Goal: Task Accomplishment & Management: Manage account settings

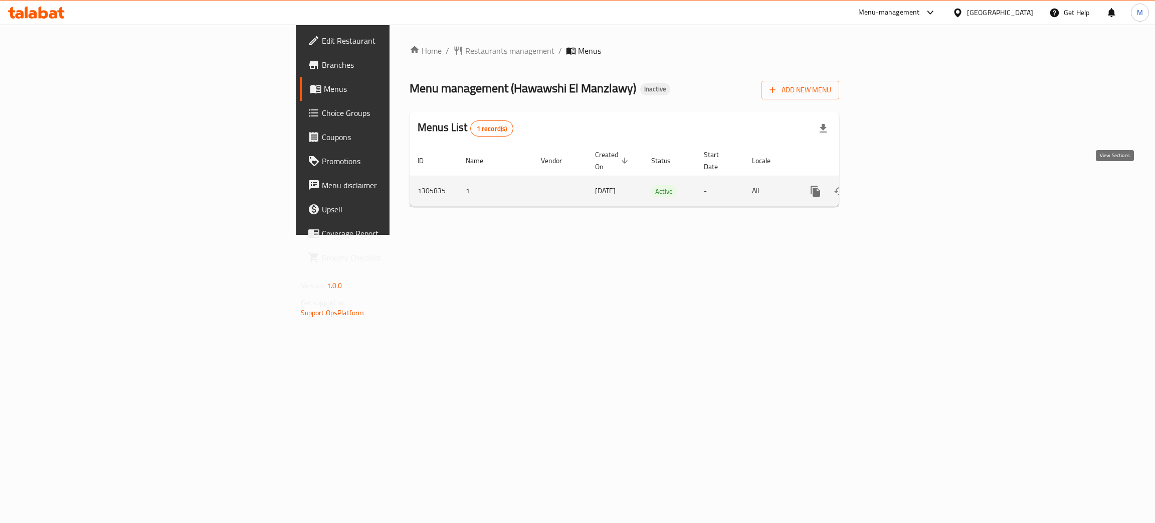
click at [894, 185] on icon "enhanced table" at bounding box center [888, 191] width 12 height 12
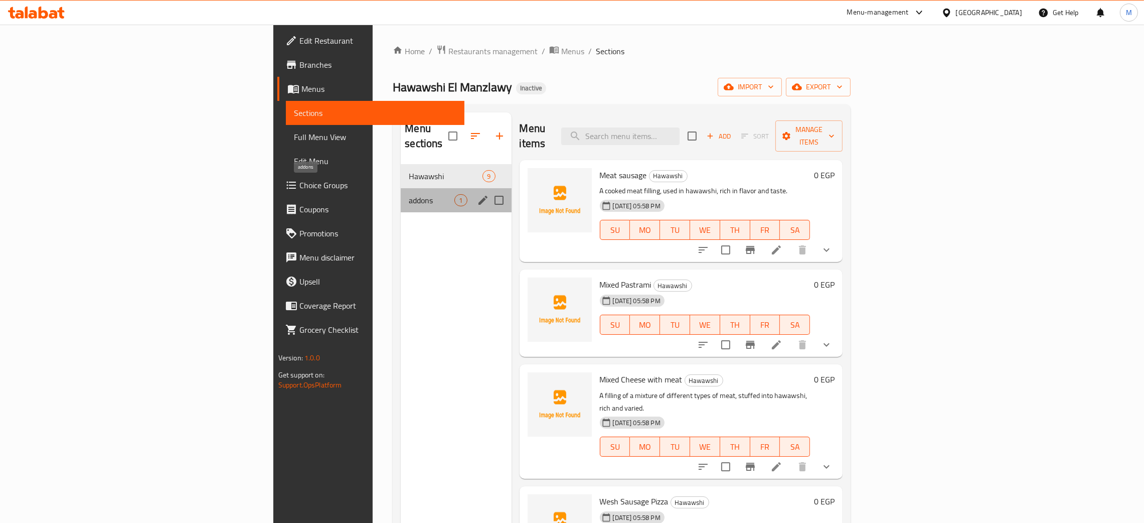
click at [409, 194] on span "addons" at bounding box center [432, 200] width 46 height 12
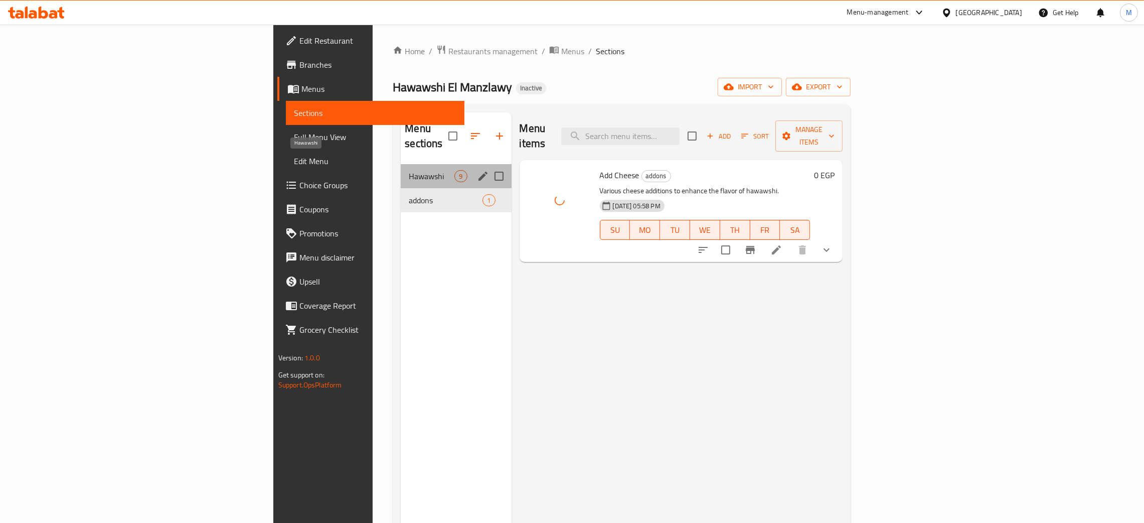
click at [409, 170] on span "Hawawshi" at bounding box center [432, 176] width 46 height 12
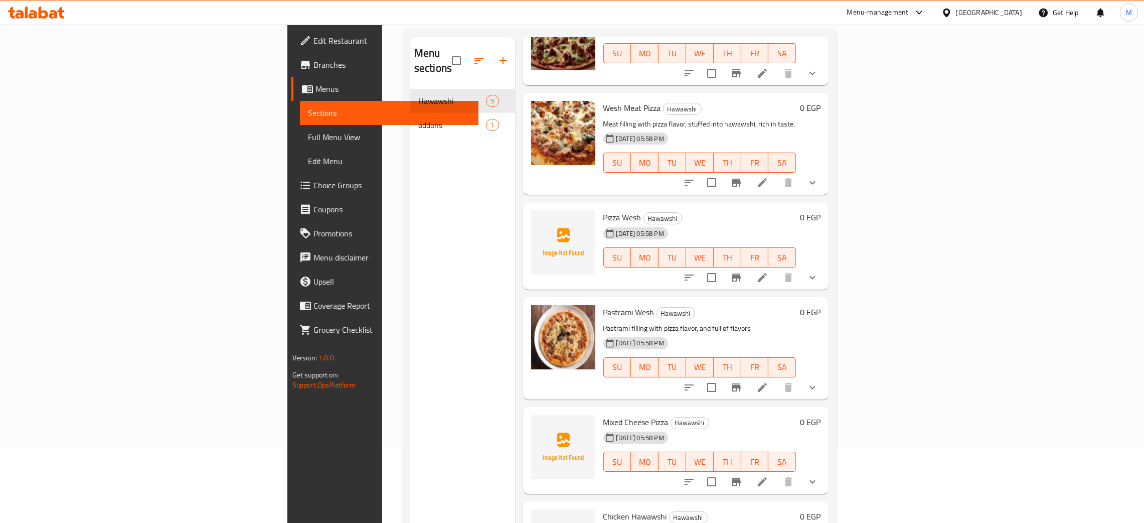
scroll to position [141, 0]
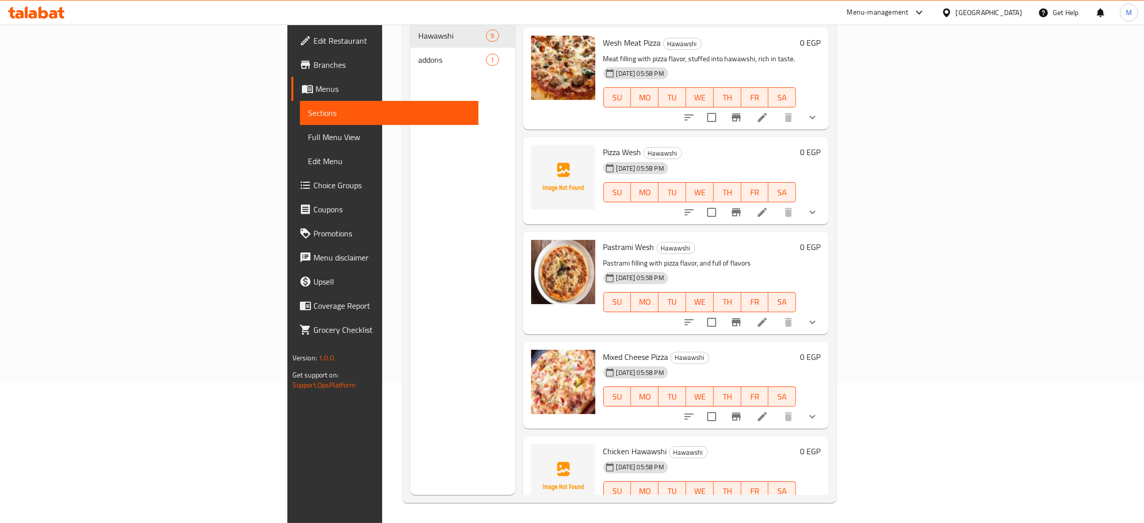
click at [308, 134] on span "Full Menu View" at bounding box center [389, 137] width 162 height 12
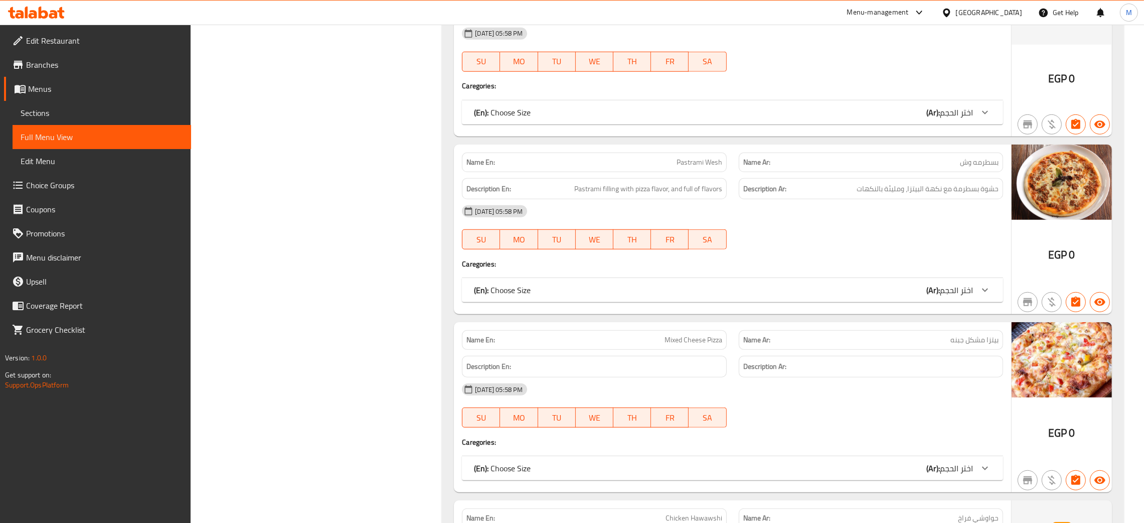
scroll to position [1081, 0]
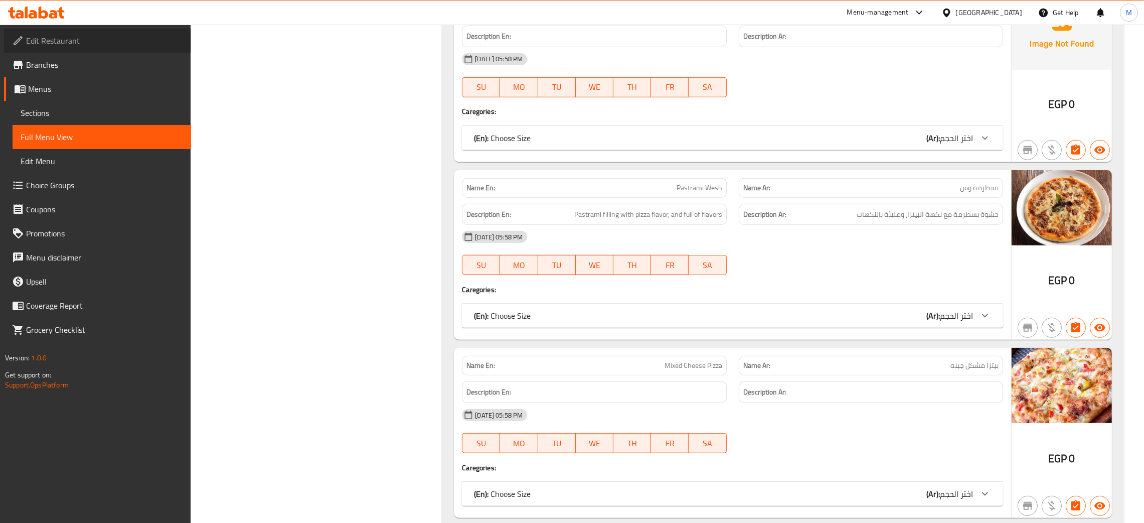
click at [55, 35] on span "Edit Restaurant" at bounding box center [104, 41] width 157 height 12
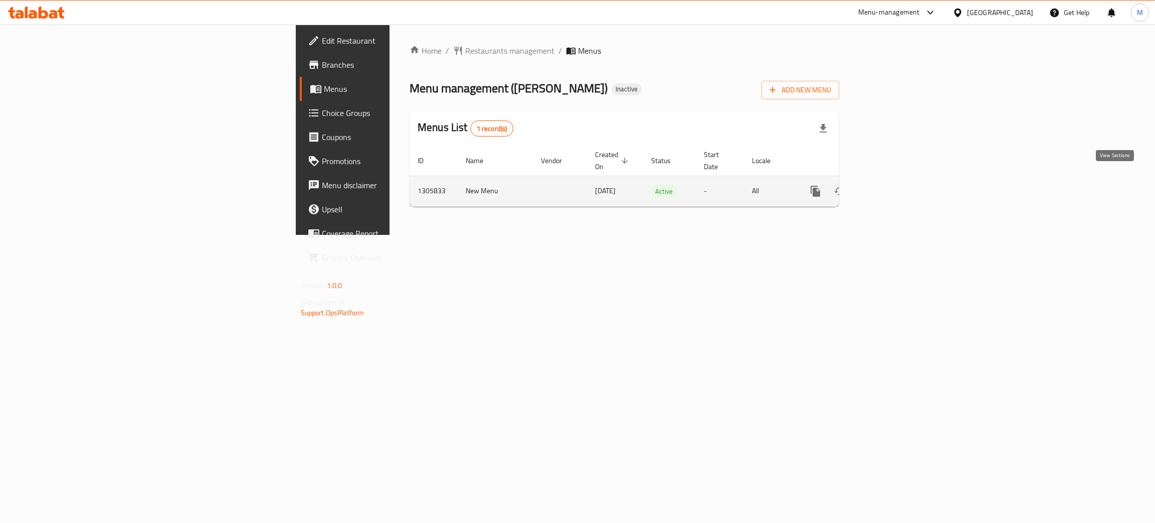
click at [894, 185] on icon "enhanced table" at bounding box center [888, 191] width 12 height 12
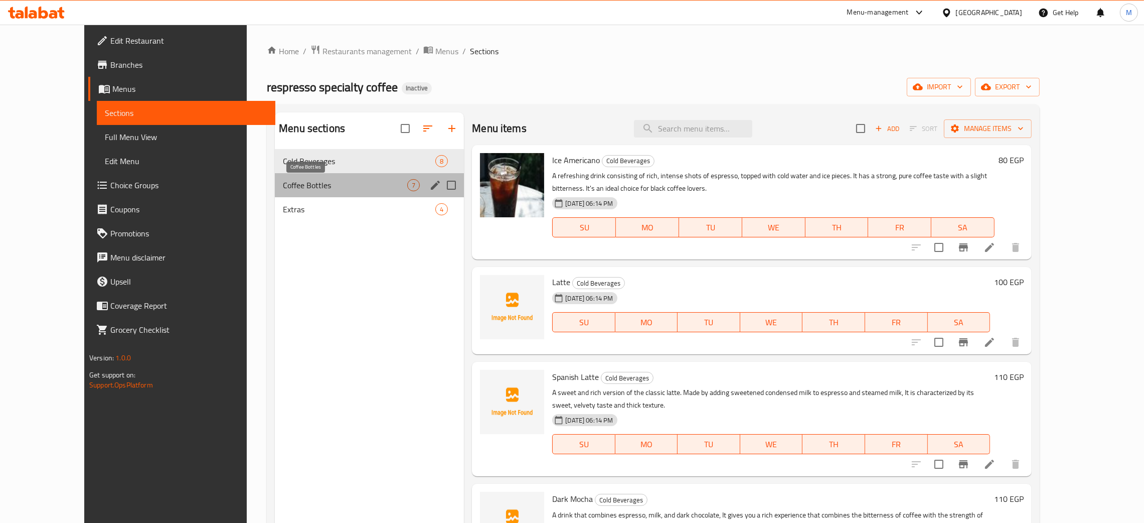
click at [283, 185] on span "Coffee Bottles" at bounding box center [345, 185] width 124 height 12
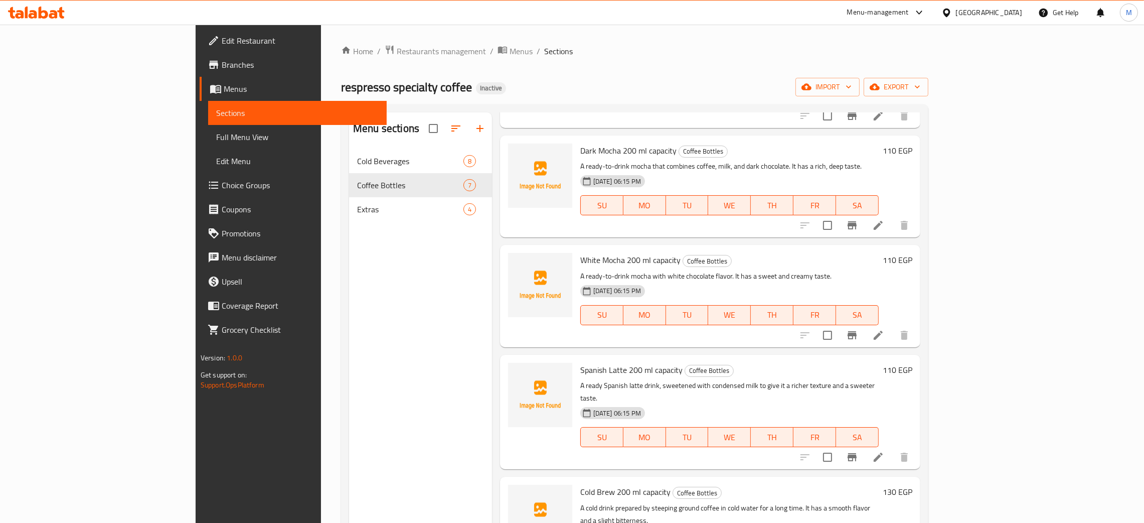
scroll to position [268, 0]
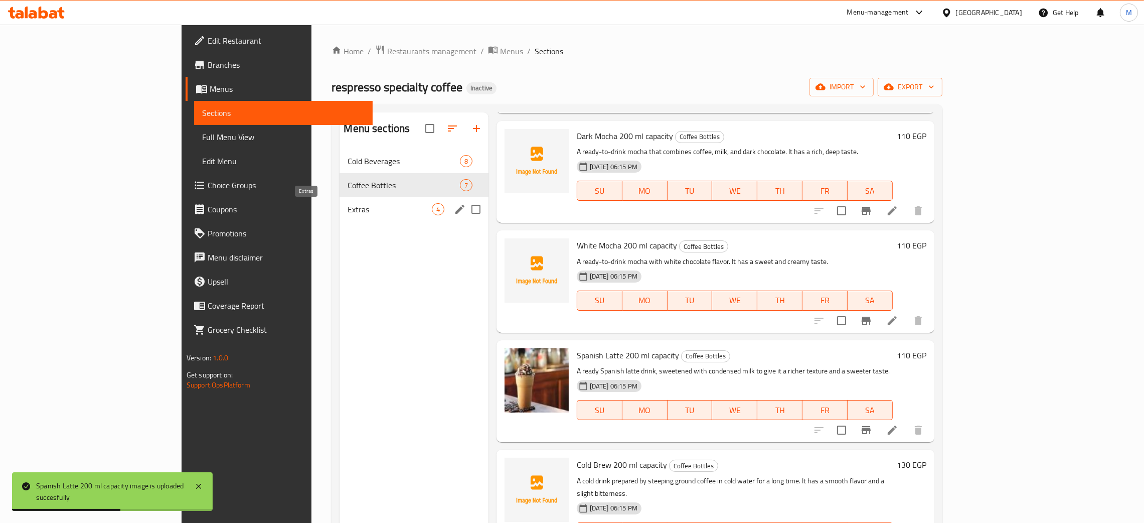
click at [348, 207] on span "Extras" at bounding box center [390, 209] width 84 height 12
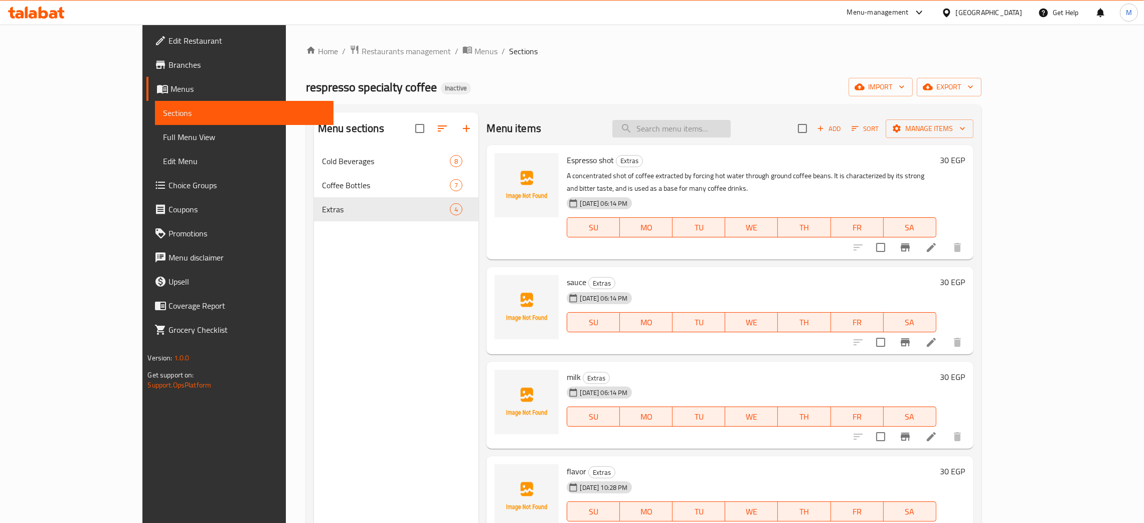
click at [701, 124] on input "search" at bounding box center [671, 129] width 118 height 18
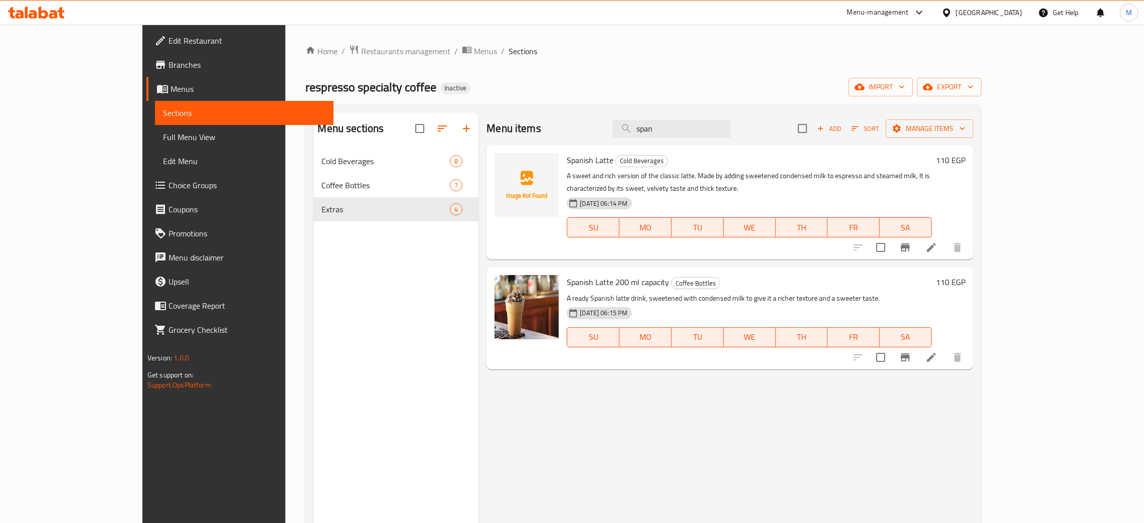
type input "span"
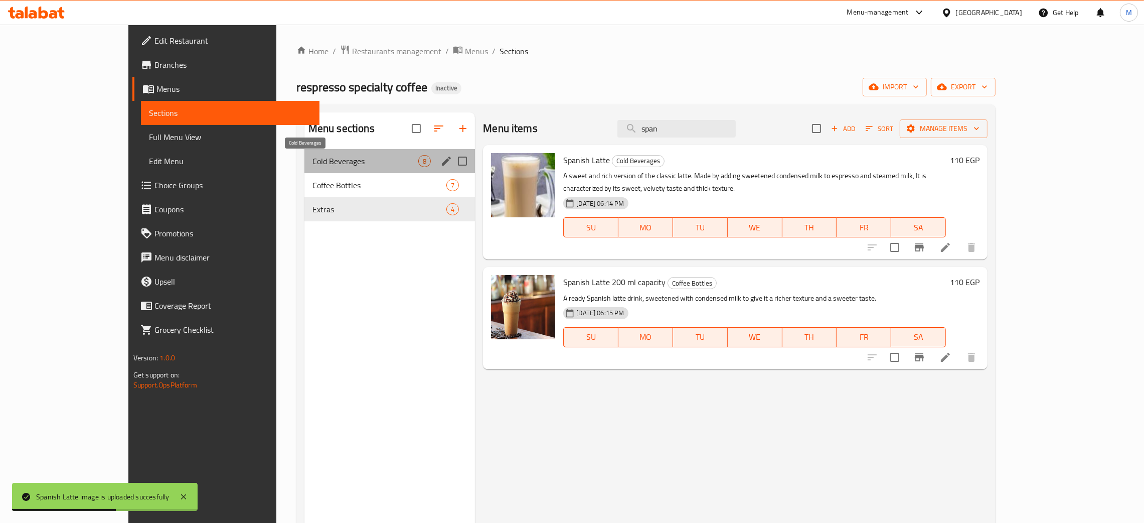
click at [312, 156] on span "Cold Beverages" at bounding box center [365, 161] width 106 height 12
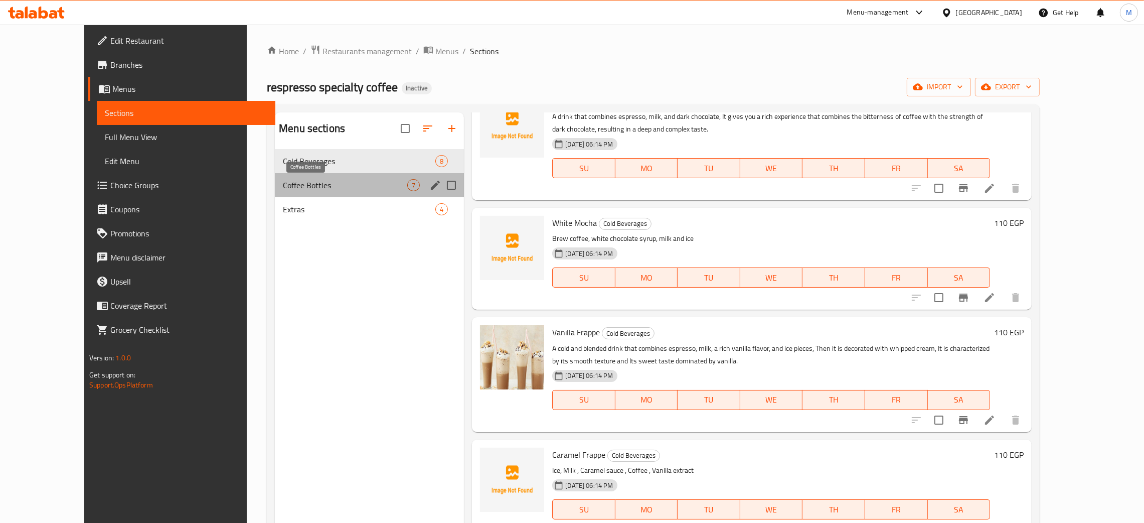
click at [283, 189] on span "Coffee Bottles" at bounding box center [345, 185] width 124 height 12
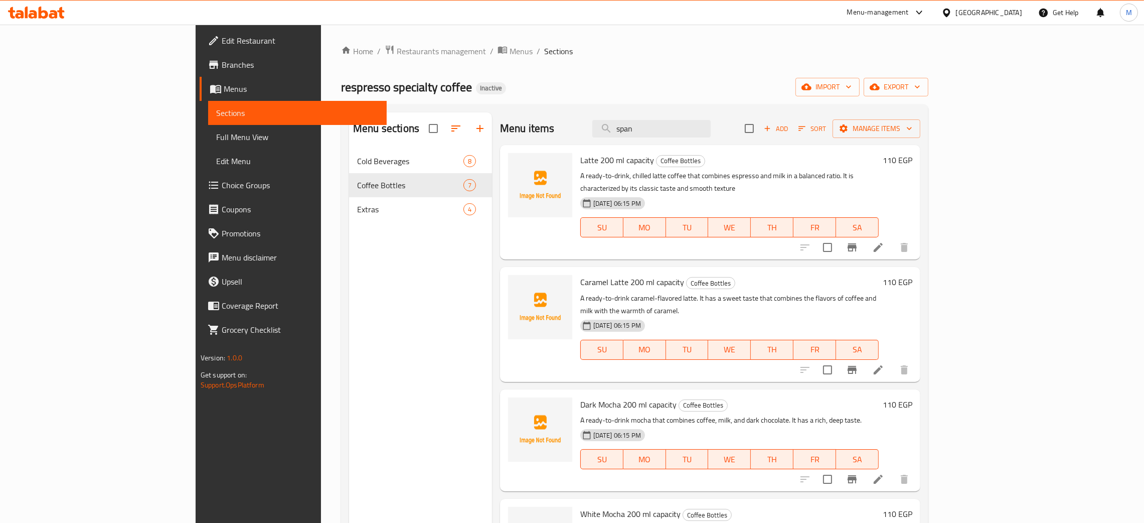
drag, startPoint x: 715, startPoint y: 128, endPoint x: 648, endPoint y: 94, distance: 75.4
click at [648, 104] on div "Home / Restaurants management / Menus / Sections respresso specialty coffee Ina…" at bounding box center [634, 344] width 587 height 598
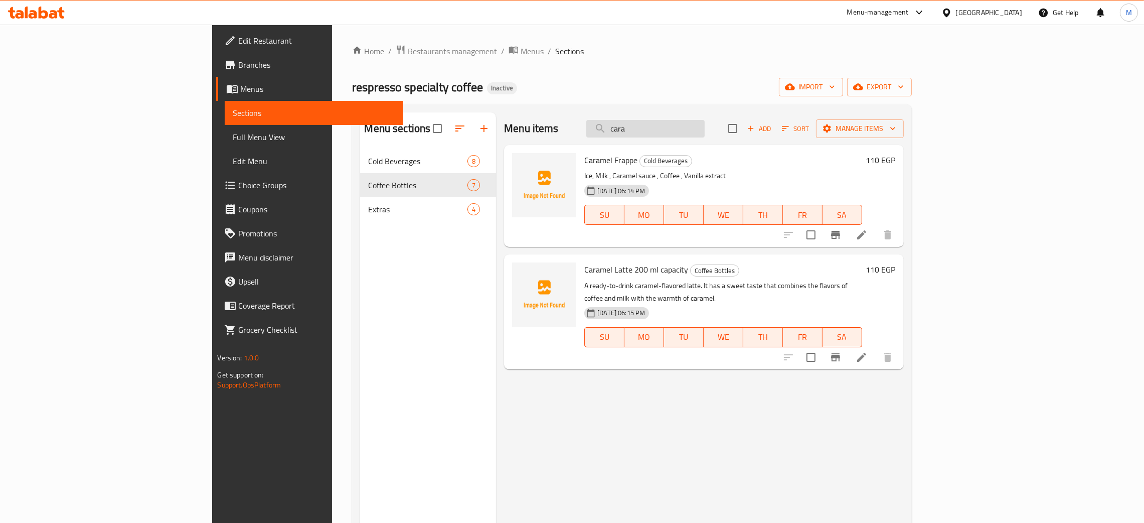
drag, startPoint x: 702, startPoint y: 140, endPoint x: 696, endPoint y: 124, distance: 16.7
click at [688, 135] on div "Menu items cara Add Sort Manage items" at bounding box center [703, 128] width 399 height 33
click at [705, 129] on input "cara" at bounding box center [645, 129] width 118 height 18
type input "c"
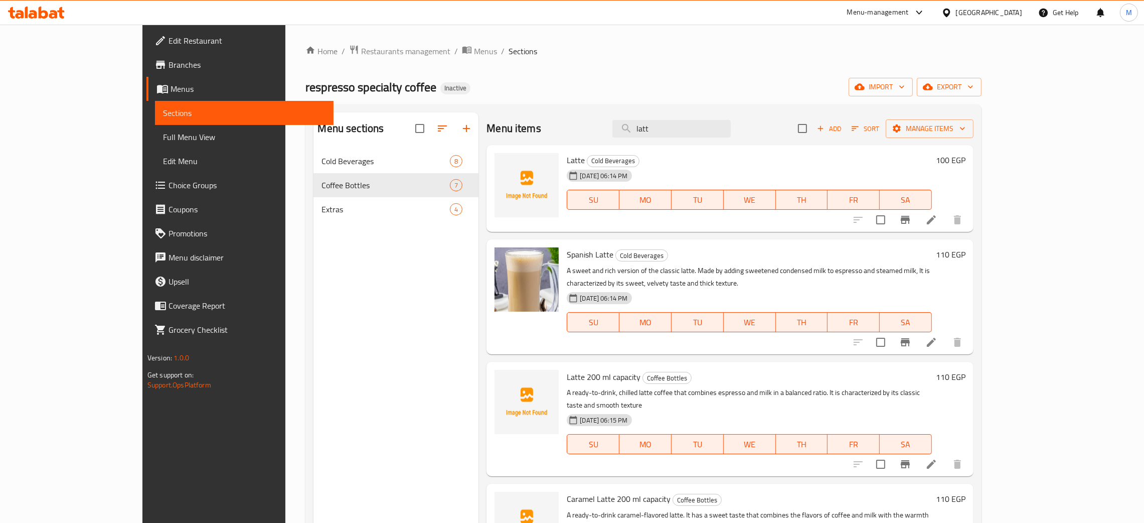
type input "latt"
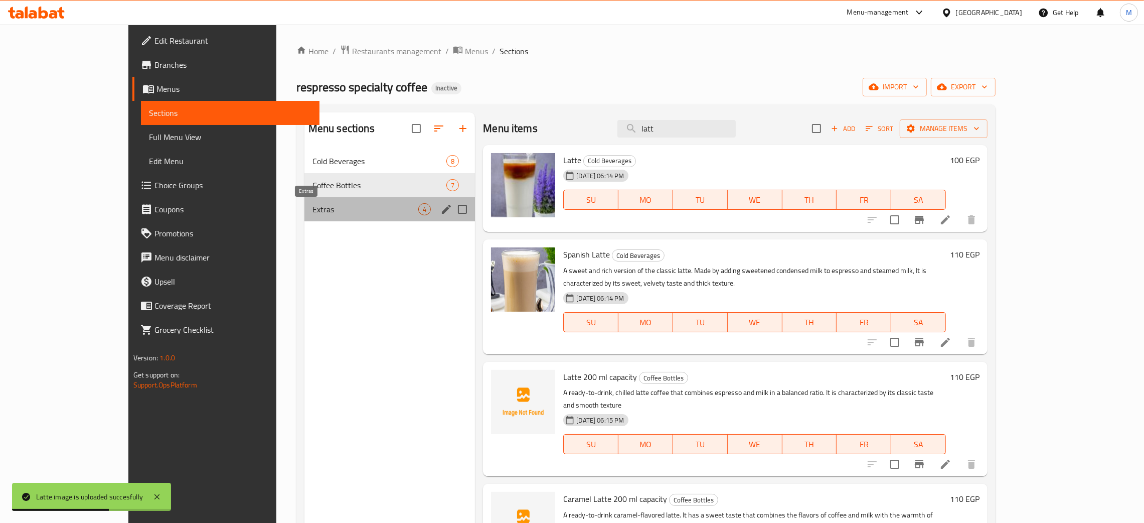
click at [312, 210] on span "Extras" at bounding box center [365, 209] width 106 height 12
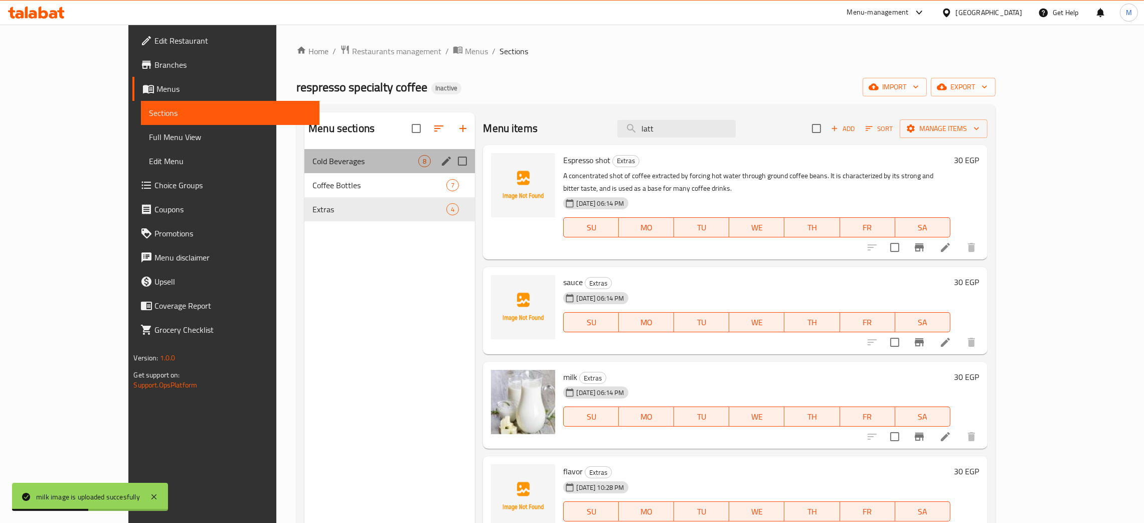
click at [312, 167] on span "Cold Beverages" at bounding box center [365, 161] width 106 height 12
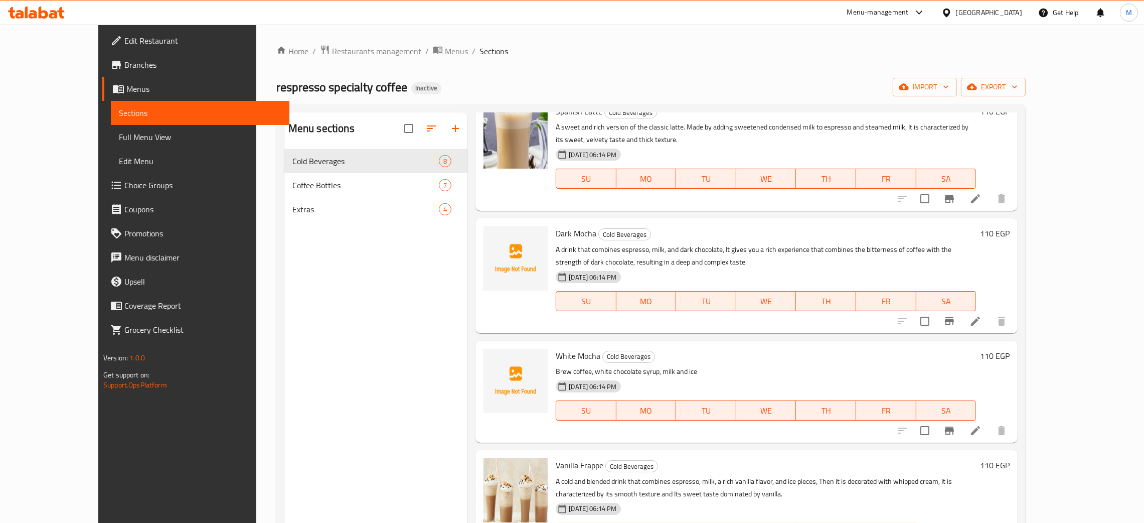
scroll to position [301, 0]
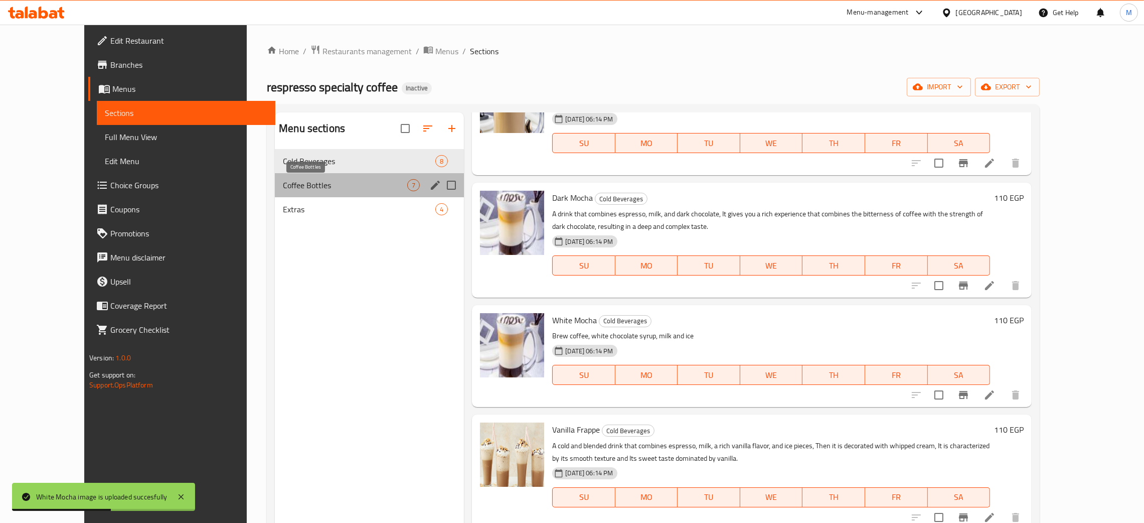
click at [283, 180] on span "Coffee Bottles" at bounding box center [345, 185] width 124 height 12
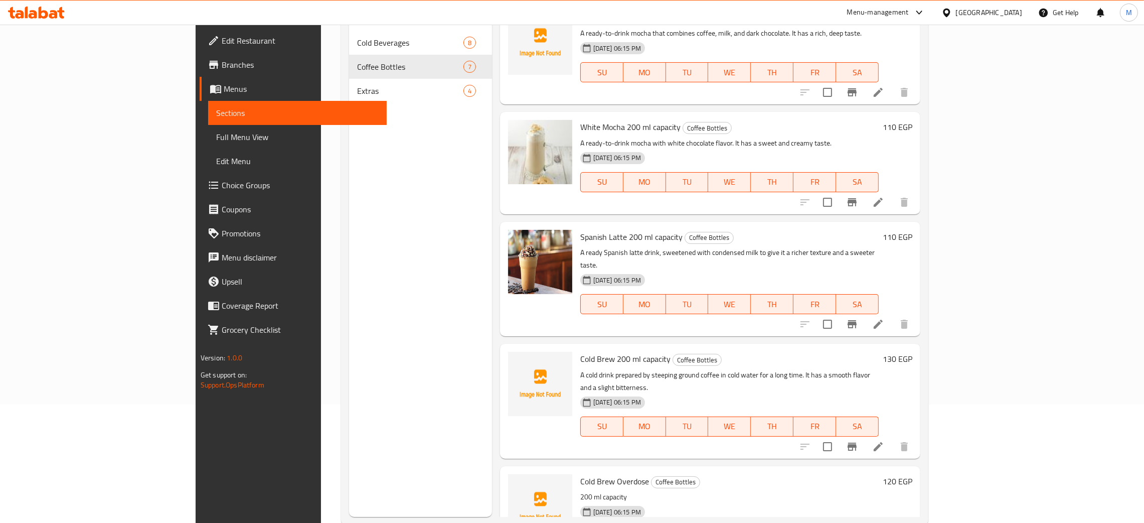
scroll to position [141, 0]
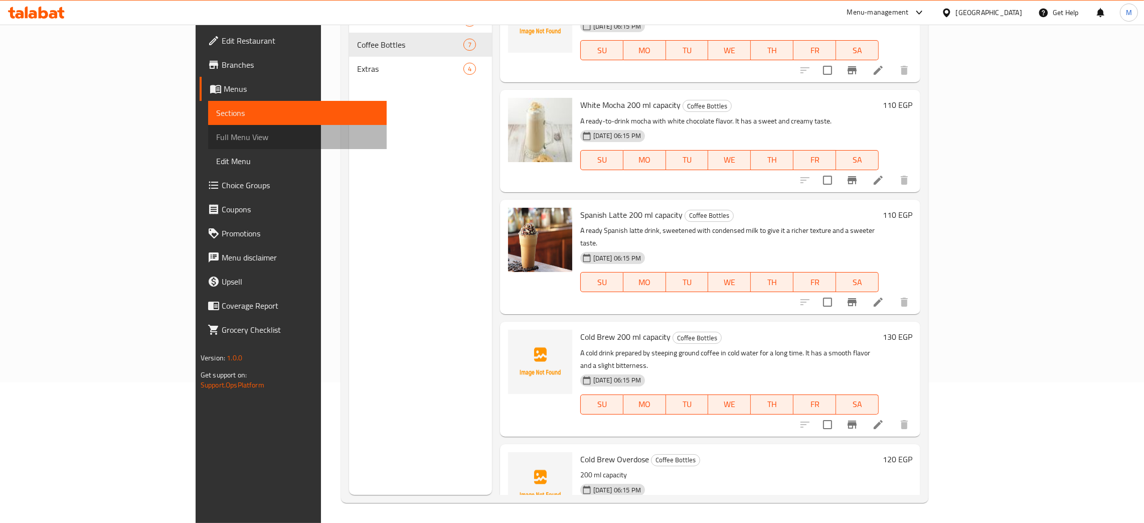
click at [216, 136] on span "Full Menu View" at bounding box center [297, 137] width 162 height 12
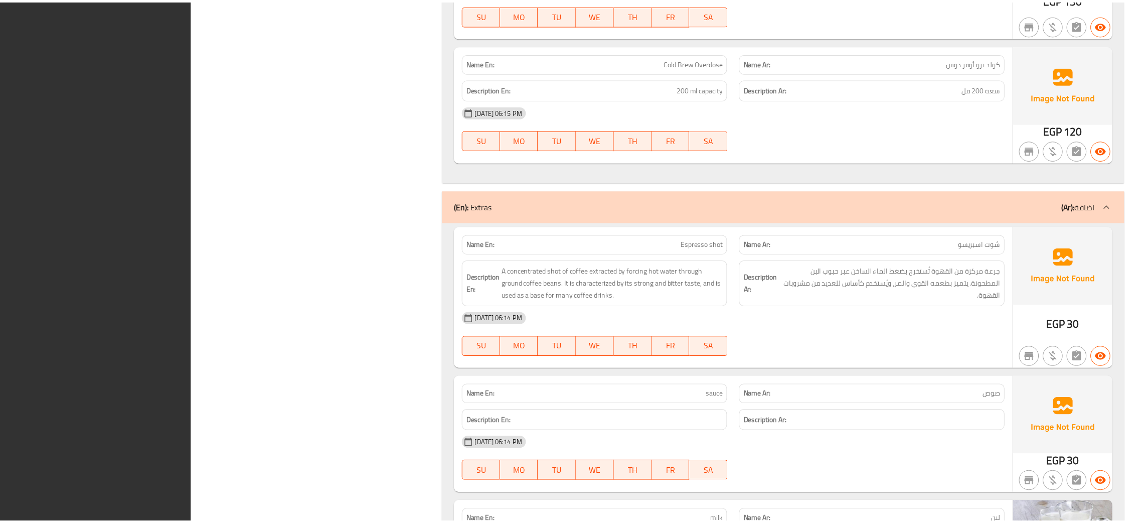
scroll to position [2374, 0]
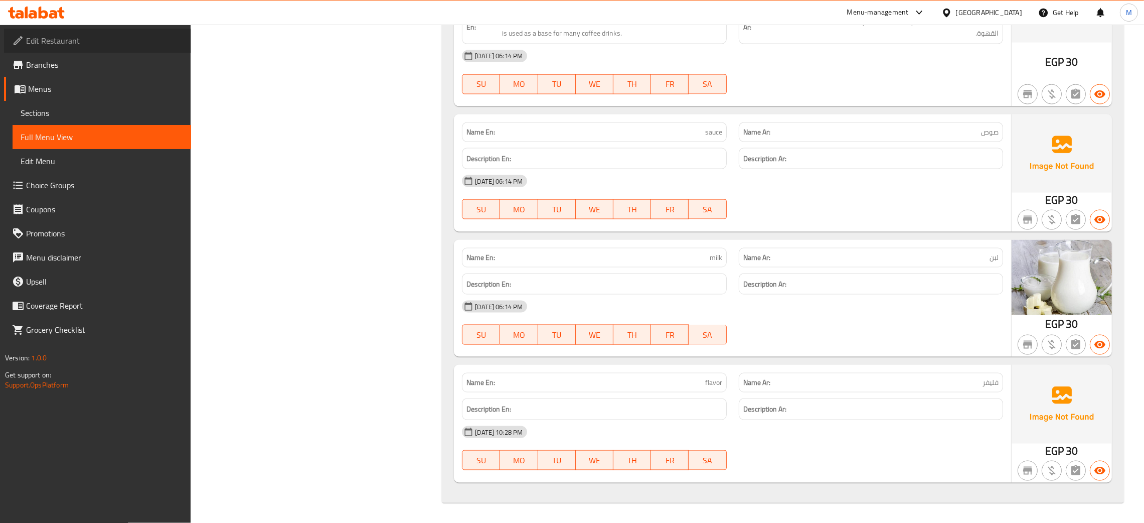
click at [72, 39] on span "Edit Restaurant" at bounding box center [104, 41] width 157 height 12
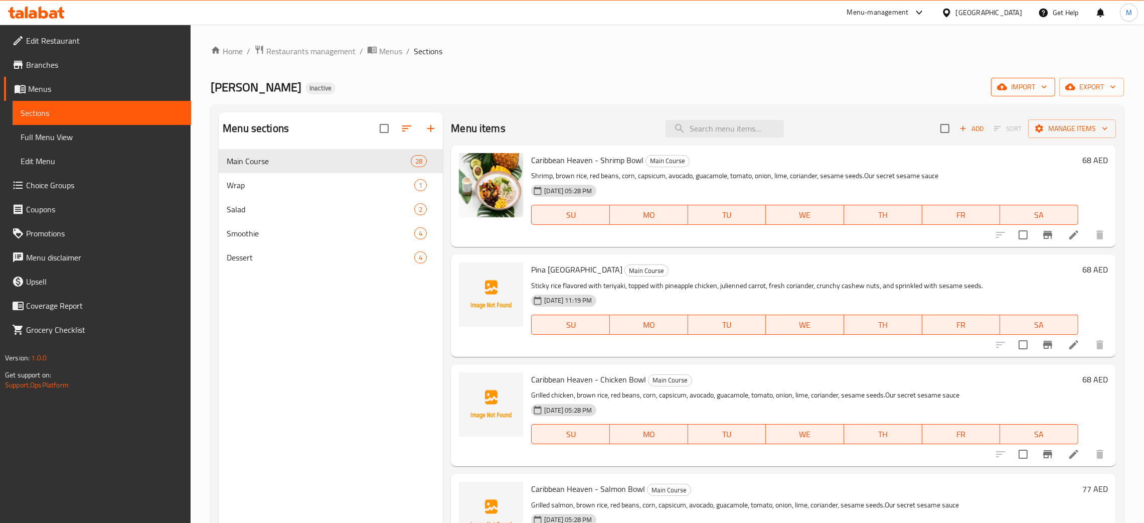
click at [1019, 81] on span "import" at bounding box center [1023, 87] width 48 height 13
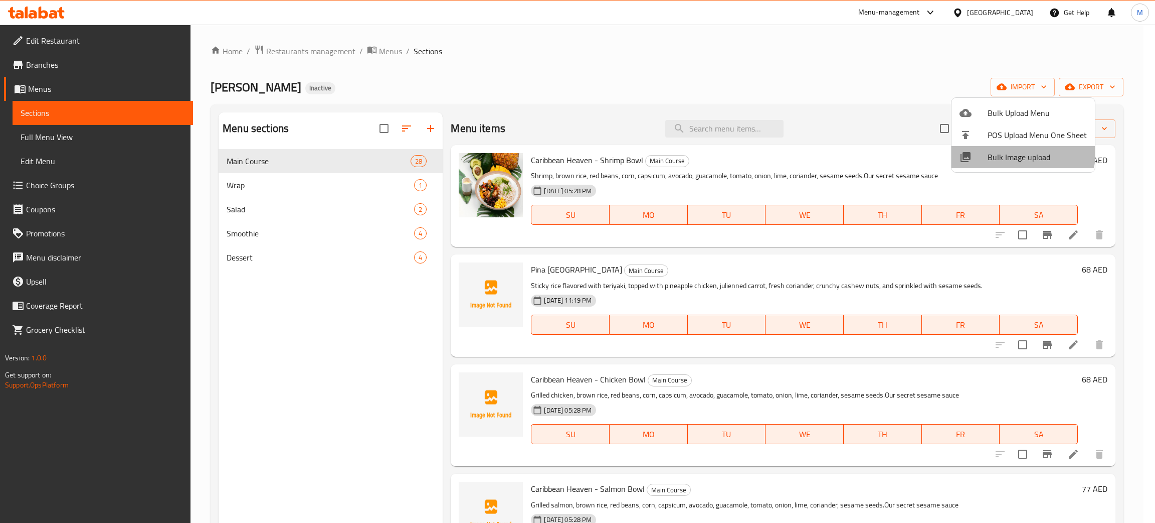
click at [1009, 151] on span "Bulk Image upload" at bounding box center [1037, 157] width 99 height 12
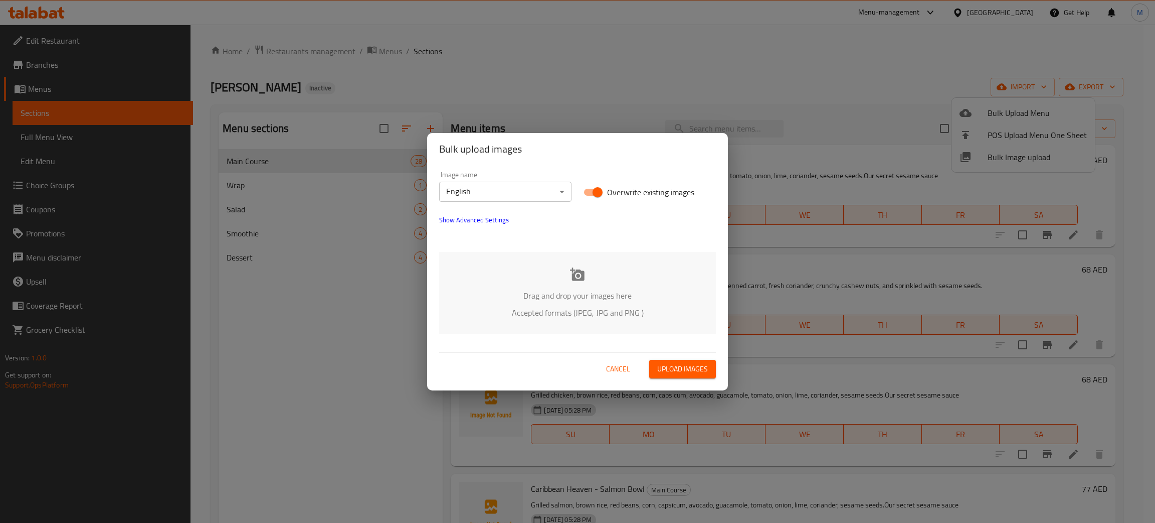
click at [559, 306] on p "Accepted formats (JPEG, JPG and PNG )" at bounding box center [577, 312] width 247 height 12
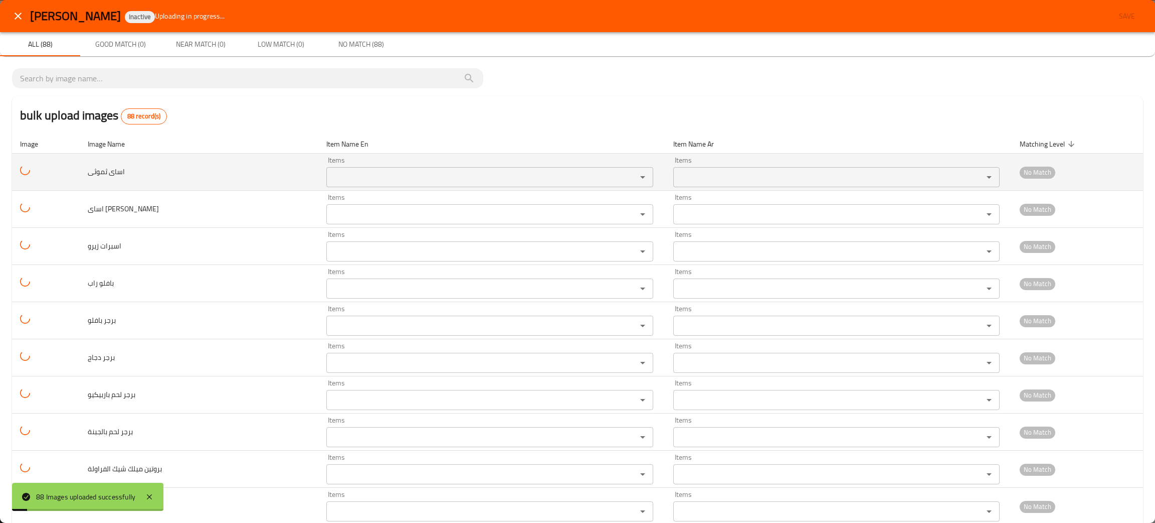
click at [326, 170] on div "Items" at bounding box center [489, 177] width 326 height 20
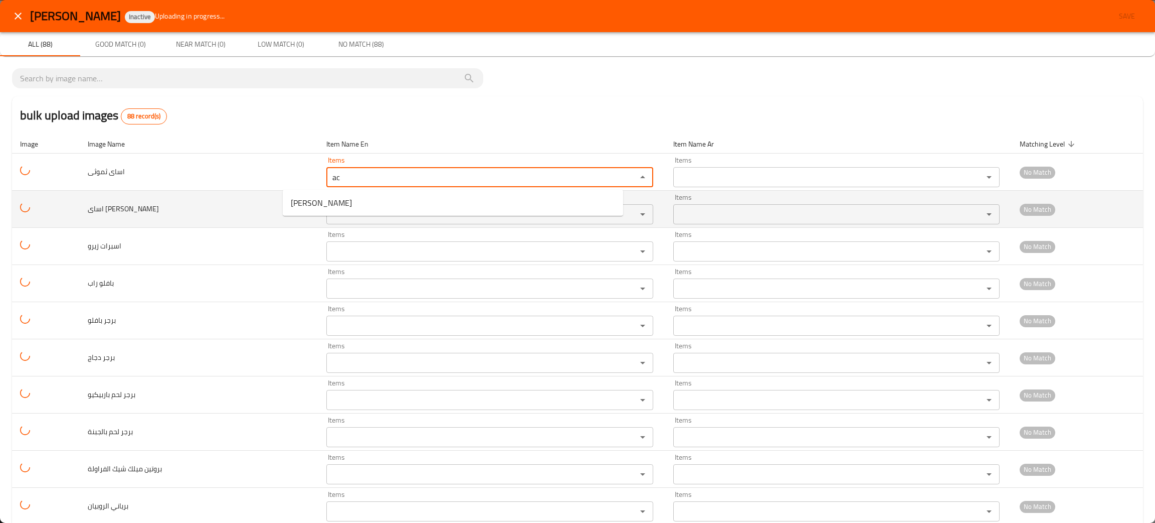
type ثموثى "ac"
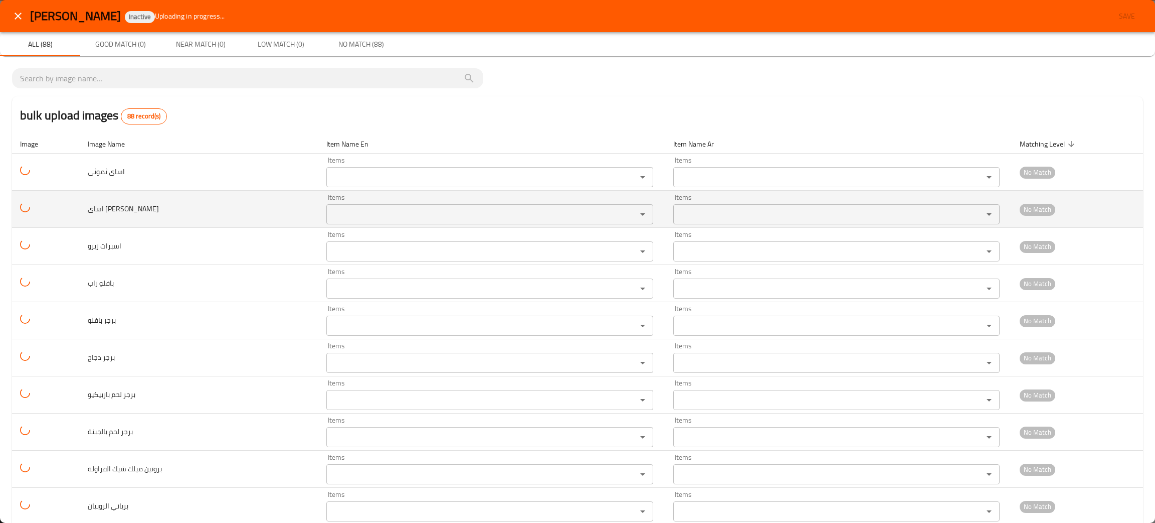
click at [247, 203] on td "اساى لي دايت" at bounding box center [199, 209] width 239 height 37
click at [329, 211] on دايت "Items" at bounding box center [474, 214] width 291 height 14
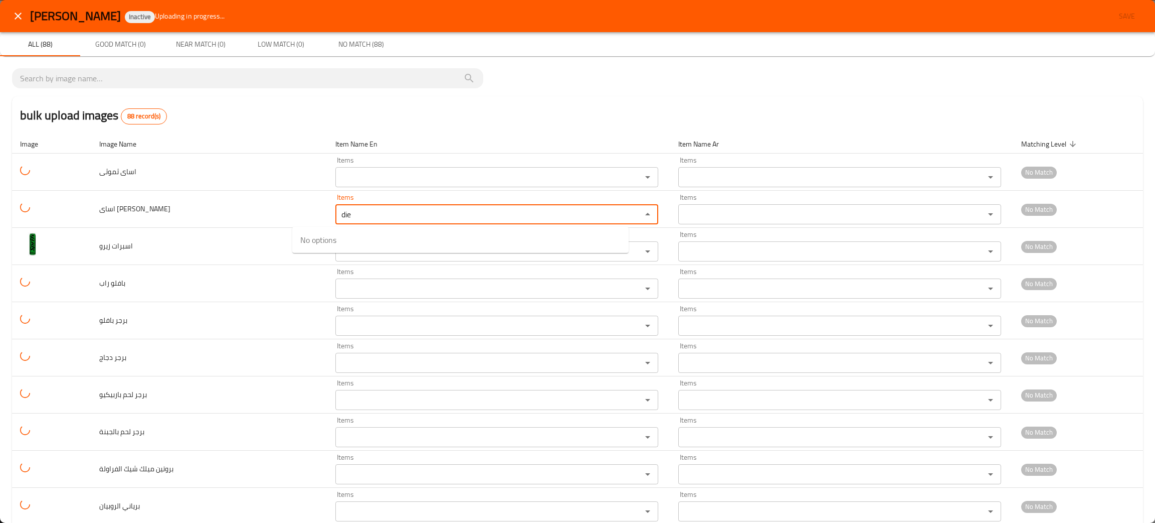
type دايت "die"
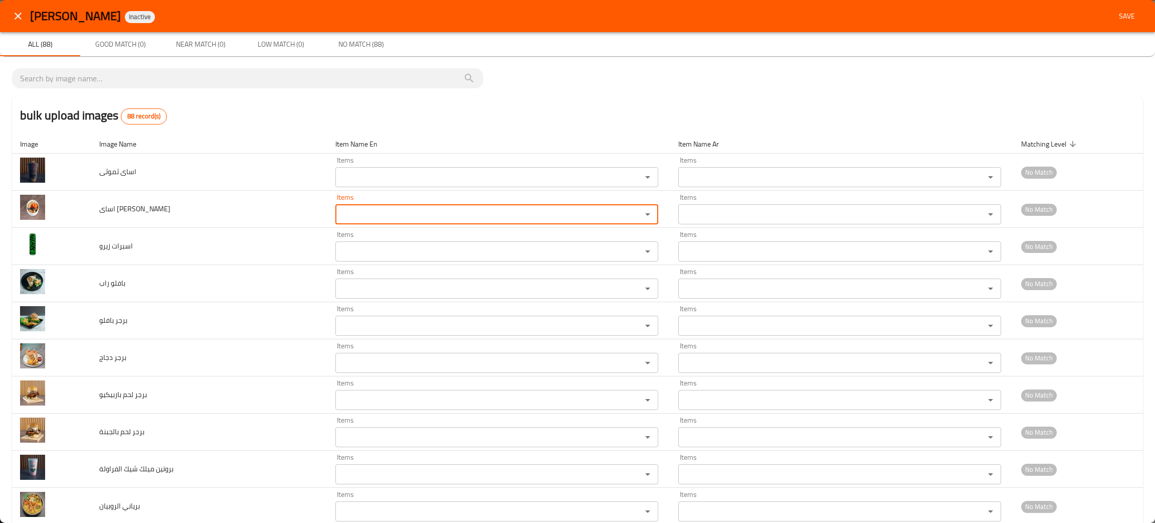
click at [19, 14] on icon "close" at bounding box center [18, 16] width 12 height 12
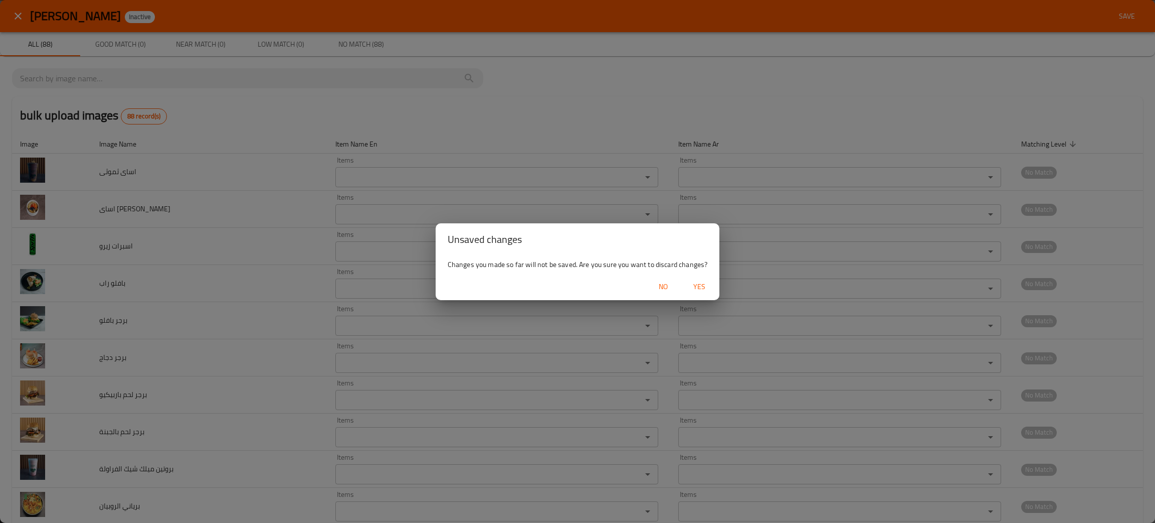
click at [696, 282] on span "Yes" at bounding box center [700, 286] width 24 height 13
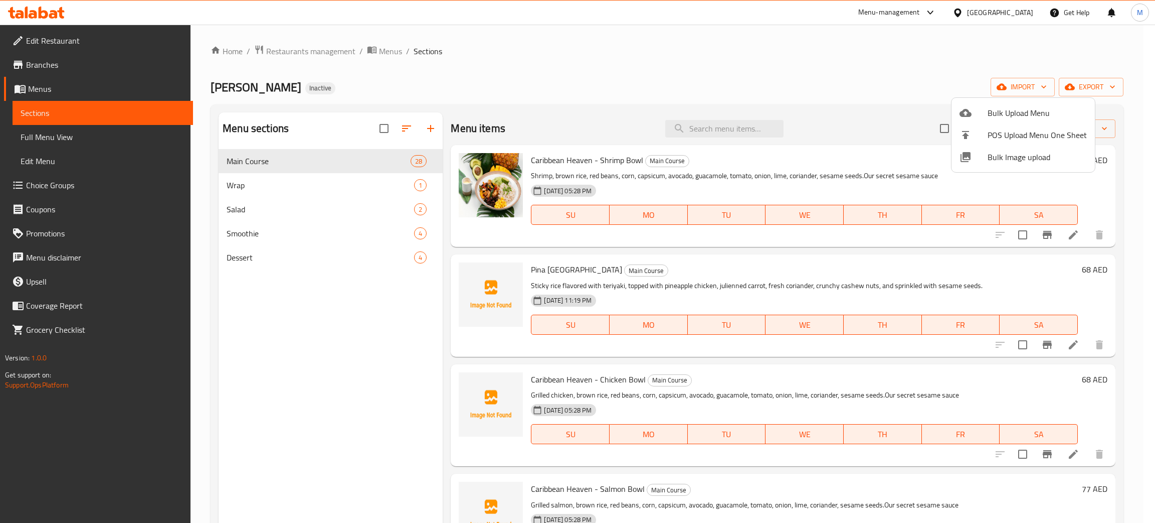
click at [383, 52] on div at bounding box center [577, 261] width 1155 height 523
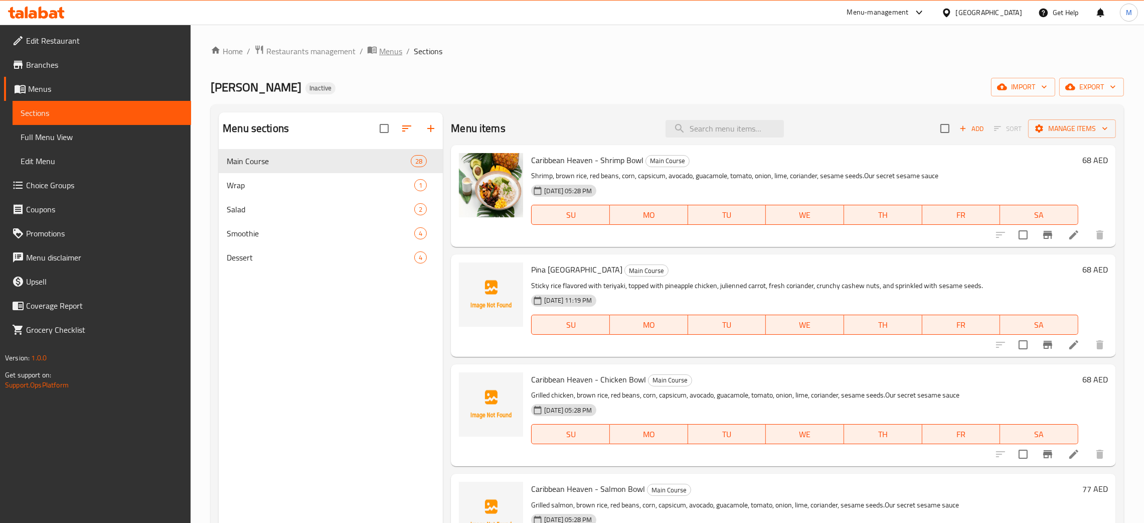
click at [384, 50] on span "Menus" at bounding box center [390, 51] width 23 height 12
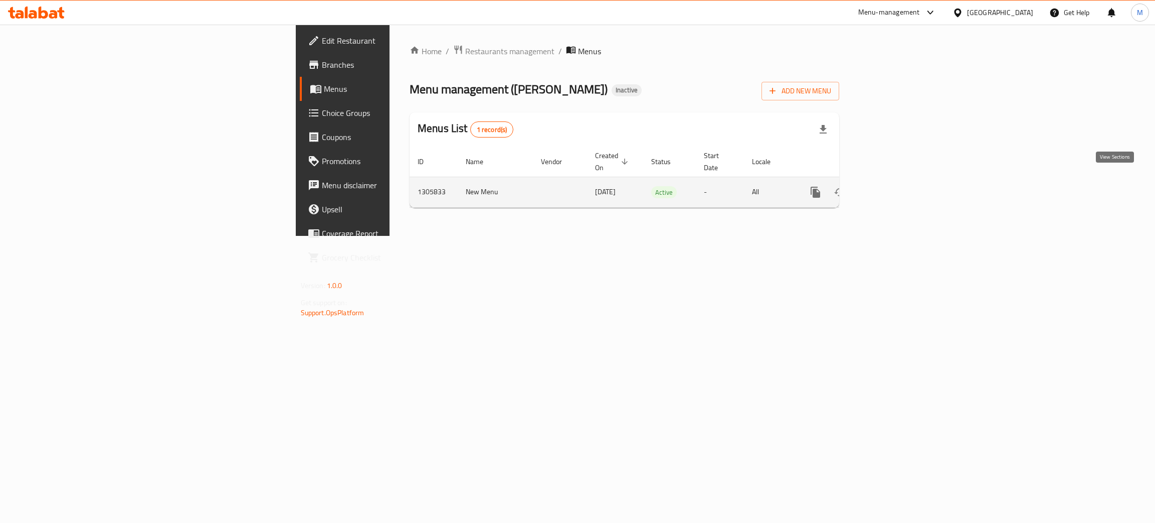
click at [900, 180] on link "enhanced table" at bounding box center [888, 192] width 24 height 24
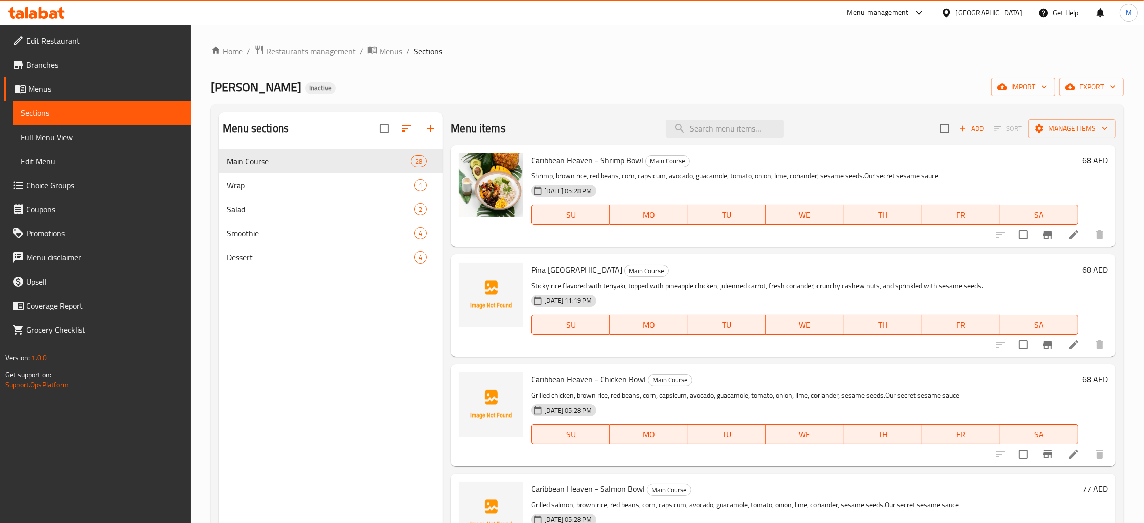
click at [381, 50] on span "Menus" at bounding box center [390, 51] width 23 height 12
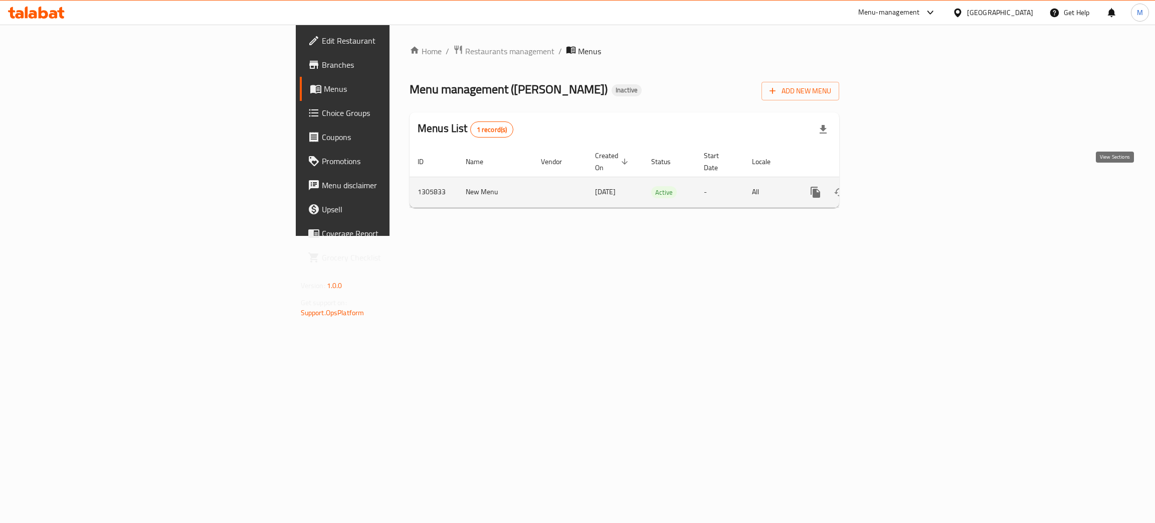
click at [894, 186] on icon "enhanced table" at bounding box center [888, 192] width 12 height 12
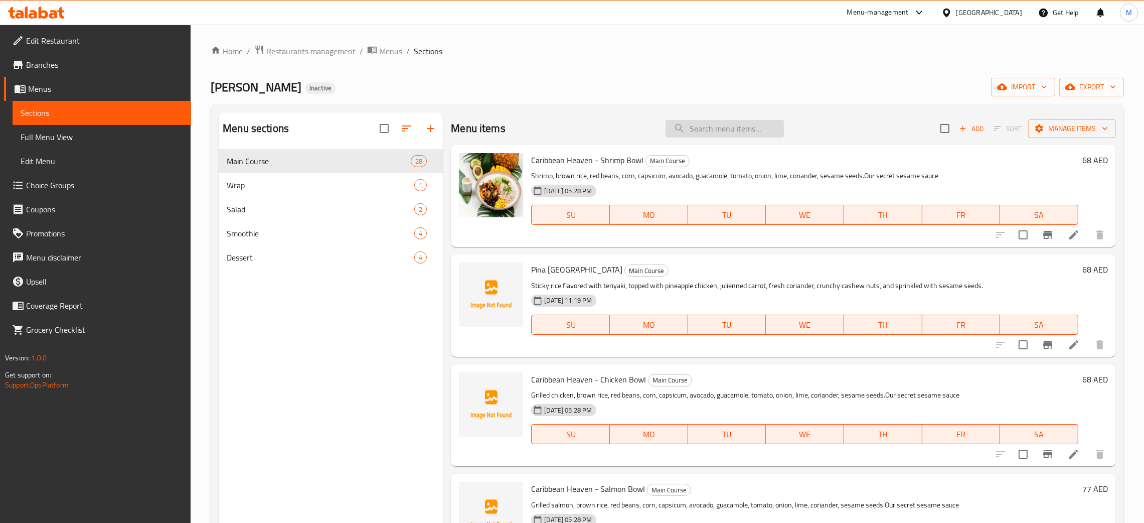
click at [691, 123] on input "search" at bounding box center [724, 129] width 118 height 18
click at [689, 123] on input "search" at bounding box center [724, 129] width 118 height 18
type input "aca"
click at [329, 48] on span "Restaurants management" at bounding box center [310, 51] width 89 height 12
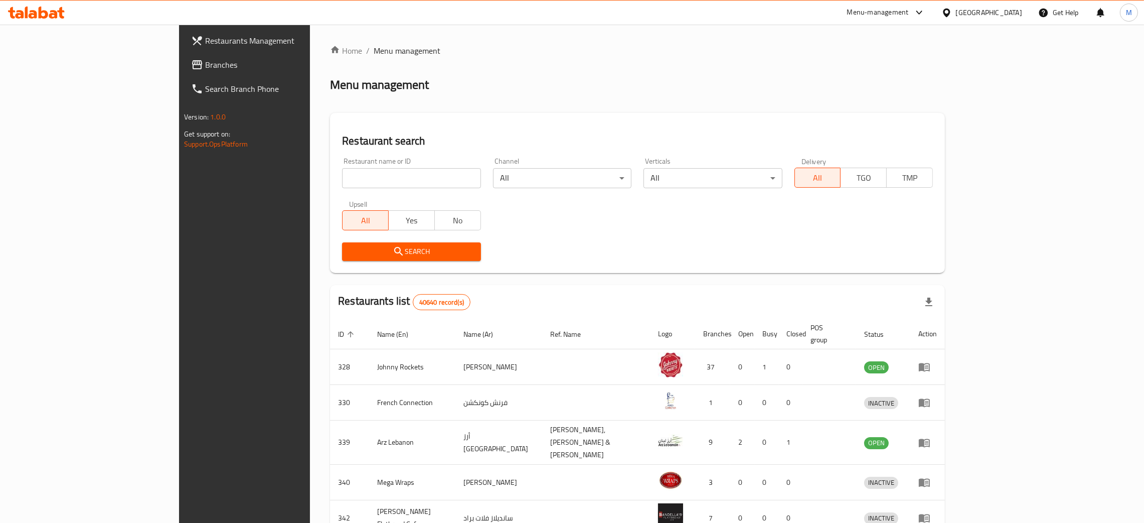
click at [342, 174] on input "search" at bounding box center [411, 178] width 138 height 20
paste input "LE DIE"
type input "LE DIE"
click button "Search" at bounding box center [411, 251] width 138 height 19
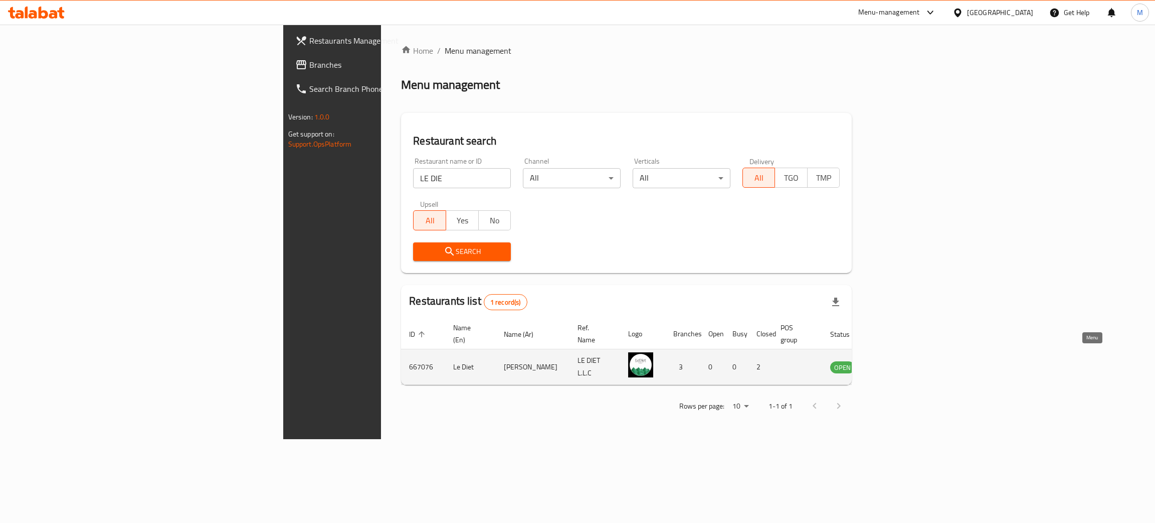
click at [895, 363] on icon "enhanced table" at bounding box center [889, 367] width 11 height 9
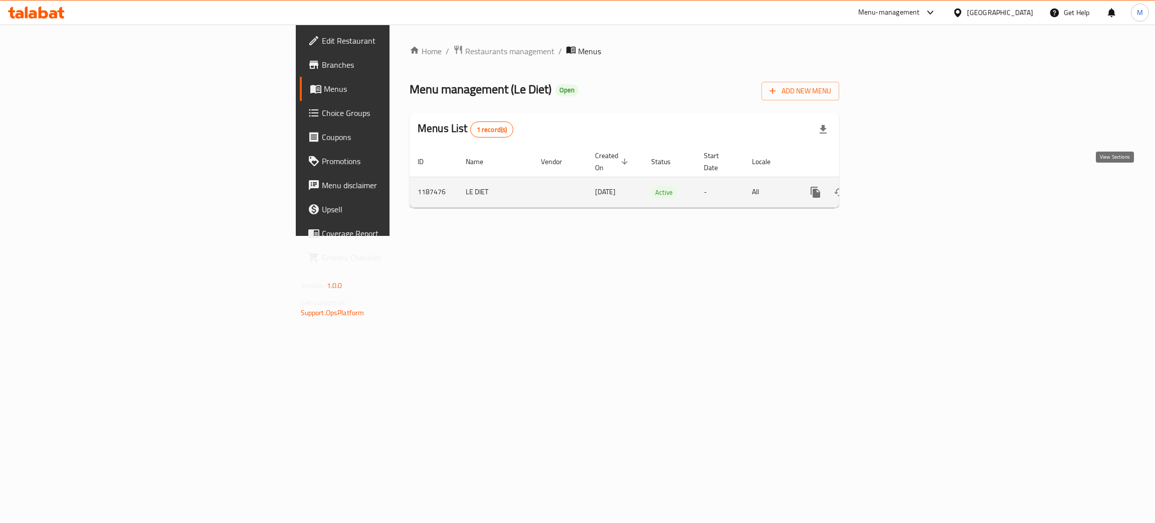
click at [894, 186] on icon "enhanced table" at bounding box center [888, 192] width 12 height 12
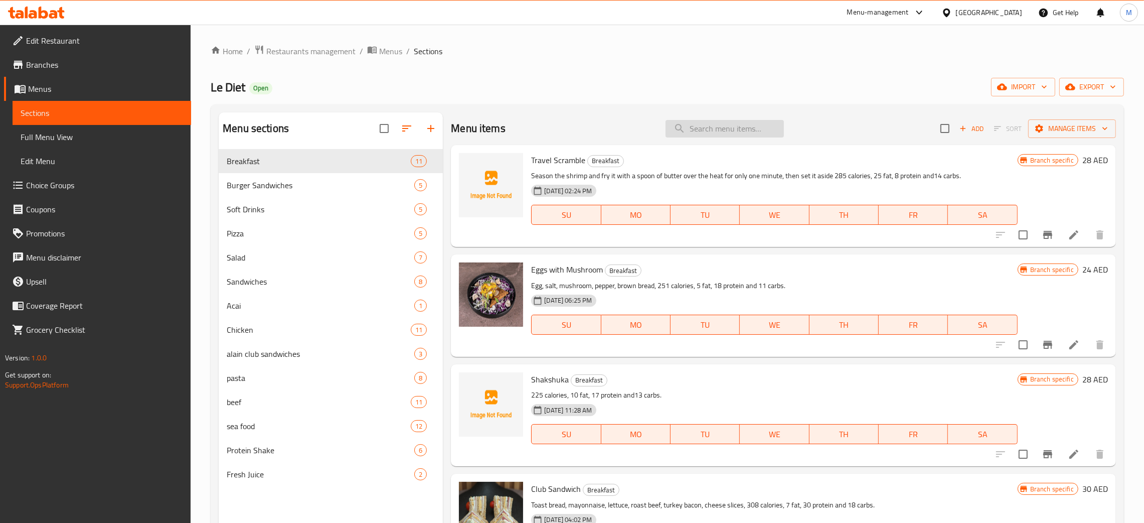
drag, startPoint x: 714, startPoint y: 126, endPoint x: 716, endPoint y: 121, distance: 5.2
click at [714, 126] on input "search" at bounding box center [724, 129] width 118 height 18
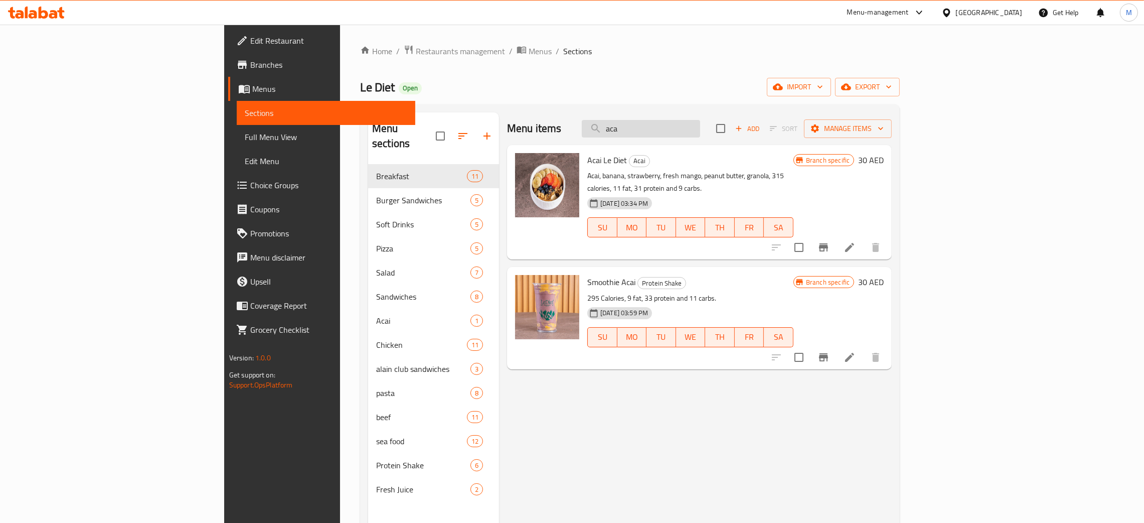
type input "aca"
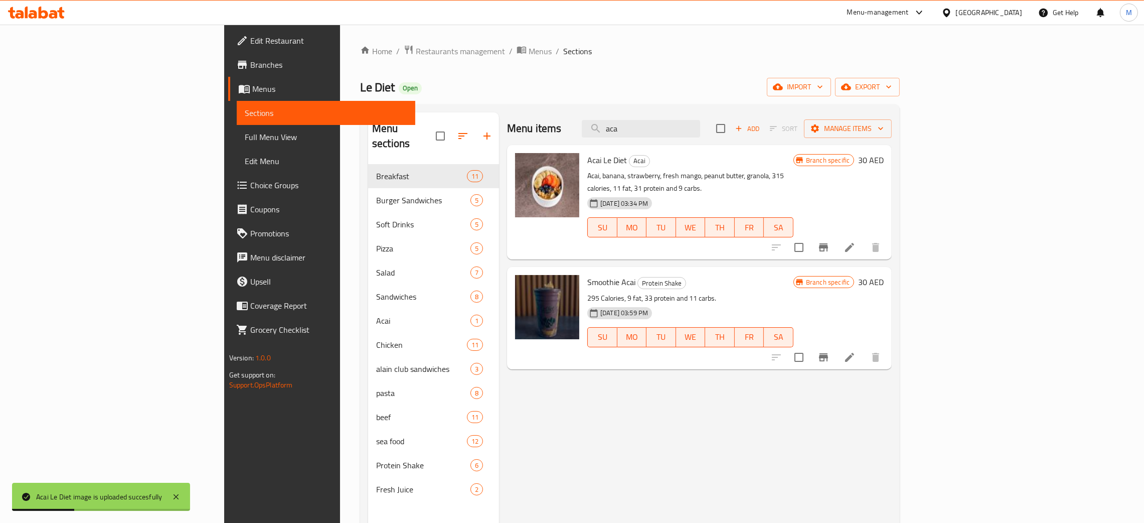
drag, startPoint x: 716, startPoint y: 128, endPoint x: 657, endPoint y: 131, distance: 58.2
click at [657, 131] on div "Menu items aca Add Sort Manage items" at bounding box center [699, 128] width 385 height 33
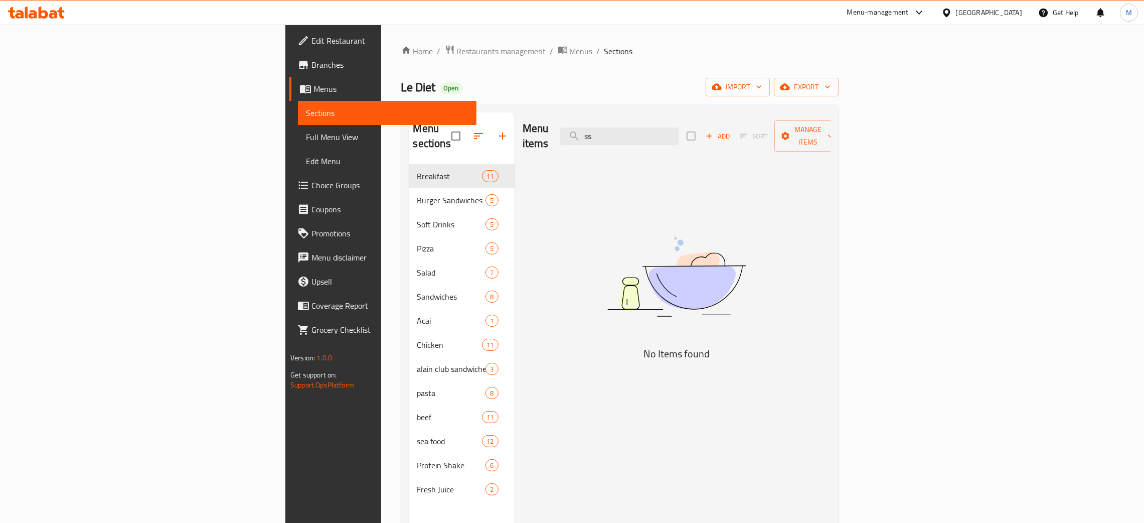
type input "s"
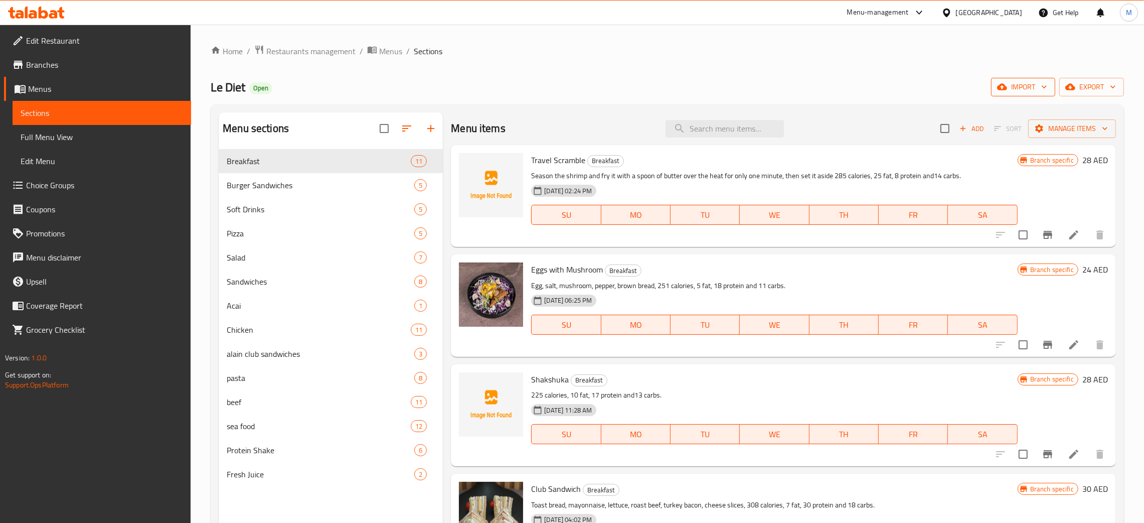
click at [1019, 92] on span "import" at bounding box center [1023, 87] width 48 height 13
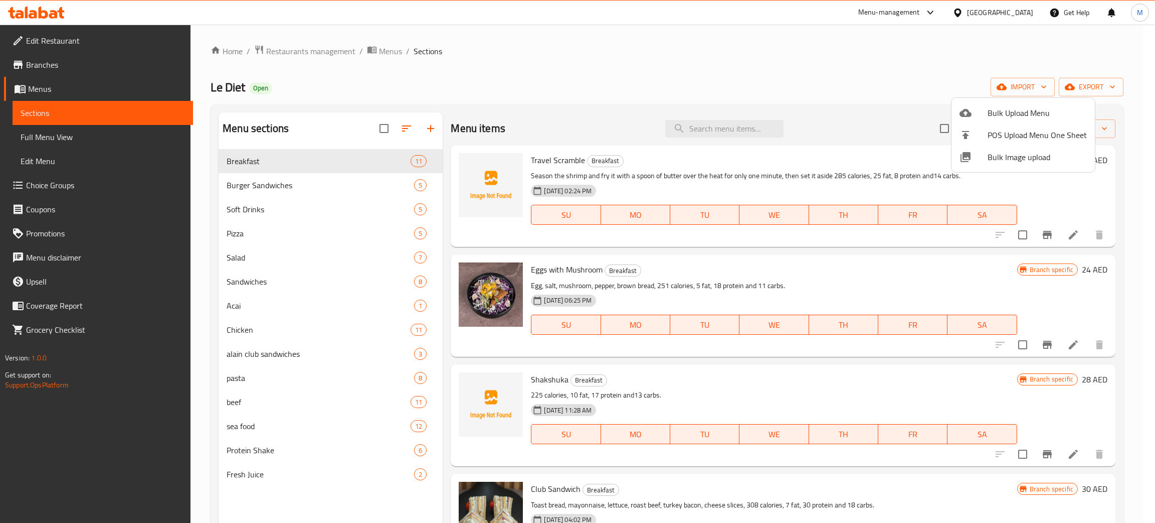
click at [1003, 160] on span "Bulk Image upload" at bounding box center [1037, 157] width 99 height 12
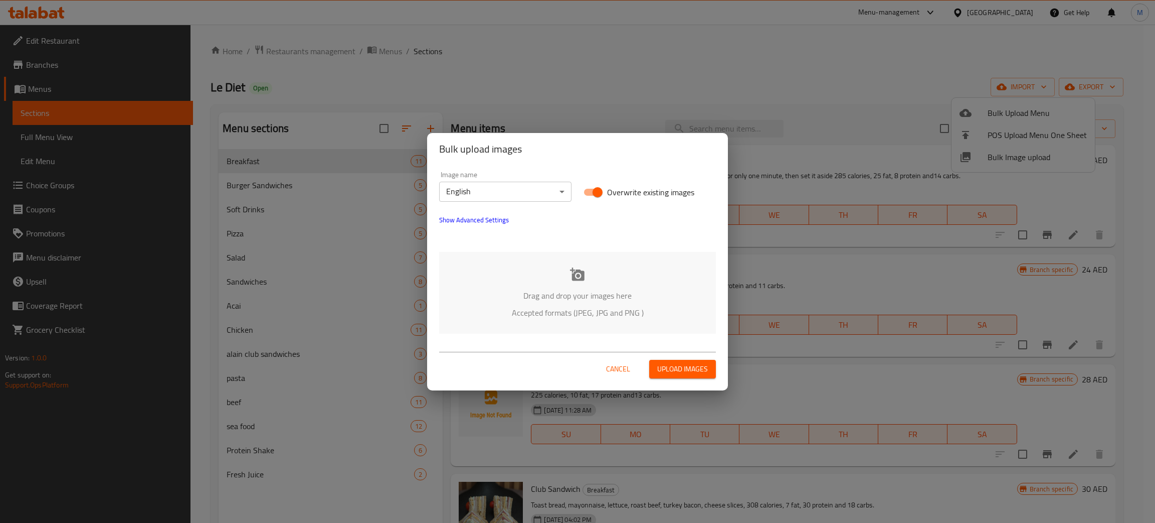
click at [544, 296] on p "Drag and drop your images here" at bounding box center [577, 295] width 247 height 12
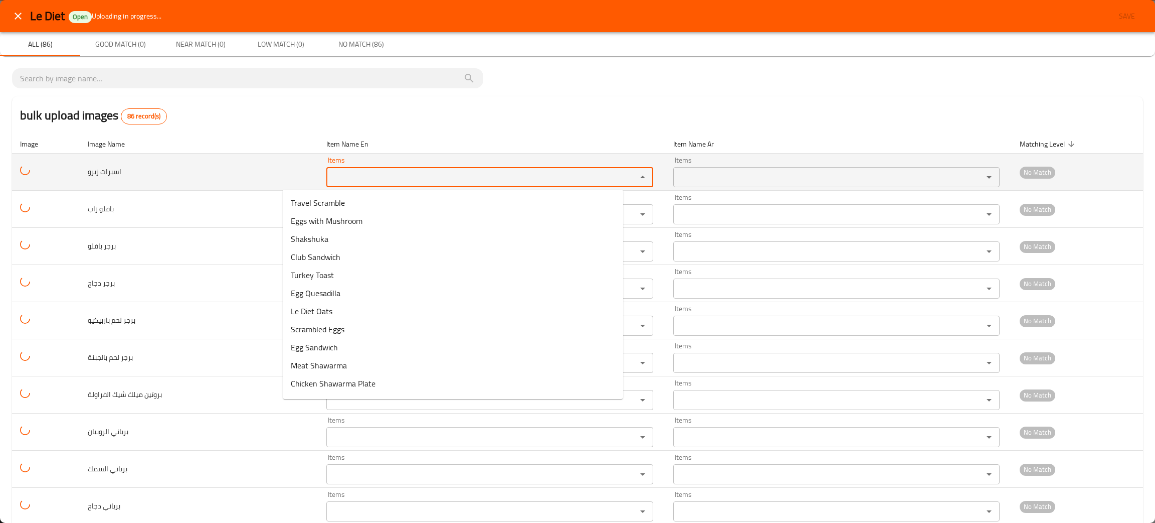
click at [329, 183] on زيرو "Items" at bounding box center [474, 177] width 291 height 14
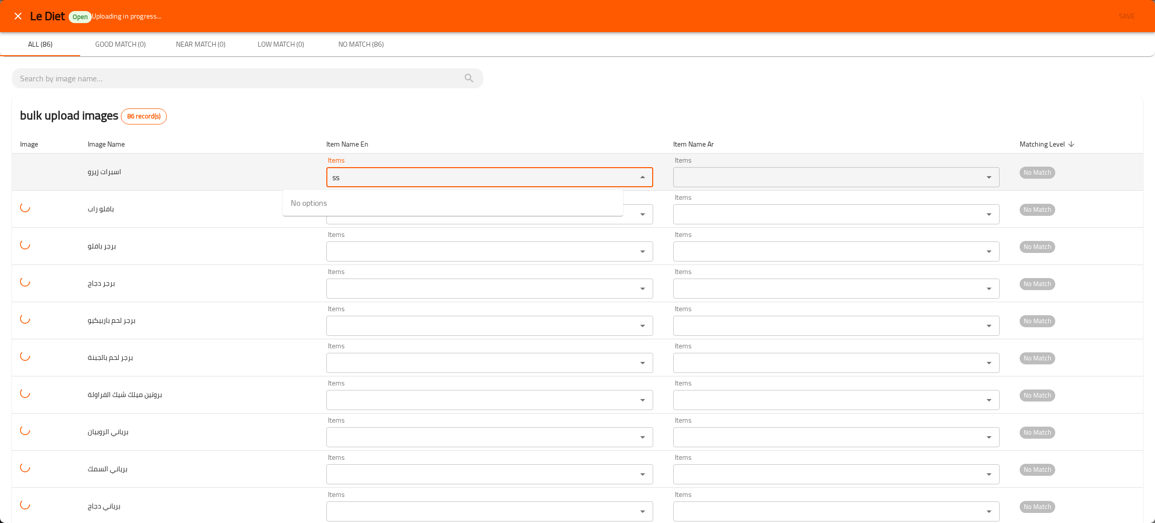
type زيرو "s"
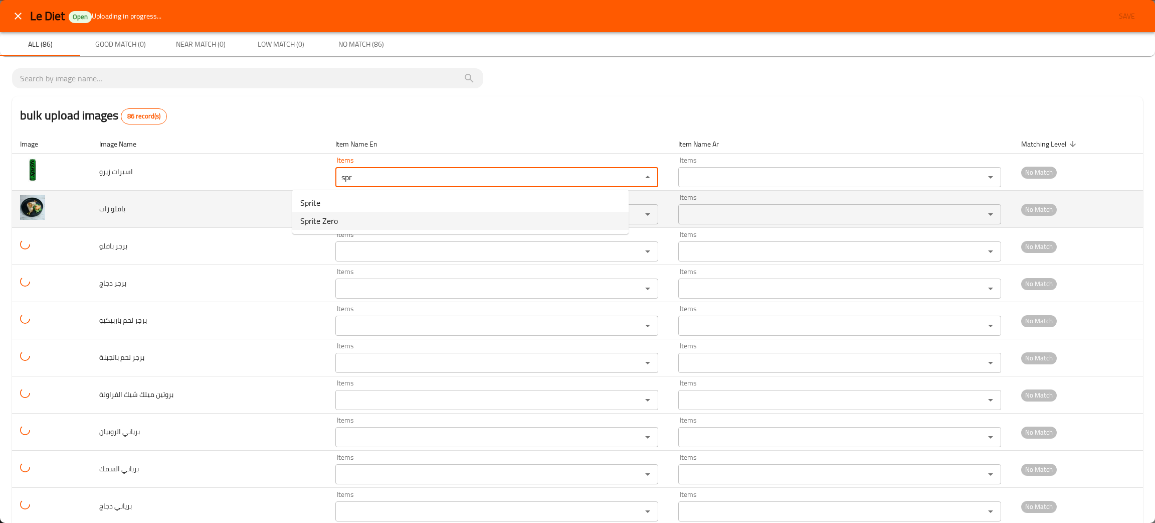
click at [330, 222] on span "Sprite Zero" at bounding box center [319, 221] width 38 height 12
type زيرو "Sprite Zero"
type زيرو-ar "سبرايت زيرو"
type زيرو "Sprite Zero"
click at [380, 207] on div "Items" at bounding box center [497, 214] width 323 height 20
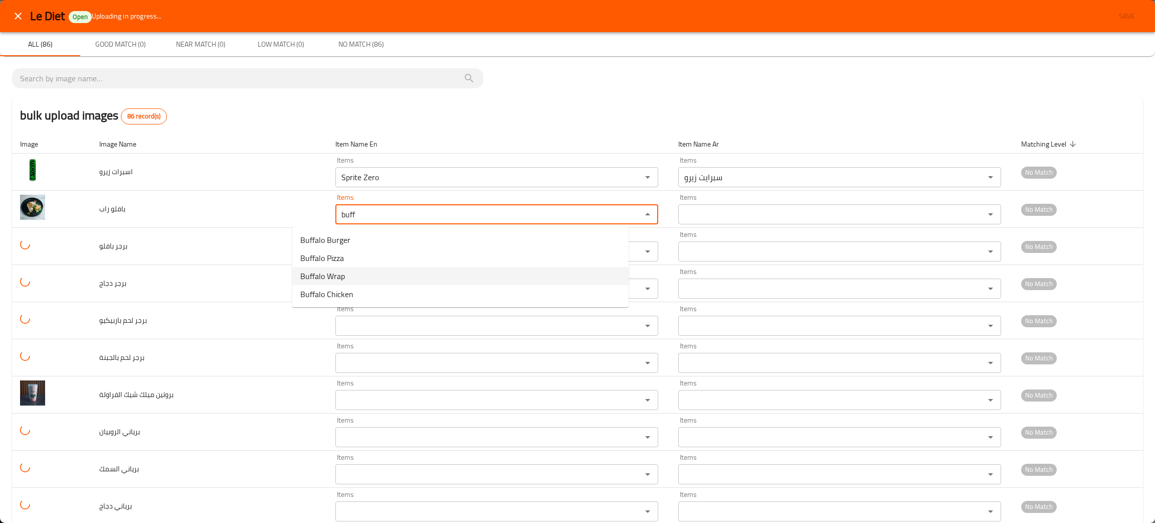
click at [313, 270] on span "Buffalo Wrap" at bounding box center [322, 276] width 45 height 12
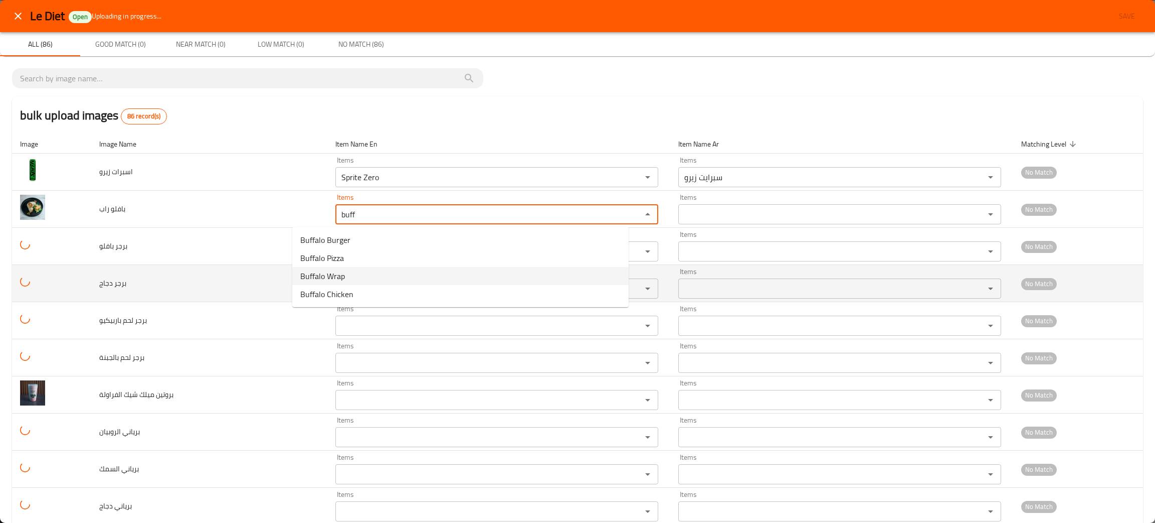
type راب "Buffalo Wrap"
type راب-ar "بافلو راب"
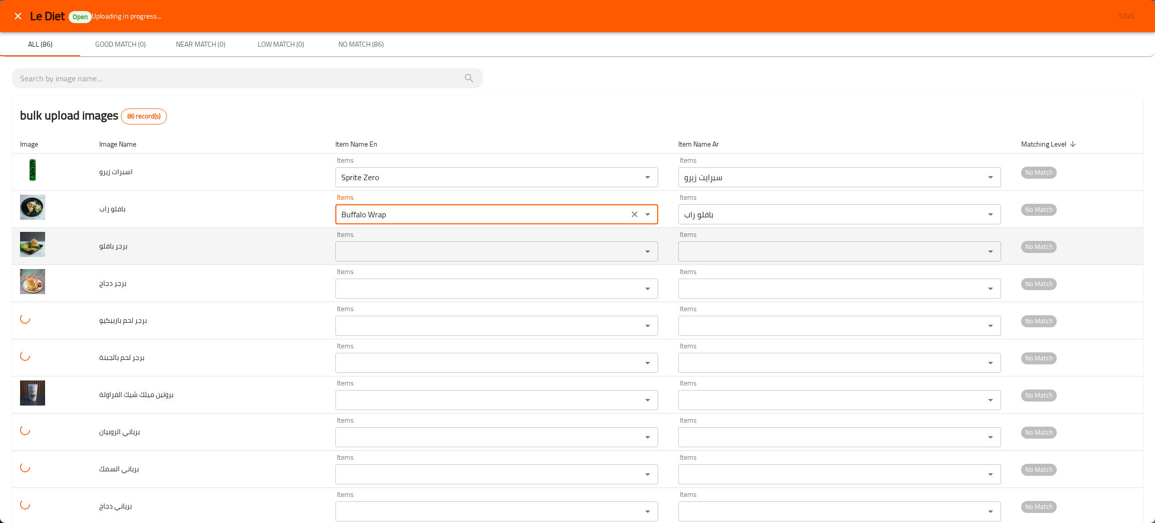
type راب "Buffalo Wrap"
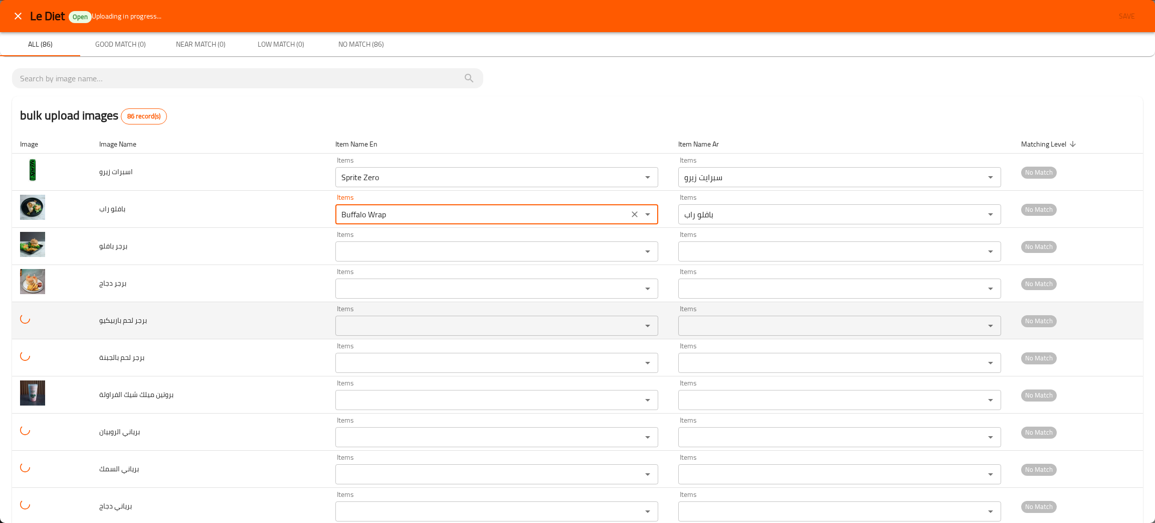
click at [336, 318] on div "Items" at bounding box center [497, 325] width 323 height 20
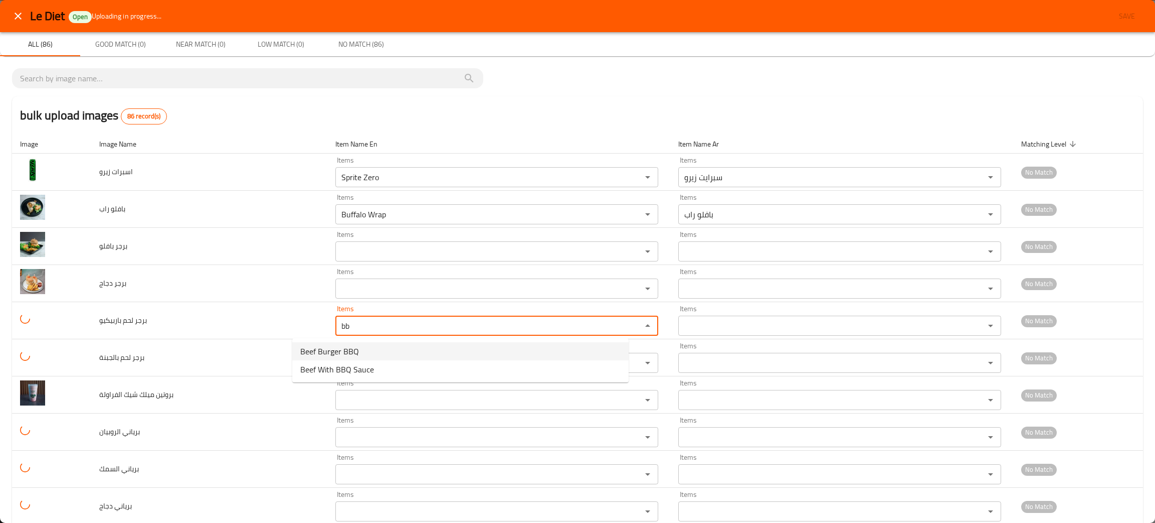
click at [323, 354] on span "Beef Burger BBQ" at bounding box center [329, 351] width 59 height 12
type باربيكيو "Beef Burger BBQ"
type باربيكيو-ar "برجر لحم باربيكيو"
click at [336, 354] on div "Items" at bounding box center [497, 363] width 323 height 20
type باربيكيو "Beef Burger BBQ"
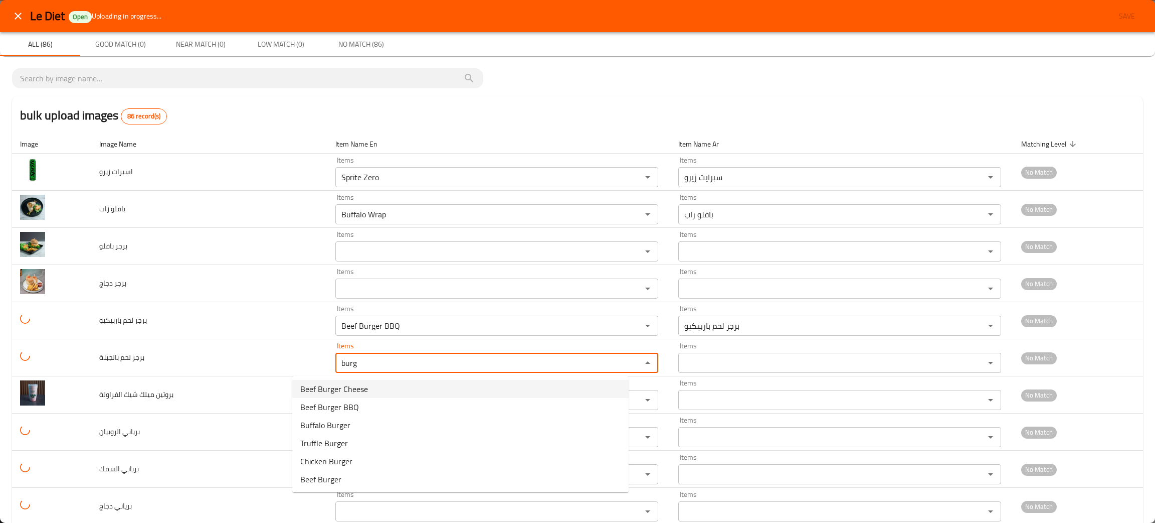
click at [344, 388] on span "Beef Burger Cheese" at bounding box center [334, 389] width 68 height 12
type بالجبنة "Beef Burger Cheese"
type بالجبنة-ar "برجر لحم بالجبنة"
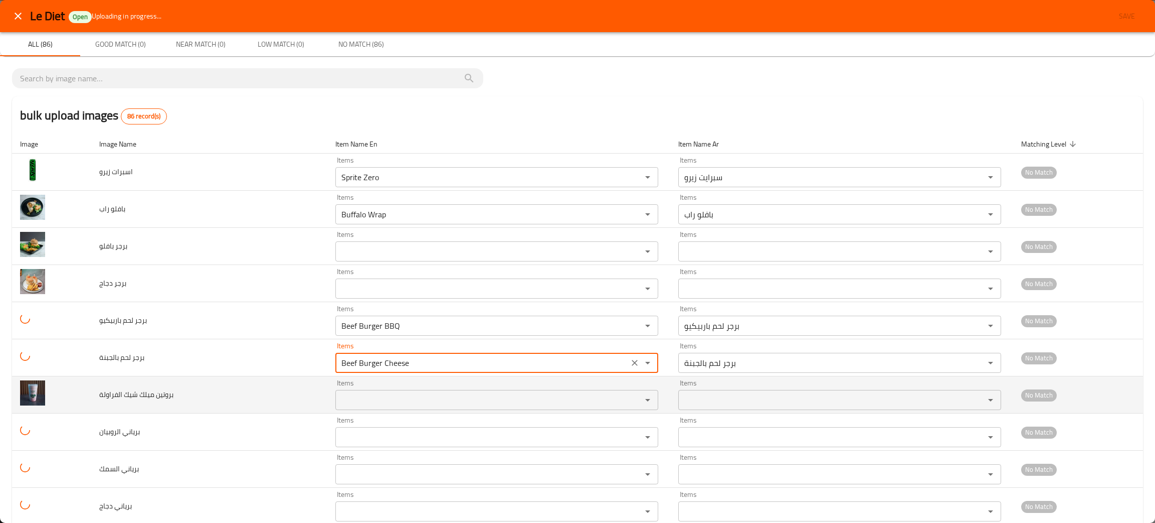
click at [336, 408] on div "Items" at bounding box center [497, 400] width 323 height 20
type بالجبنة "Beef Burger Cheese"
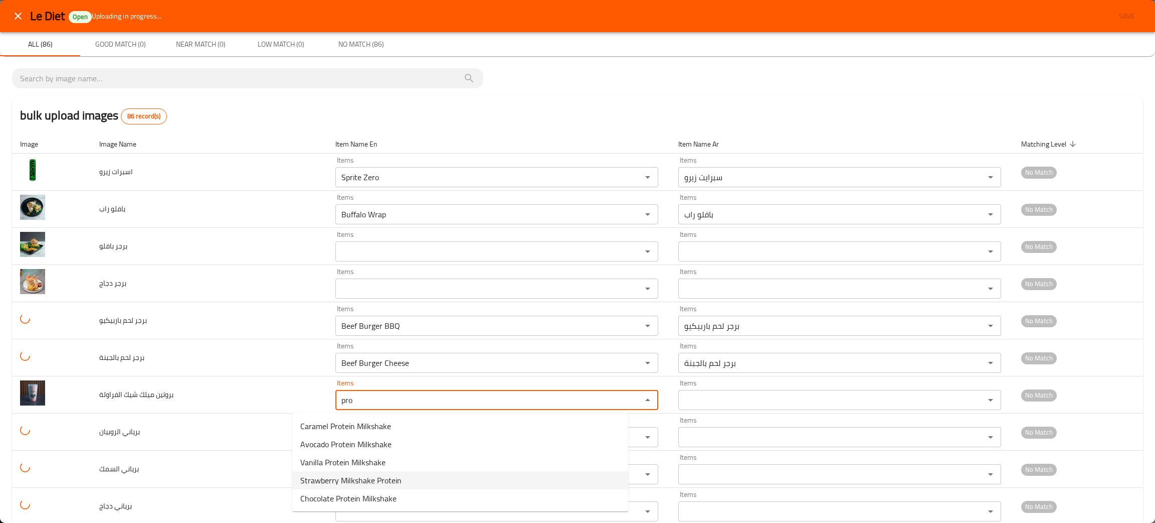
click at [352, 478] on span "Strawberry Milkshake Protein" at bounding box center [350, 480] width 101 height 12
type الفراولة "Strawberry Milkshake Protein"
type الفراولة-ar "بروتين ميلك شيك فراولة"
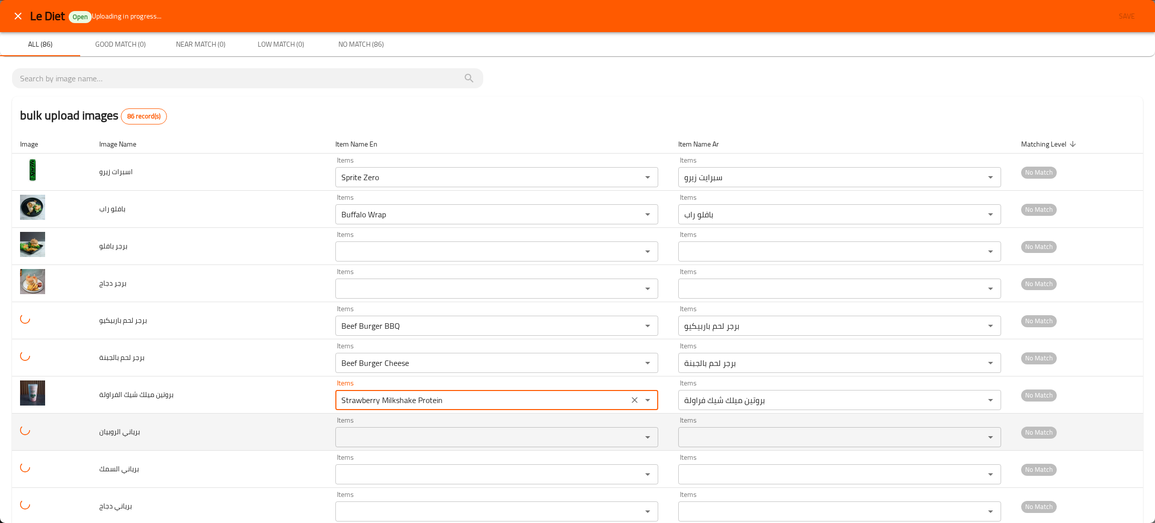
type الفراولة "Strawberry Milkshake Protein"
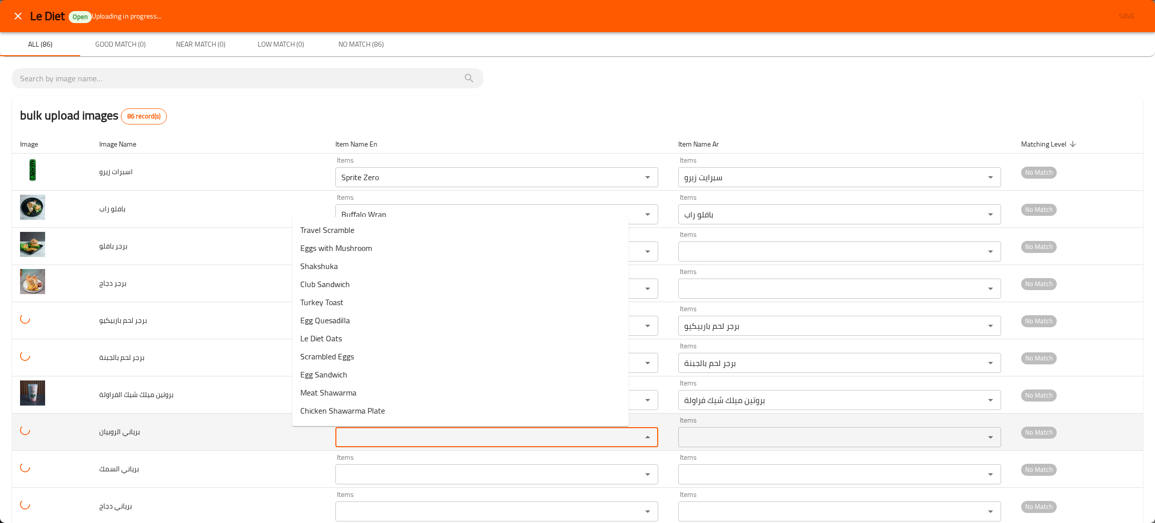
click at [339, 435] on الروبيان "Items" at bounding box center [482, 437] width 287 height 14
type الروبيان "bir"
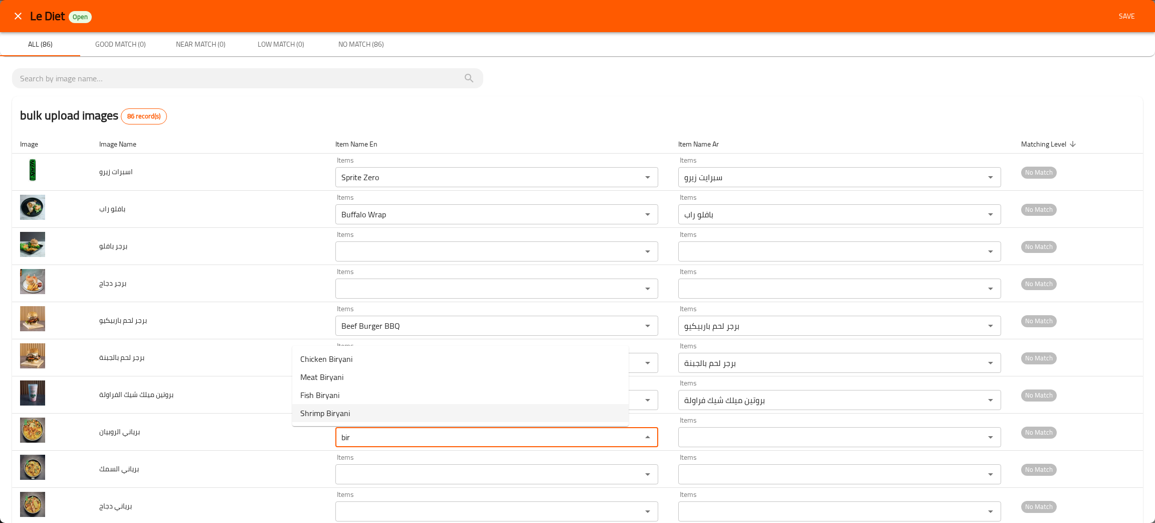
click at [341, 412] on span "Shrimp Biryani" at bounding box center [325, 413] width 50 height 12
type الروبيان "Shrimp Biryani"
type الروبيان-ar "[PERSON_NAME]"
type الروبيان "Shrimp Biryani"
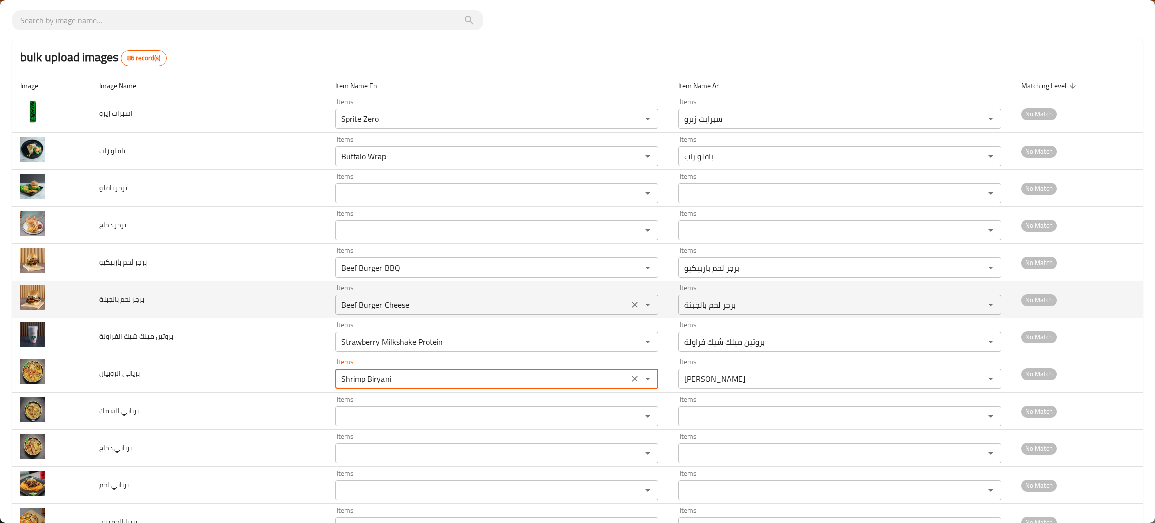
scroll to position [75, 0]
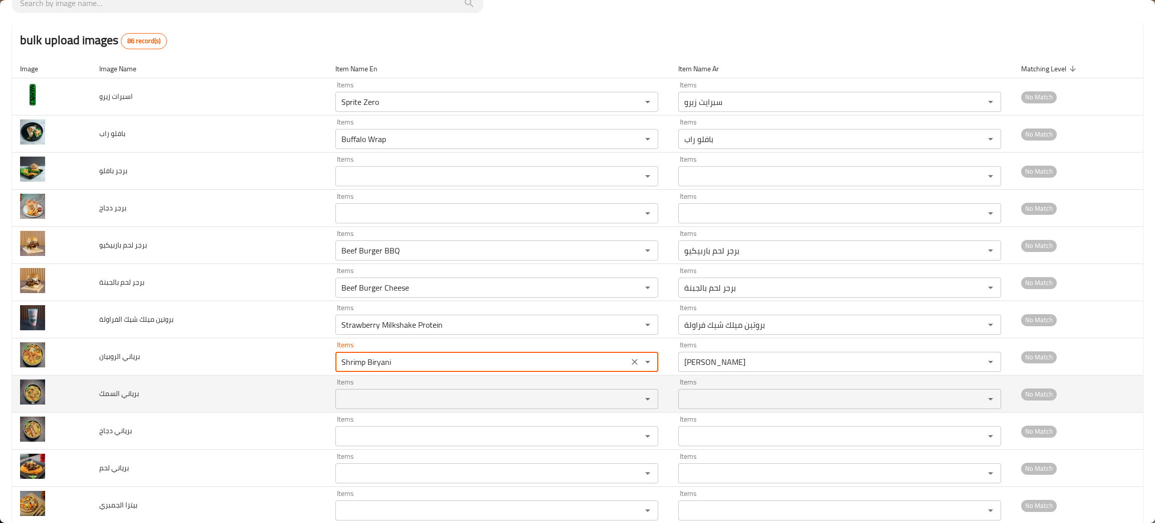
click at [336, 391] on div "Items" at bounding box center [497, 399] width 323 height 20
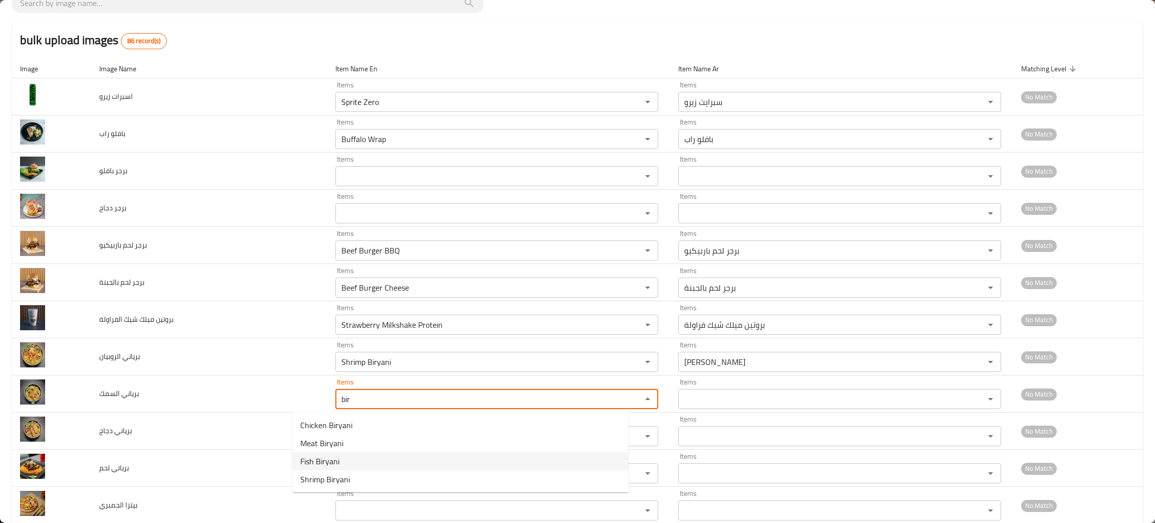
click at [320, 461] on span "Fish Biryani" at bounding box center [319, 461] width 39 height 12
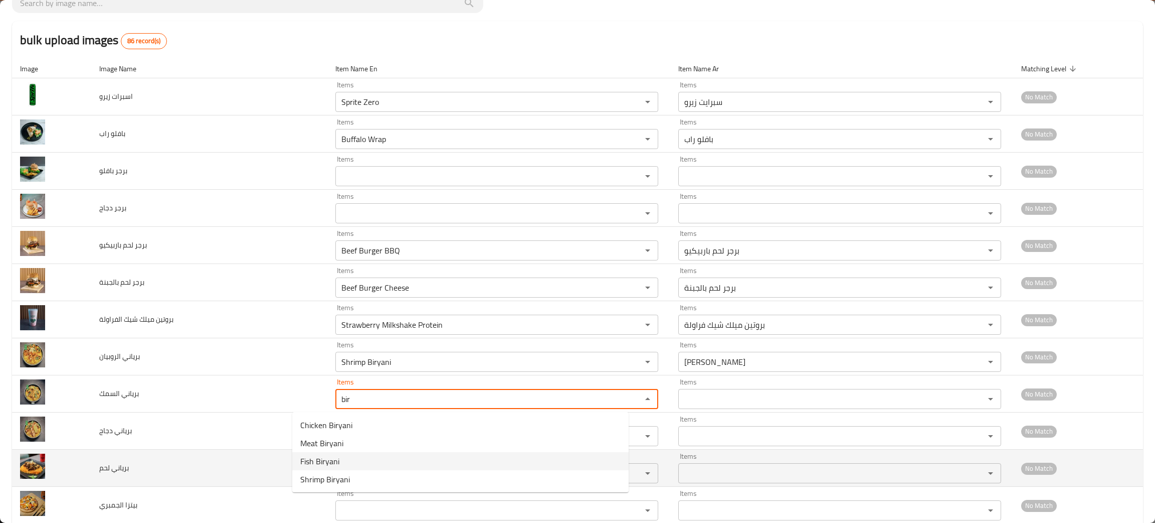
type السمك "Fish Biryani"
type السمك-ar "[PERSON_NAME]"
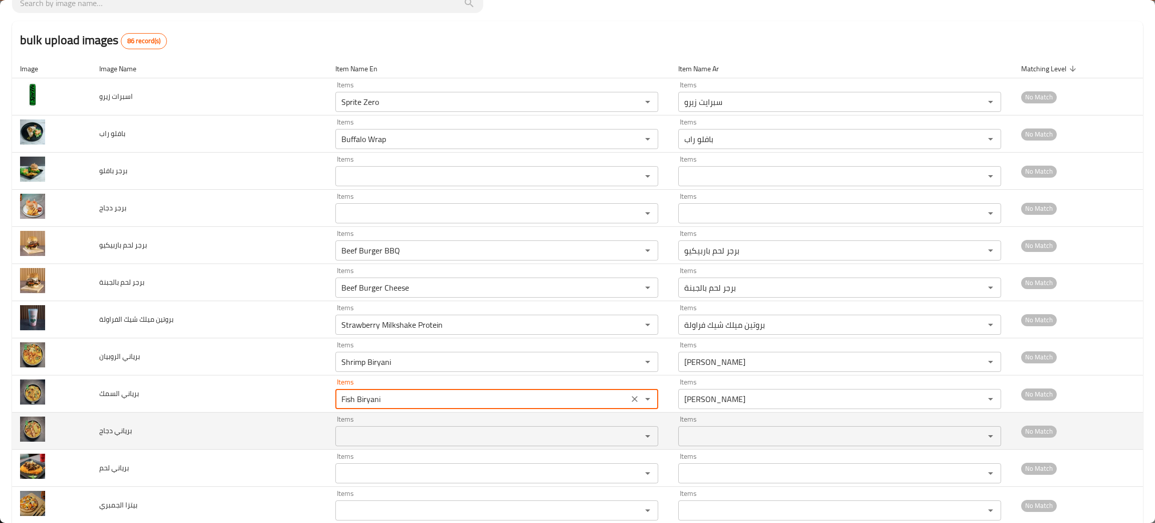
type السمك "Fish Biryani"
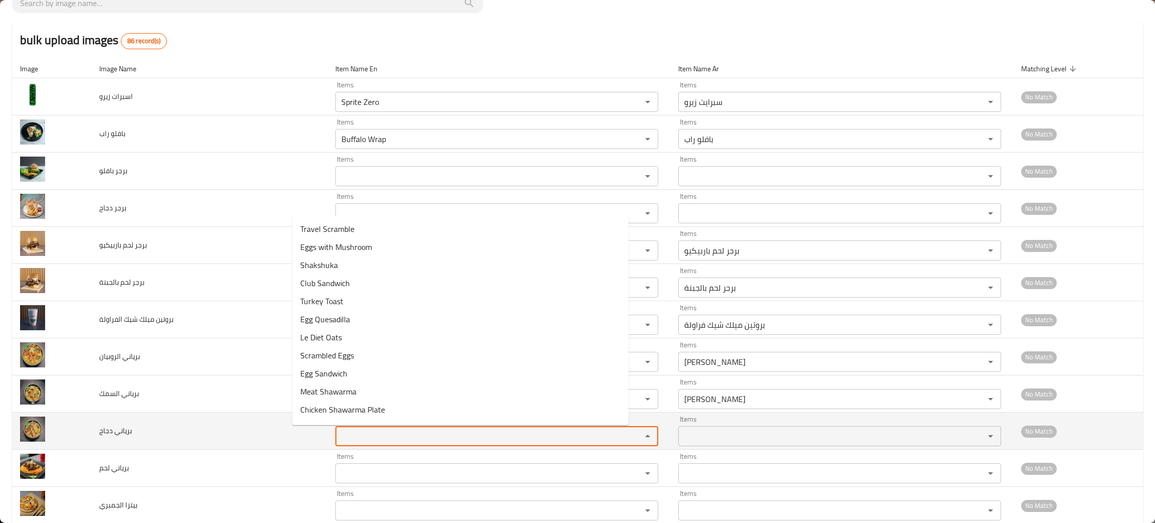
click at [339, 441] on دجاج "Items" at bounding box center [482, 436] width 287 height 14
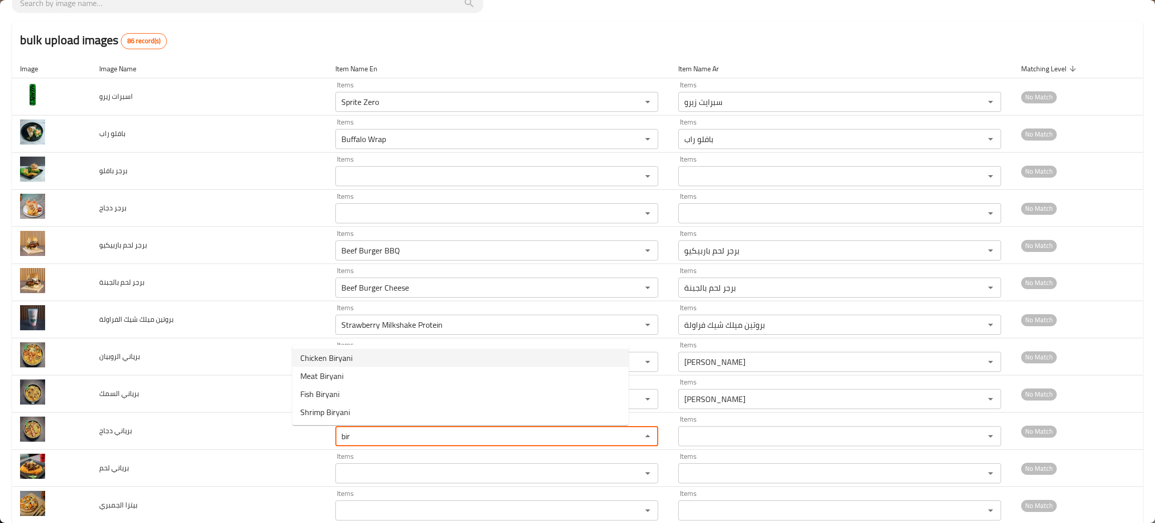
click at [330, 357] on span "Chicken Biryani" at bounding box center [326, 358] width 52 height 12
type دجاج "Chicken Biryani"
type دجاج-ar "برياني دجاج"
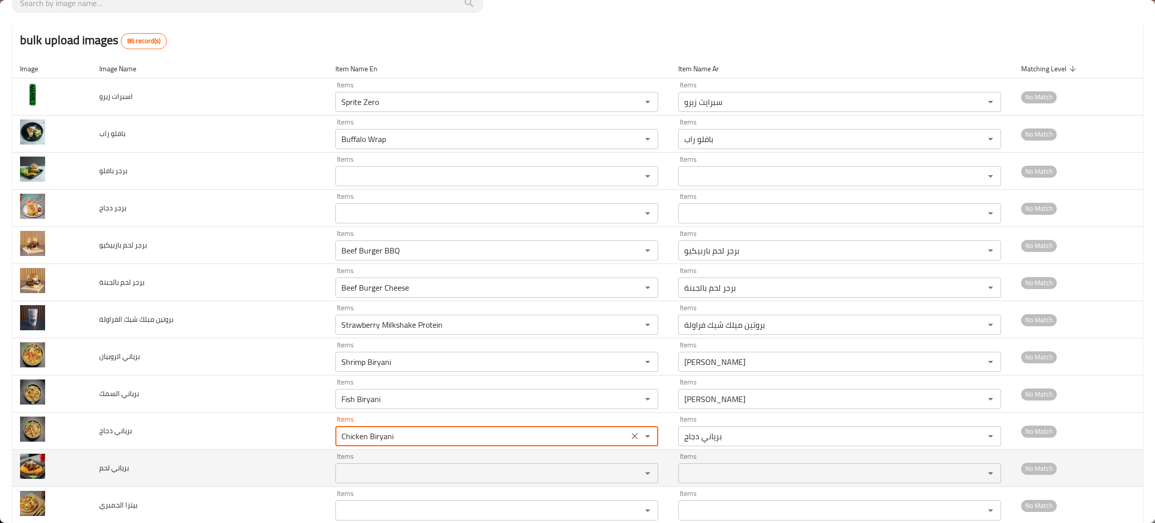
type دجاج "Chicken Biryani"
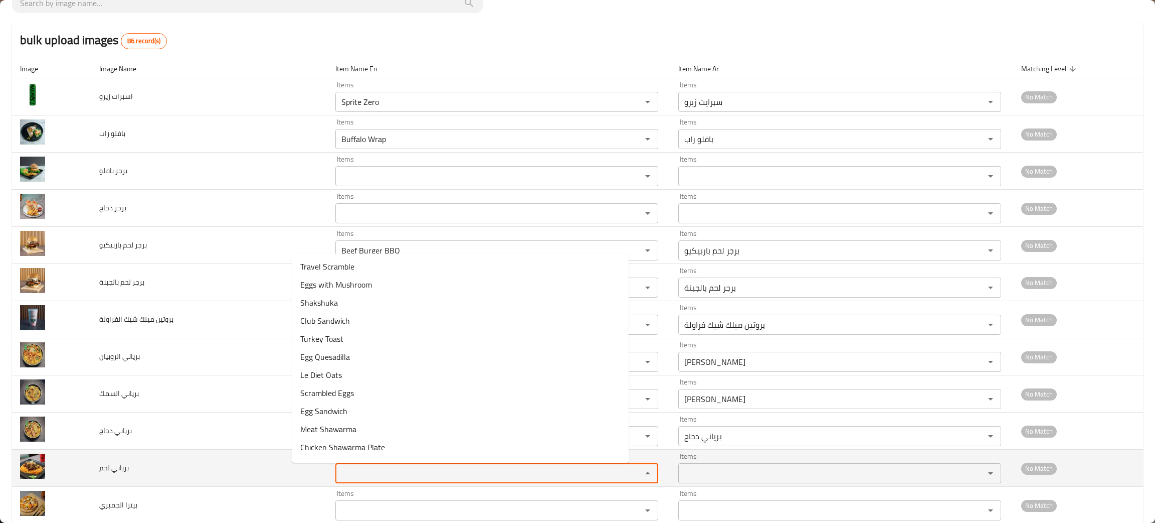
click at [339, 478] on لحم "Items" at bounding box center [482, 473] width 287 height 14
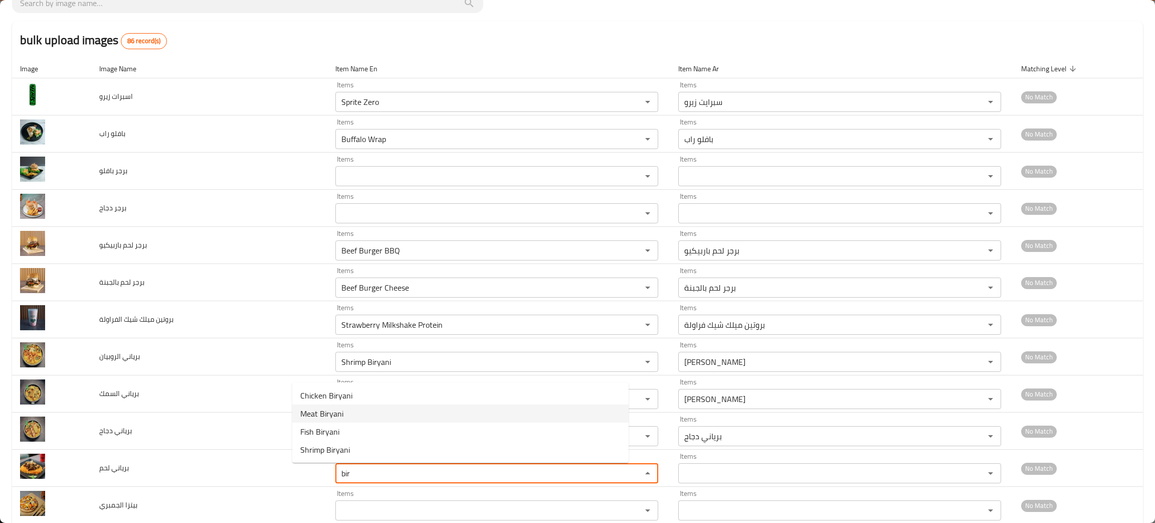
click at [338, 409] on span "Meat Biryani" at bounding box center [321, 413] width 43 height 12
type لحم "Meat Biryani"
type لحم-ar "برياني لحم"
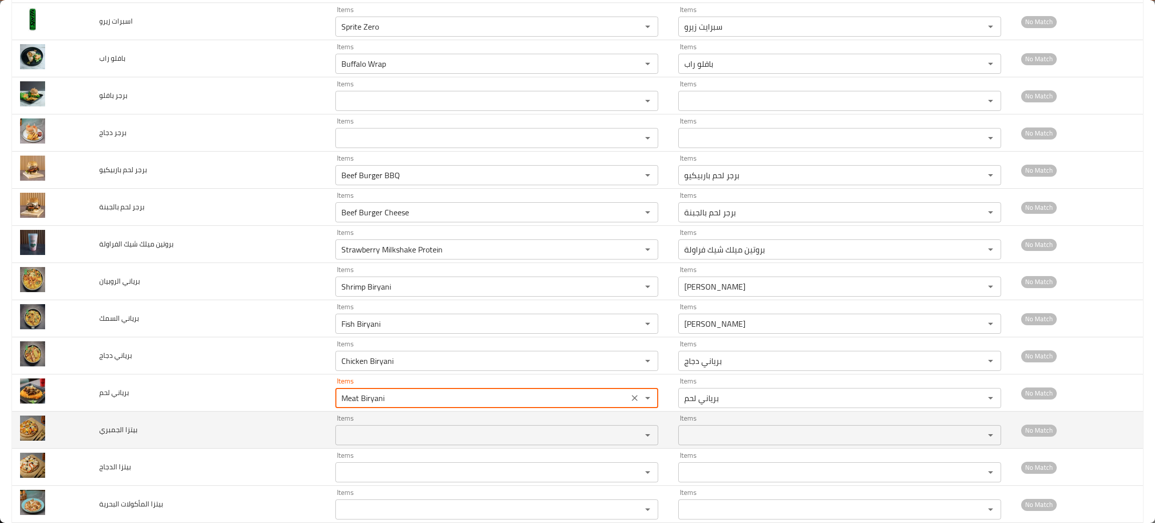
scroll to position [225, 0]
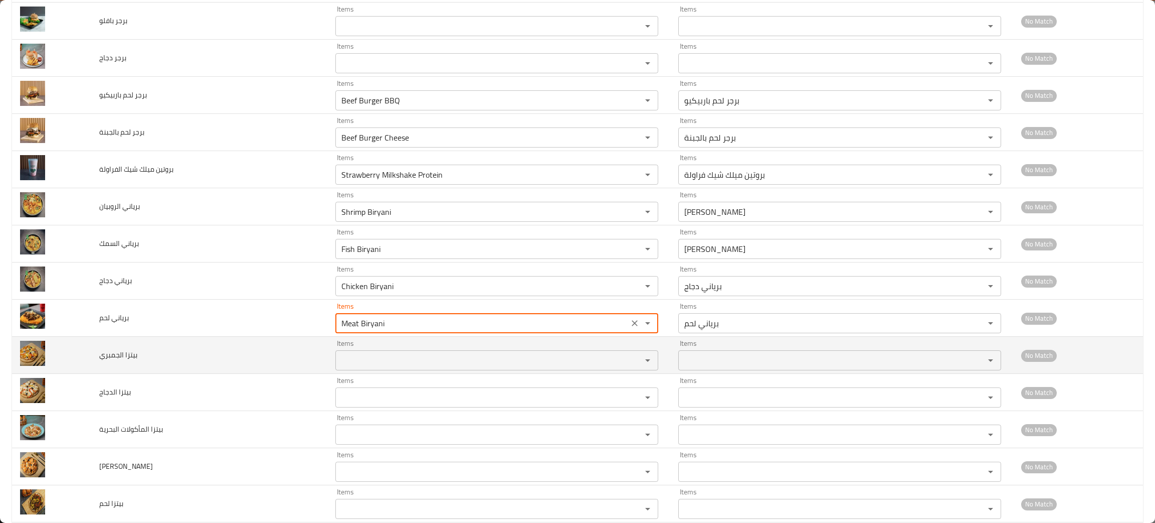
type لحم "Meat Biryani"
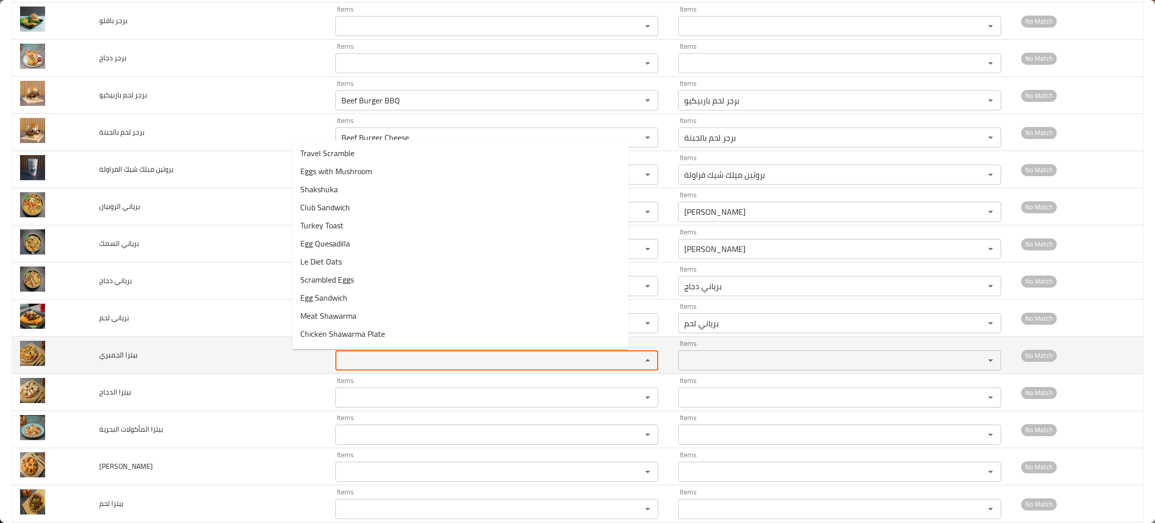
click at [344, 364] on الجمبري "Items" at bounding box center [482, 360] width 287 height 14
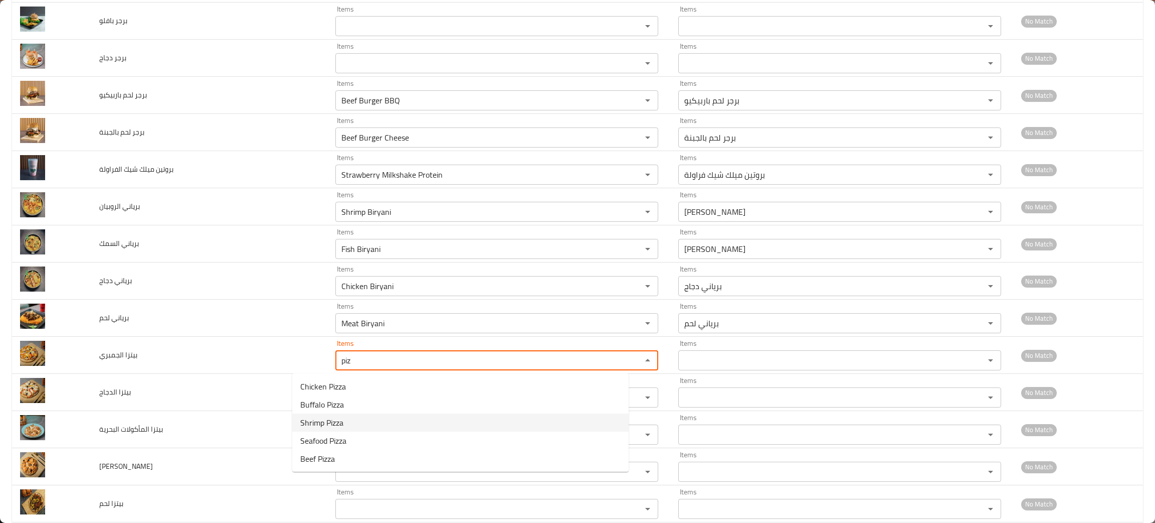
click at [323, 421] on span "Shrimp Pizza" at bounding box center [321, 422] width 43 height 12
type الجمبري "Shrimp Pizza"
type الجمبري-ar "بيتزا الجمبري"
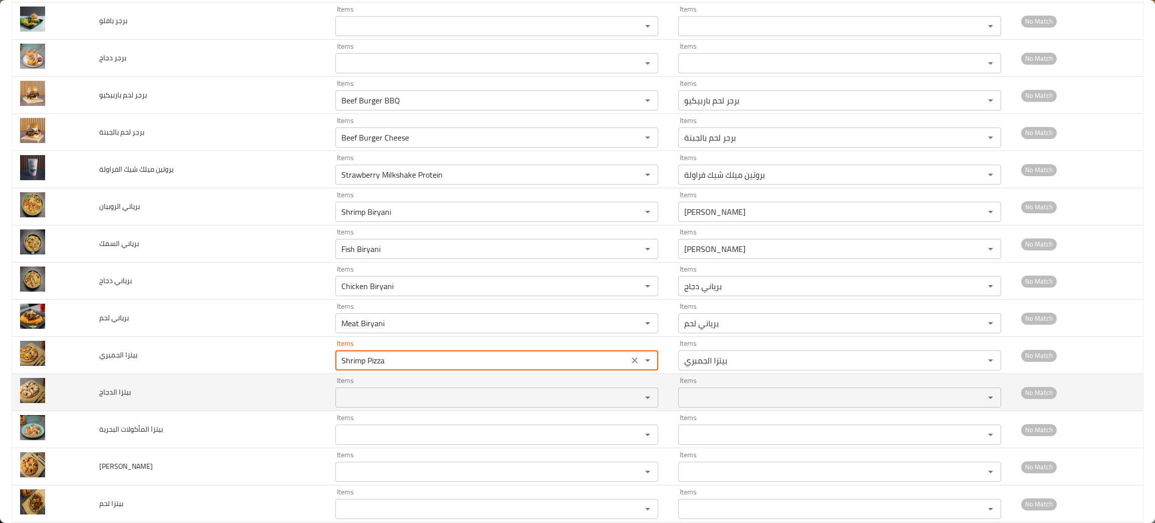
type الجمبري "Shrimp Pizza"
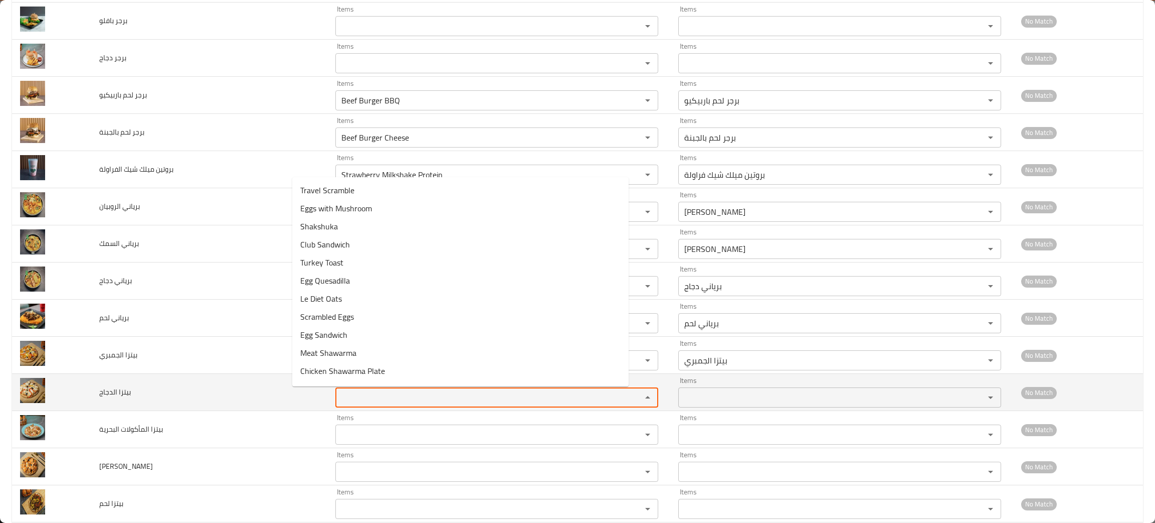
click at [339, 391] on الدجاج "Items" at bounding box center [482, 397] width 287 height 14
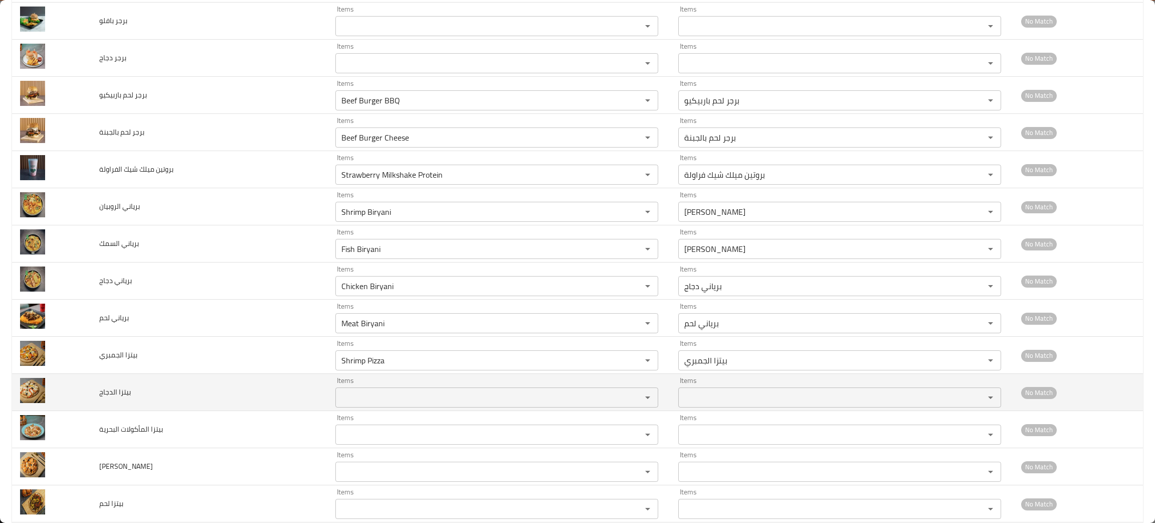
click at [219, 406] on td "بيتزا الدجاج" at bounding box center [209, 392] width 237 height 37
click at [339, 398] on الدجاج "Items" at bounding box center [482, 397] width 287 height 14
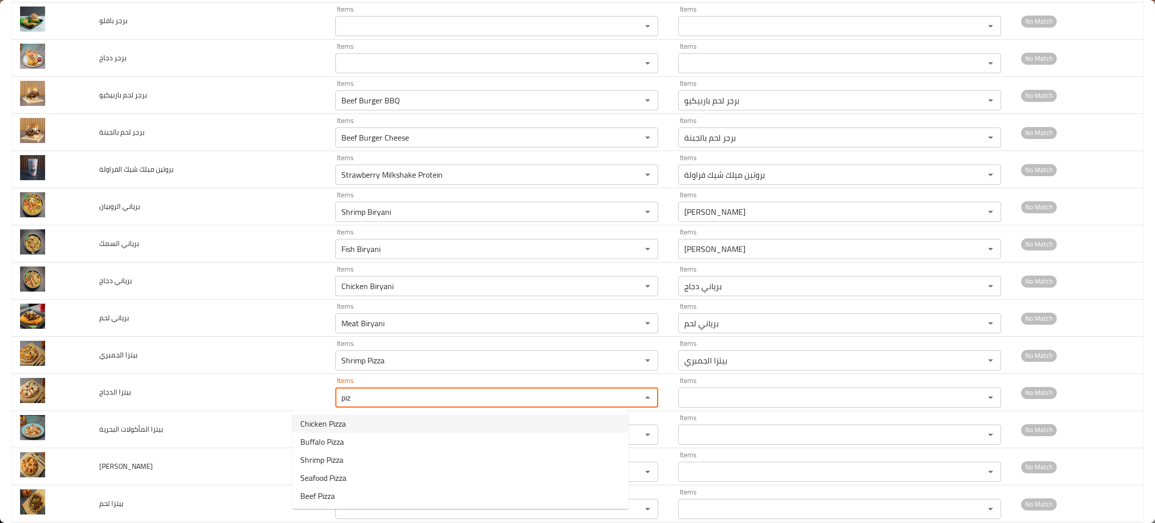
click at [336, 422] on span "Chicken Pizza" at bounding box center [323, 423] width 46 height 12
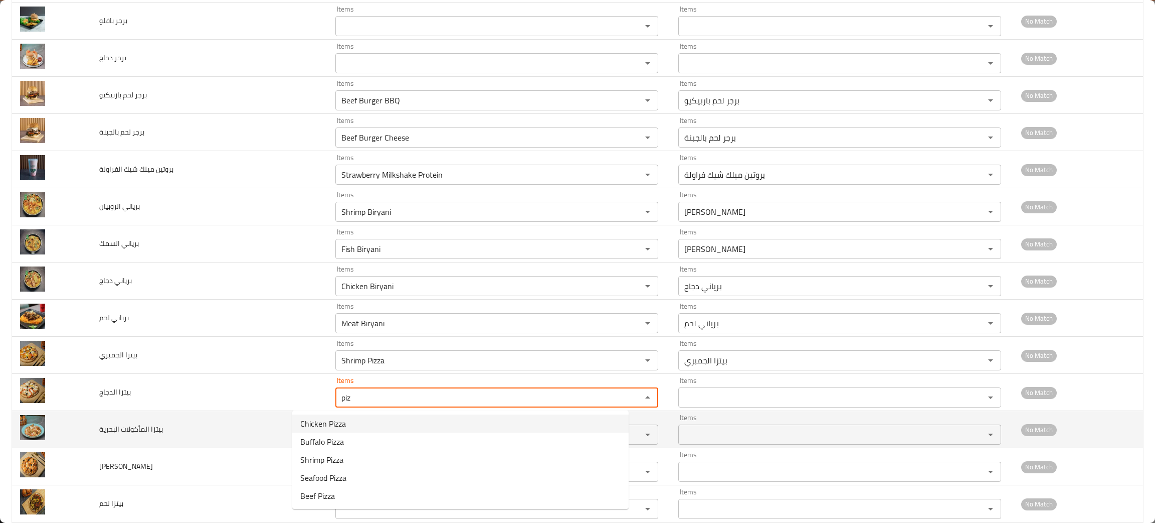
type الدجاج "Chicken Pizza"
type الدجاج-ar "بيتزا الدجاج"
type الدجاج "Chicken Pizza"
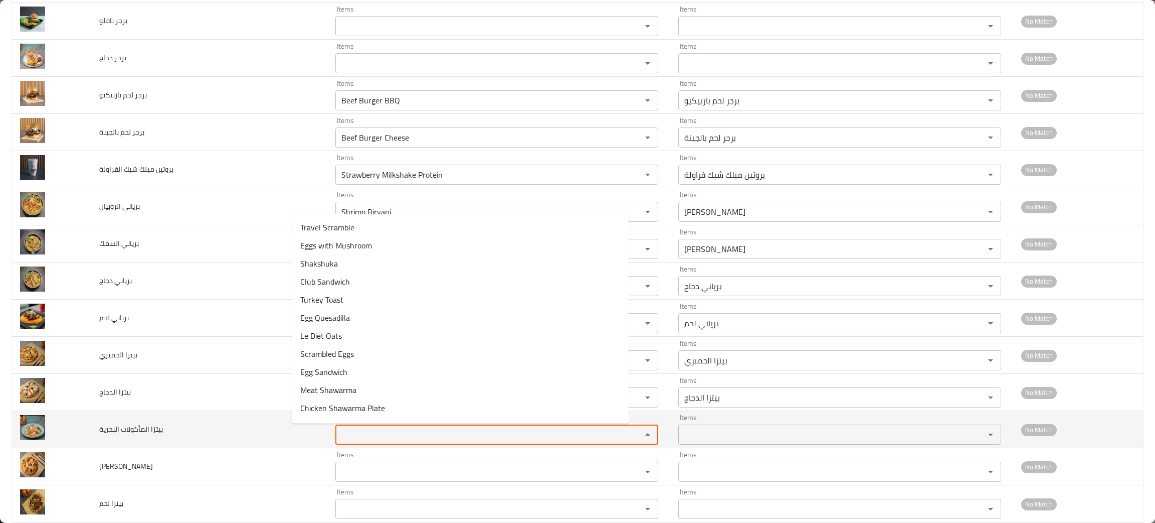
click at [339, 428] on البحرية "Items" at bounding box center [482, 434] width 287 height 14
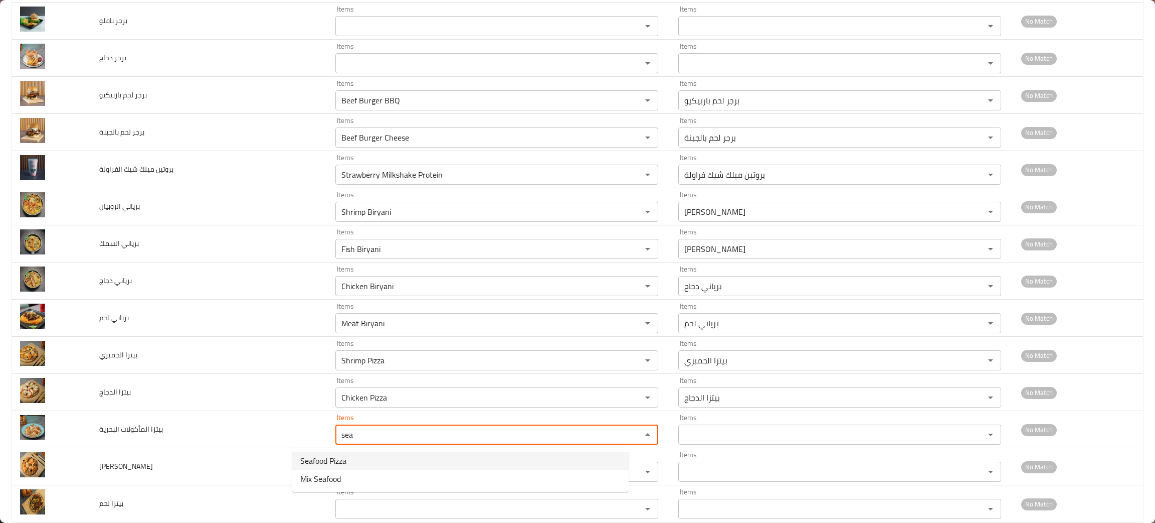
click at [315, 460] on span "Seafood Pizza" at bounding box center [323, 460] width 46 height 12
type البحرية "Seafood Pizza"
type البحرية-ar "بيتزا سي فود"
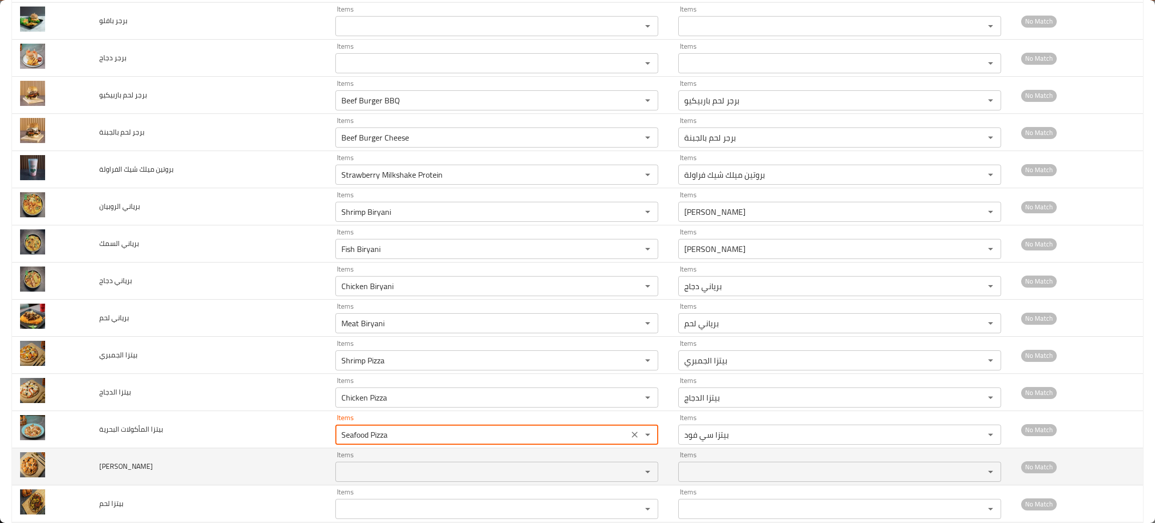
type البحرية "Seafood Pizza"
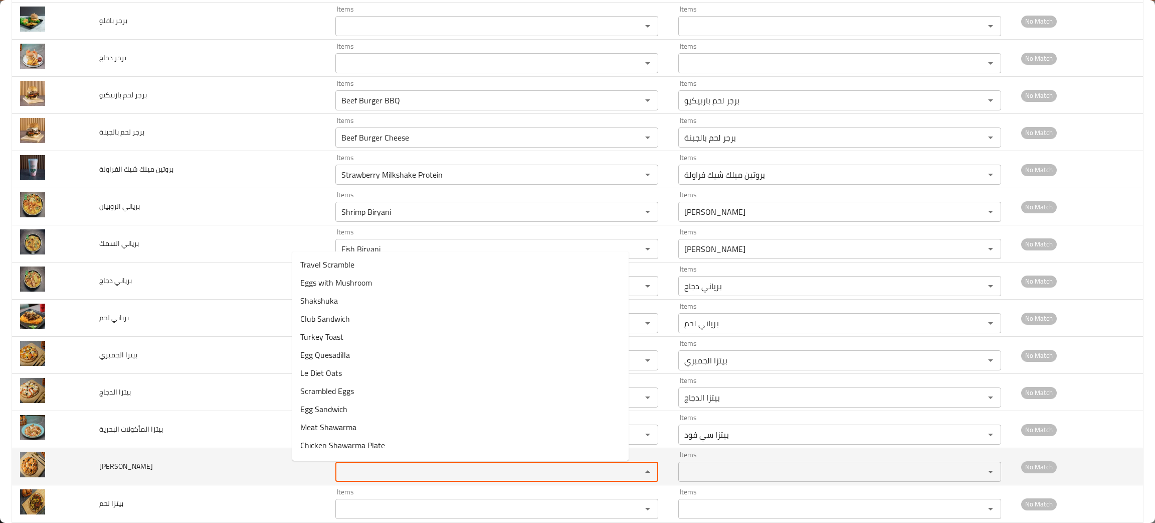
click at [339, 467] on بافلو "Items" at bounding box center [482, 471] width 287 height 14
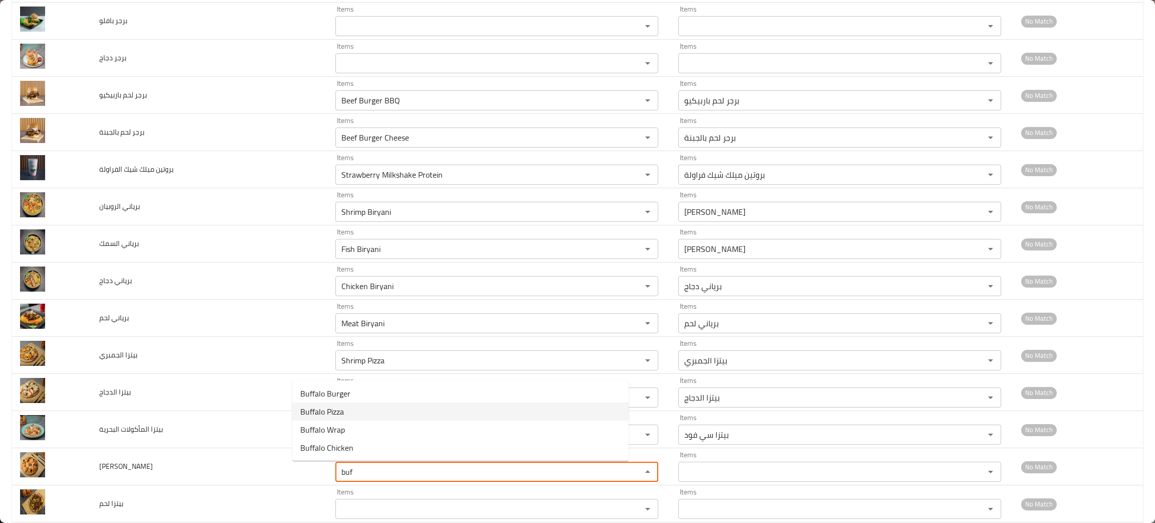
click at [324, 411] on span "Buffalo Pizza" at bounding box center [322, 411] width 44 height 12
type بافلو "Buffalo Pizza"
type بافلو-ar "[PERSON_NAME]"
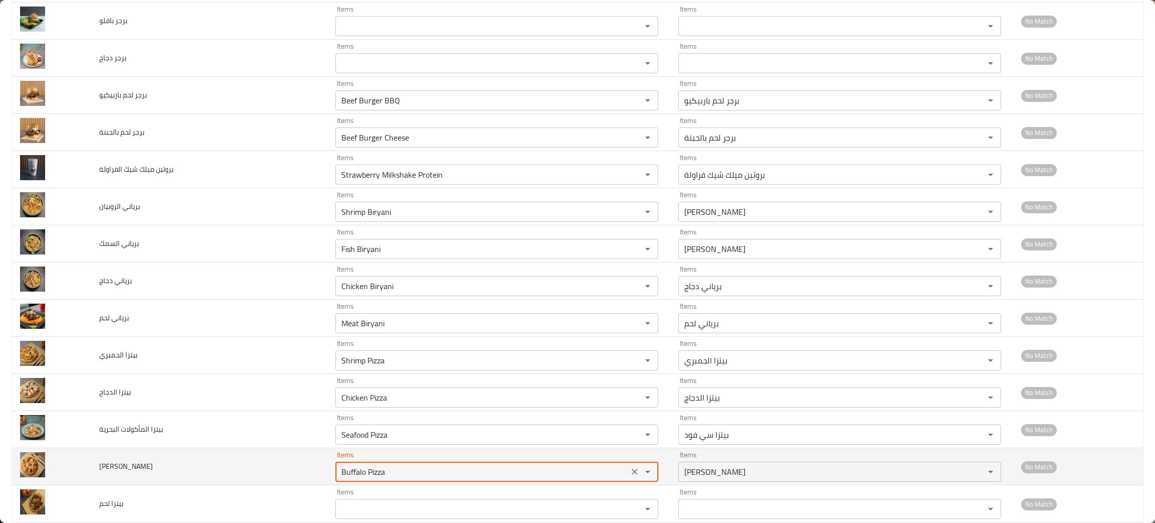
scroll to position [301, 0]
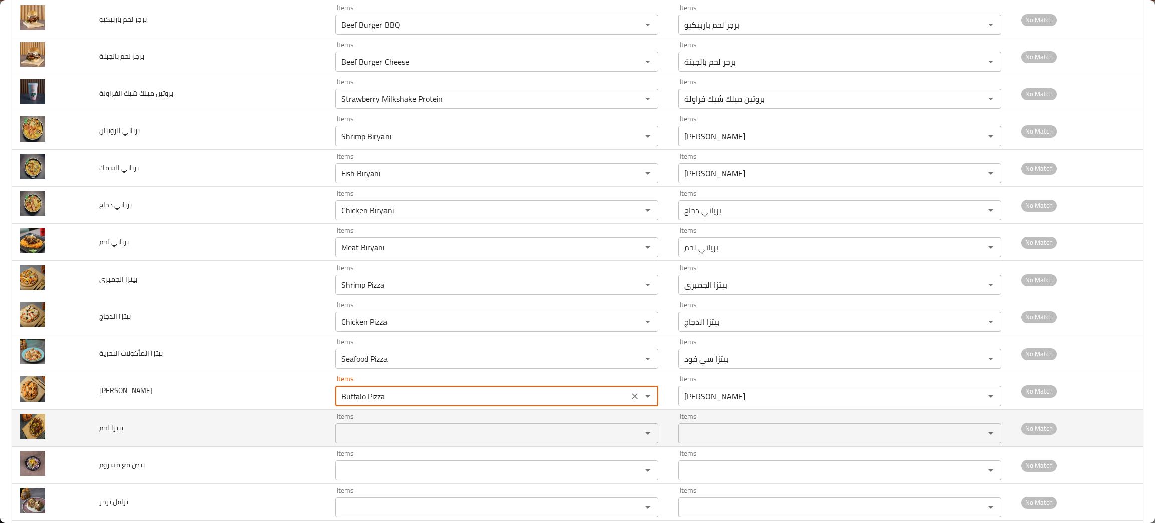
type بافلو "Buffalo Pizza"
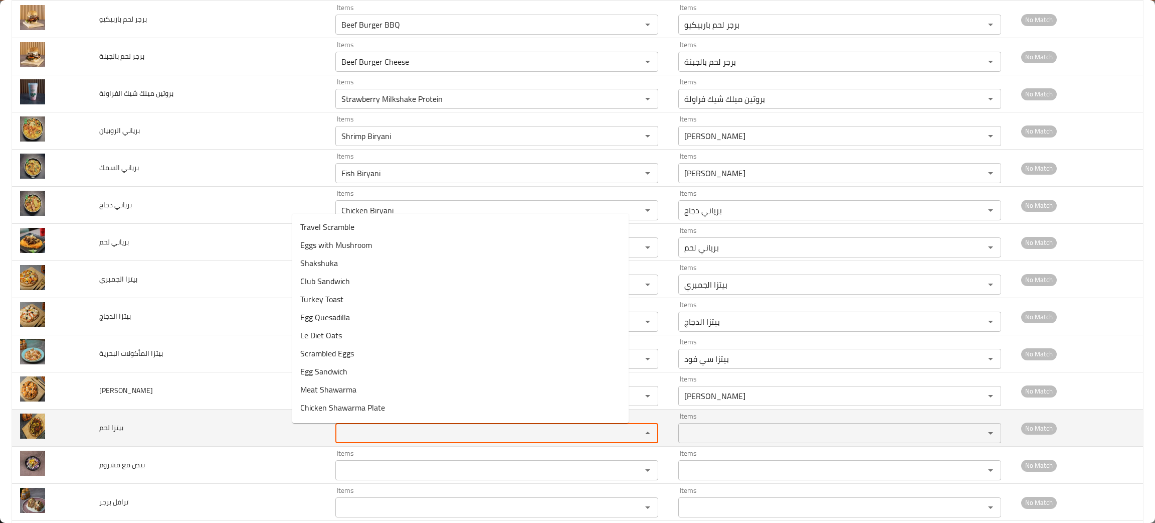
click at [339, 435] on لحم "Items" at bounding box center [482, 433] width 287 height 14
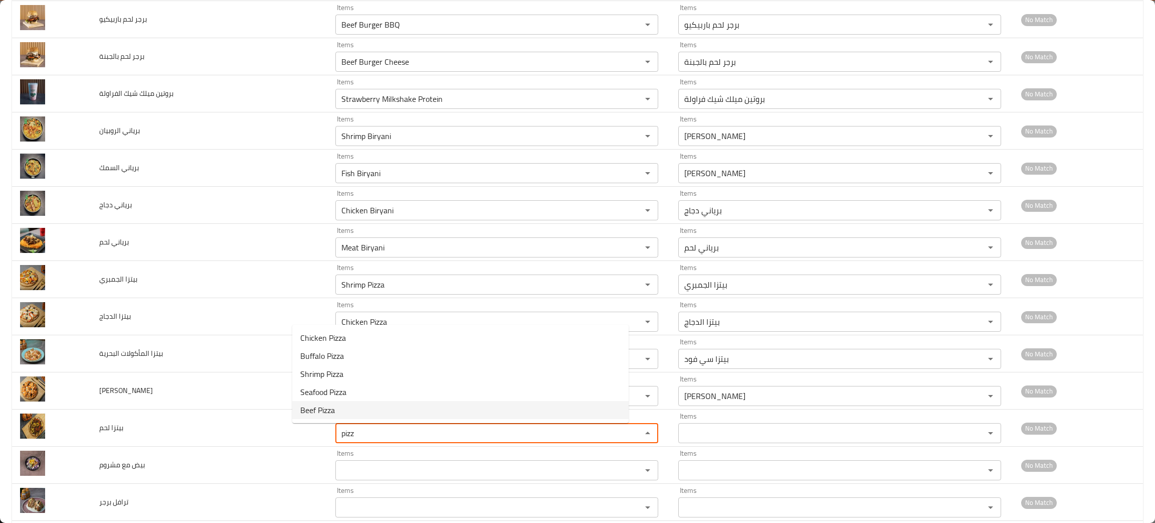
click at [336, 401] on لحم-option-4 "Beef Pizza" at bounding box center [460, 410] width 337 height 18
type لحم "Beef Pizza"
type لحم-ar "بيتزا لحم"
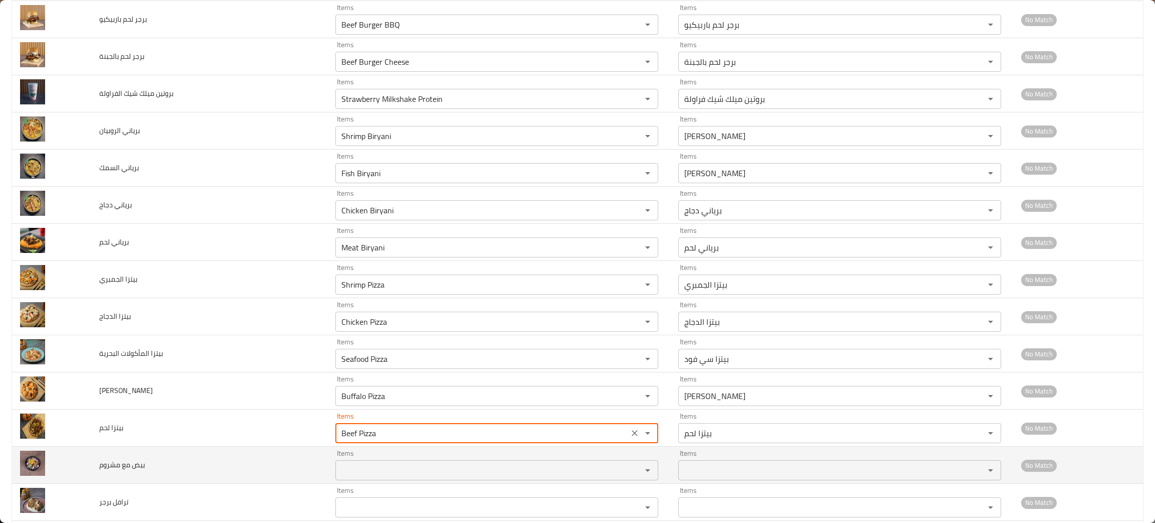
type لحم "Beef Pizza"
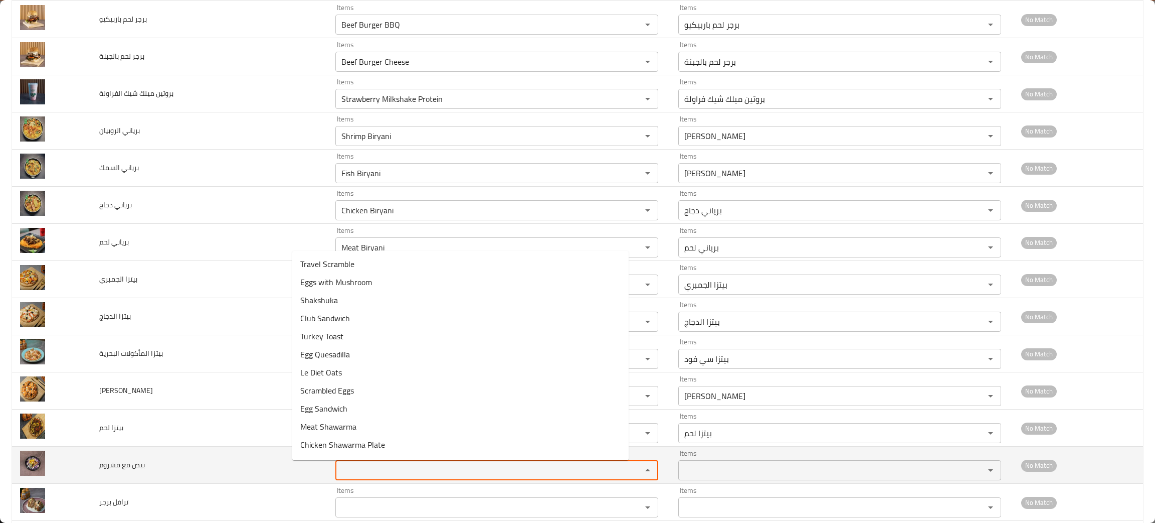
click at [339, 474] on مشروم "Items" at bounding box center [482, 470] width 287 height 14
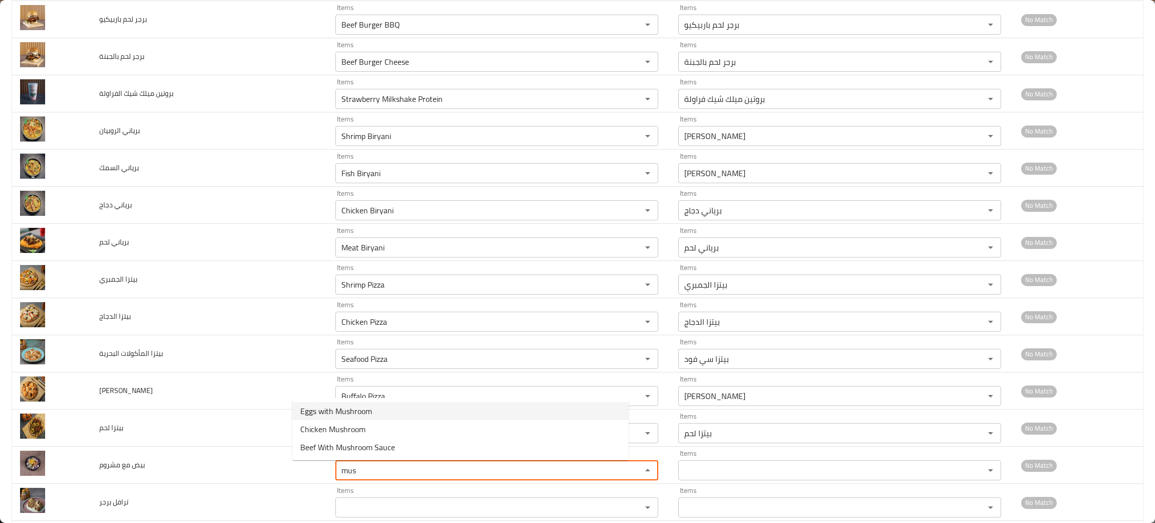
click at [337, 408] on span "Eggs with Mushroom" at bounding box center [336, 411] width 72 height 12
type مشروم "Eggs with Mushroom"
type مشروم-ar "بيض مع مشروم"
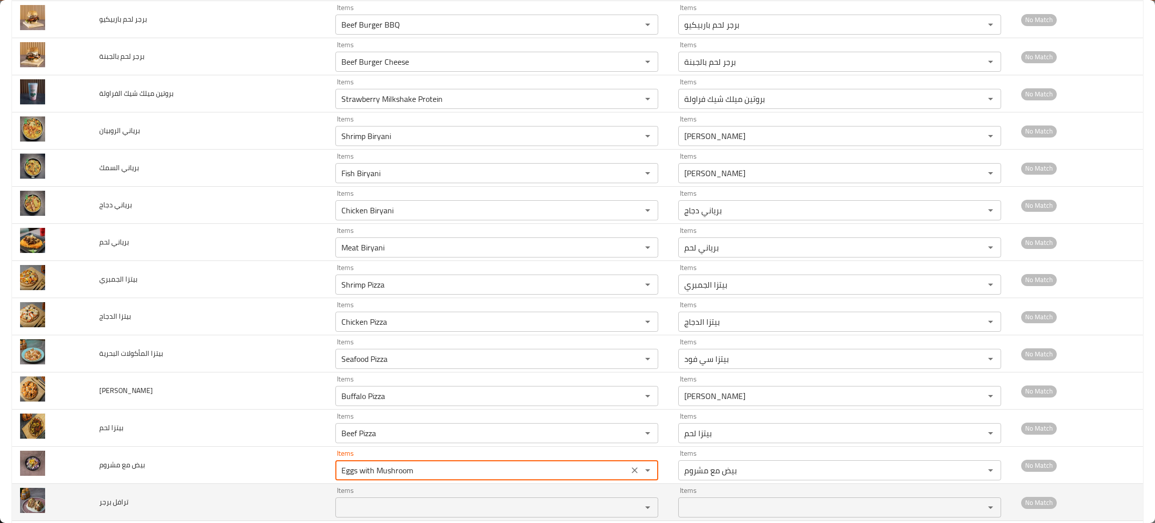
type مشروم "Eggs with Mushroom"
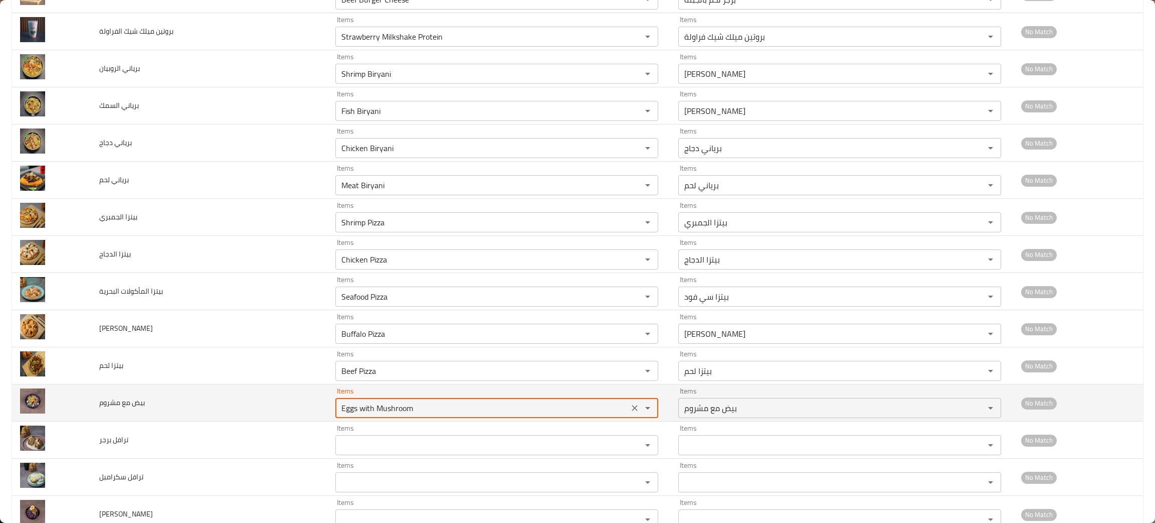
scroll to position [376, 0]
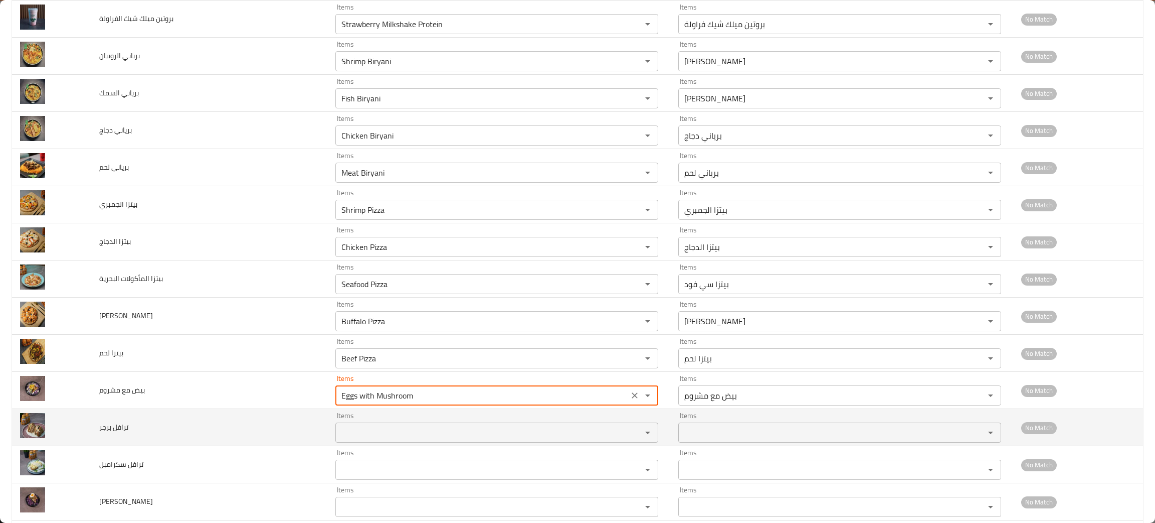
click at [339, 436] on برجر "Items" at bounding box center [482, 432] width 287 height 14
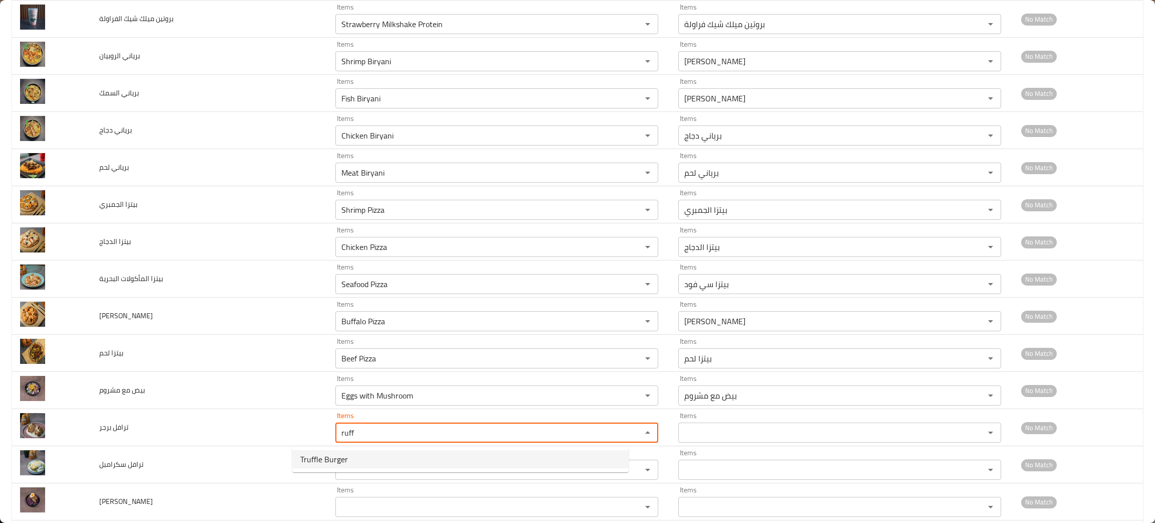
click at [318, 457] on span "Truffle Burger" at bounding box center [324, 459] width 48 height 12
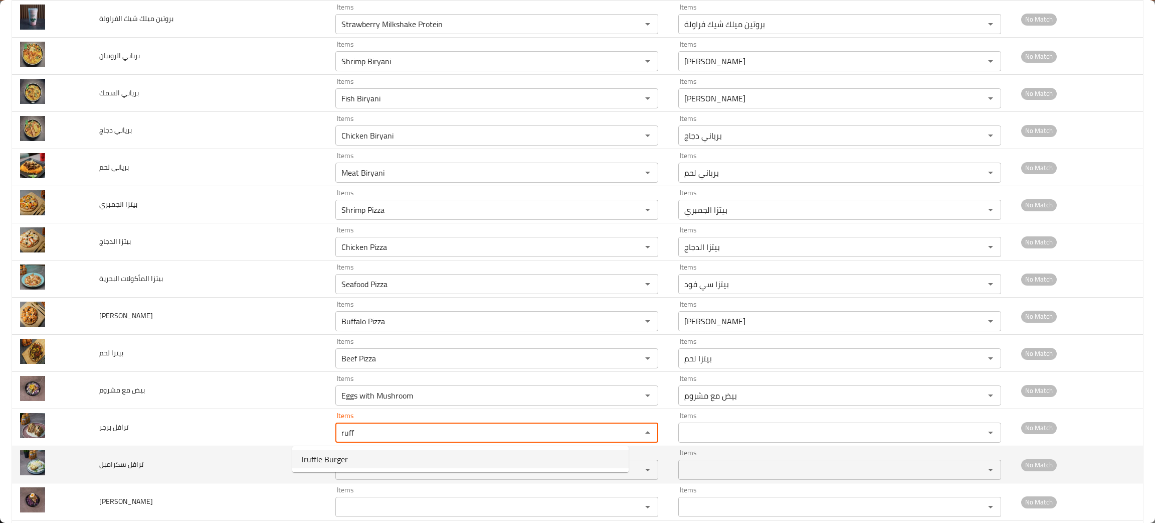
type برجر "Truffle Burger"
type برجر-ar "ترفل برجر"
type برجر "Truffle Burger"
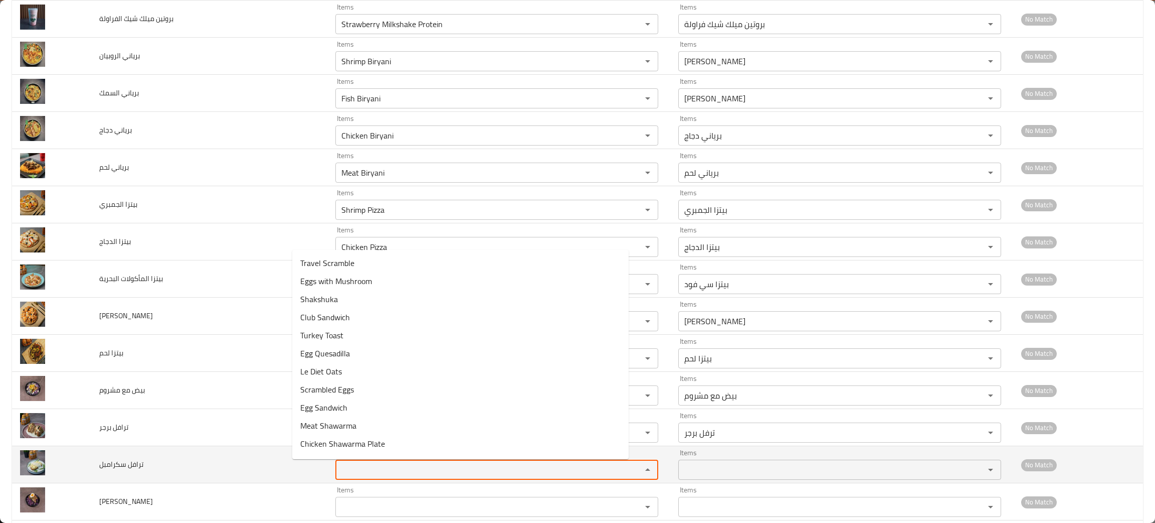
click at [339, 465] on سكرامبل "Items" at bounding box center [482, 469] width 287 height 14
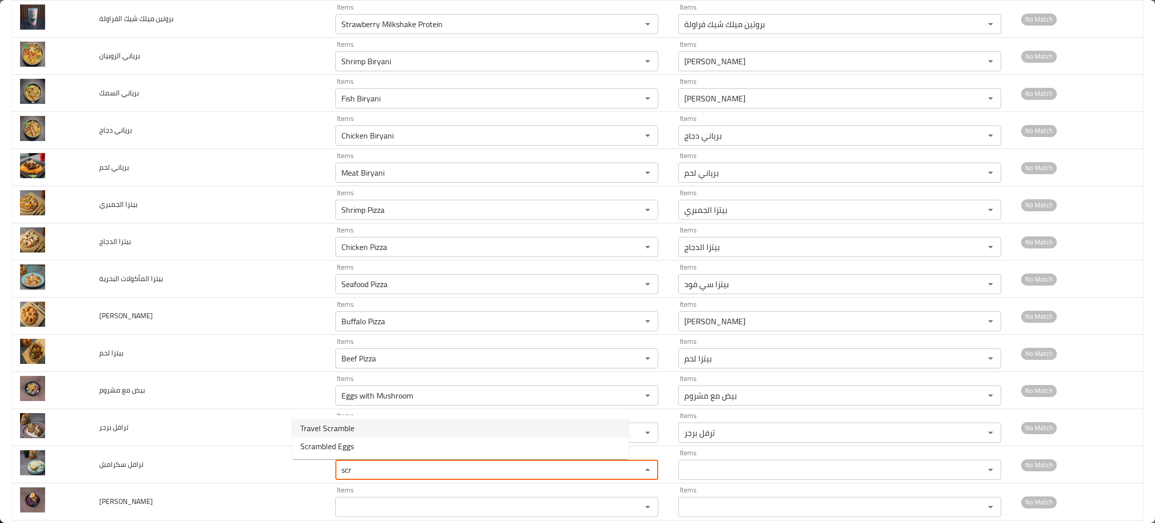
click at [338, 427] on span "Travel Scramble" at bounding box center [327, 428] width 54 height 12
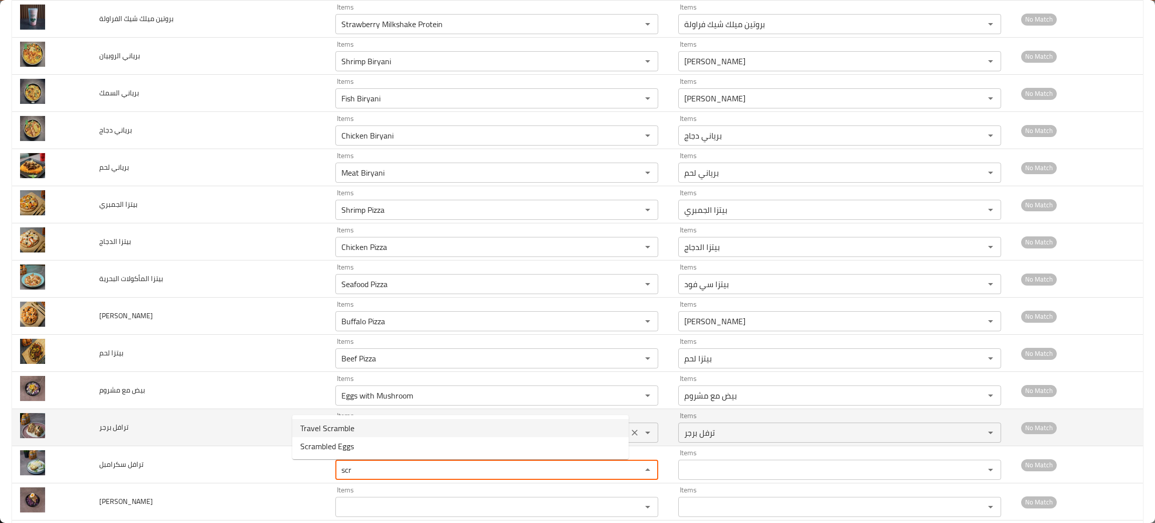
type سكرامبل "Travel Scramble"
type سكرامبل-ar "ترافل سكرامبل"
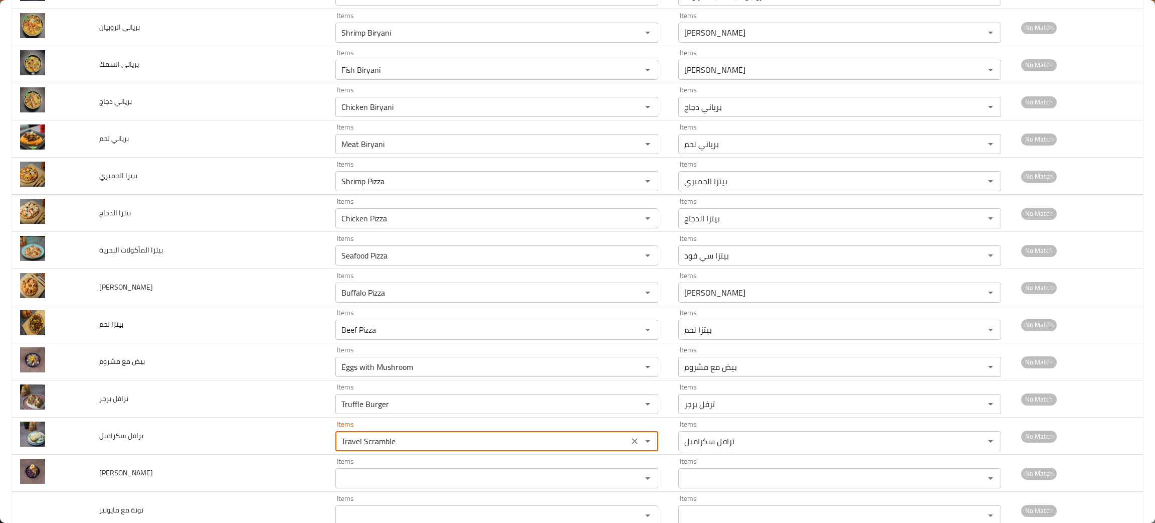
scroll to position [451, 0]
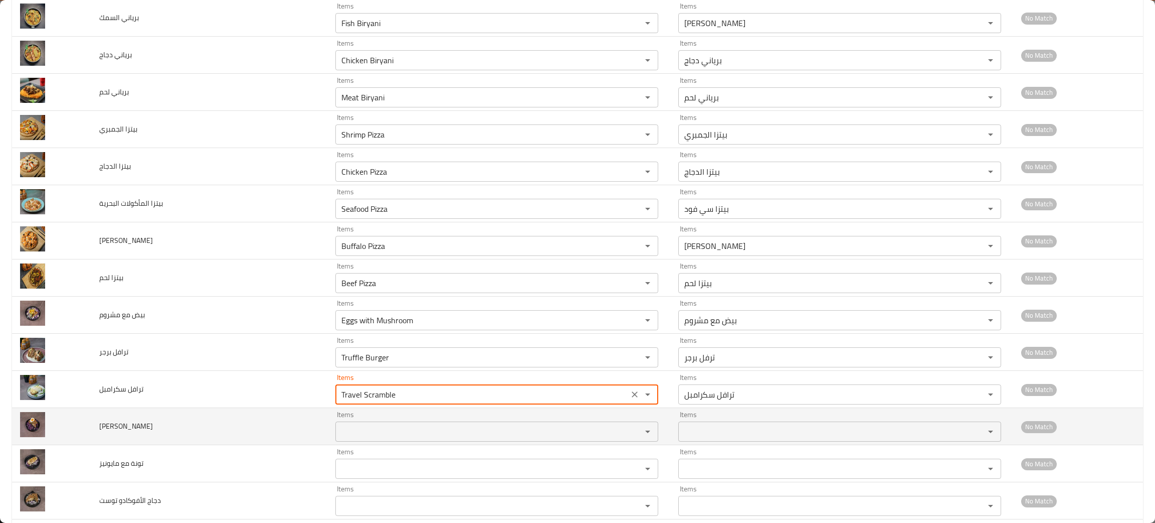
click at [347, 424] on div "Items" at bounding box center [497, 431] width 323 height 20
type سكرامبل "Travel Scramble"
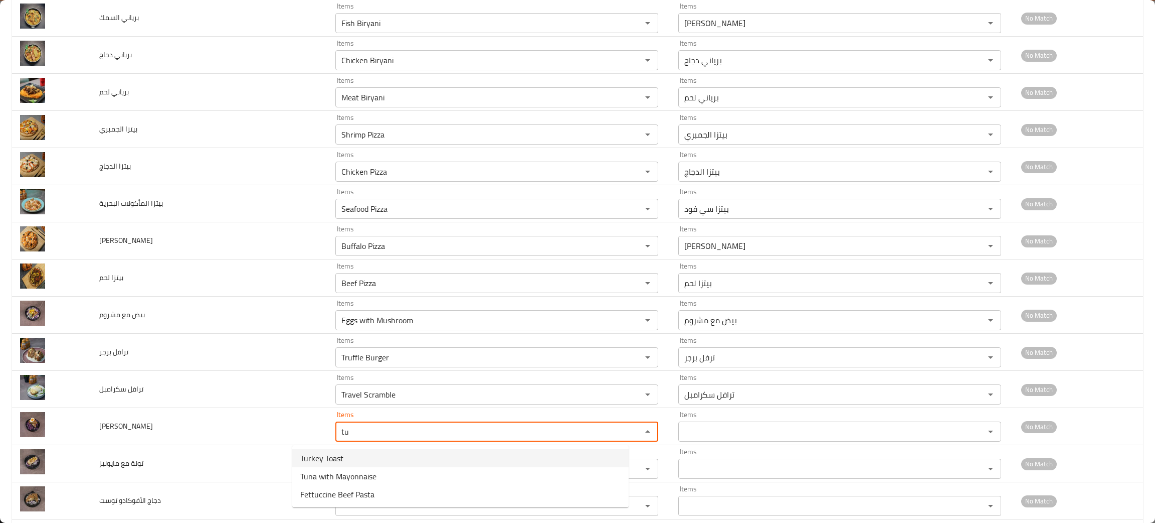
click at [348, 455] on ساندوتش-option-0 "Turkey Toast" at bounding box center [460, 458] width 337 height 18
type ساندوتش "Turkey Toast"
type ساندوتش-ar "توست تركي"
type ساندوتش "Turkey Toast"
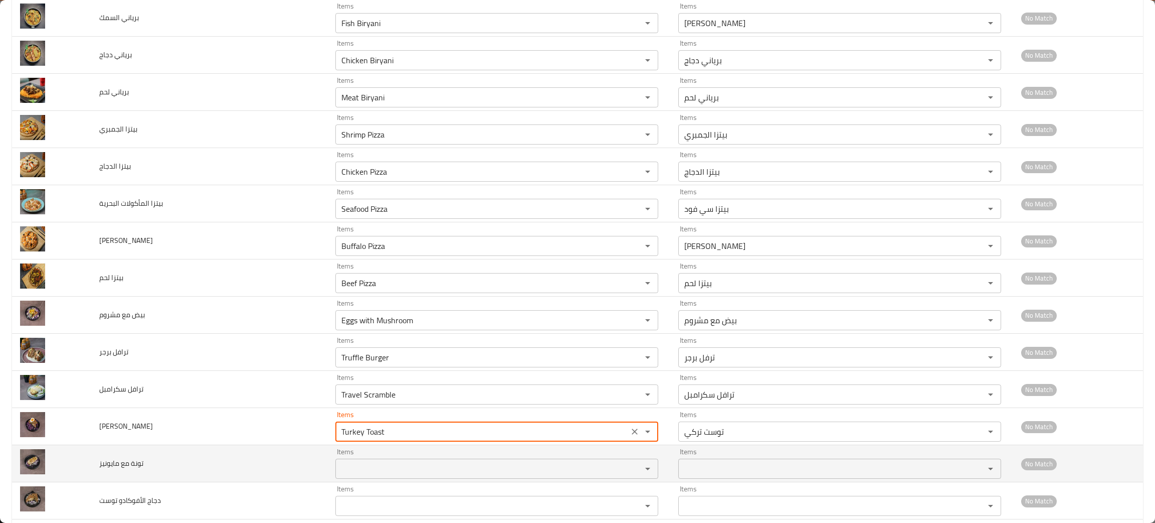
click at [339, 463] on مايونيز "Items" at bounding box center [482, 468] width 287 height 14
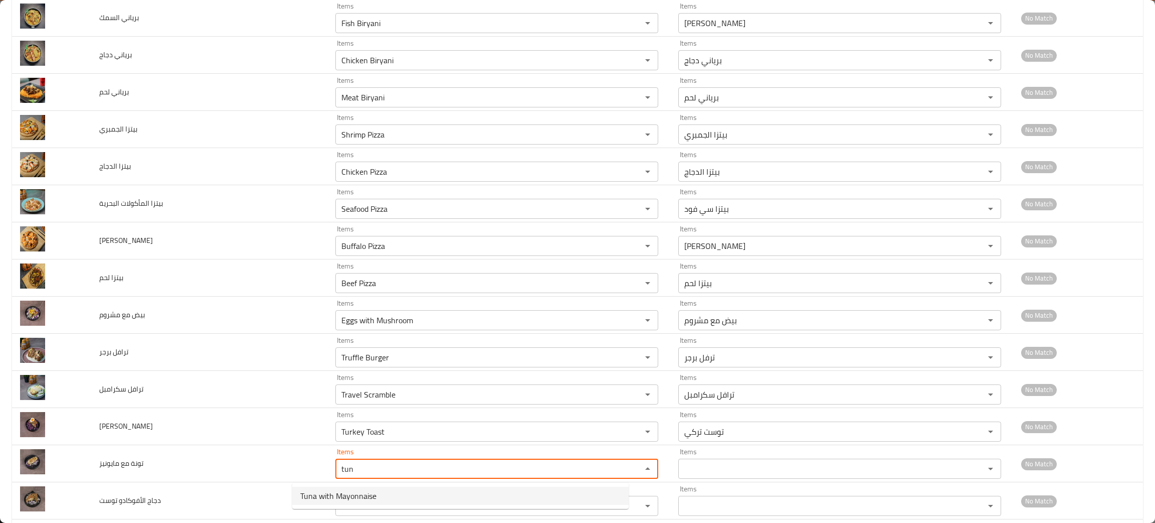
click at [341, 496] on span "Tuna with Mayonnaise" at bounding box center [338, 495] width 76 height 12
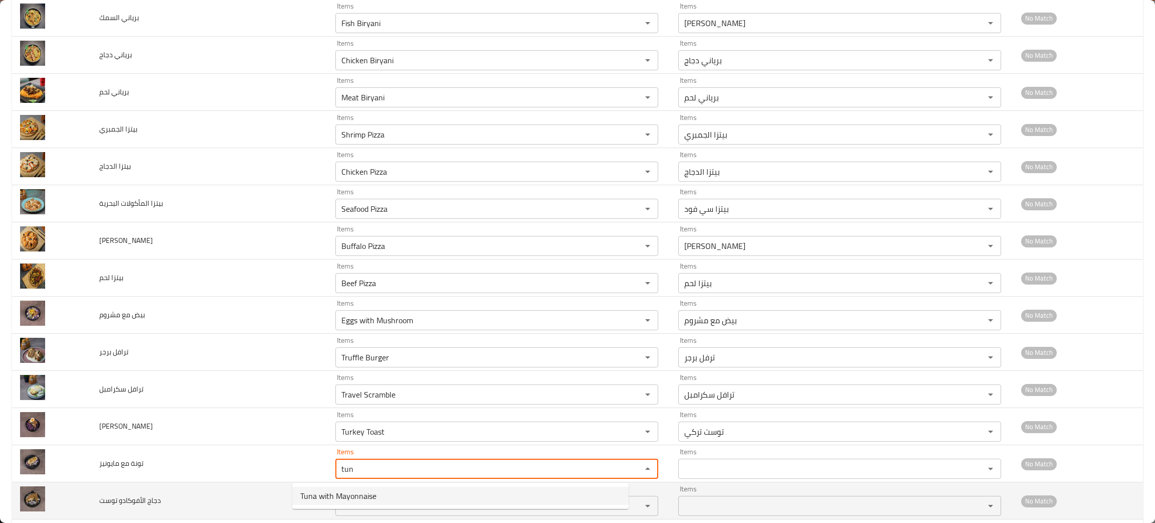
type مايونيز "Tuna with Mayonnaise"
type مايونيز-ar "تونة مع مايونيز"
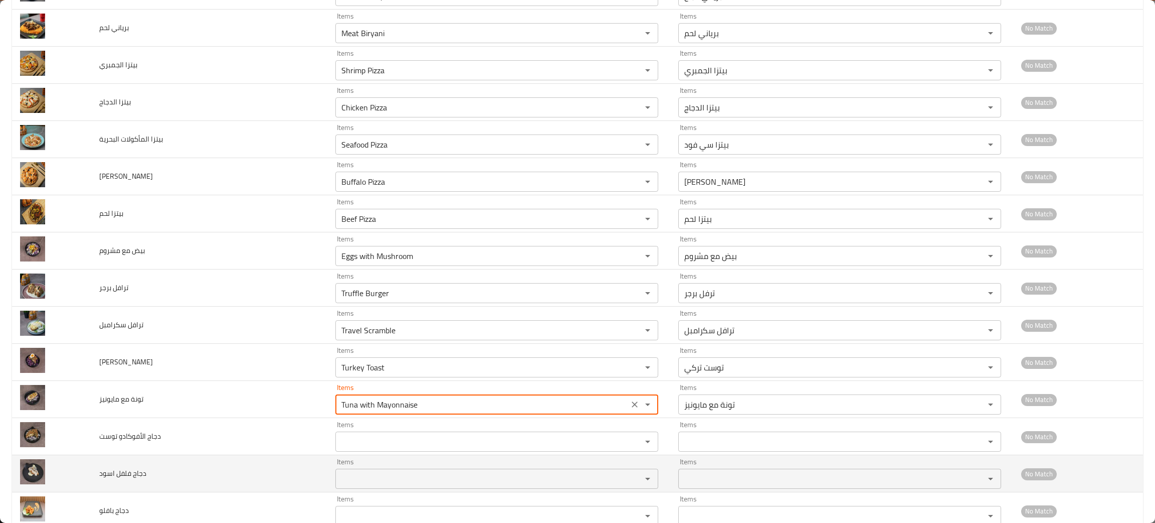
scroll to position [527, 0]
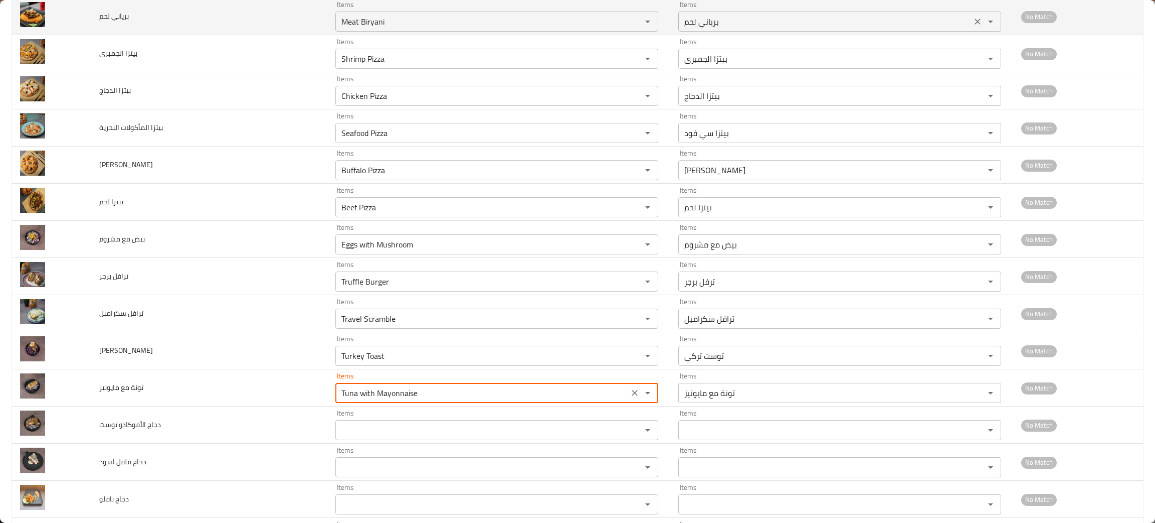
type مايونيز "Tuna with Mayonnaise"
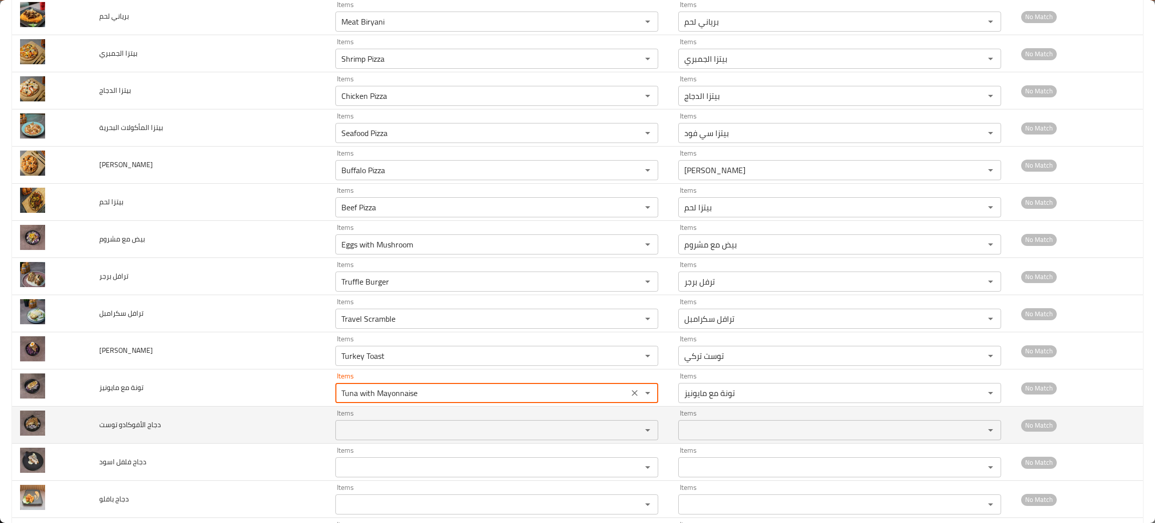
click at [336, 421] on div "Items Items" at bounding box center [497, 424] width 323 height 31
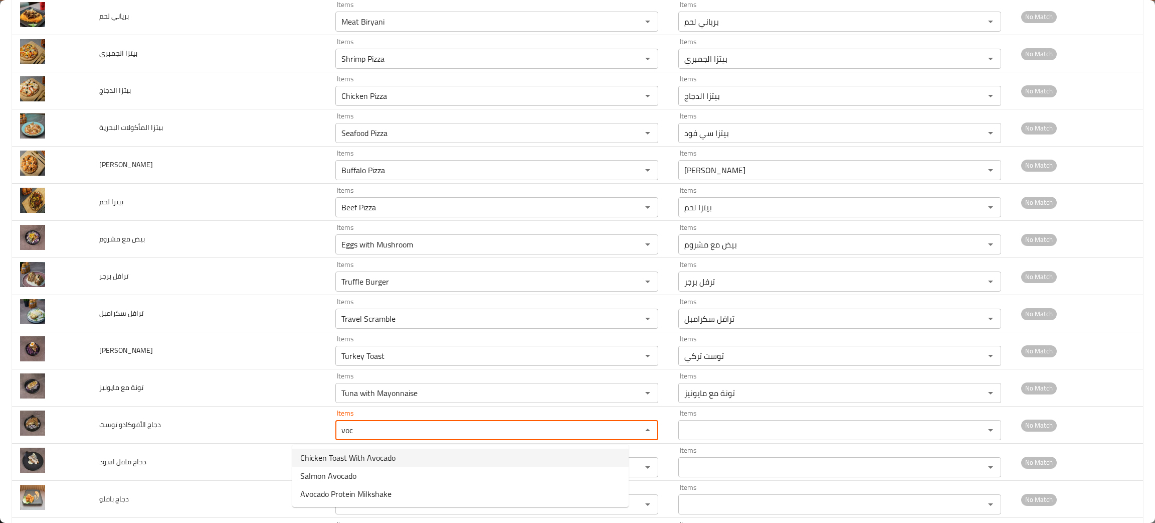
click at [341, 451] on span "Chicken Toast With Avocado" at bounding box center [347, 457] width 95 height 12
type توست "Chicken Toast With Avocado"
type توست-ar "توست الدجاج مع الافوكادو"
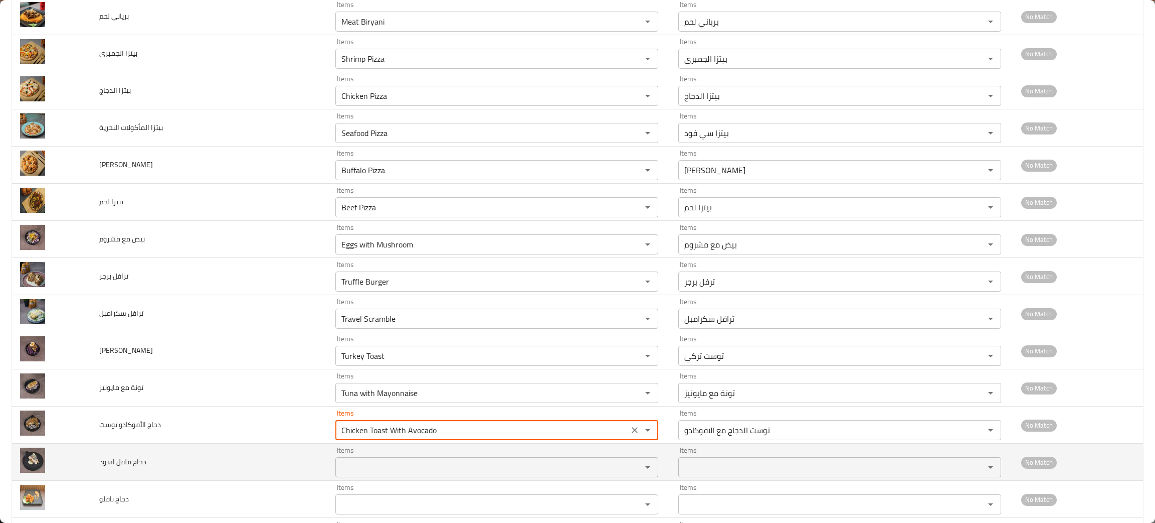
type توست "Chicken Toast With Avocado"
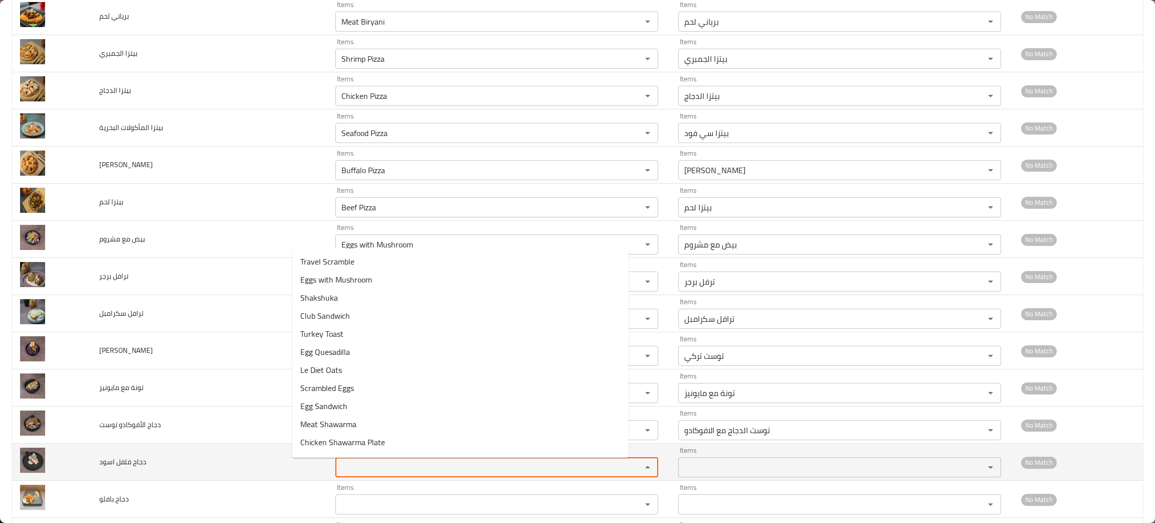
click at [359, 474] on اسود "Items" at bounding box center [482, 467] width 287 height 14
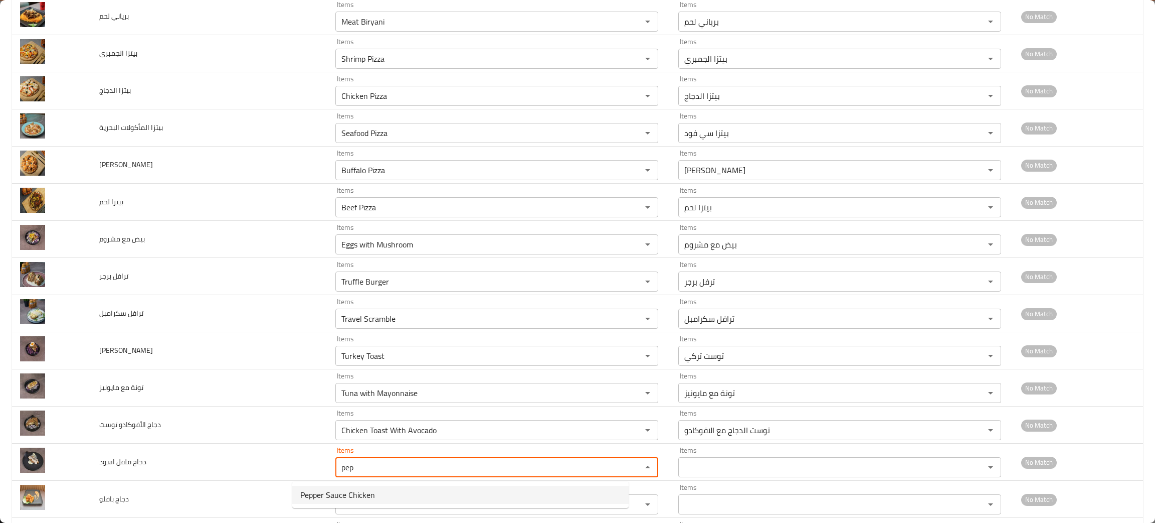
click at [354, 493] on span "Pepper Sauce Chicken" at bounding box center [337, 494] width 75 height 12
type اسود "Pepper Sauce Chicken"
type اسود-ar "دجاج بصوص الفلفل"
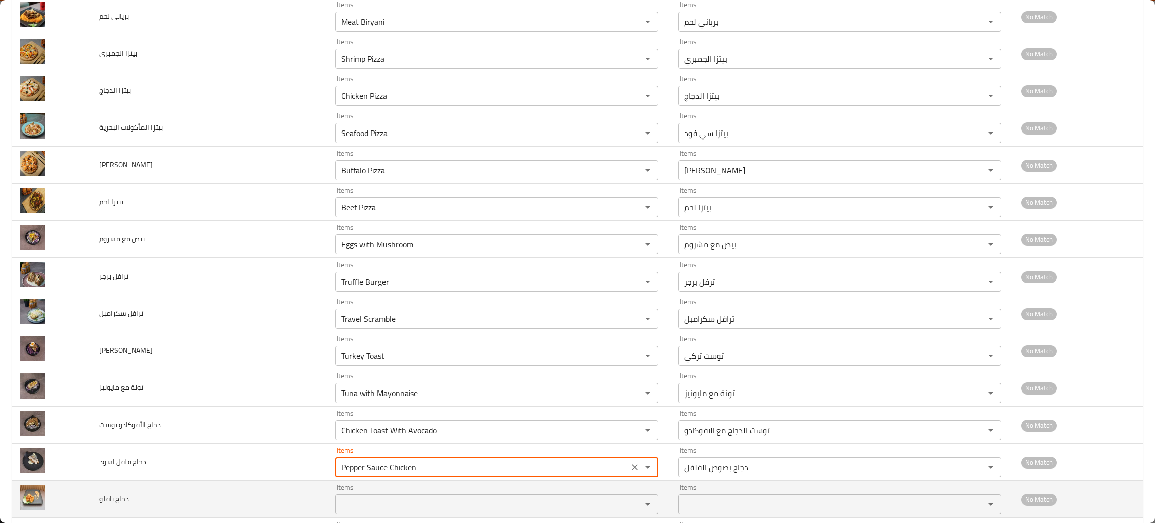
type اسود "Pepper Sauce Chicken"
click at [339, 506] on بافلو "Items" at bounding box center [482, 504] width 287 height 14
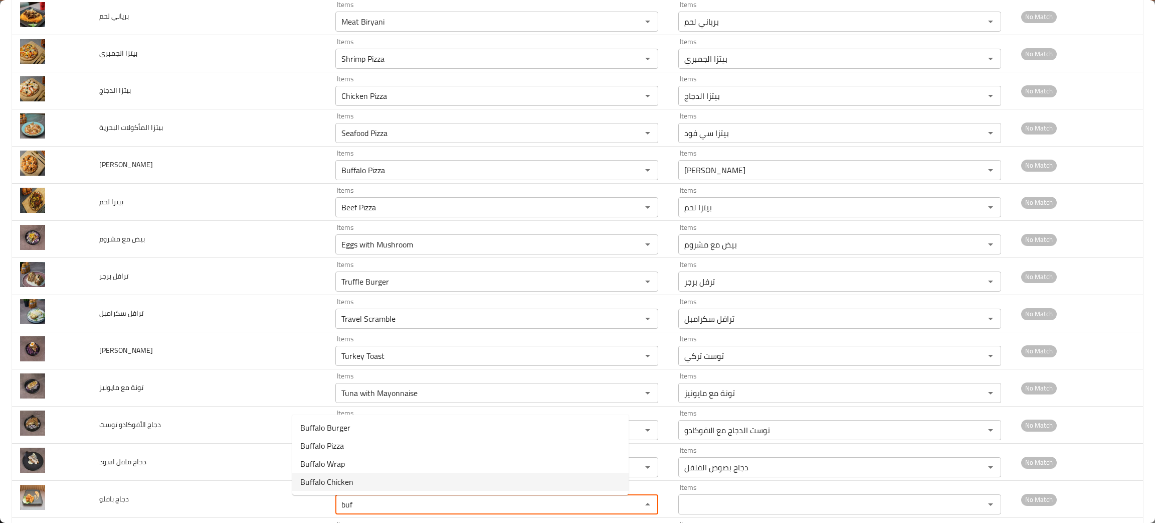
click at [359, 483] on بافلو-option-3 "Buffalo Chicken" at bounding box center [460, 481] width 337 height 18
type بافلو "Buffalo Chicken"
type بافلو-ar "دجاج بافلو"
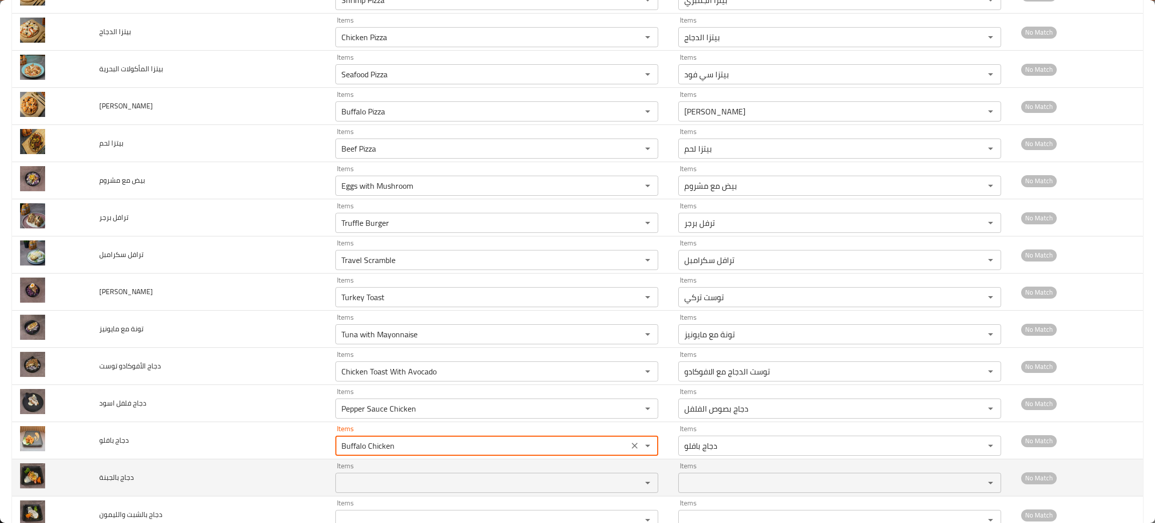
scroll to position [602, 0]
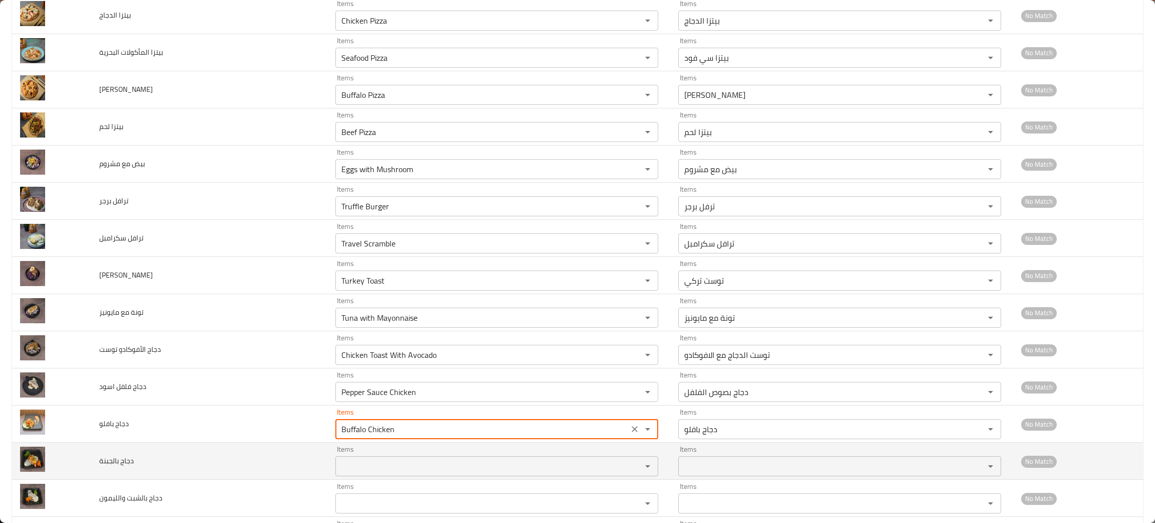
type بافلو "Buffalo Chicken"
click at [339, 461] on بالجبنة "Items" at bounding box center [482, 466] width 287 height 14
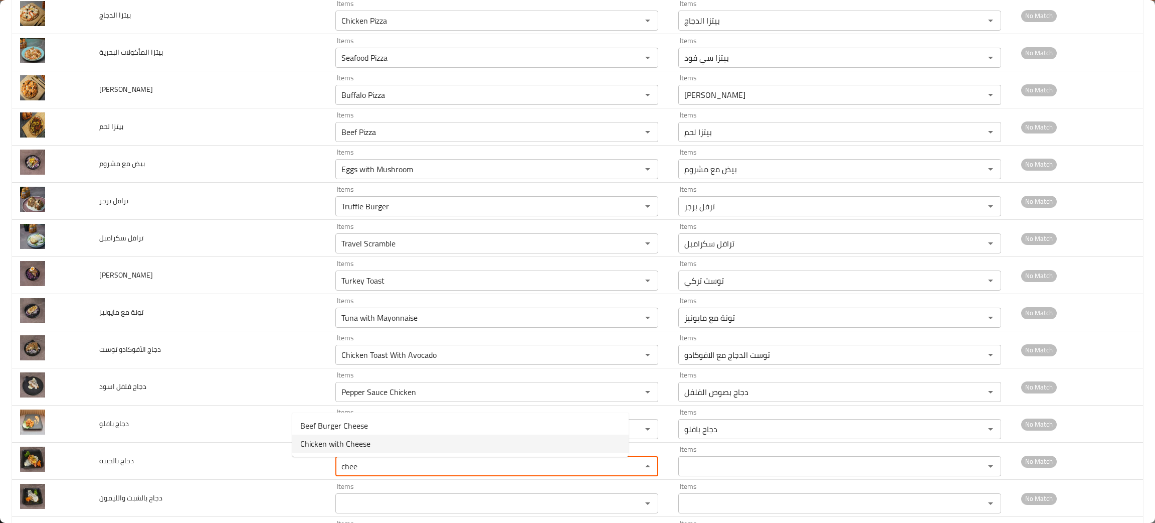
click at [325, 438] on span "Chicken with Cheese" at bounding box center [335, 443] width 70 height 12
type بالجبنة "Chicken with Cheese"
type بالجبنة-ar "دجاج بالجبنة"
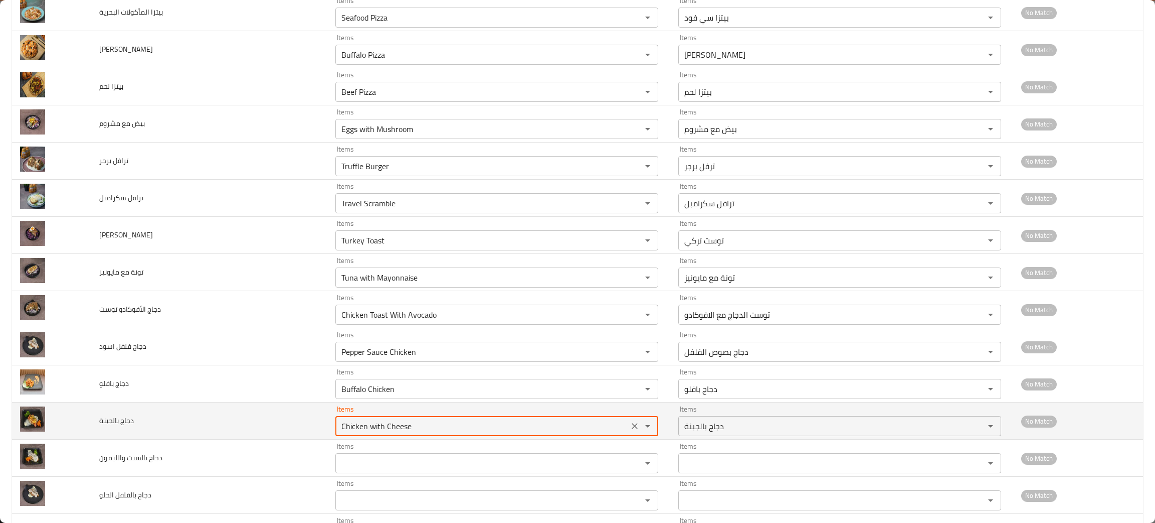
scroll to position [677, 0]
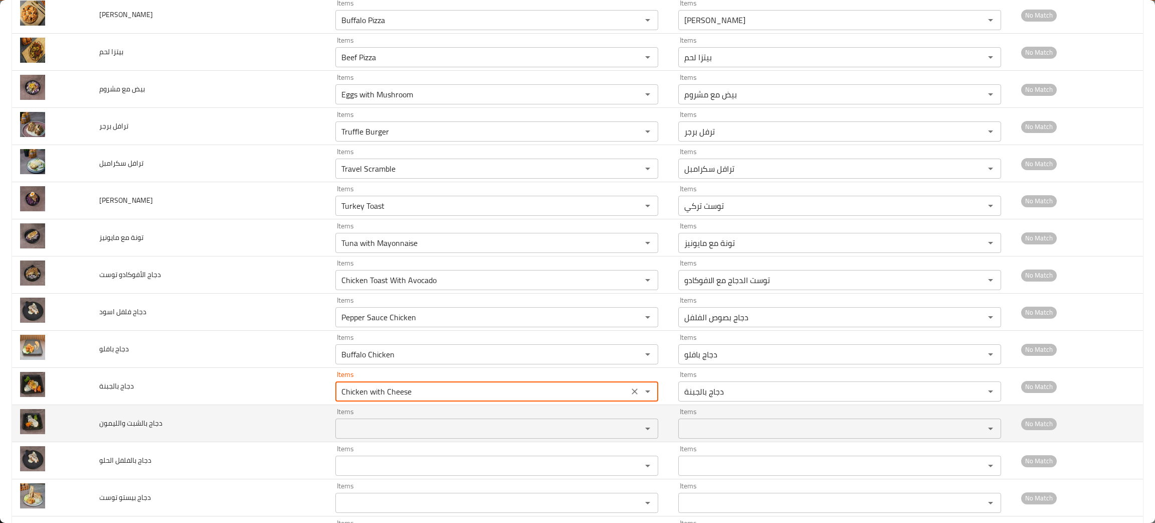
type بالجبنة "Chicken with Cheese"
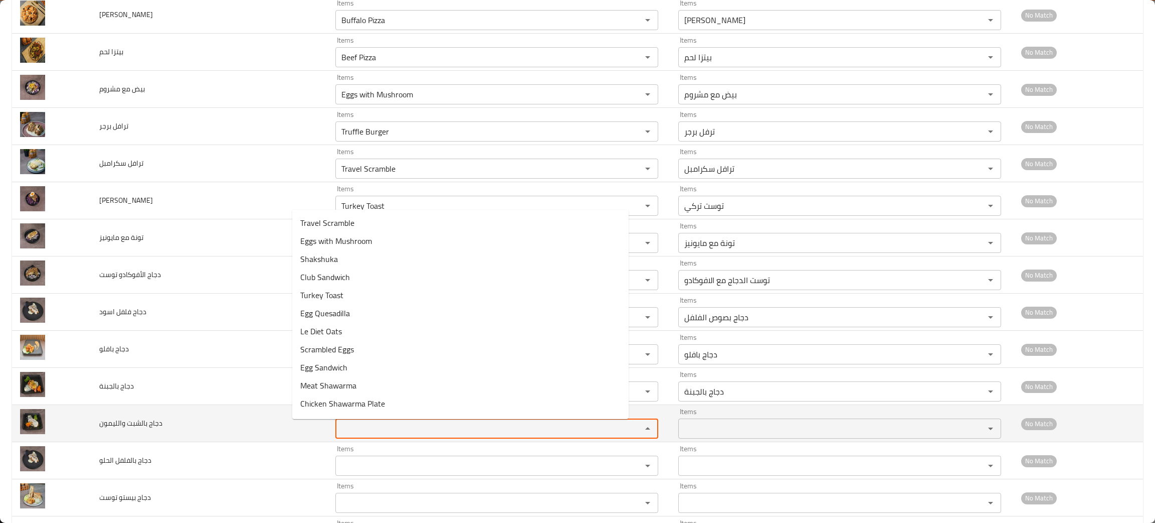
click at [341, 435] on والليمون "Items" at bounding box center [482, 428] width 287 height 14
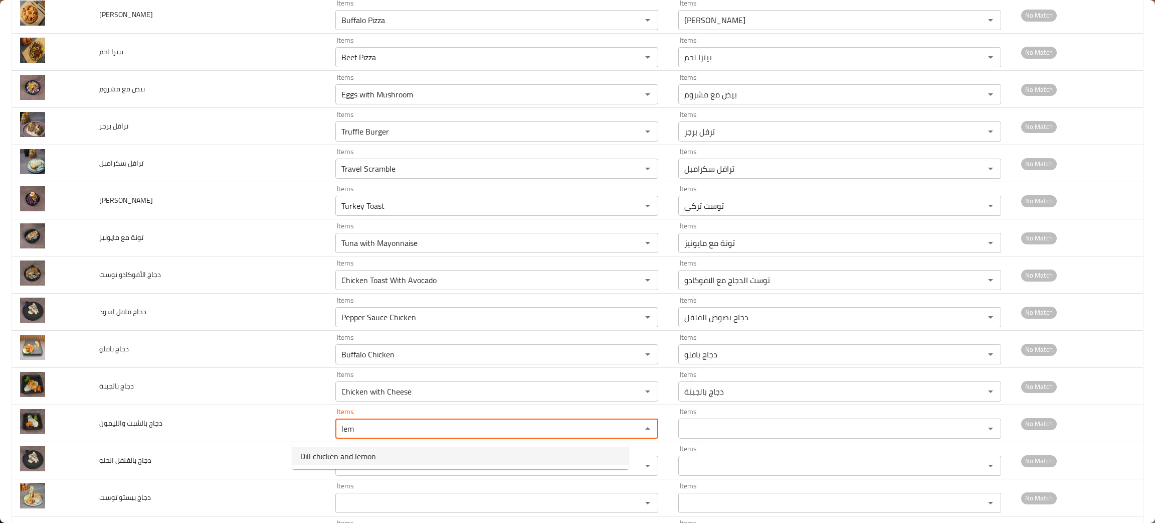
click at [353, 456] on span "Dill chicken and lemon" at bounding box center [338, 456] width 76 height 12
type والليمون "Dill chicken and lemon"
type والليمون-ar "دجاج الشبت والليمون"
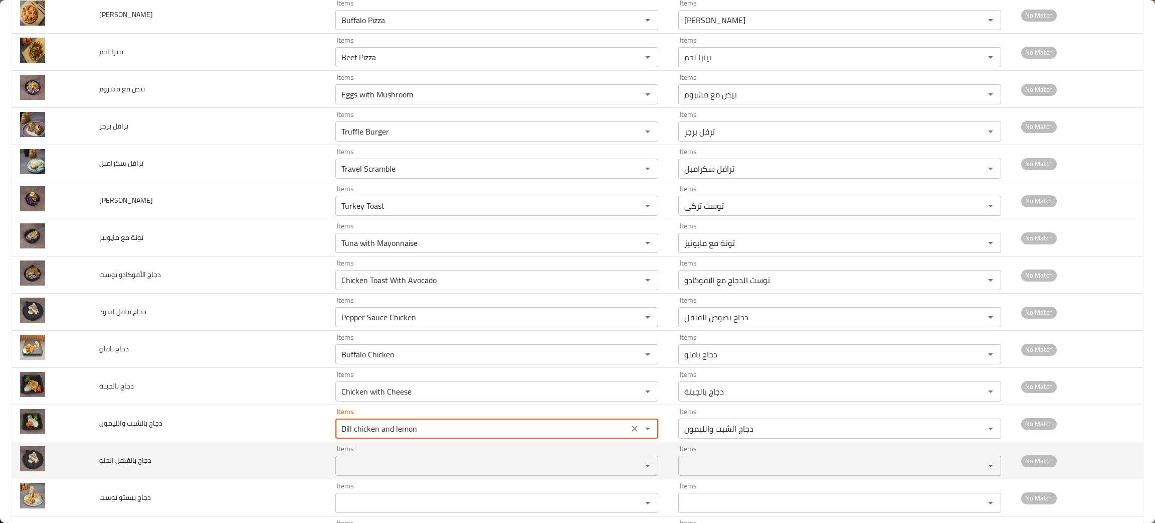
type والليمون "Dill chicken and lemon"
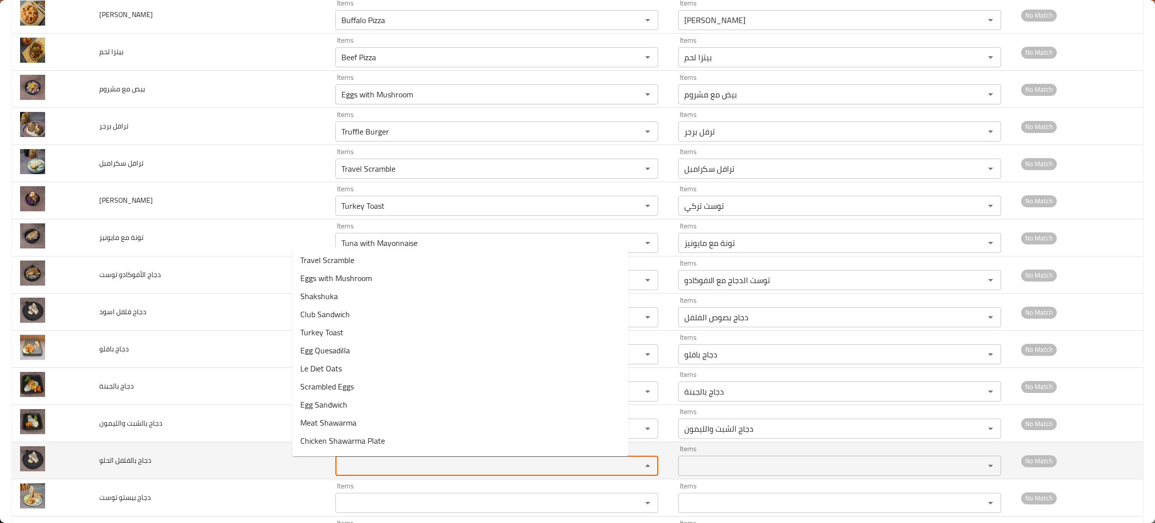
click at [348, 471] on الحلو "Items" at bounding box center [482, 465] width 287 height 14
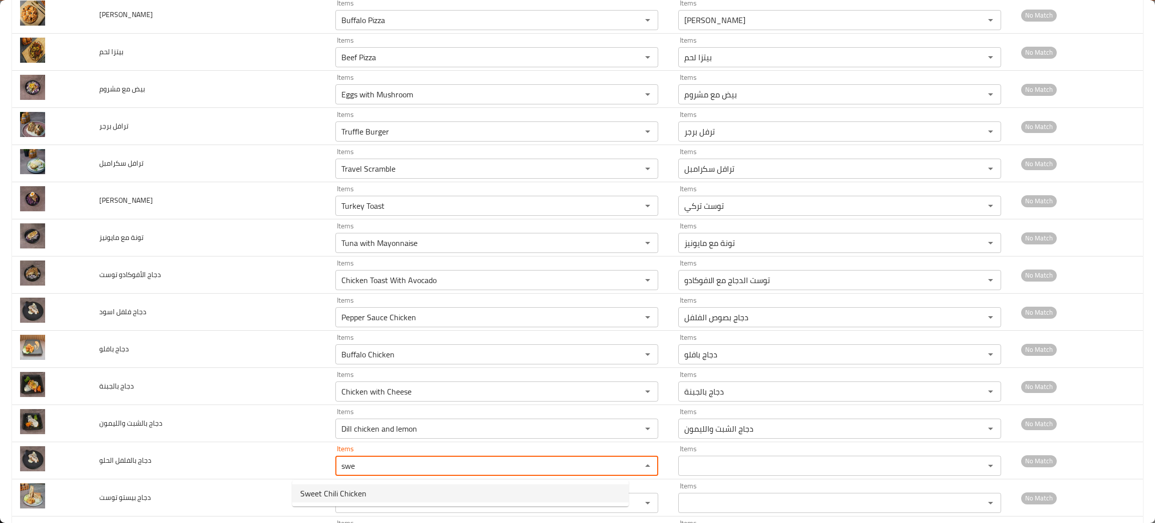
click at [371, 490] on الحلو-option-0 "Sweet Chili Chicken" at bounding box center [460, 493] width 337 height 18
type الحلو "Sweet Chili Chicken"
type الحلو-ar "دجاج فلفل حار حلو"
type الحلو "Sweet Chili Chicken"
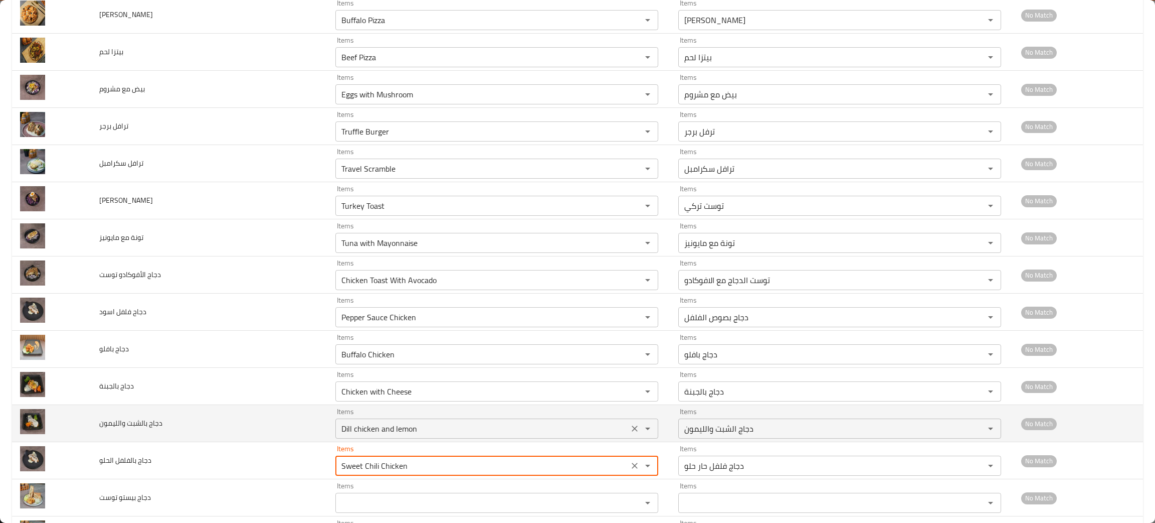
scroll to position [752, 0]
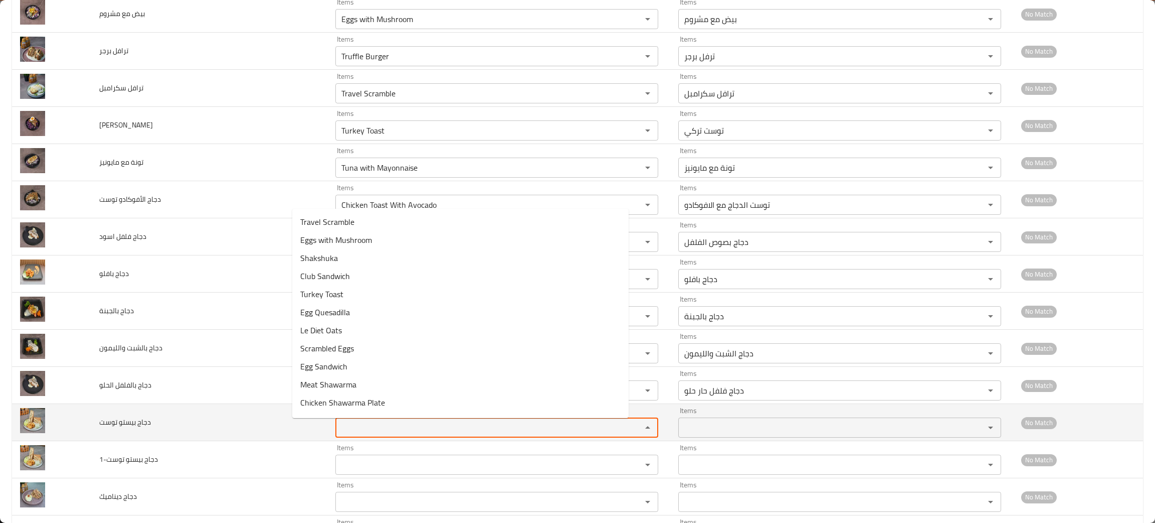
click at [339, 429] on توست "Items" at bounding box center [482, 427] width 287 height 14
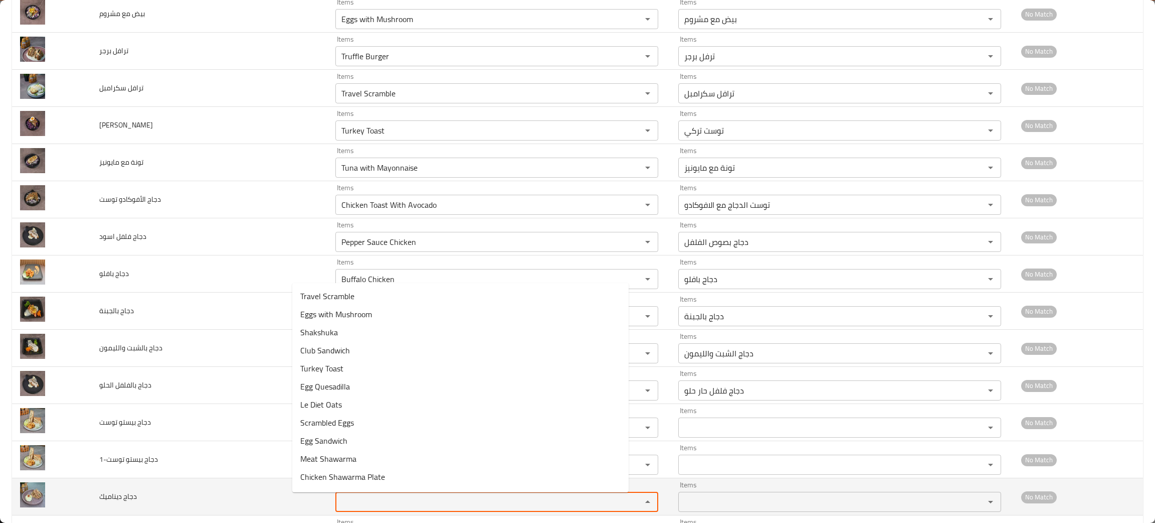
click at [339, 502] on ديناميك "Items" at bounding box center [482, 501] width 287 height 14
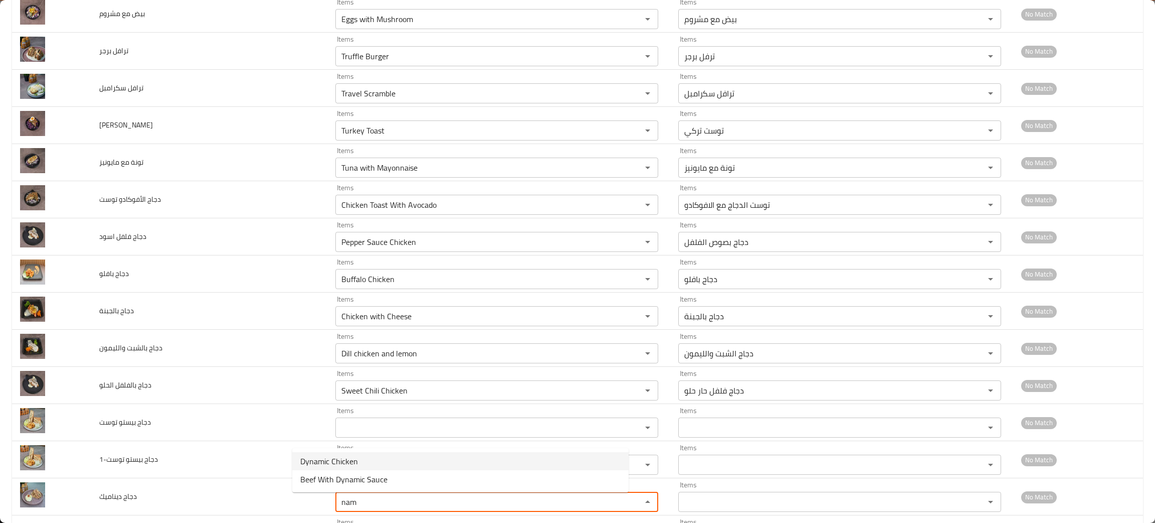
click at [351, 455] on span "Dynamic Chicken" at bounding box center [329, 461] width 58 height 12
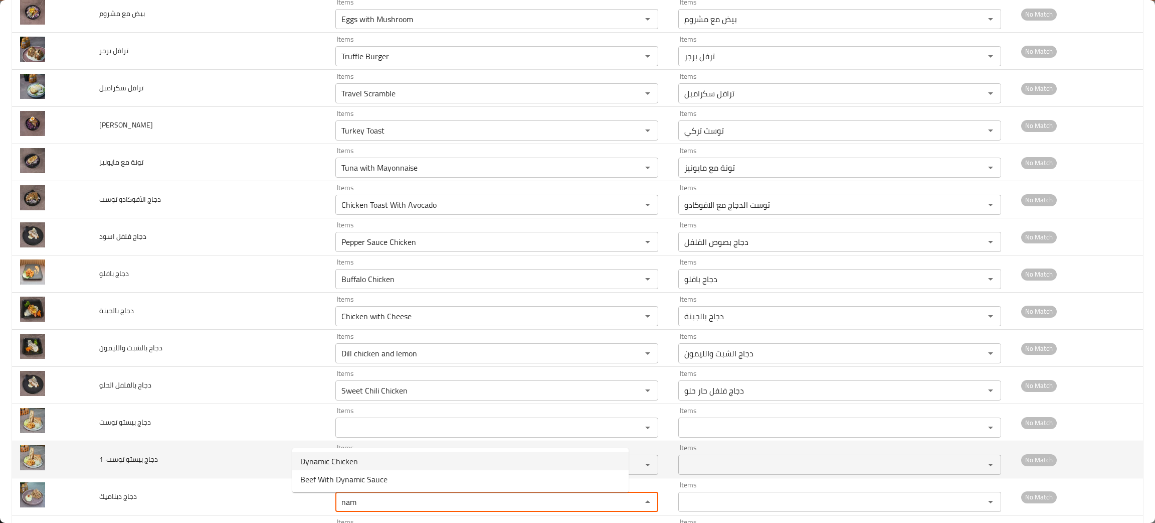
type ديناميك "Dynamic Chicken"
type ديناميك-ar "دجاج ديناميك"
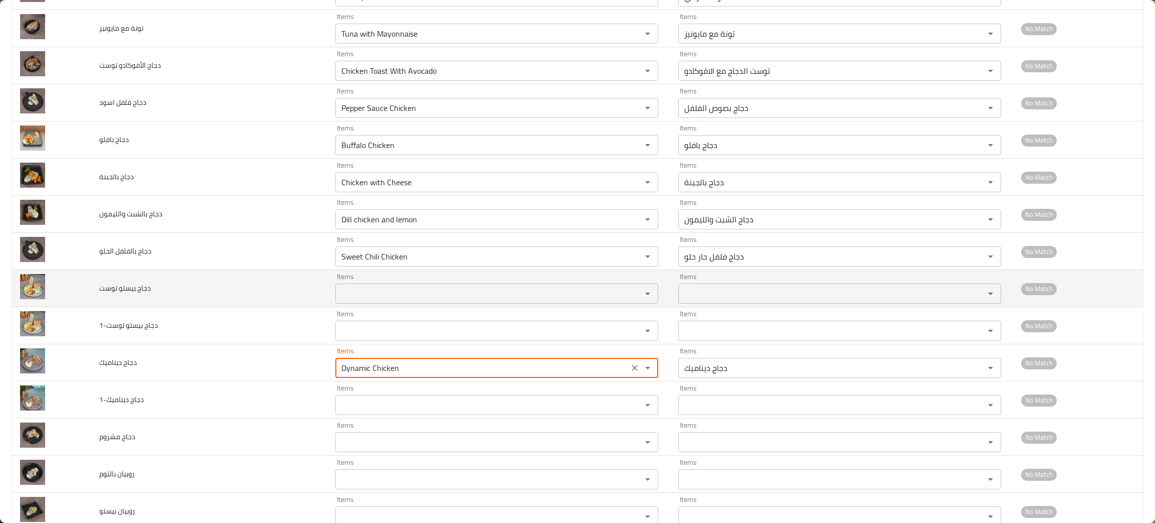
scroll to position [902, 0]
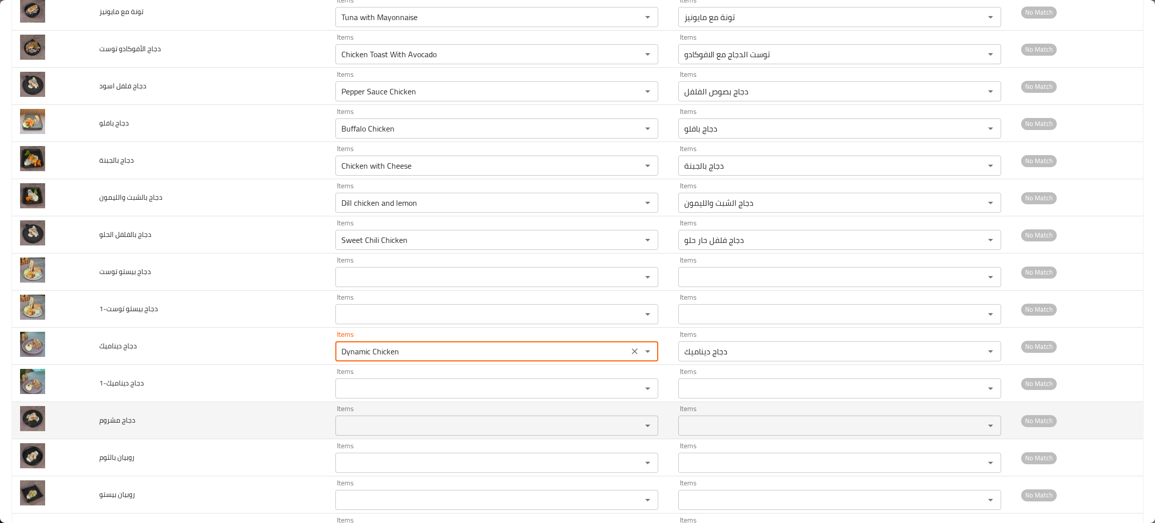
type ديناميك "Dynamic Chicken"
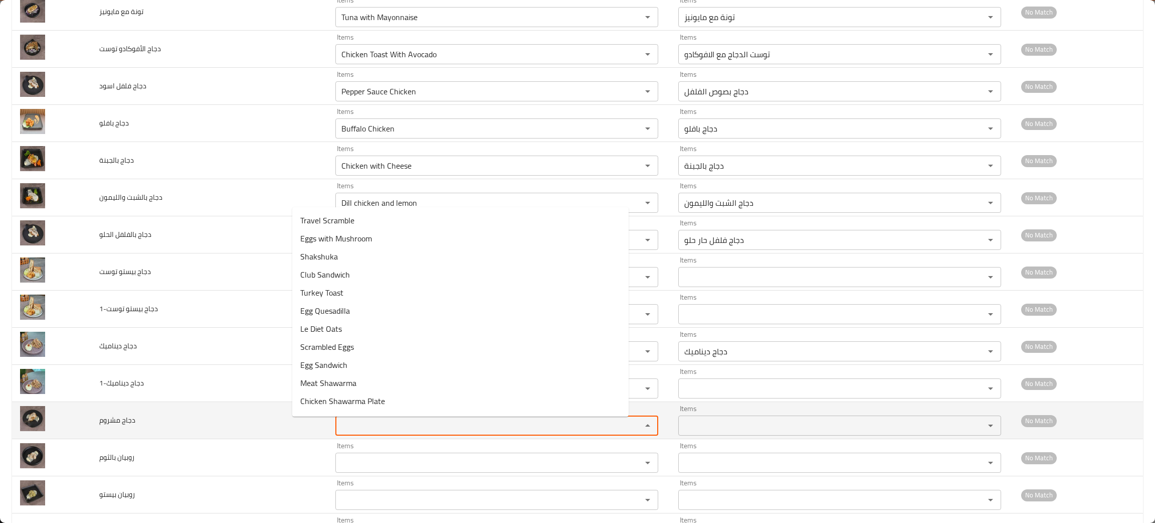
click at [354, 432] on مشروم "Items" at bounding box center [482, 425] width 287 height 14
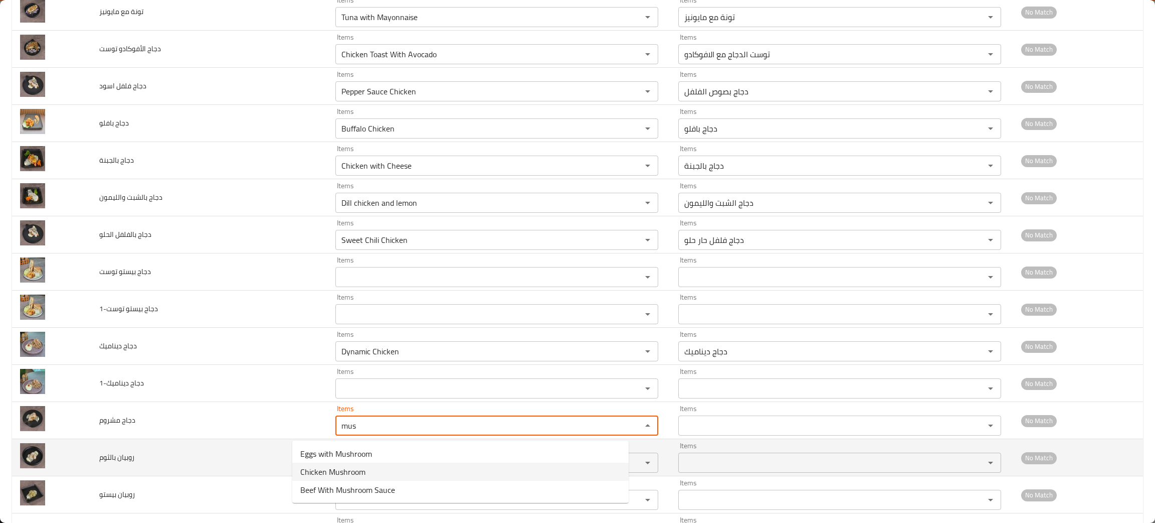
click at [323, 466] on span "Chicken Mushroom" at bounding box center [332, 471] width 65 height 12
type مشروم "Chicken Mushroom"
type مشروم-ar "دجاج مشروم"
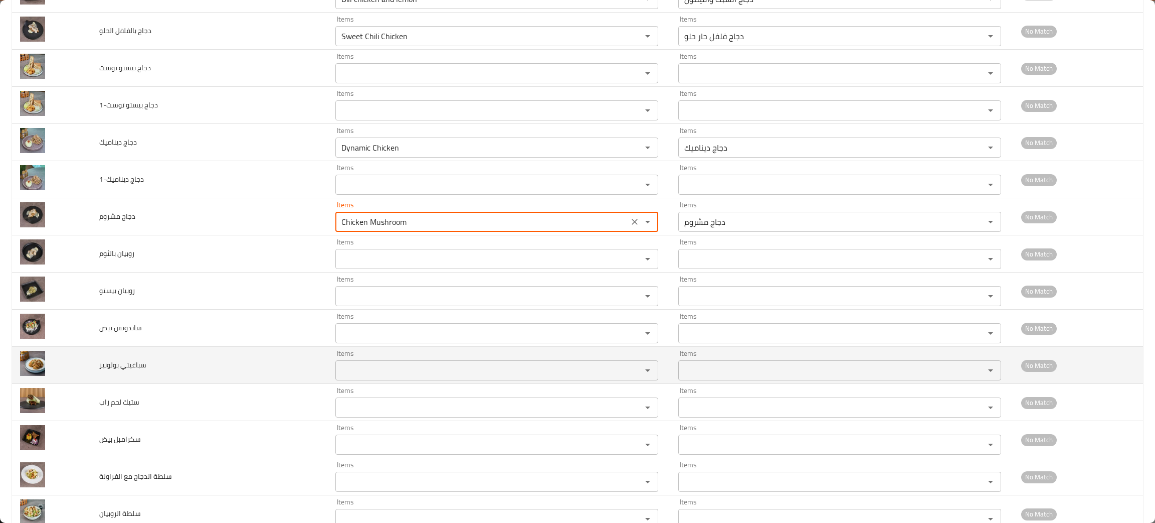
scroll to position [1128, 0]
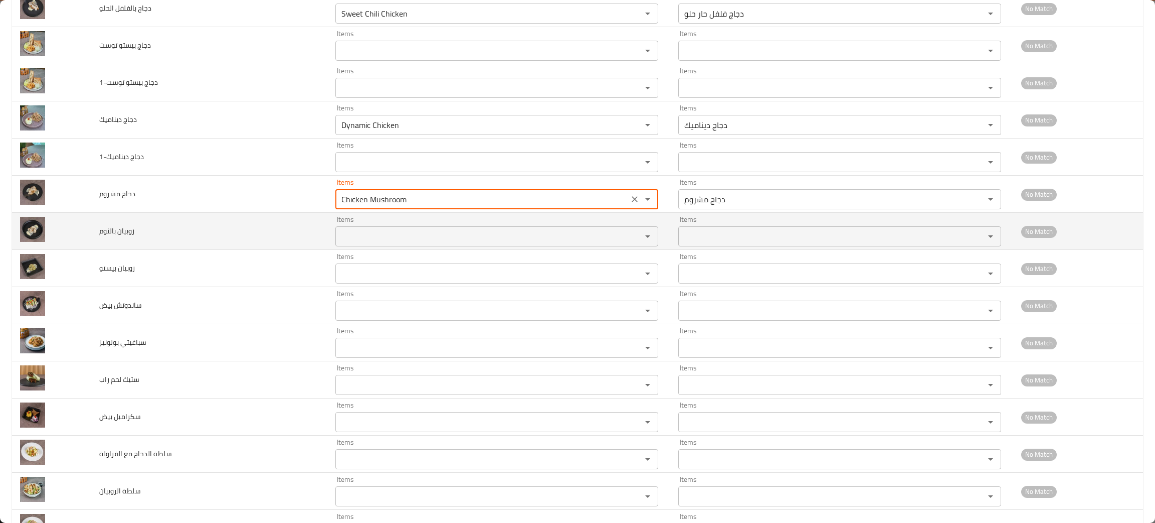
type مشروم "Chicken Mushroom"
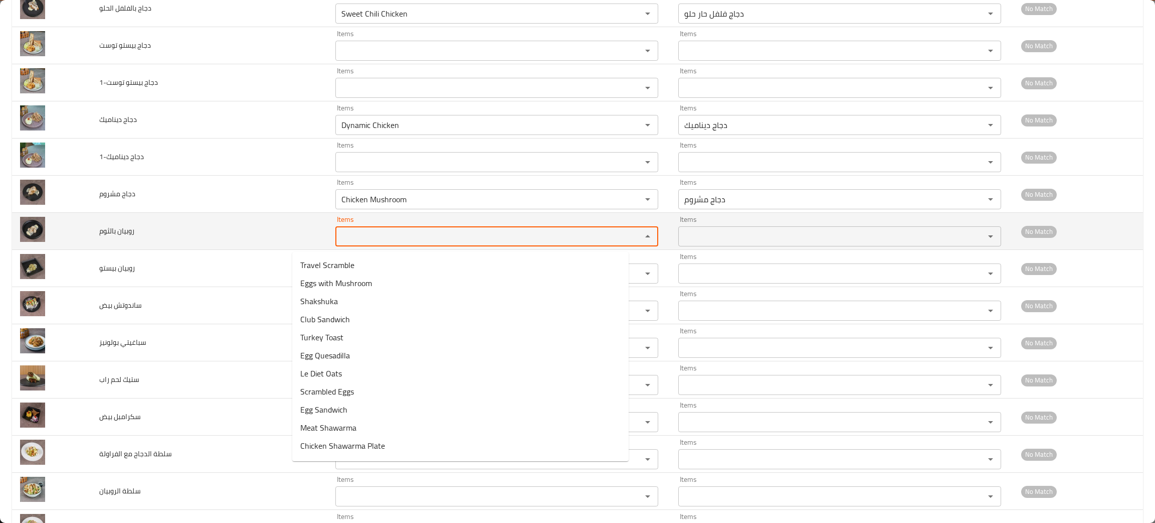
click at [350, 234] on بالثوم "Items" at bounding box center [482, 236] width 287 height 14
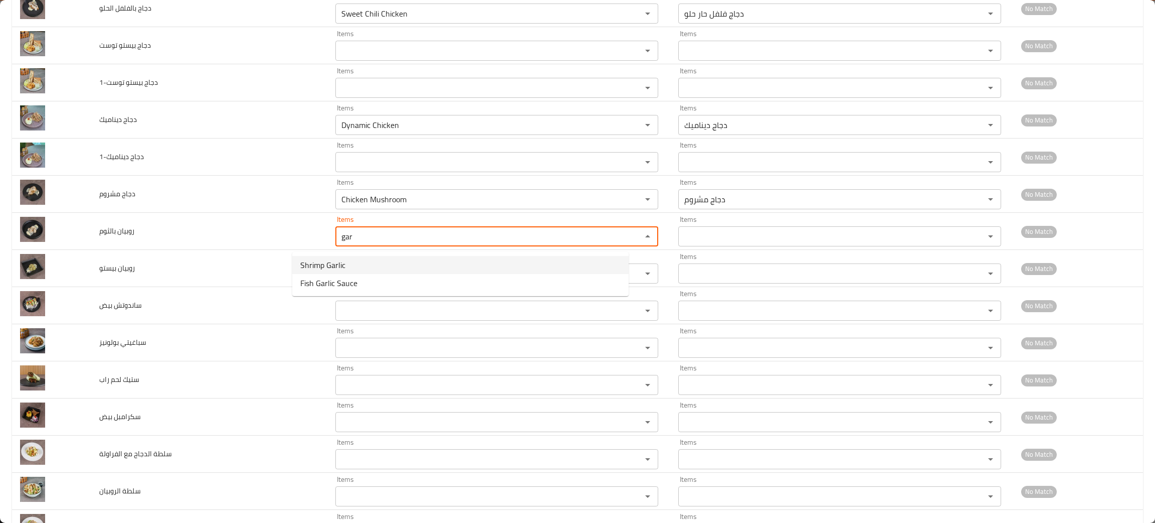
click at [318, 267] on span "Shrimp Garlic" at bounding box center [322, 265] width 45 height 12
type بالثوم "Shrimp Garlic"
type بالثوم-ar "جمبري بالثوم"
type بالثوم "Shrimp Garlic"
click at [336, 267] on div "Items" at bounding box center [497, 273] width 323 height 20
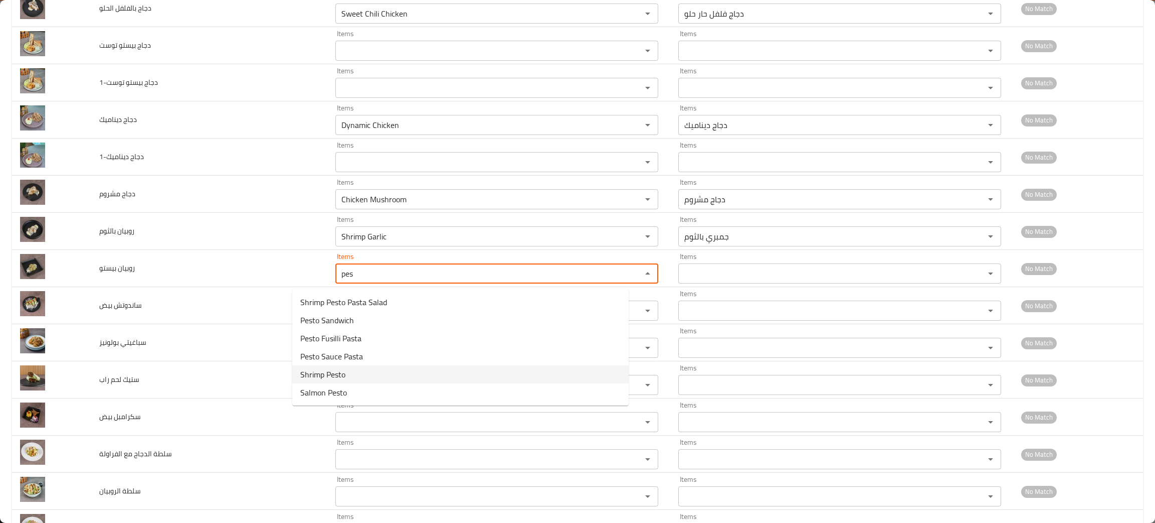
click at [326, 374] on span "Shrimp Pesto" at bounding box center [322, 374] width 45 height 12
type بيستو "Shrimp Pesto"
type بيستو-ar "جمبري بيستو"
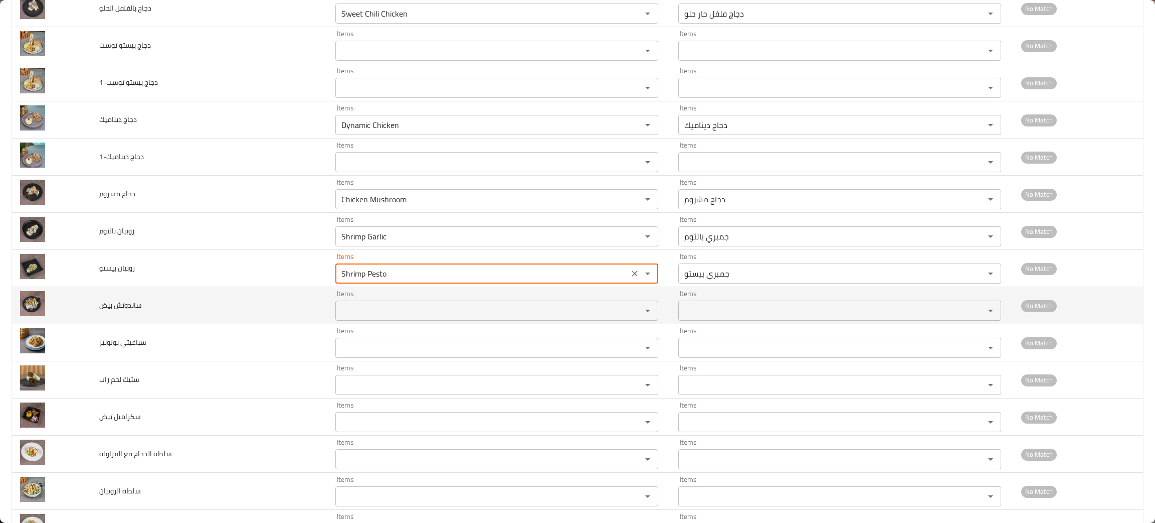
type بيستو "Shrimp Pesto"
click at [339, 315] on بيض "Items" at bounding box center [482, 310] width 287 height 14
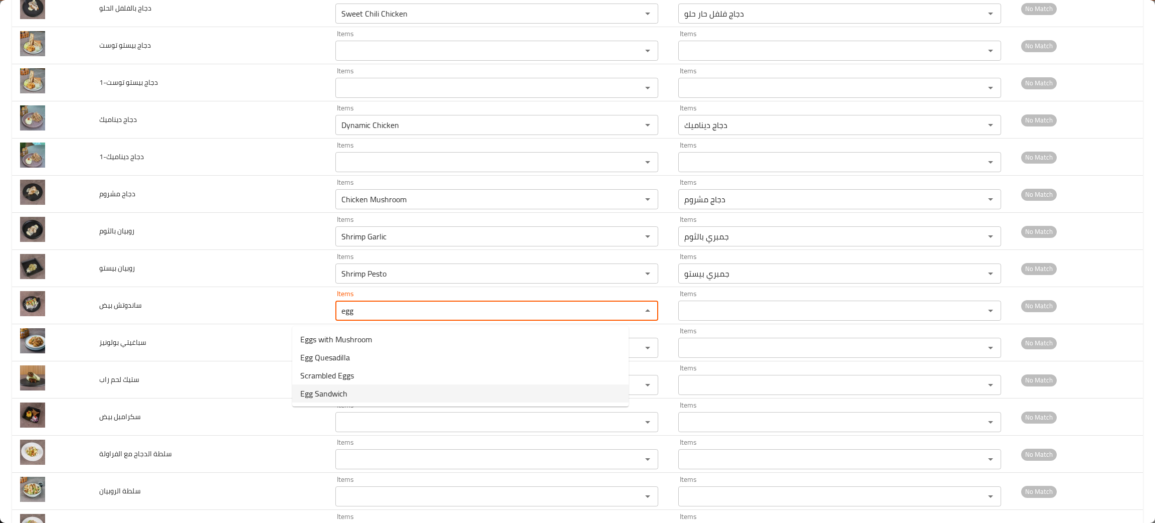
click at [332, 396] on span "Egg Sandwich" at bounding box center [323, 393] width 47 height 12
type بيض "Egg Sandwich"
type بيض-ar "ساندويتش بيض"
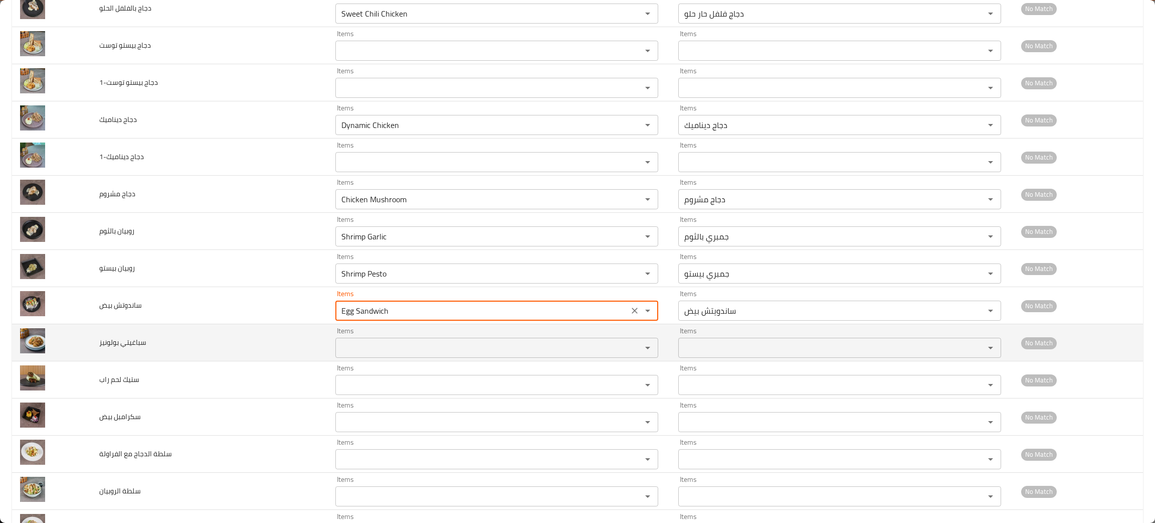
type بيض "Egg Sandwich"
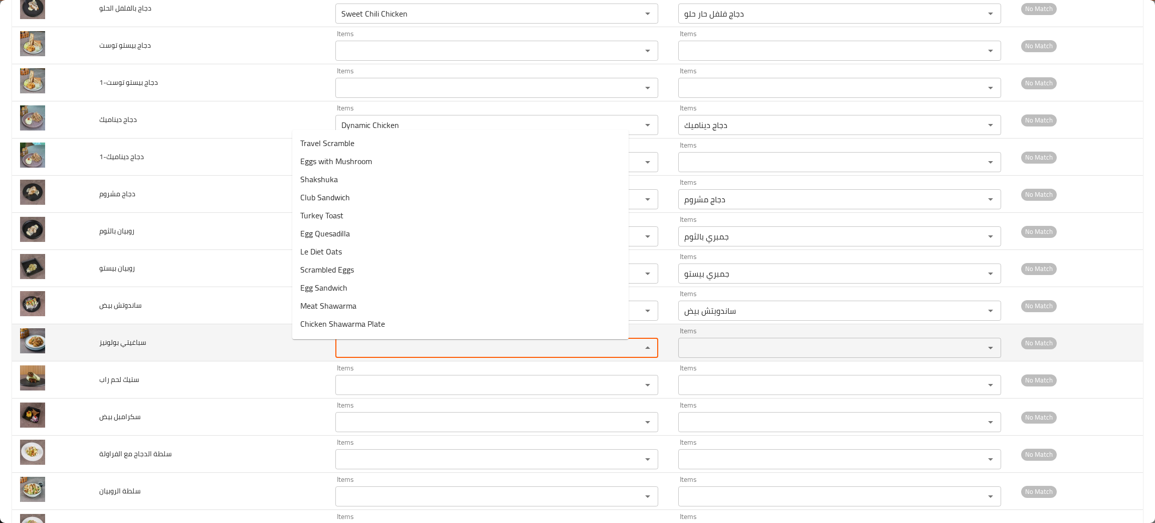
click at [339, 347] on بولونيز "Items" at bounding box center [482, 348] width 287 height 14
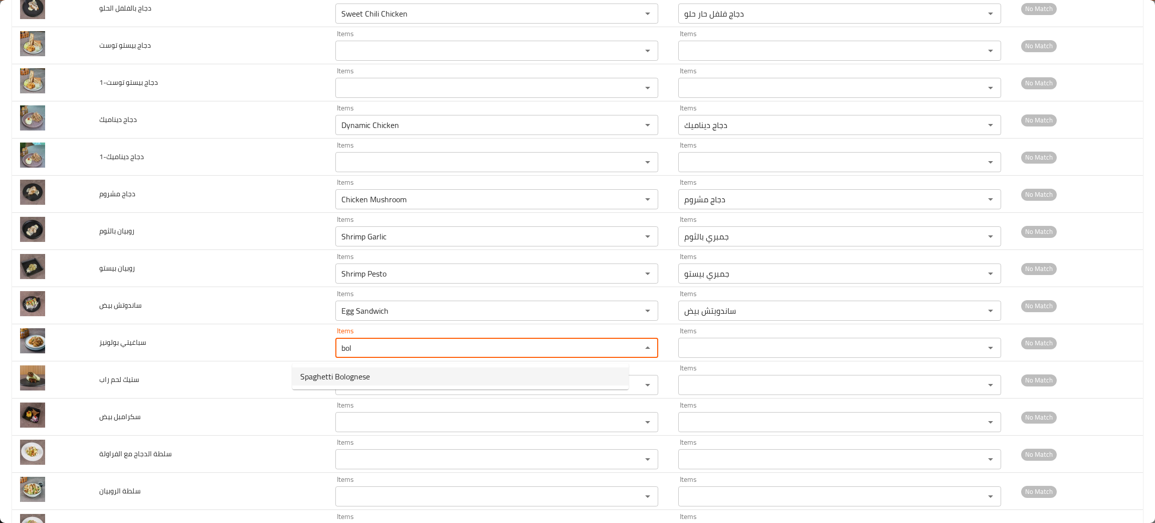
click at [332, 373] on span "Spaghetti Bolognese" at bounding box center [335, 376] width 70 height 12
type بولونيز "Spaghetti Bolognese"
type بولونيز-ar "سباغيتي بولونيز"
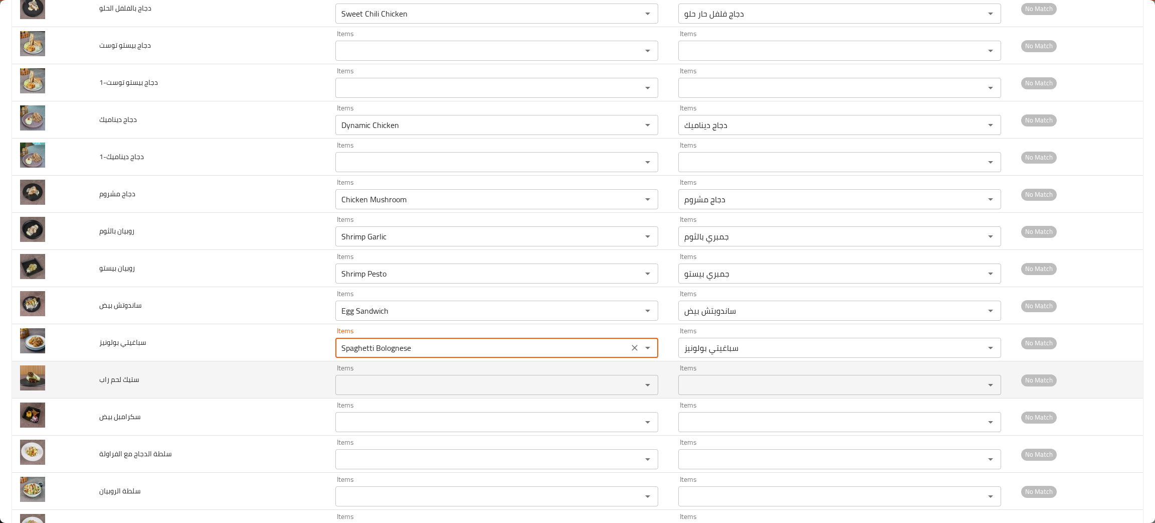
type بولونيز "Spaghetti Bolognese"
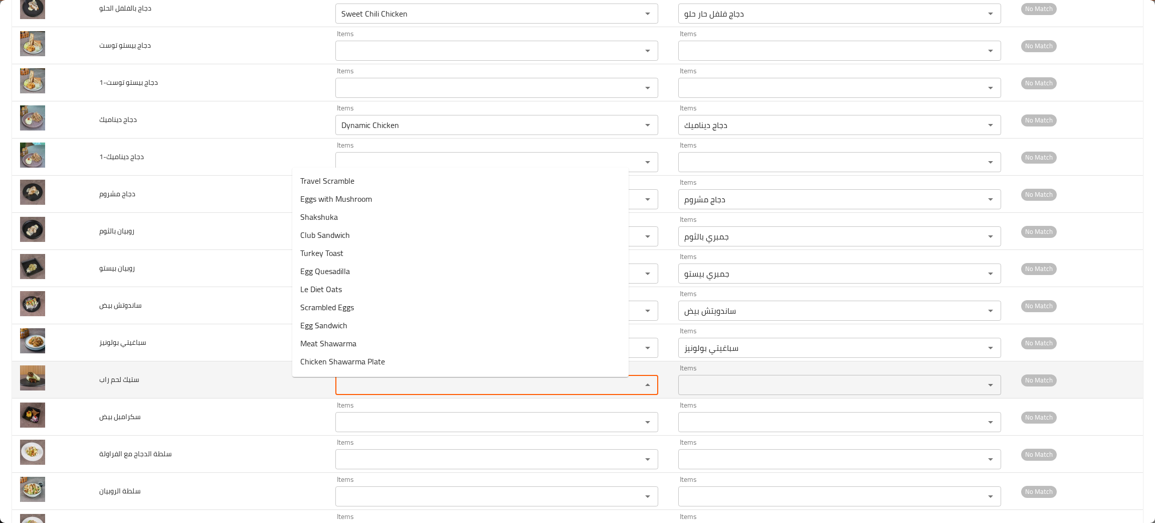
click at [339, 388] on راب "Items" at bounding box center [482, 385] width 287 height 14
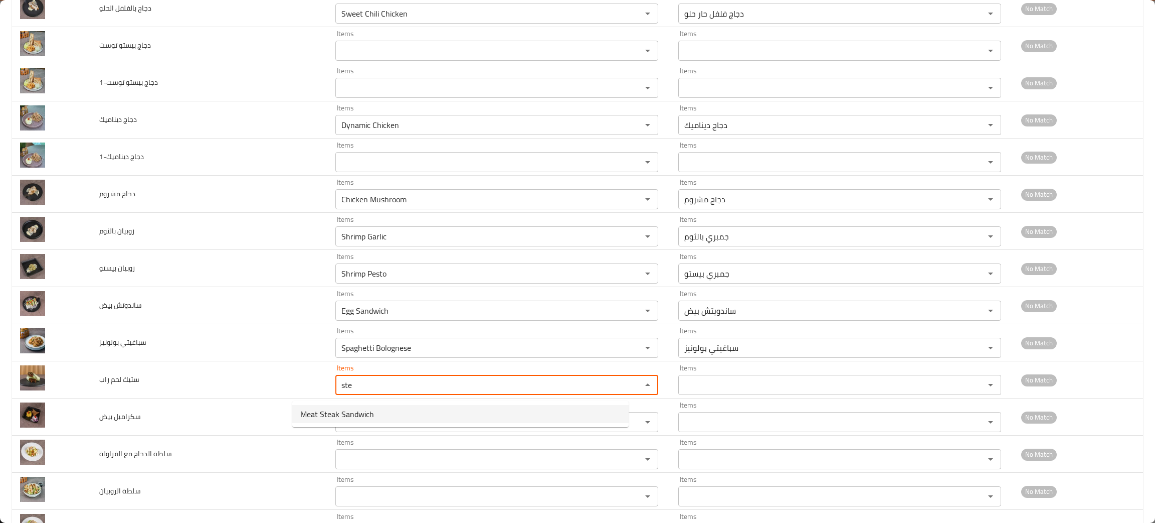
click at [332, 419] on span "Meat Steak Sandwich" at bounding box center [337, 414] width 74 height 12
type راب "Meat Steak Sandwich"
type راب-ar "لحم اسيتك ساندوتش"
type راب "M"
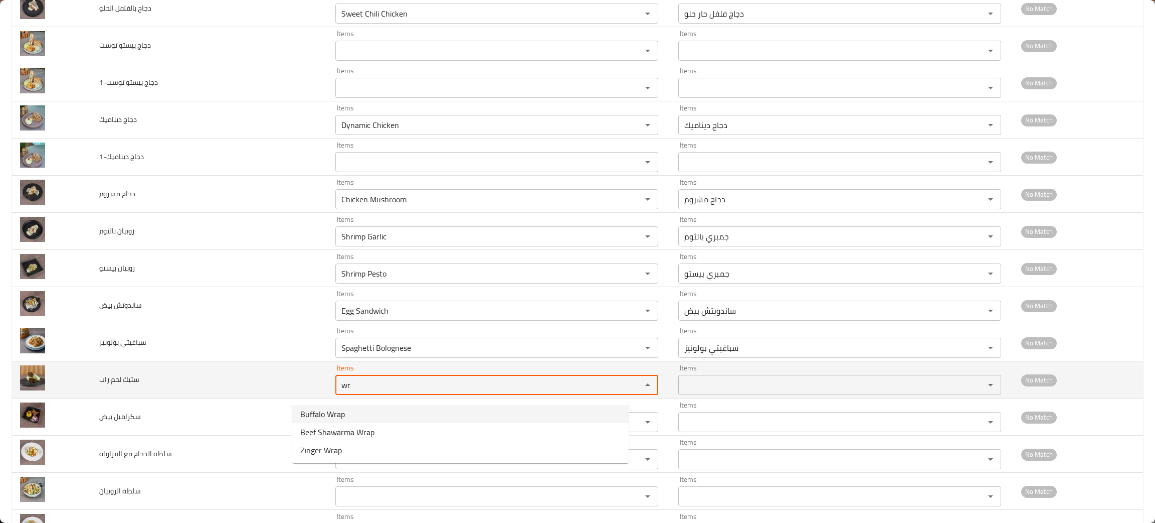
type راب "wr"
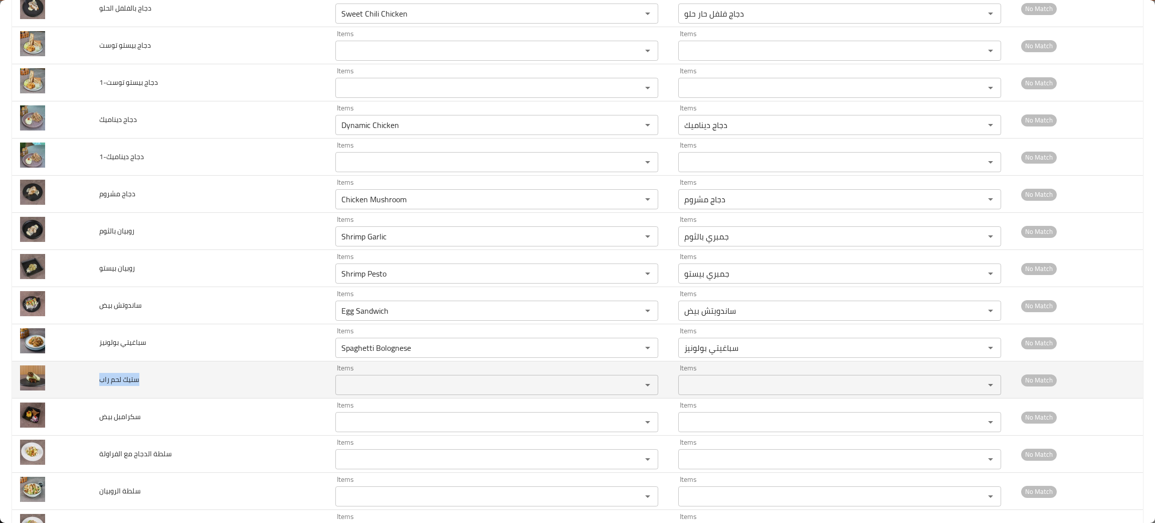
drag, startPoint x: 179, startPoint y: 384, endPoint x: 106, endPoint y: 374, distance: 73.4
click at [106, 374] on td "ستيك لحم راب" at bounding box center [209, 379] width 237 height 37
click at [155, 388] on td "ستيك لحم راب" at bounding box center [209, 379] width 237 height 37
drag, startPoint x: 155, startPoint y: 388, endPoint x: 95, endPoint y: 384, distance: 60.3
click at [95, 384] on td "ستيك لحم راب" at bounding box center [209, 379] width 237 height 37
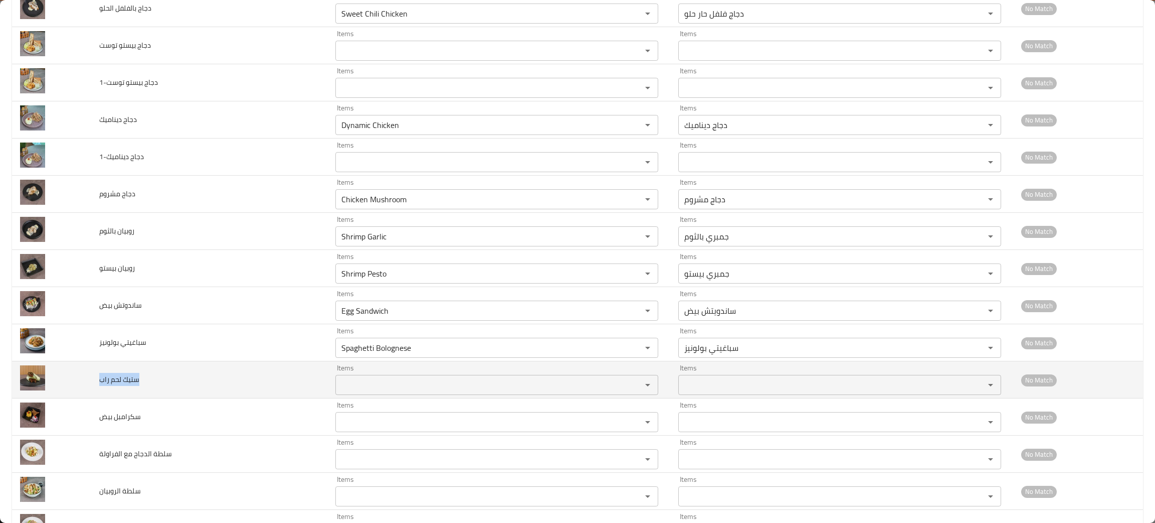
copy span "ستيك لحم راب"
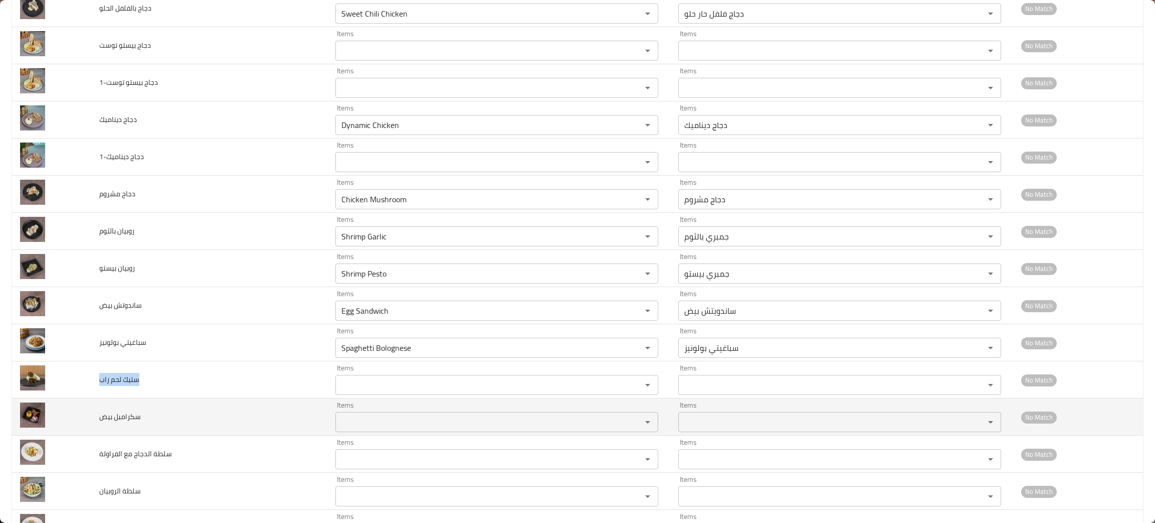
click at [352, 424] on بيض "Items" at bounding box center [482, 422] width 287 height 14
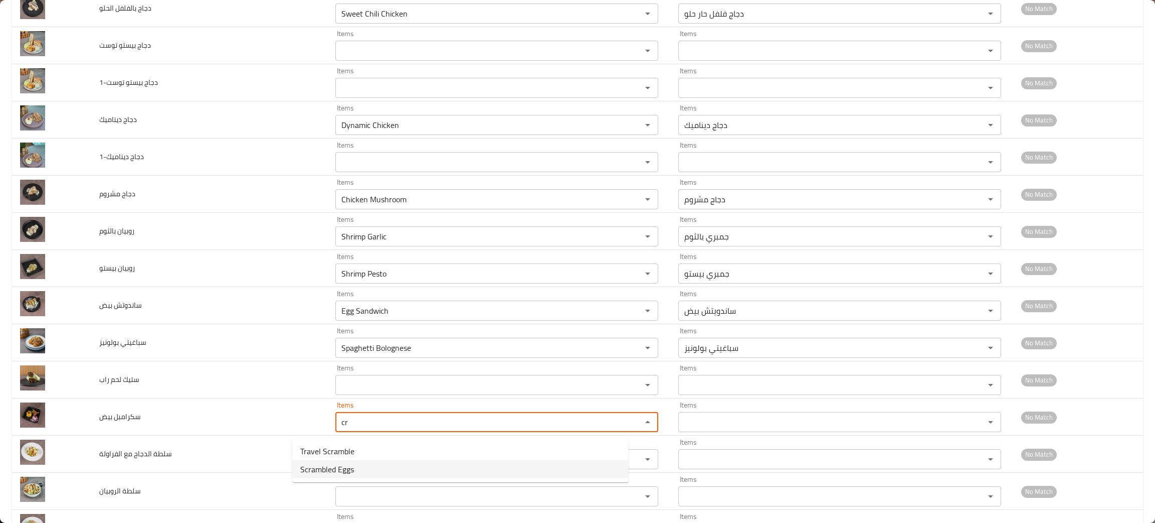
click at [339, 466] on span "Scrambled Eggs" at bounding box center [327, 469] width 54 height 12
type بيض "Scrambled Eggs"
type بيض-ar "بيض مخفوق"
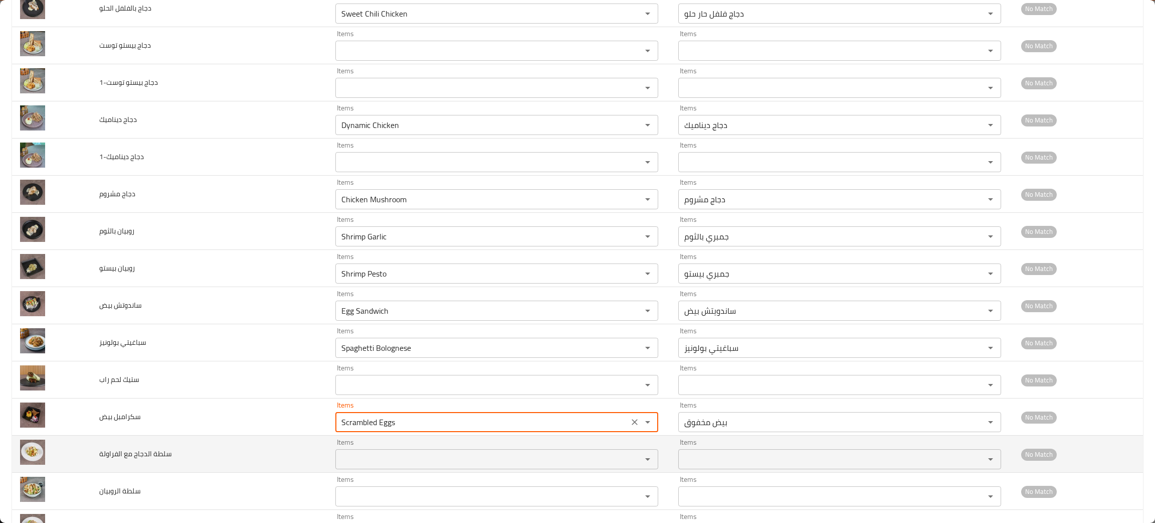
click at [337, 469] on div "Items" at bounding box center [497, 459] width 323 height 20
type بيض "Scrambled Eggs"
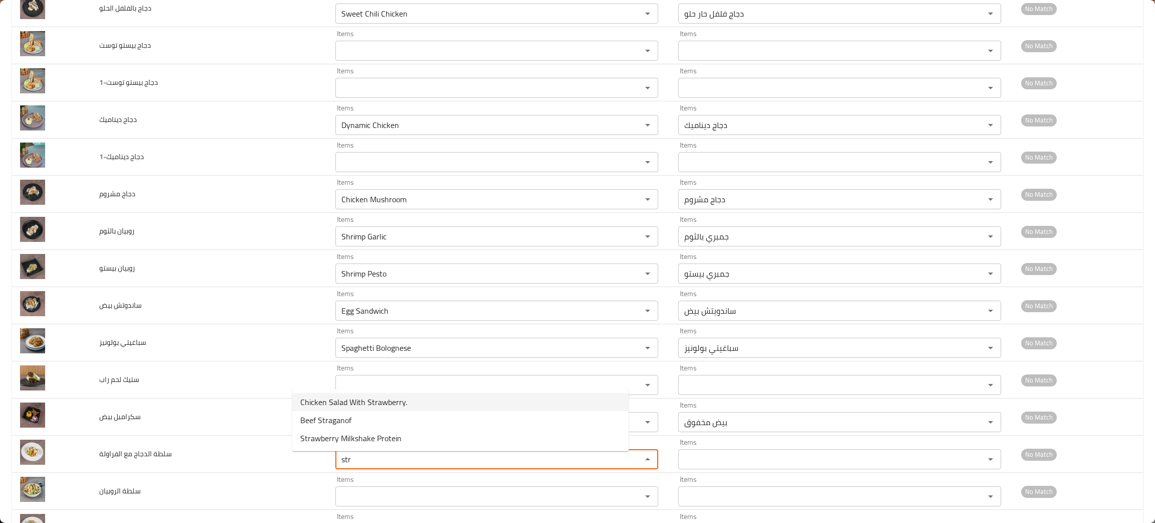
click at [351, 396] on span "Chicken Salad With Strawberry." at bounding box center [353, 402] width 107 height 12
type الفراولة "Chicken Salad With Strawberry."
type الفراولة-ar "سلطة الدجاج مع الفراولة."
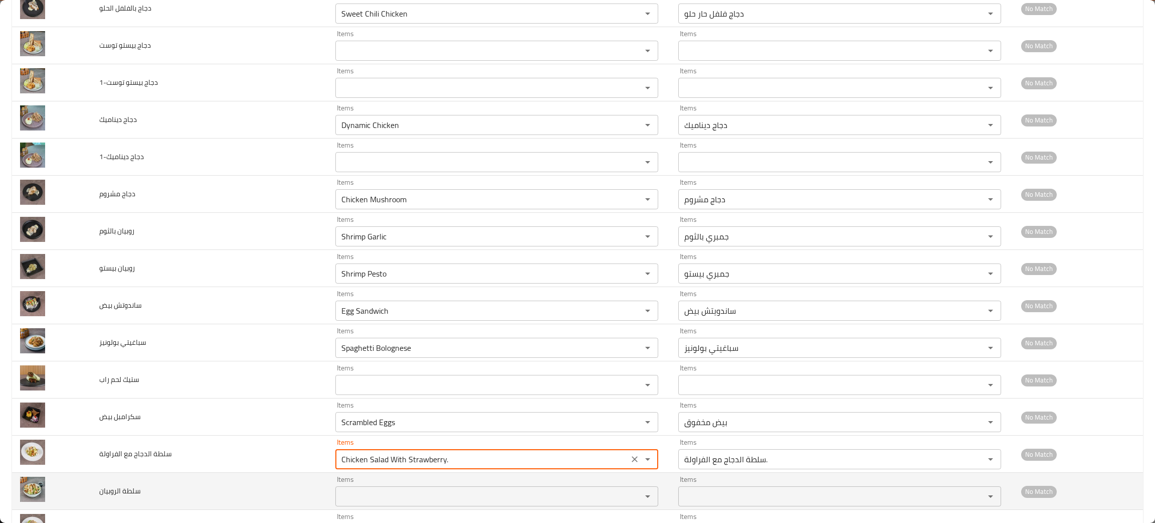
type الفراولة "Chicken Salad With Strawberry."
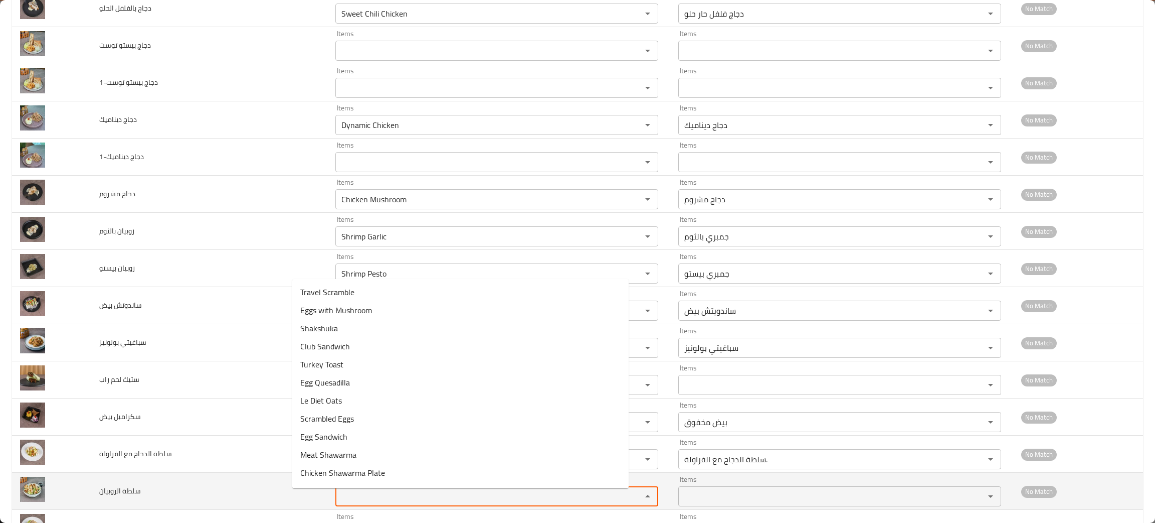
click at [350, 503] on الروبيان "Items" at bounding box center [482, 496] width 287 height 14
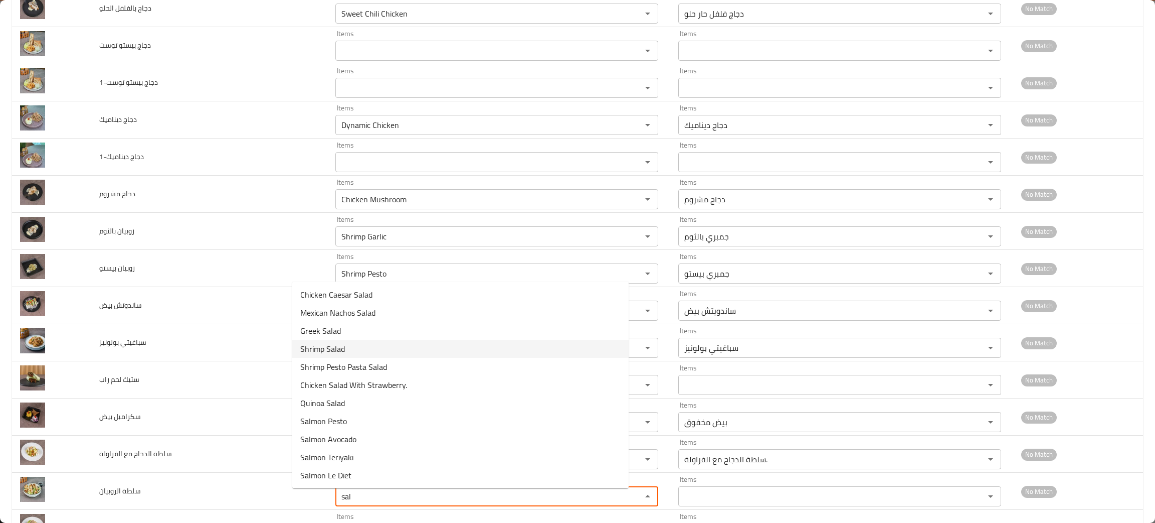
click at [312, 345] on span "Shrimp Salad" at bounding box center [322, 349] width 45 height 12
type الروبيان "Shrimp Salad"
type الروبيان-ar "سلطة الروبيان"
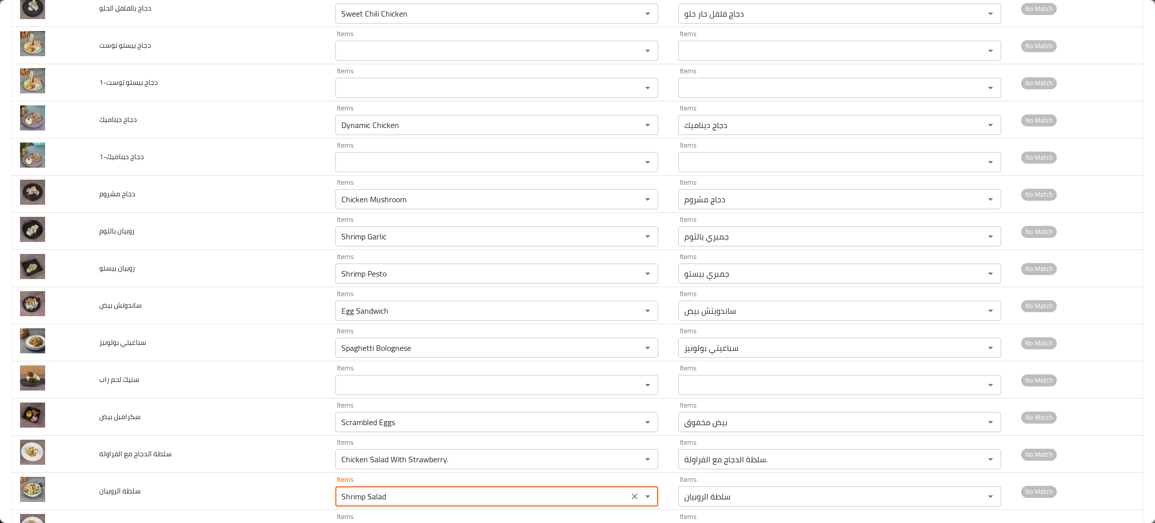
type الروبيان "Shrimp Salad"
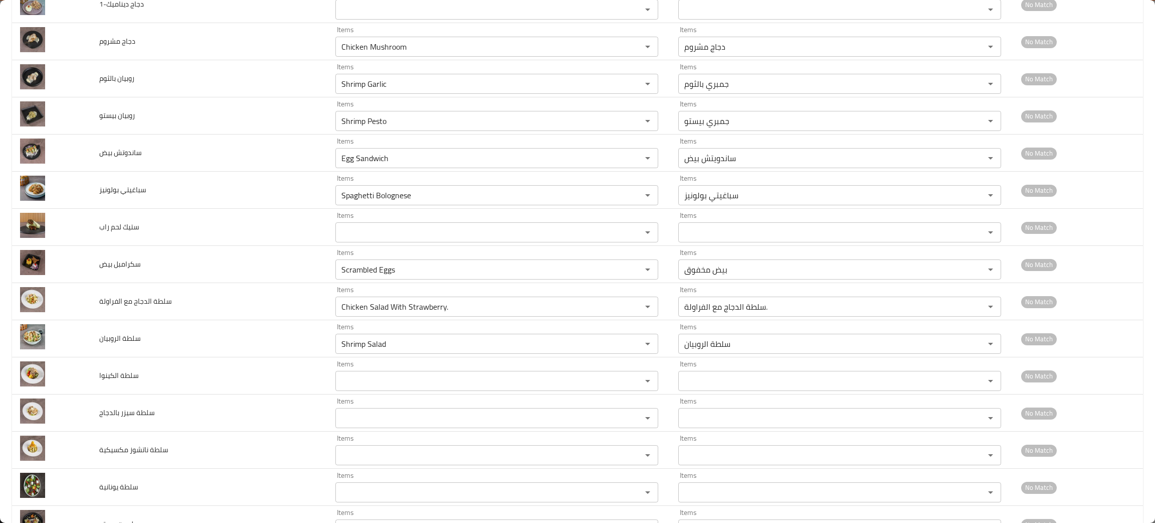
scroll to position [1289, 0]
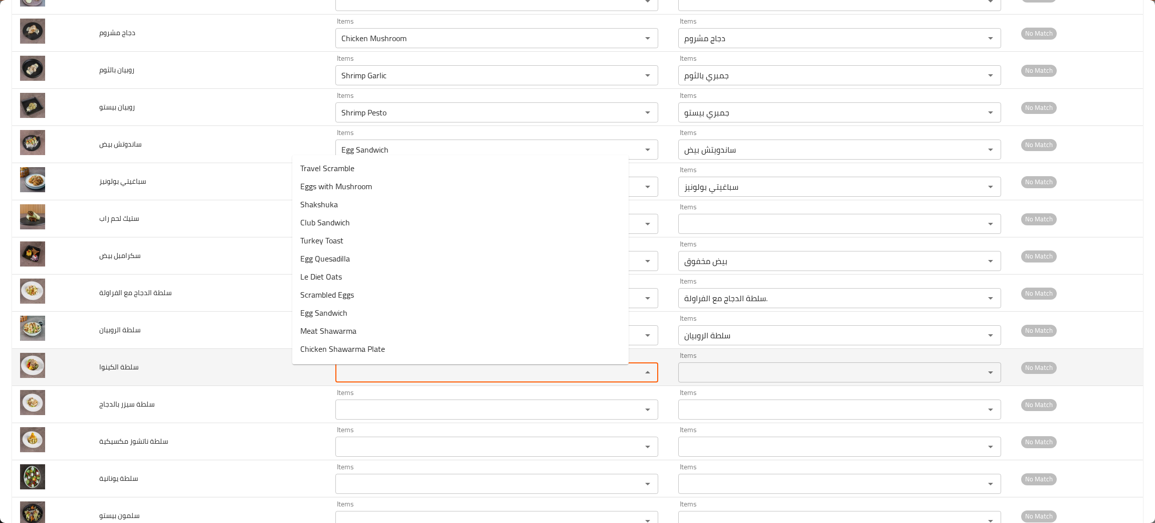
click at [339, 372] on الكينوا "Items" at bounding box center [482, 372] width 287 height 14
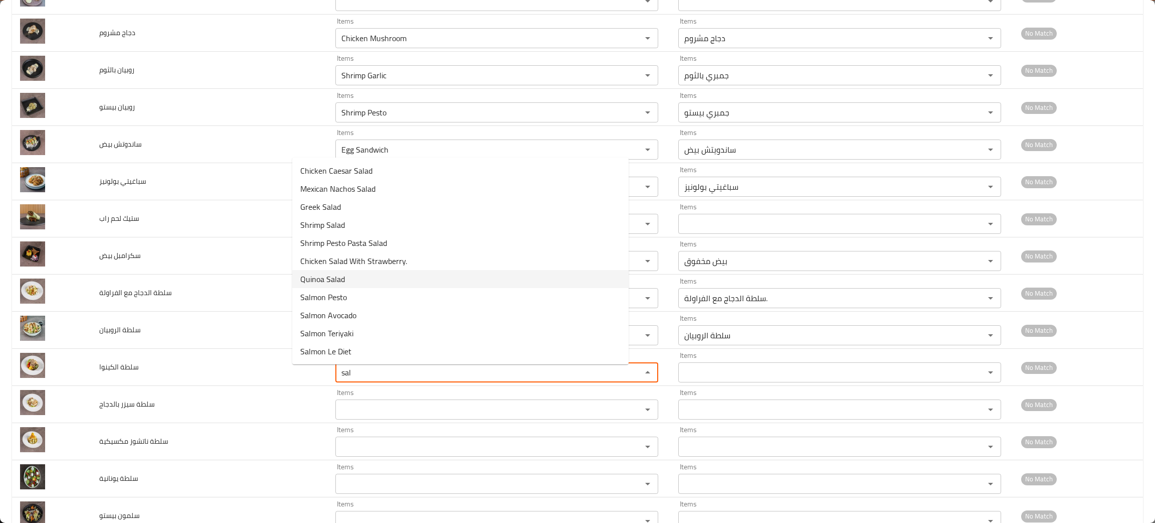
click at [307, 273] on span "Quinoa Salad" at bounding box center [322, 279] width 45 height 12
type الكينوا "Quinoa Salad"
type الكينوا-ar "سلطة كينوا"
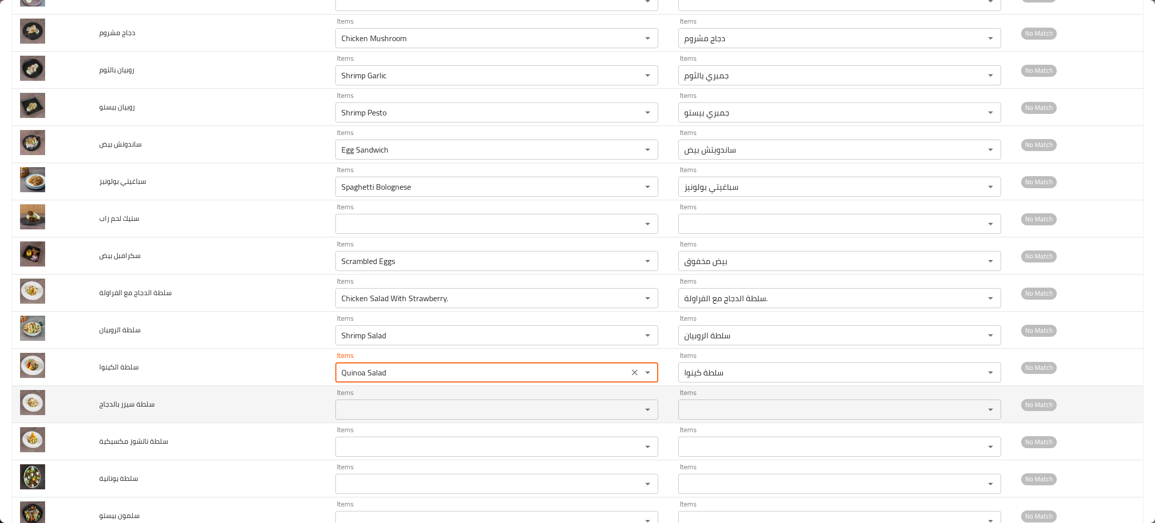
type الكينوا "Quinoa Salad"
click at [339, 416] on بالدجاج "Items" at bounding box center [482, 409] width 287 height 14
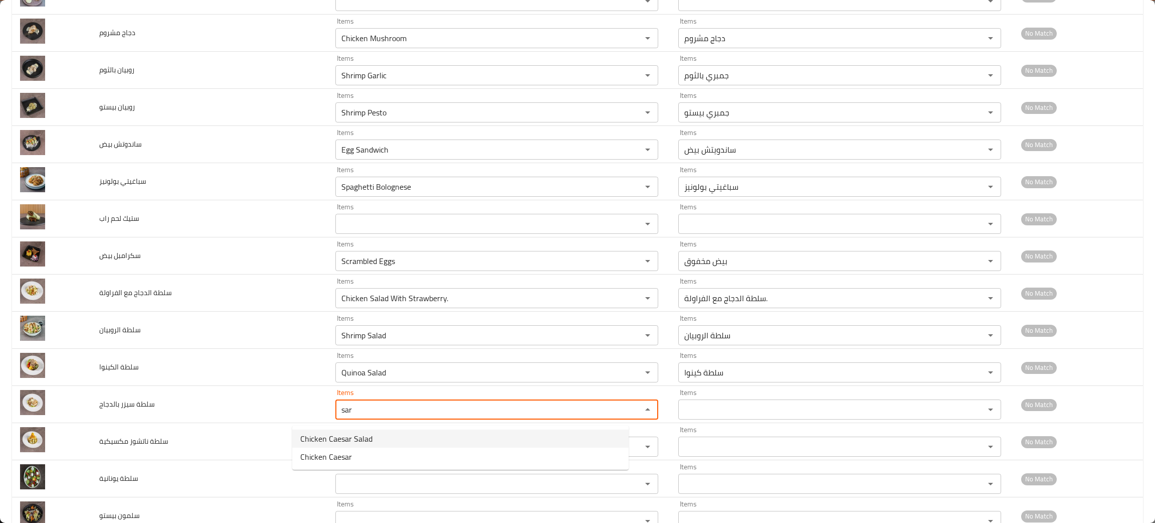
click at [347, 436] on span "Chicken Caesar Salad" at bounding box center [336, 438] width 72 height 12
type بالدجاج "Chicken Caesar Salad"
type بالدجاج-ar "سلطة سيزر مع الدجاج"
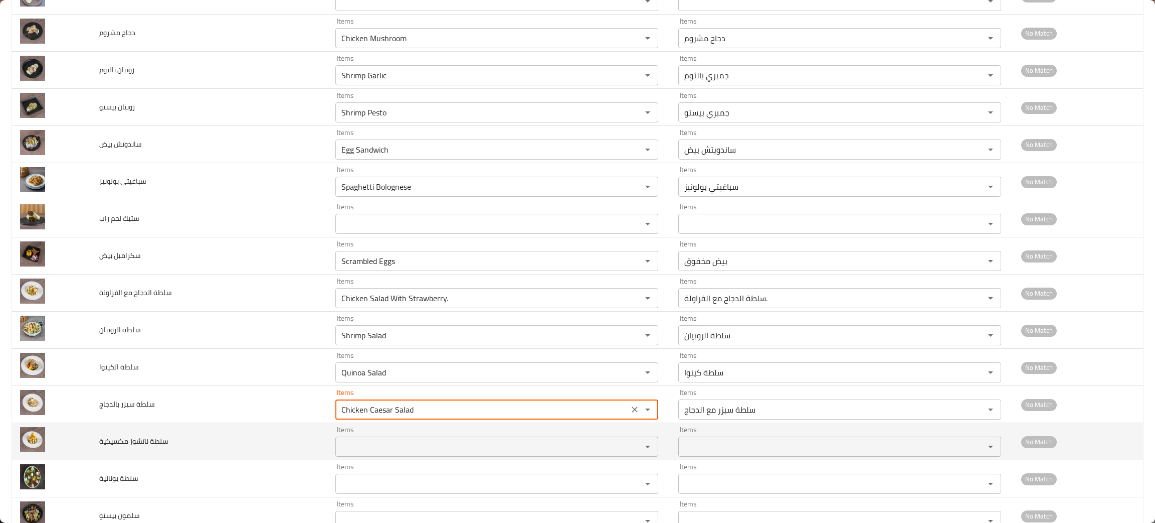
click at [340, 442] on div "Items" at bounding box center [497, 446] width 323 height 20
type بالدجاج "Chicken Caesar Salad"
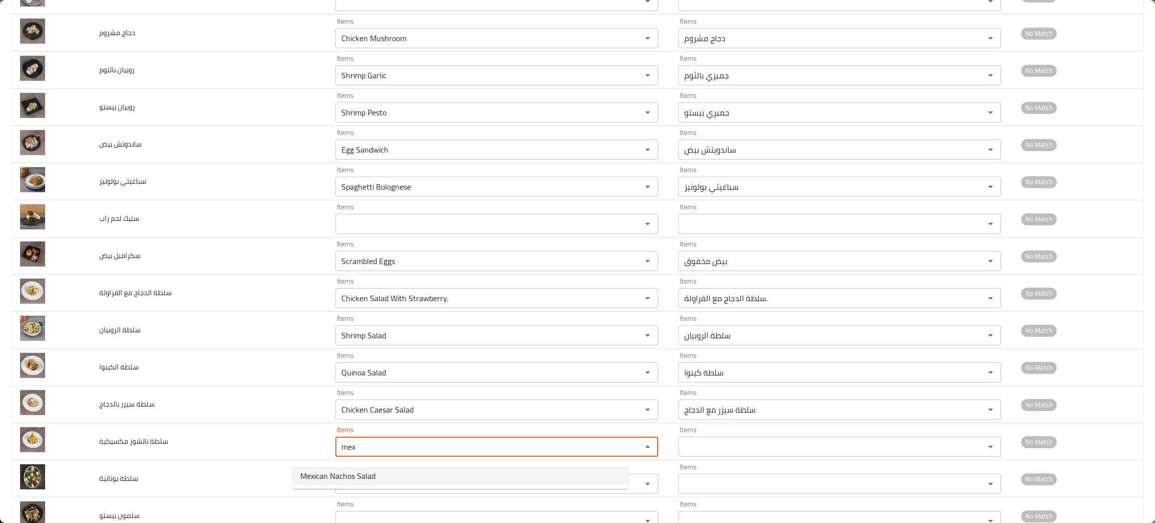
click at [332, 478] on span "Mexican Nachos Salad" at bounding box center [337, 475] width 75 height 12
type مكسيكية "Mexican Nachos Salad"
type مكسيكية-ar "سلطة الناتشوز المكسيكية"
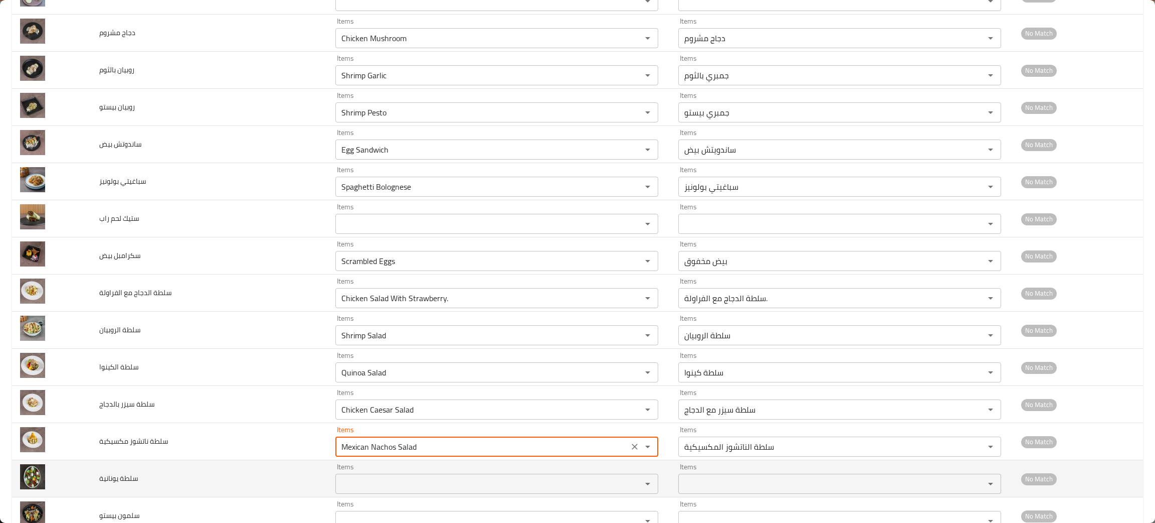
type مكسيكية "Mexican Nachos Salad"
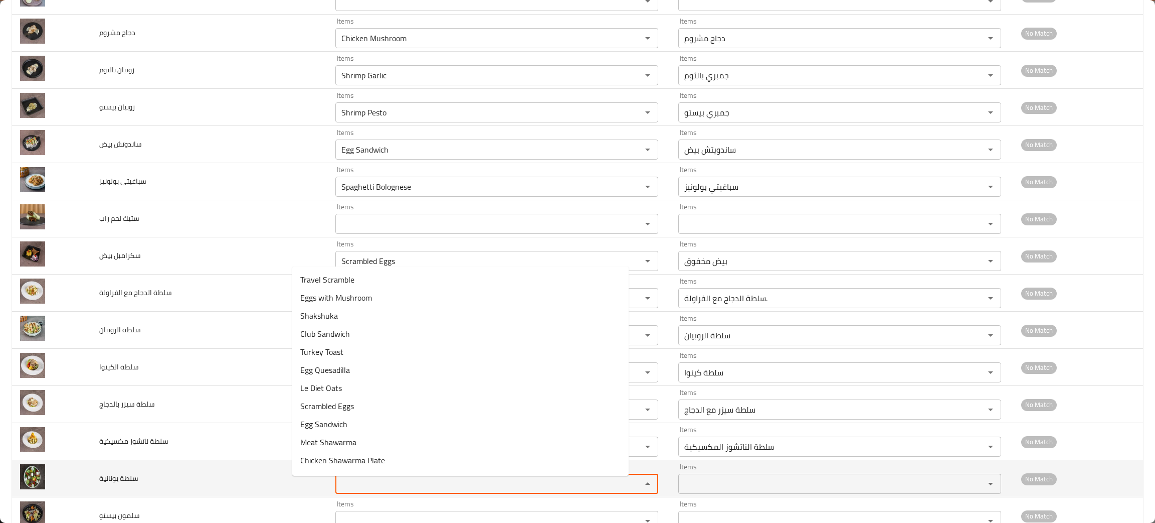
click at [339, 490] on يونانية "Items" at bounding box center [482, 483] width 287 height 14
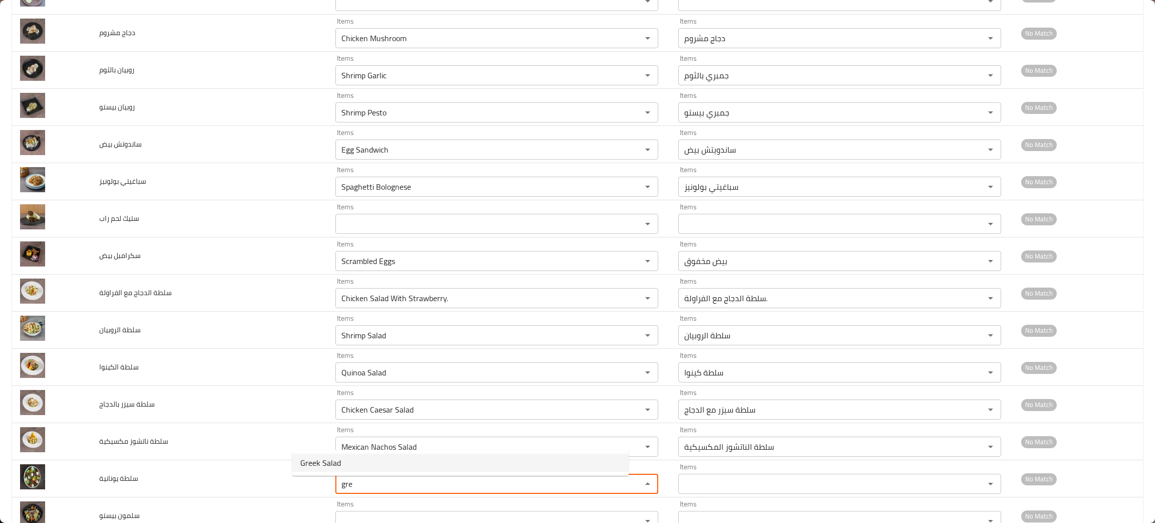
click at [336, 460] on span "Greek Salad" at bounding box center [320, 462] width 41 height 12
type يونانية "Greek Salad"
type يونانية-ar "سلطة يونانية"
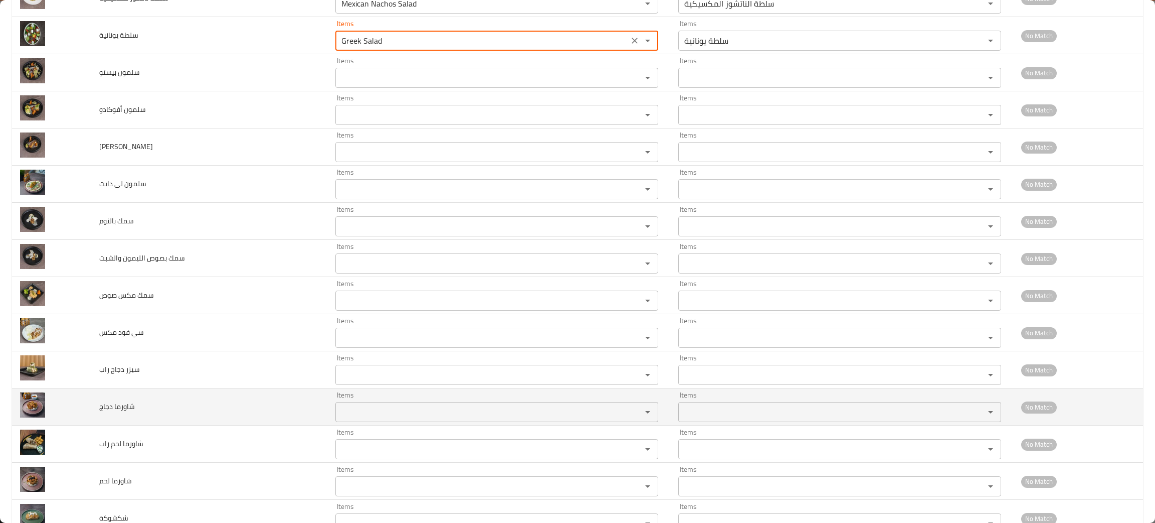
scroll to position [1741, 0]
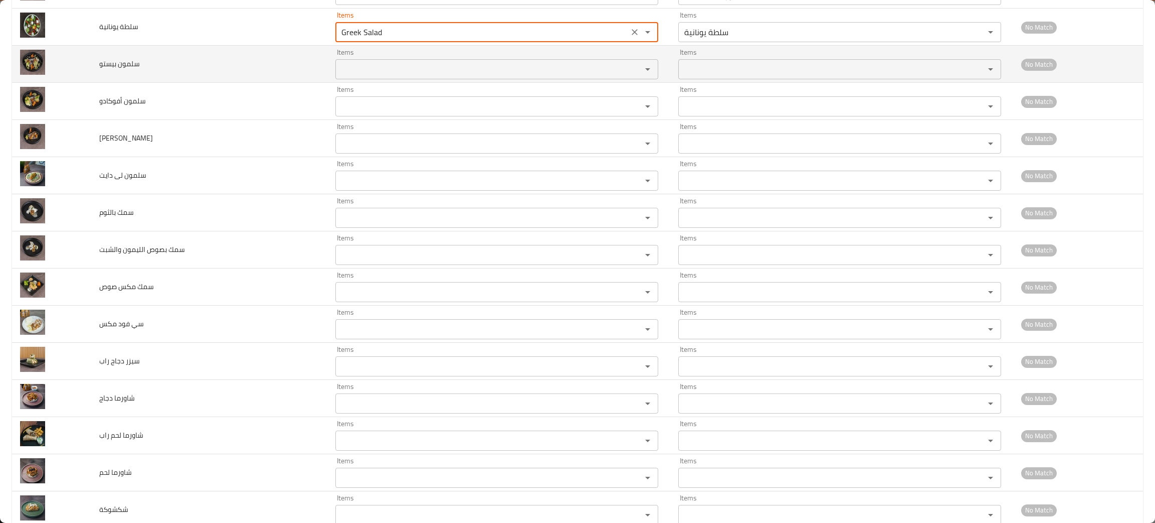
type يونانية "Greek Salad"
click at [353, 72] on بيستو "Items" at bounding box center [482, 69] width 287 height 14
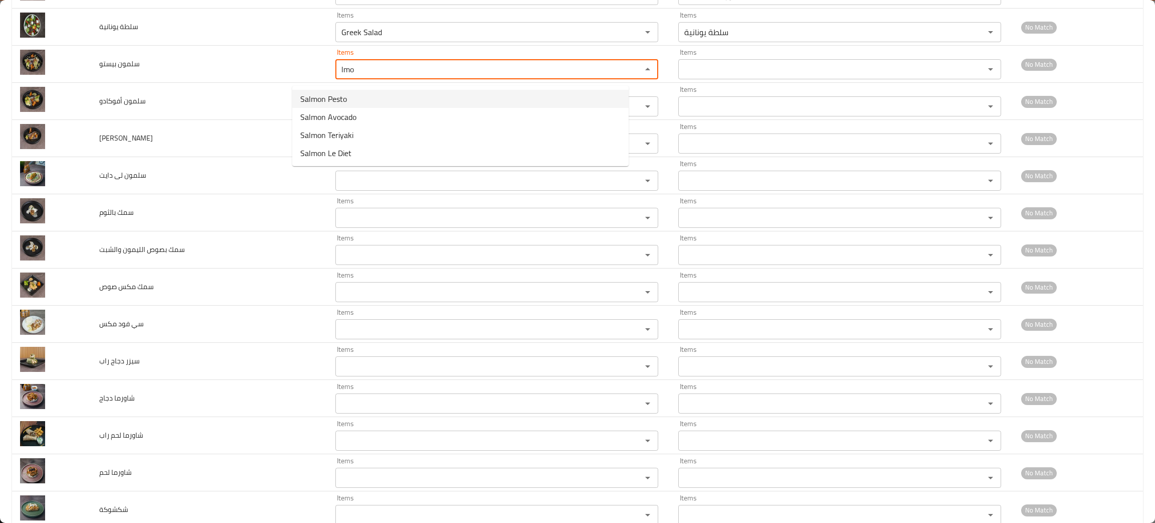
click at [348, 96] on بيستو-option-0 "Salmon Pesto" at bounding box center [460, 99] width 337 height 18
type بيستو "Salmon Pesto"
type بيستو-ar "[PERSON_NAME]"
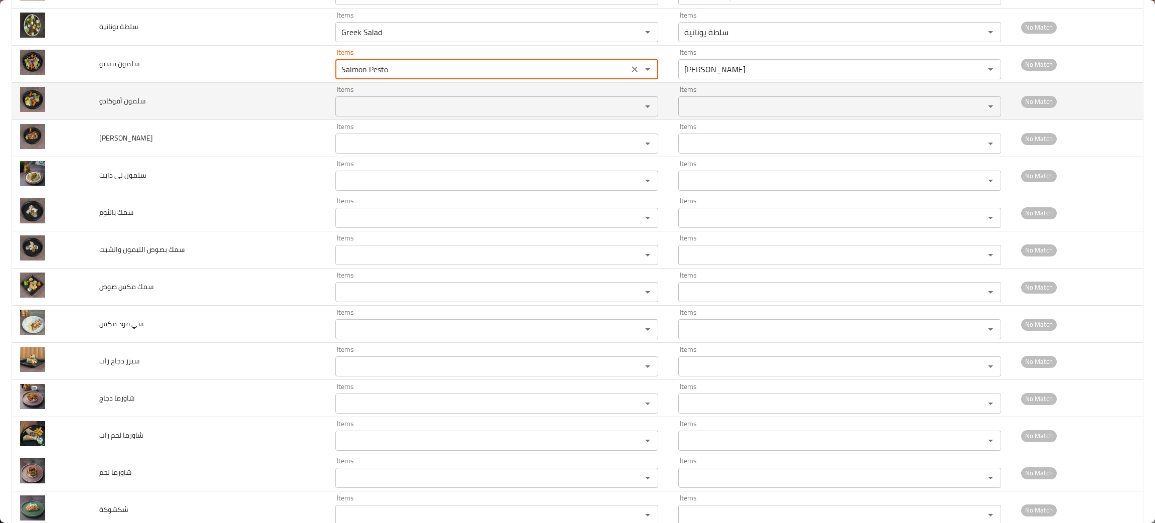
type بيستو "Salmon Pesto"
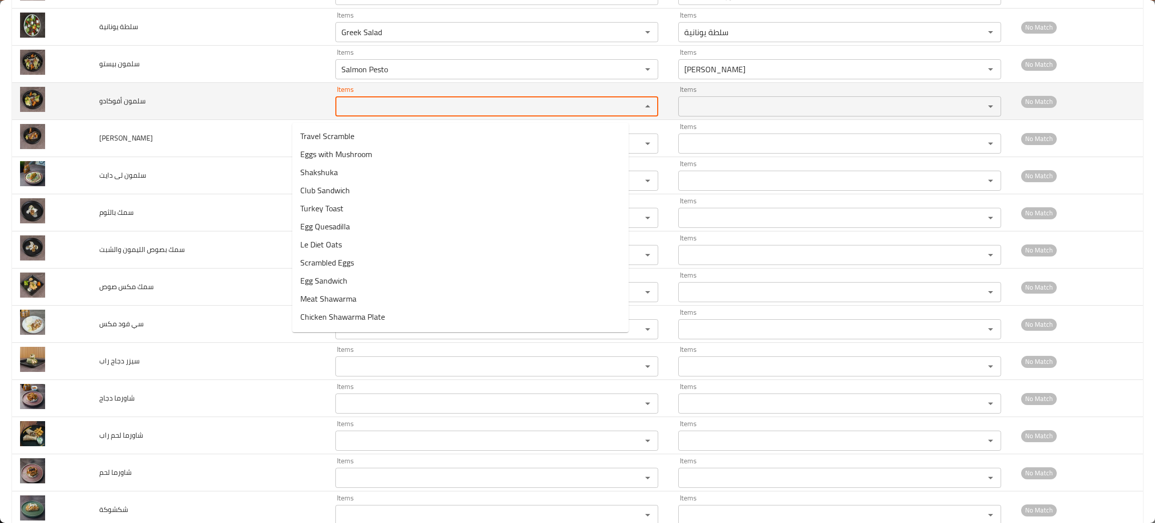
click at [346, 108] on أفوكادو "Items" at bounding box center [482, 106] width 287 height 14
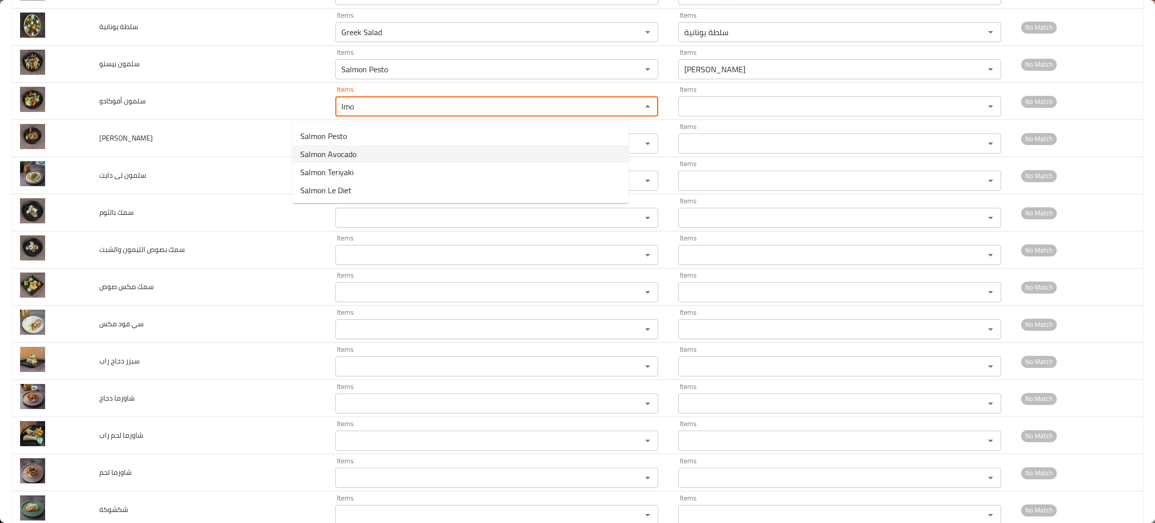
click at [344, 150] on span "Salmon Avocado" at bounding box center [328, 154] width 56 height 12
type أفوكادو "Salmon Avocado"
type أفوكادو-ar "[PERSON_NAME]"
type أفوكادو "Salmon Avocado"
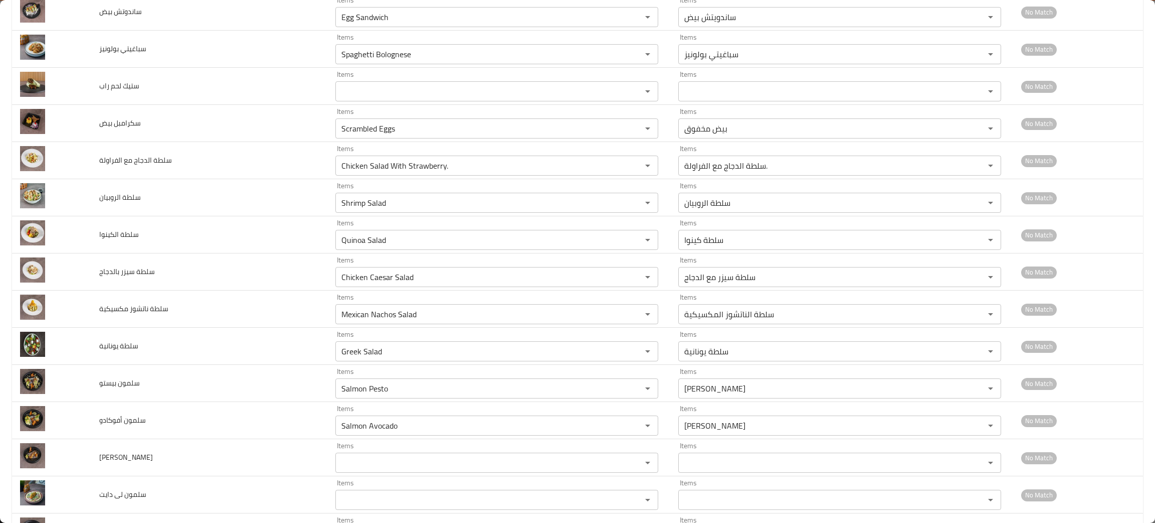
scroll to position [1364, 0]
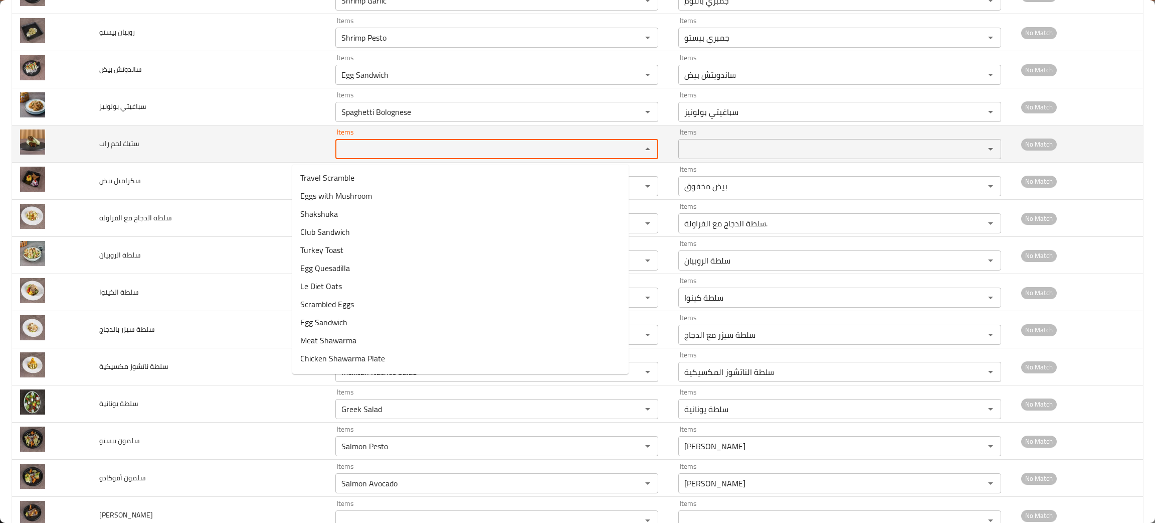
click at [339, 155] on راب "Items" at bounding box center [482, 149] width 287 height 14
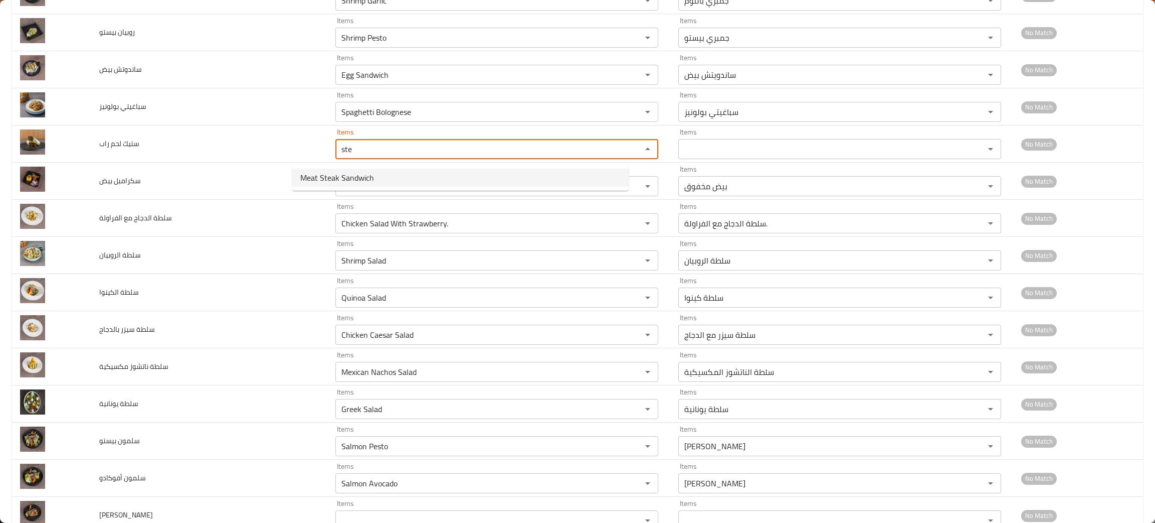
click at [321, 172] on span "Meat Steak Sandwich" at bounding box center [337, 178] width 74 height 12
type راب "Meat Steak Sandwich"
type راب-ar "لحم اسيتك ساندوتش"
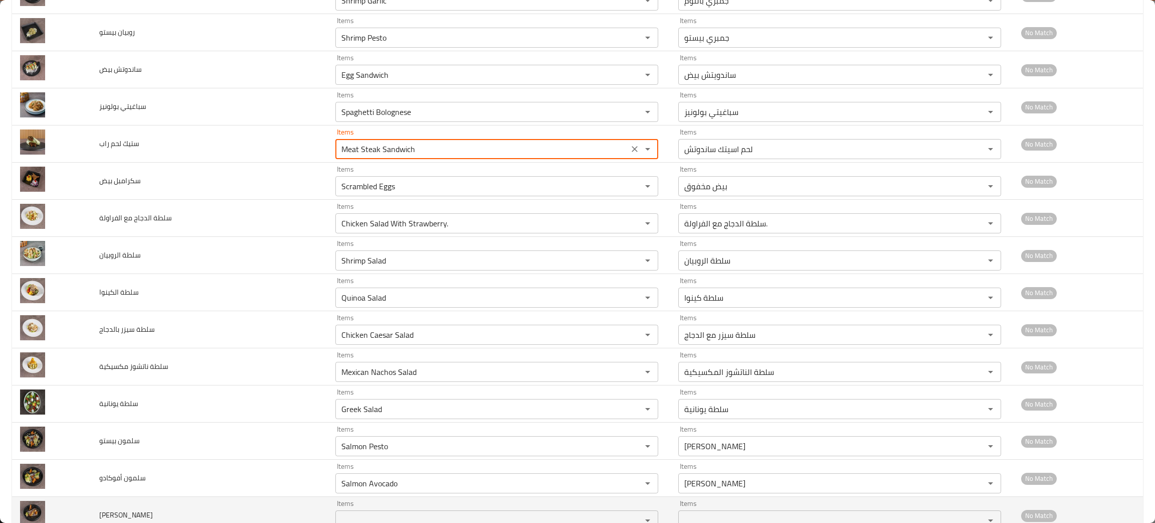
type راب "Meat Steak Sandwich"
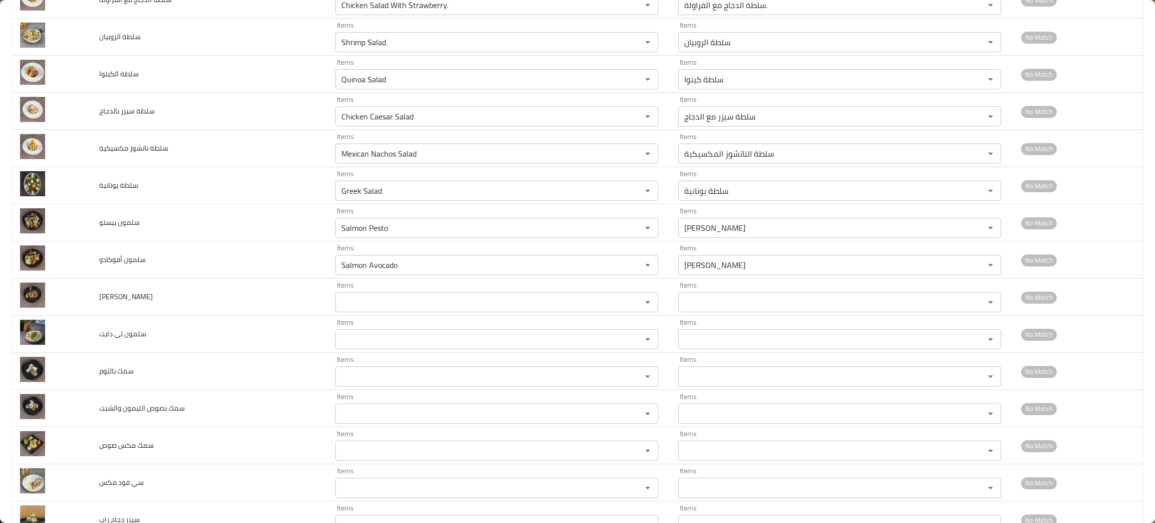
scroll to position [1591, 0]
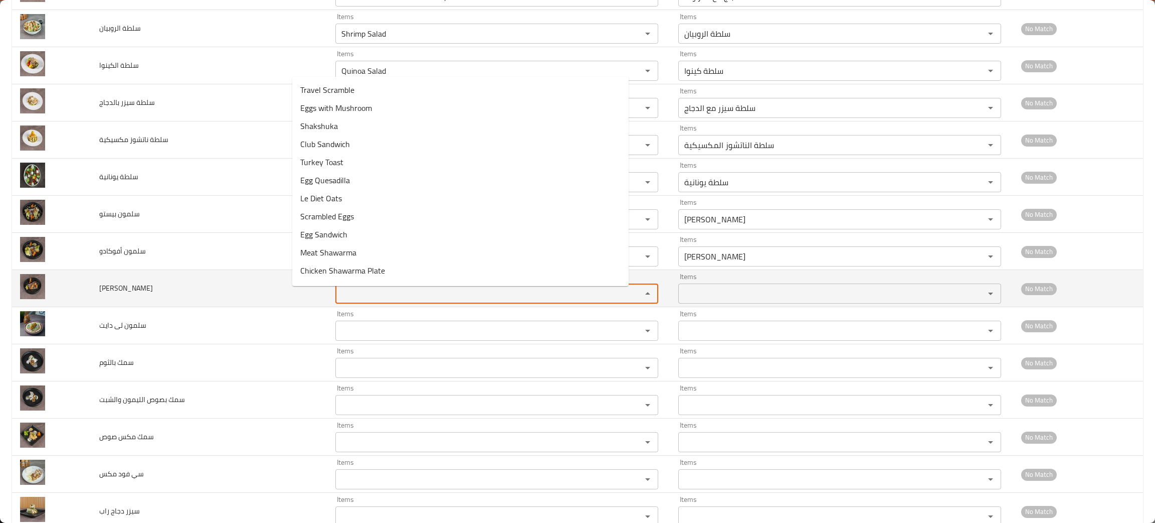
click at [339, 298] on ترياكي "Items" at bounding box center [482, 293] width 287 height 14
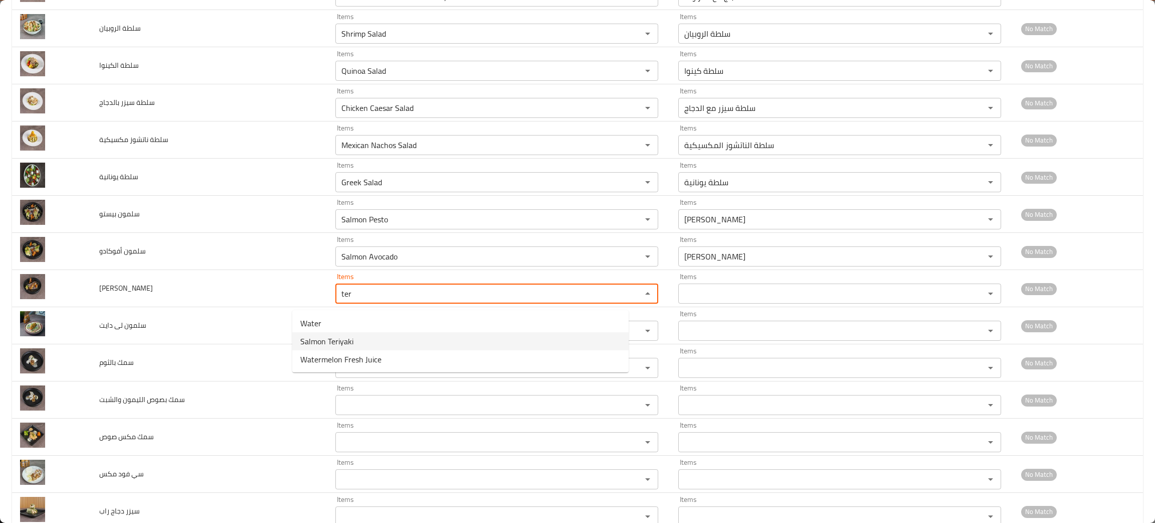
click at [315, 336] on span "Salmon Teriyaki" at bounding box center [326, 341] width 53 height 12
type ترياكي "Salmon Teriyaki"
type ترياكي-ar "[PERSON_NAME]"
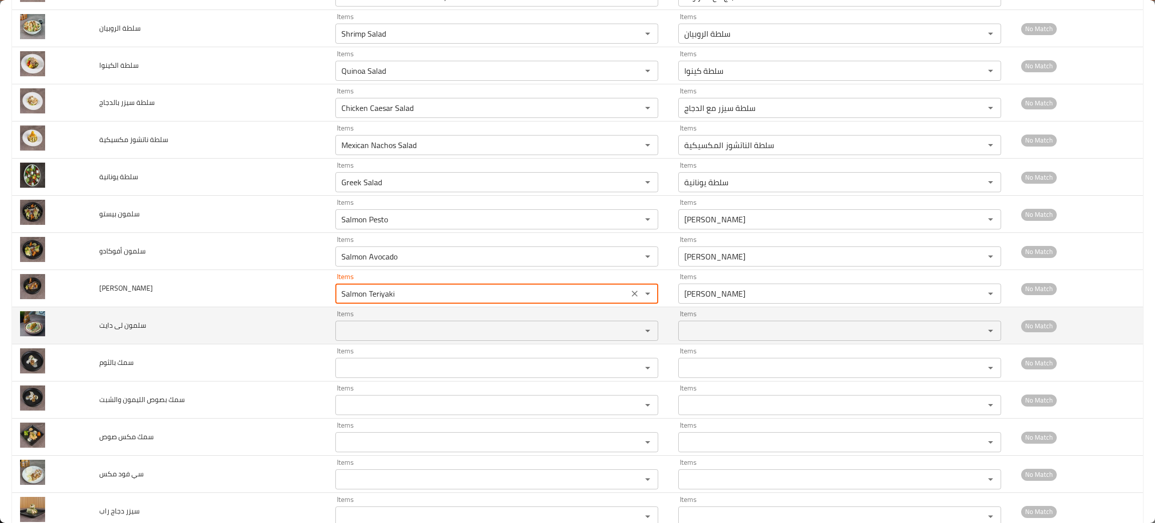
click at [336, 323] on div "Items Items" at bounding box center [497, 325] width 323 height 31
type ترياكي "Salmon Teriyaki"
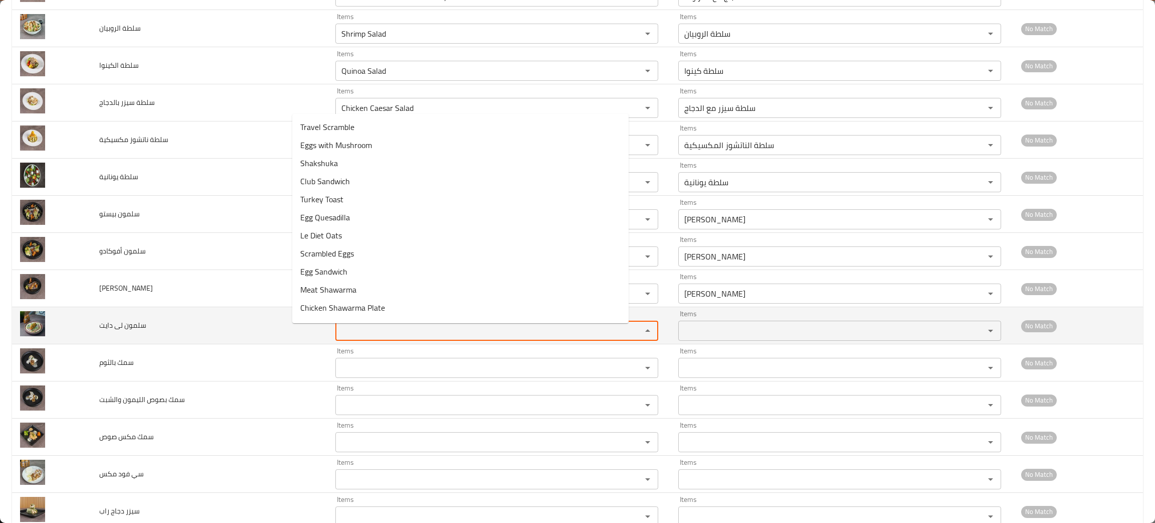
click at [339, 334] on دايت "Items" at bounding box center [482, 330] width 287 height 14
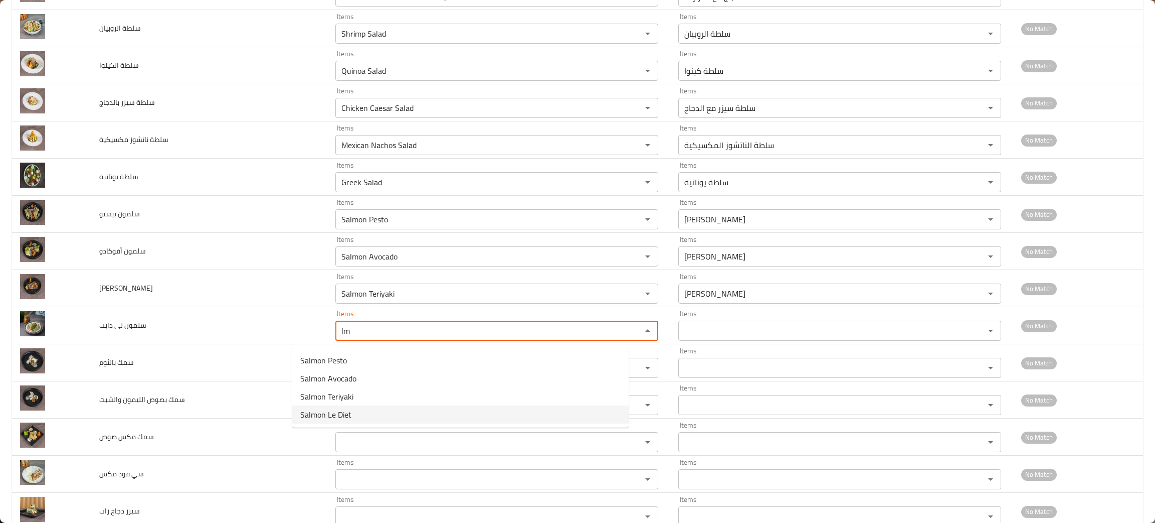
click at [311, 408] on span "Salmon Le Diet" at bounding box center [325, 414] width 51 height 12
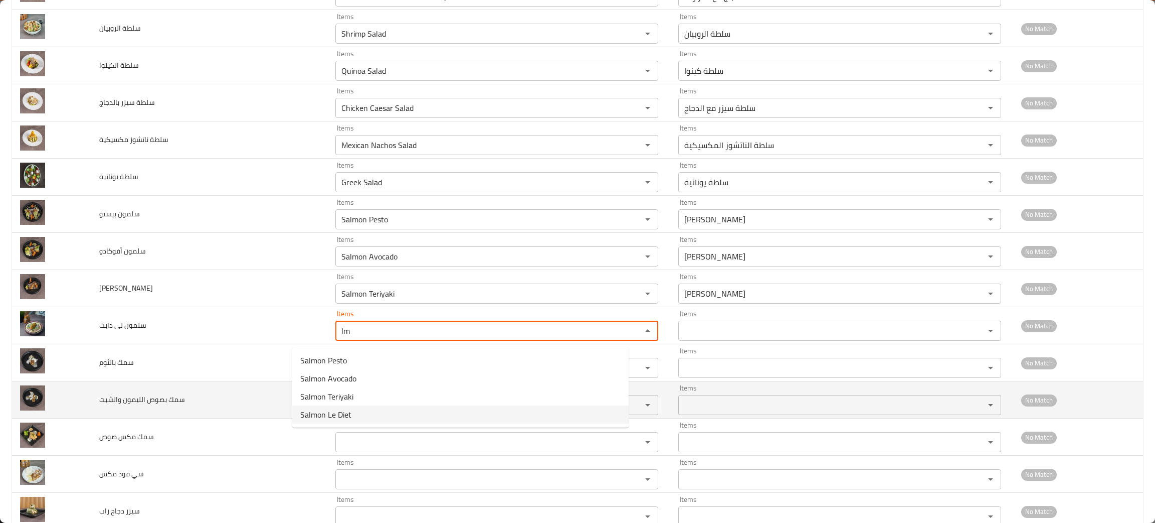
type دايت "Salmon Le Diet"
type دايت-ar "[PERSON_NAME]"
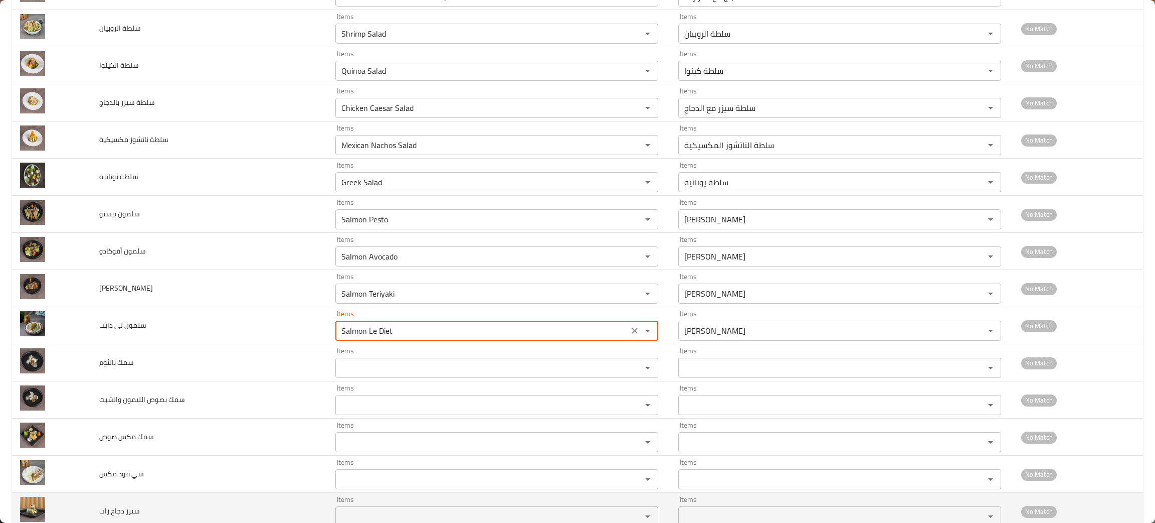
type دايت "Salmon Le Diet"
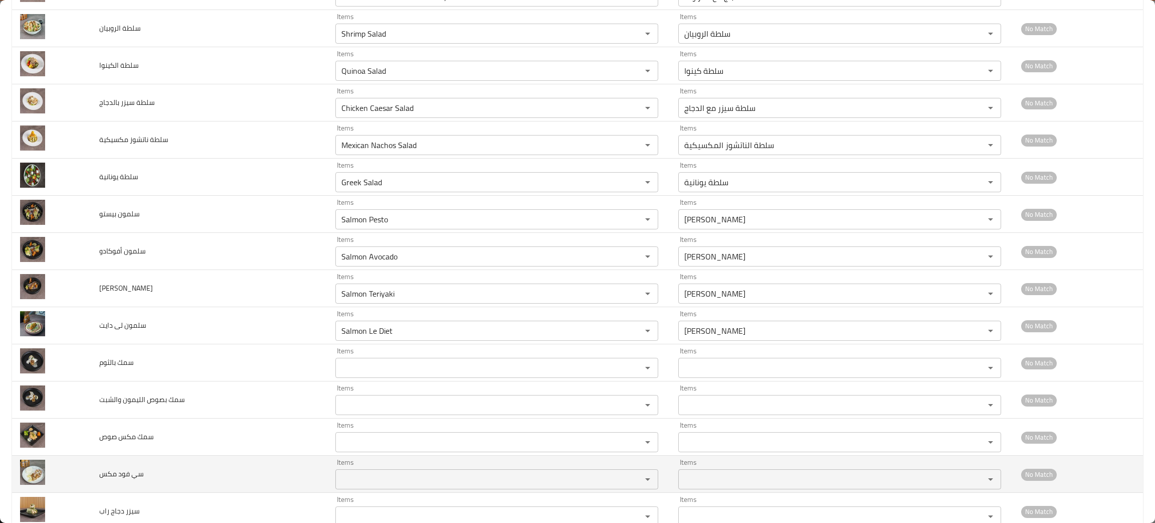
click at [112, 468] on td "سي فود مكس" at bounding box center [209, 473] width 237 height 37
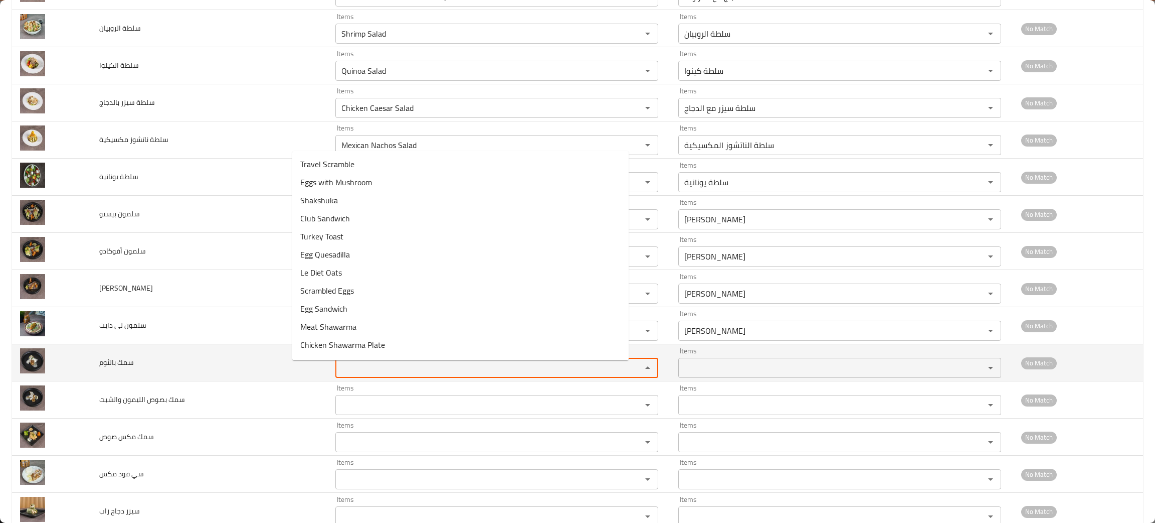
click at [366, 372] on بالثوم "Items" at bounding box center [482, 368] width 287 height 14
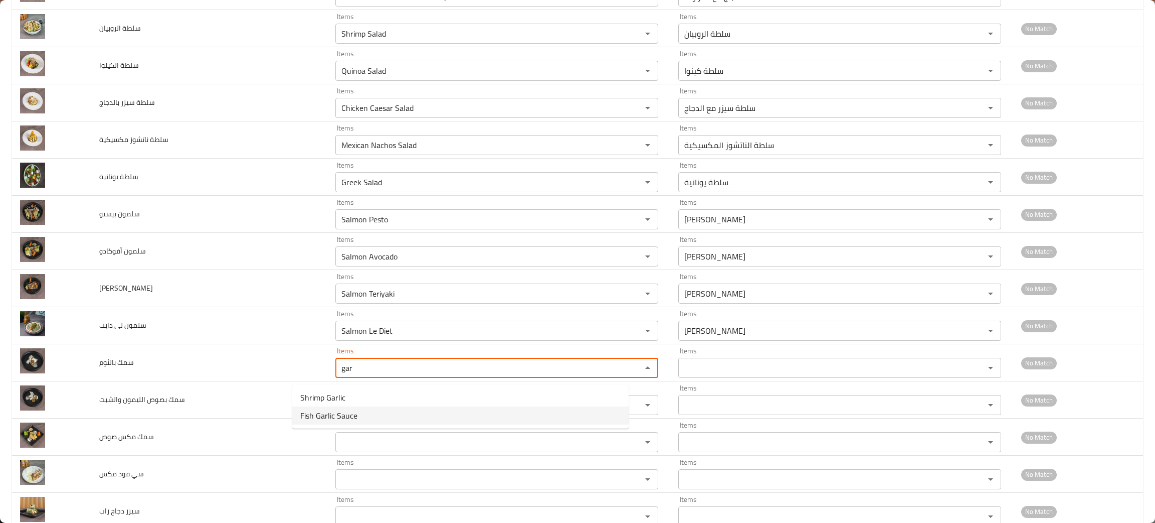
click at [321, 414] on span "Fish Garlic Sauce" at bounding box center [328, 415] width 57 height 12
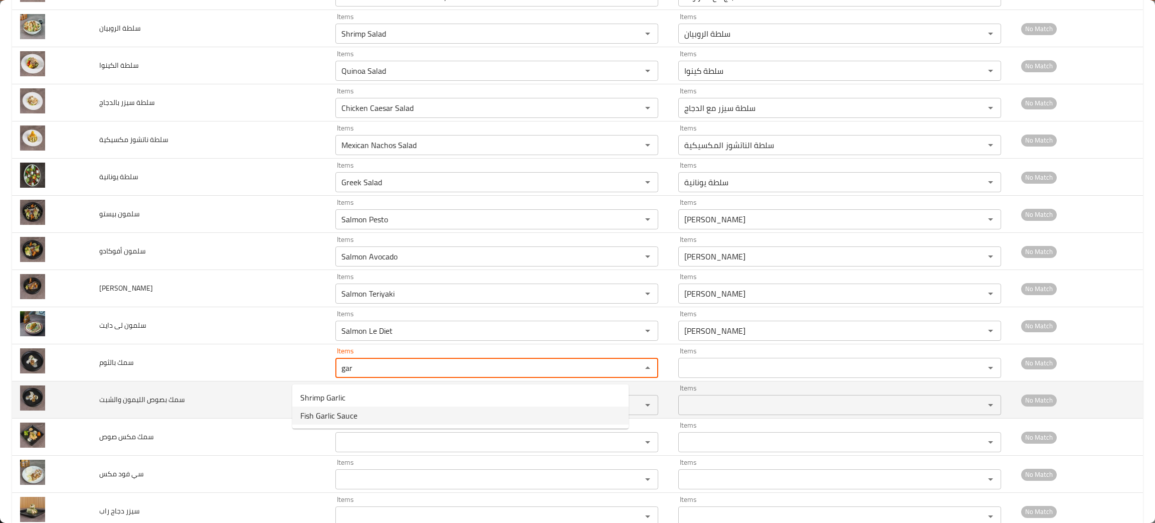
type بالثوم "Fish Garlic Sauce"
type بالثوم-ar "صلصة السمك بالثوم"
type بالثوم "Fish Garlic Sauce"
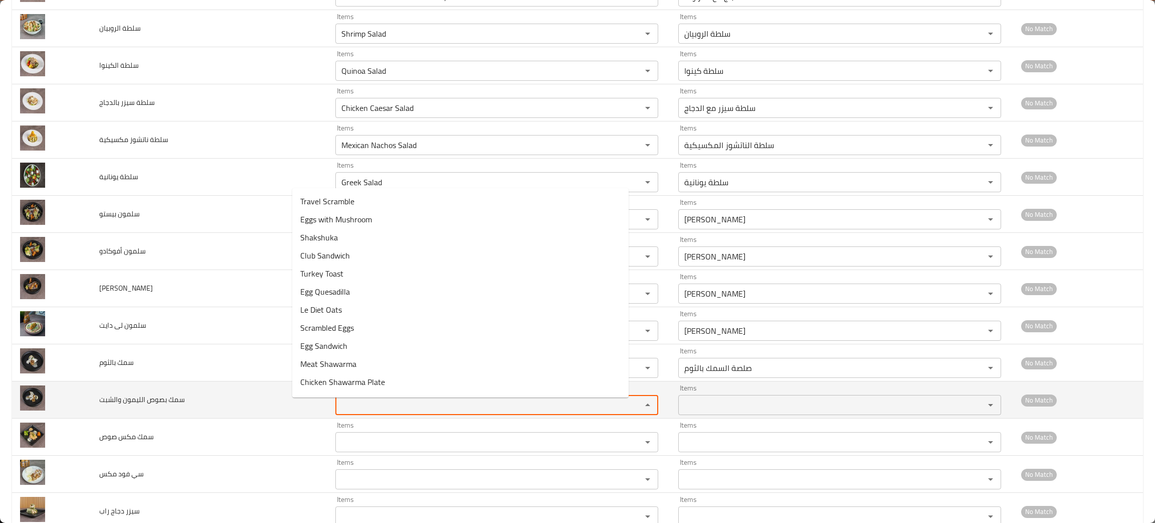
click at [339, 410] on والشبت "Items" at bounding box center [482, 405] width 287 height 14
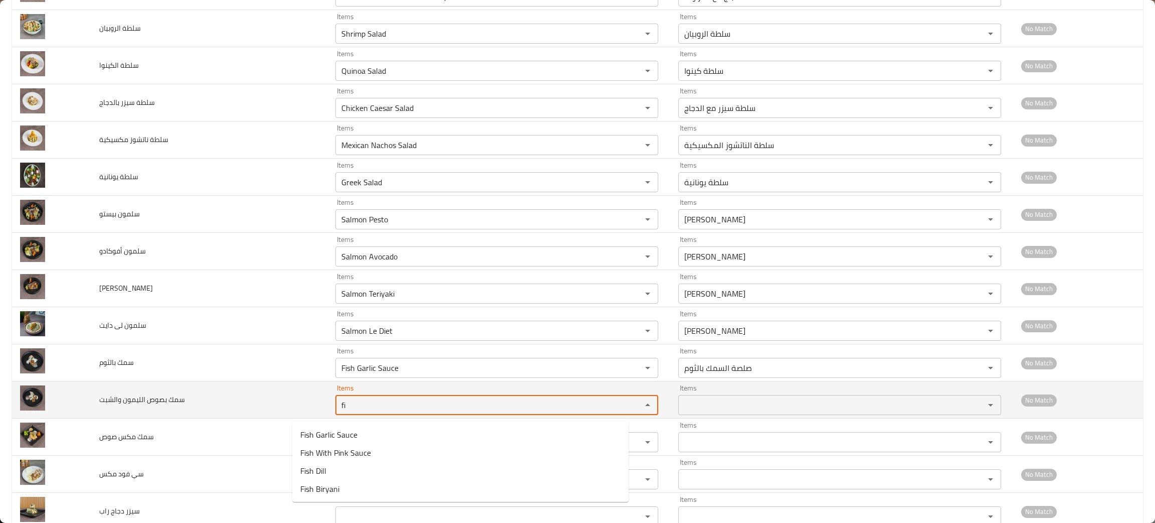
type والشبت "fis"
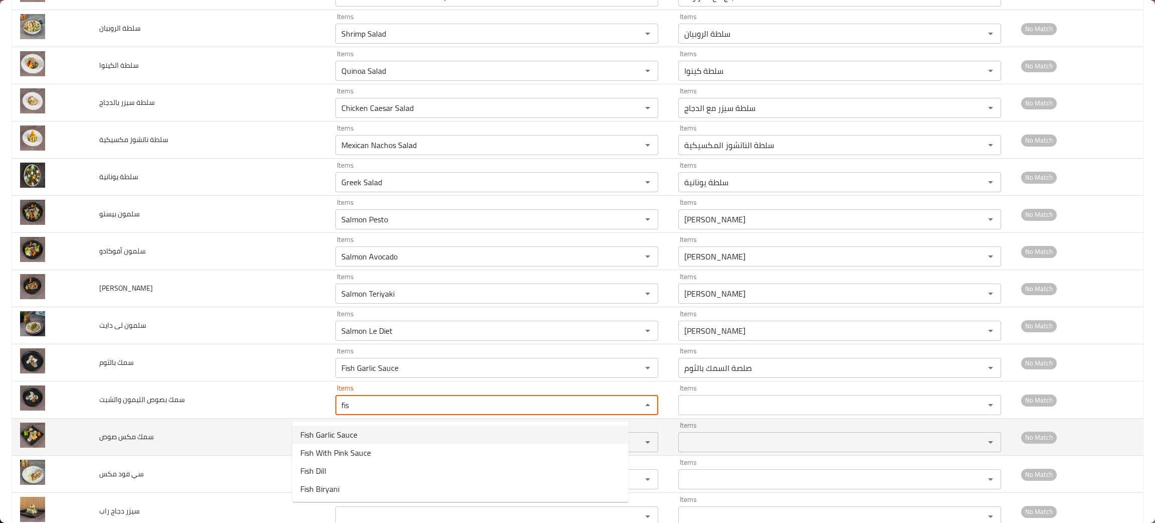
drag, startPoint x: 300, startPoint y: 423, endPoint x: 274, endPoint y: 426, distance: 26.3
click at [274, 426] on tbody "اسبرات زيرو Items Sprite Zero Items Items سبرايت زيرو Items No Match بافلو راب …" at bounding box center [577, 159] width 1131 height 3192
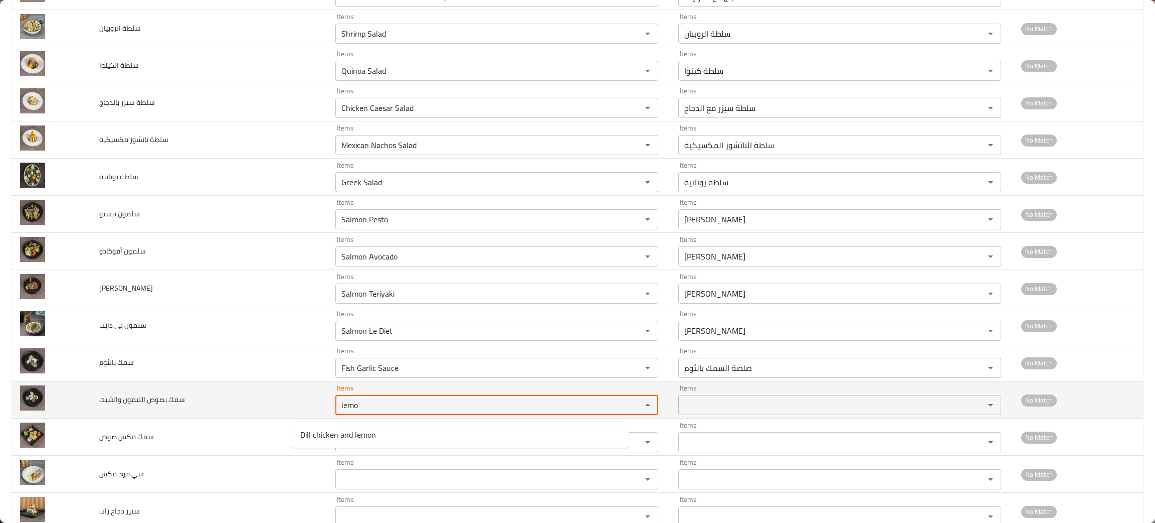
type والشبت "lemo"
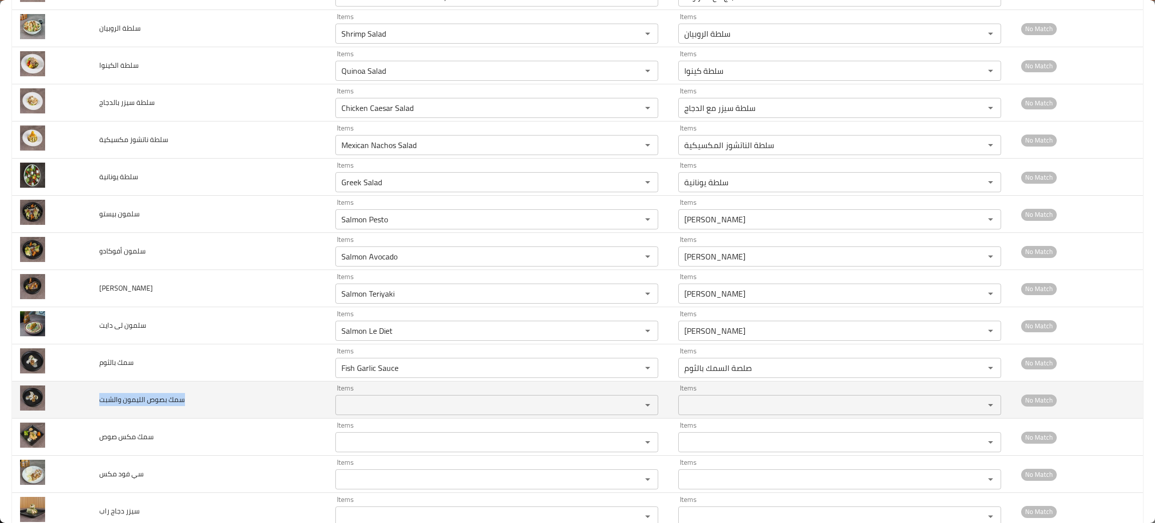
drag, startPoint x: 214, startPoint y: 403, endPoint x: 103, endPoint y: 406, distance: 110.9
click at [103, 406] on td "سمك بصوص الليمون والشبت" at bounding box center [209, 399] width 237 height 37
copy span "سمك بصوص الليمون والشبت"
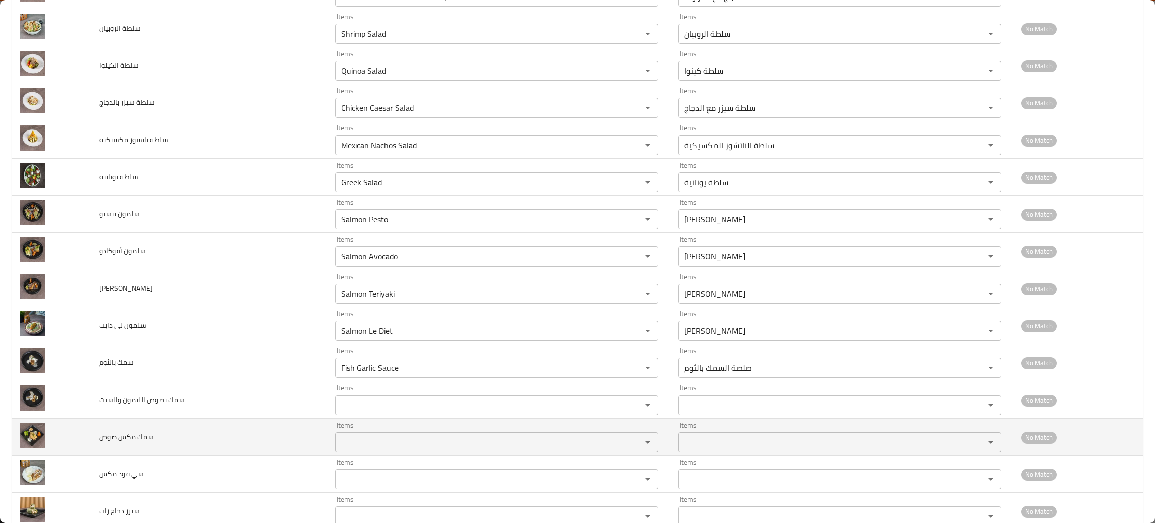
click at [339, 448] on صوص "Items" at bounding box center [482, 442] width 287 height 14
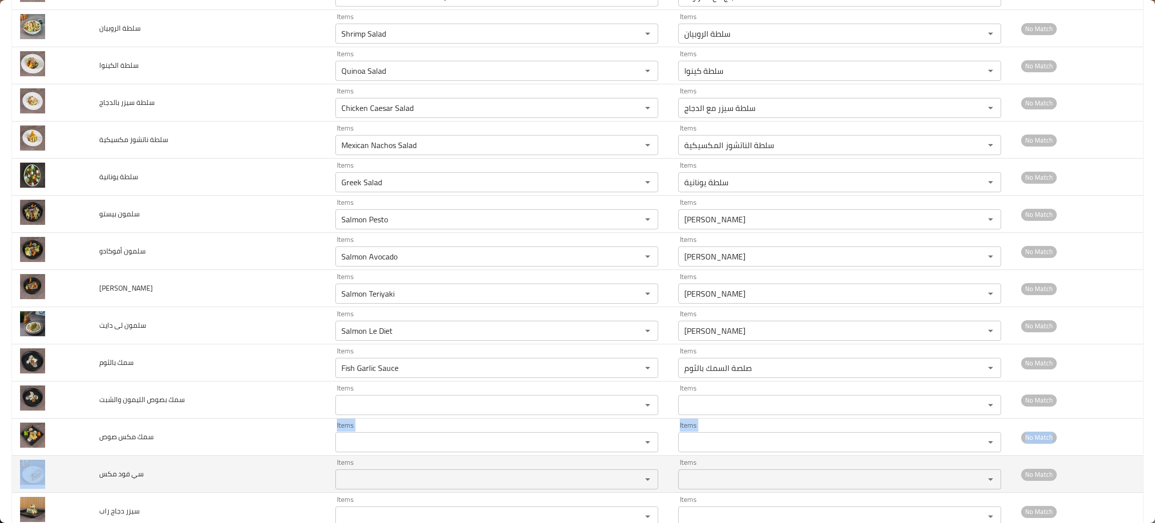
drag, startPoint x: 165, startPoint y: 442, endPoint x: 102, endPoint y: 460, distance: 65.7
click at [102, 460] on tbody "اسبرات زيرو Items Sprite Zero Items Items سبرايت زيرو Items No Match بافلو راب …" at bounding box center [577, 159] width 1131 height 3192
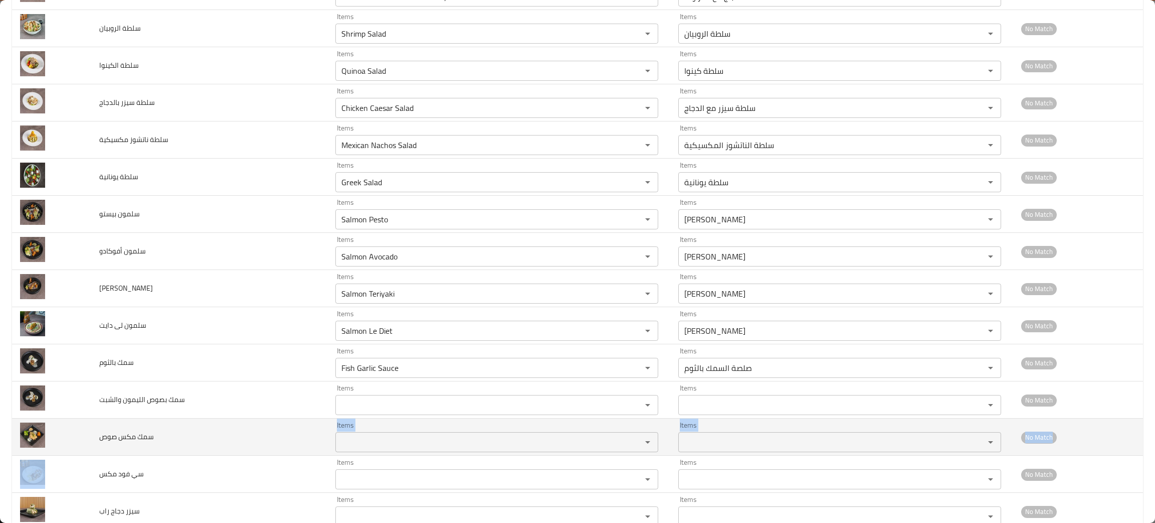
click at [160, 440] on td "سمك مكس صوص" at bounding box center [209, 436] width 237 height 37
click at [163, 440] on td "سمك مكس صوص" at bounding box center [209, 436] width 237 height 37
drag, startPoint x: 161, startPoint y: 440, endPoint x: 97, endPoint y: 456, distance: 66.7
click at [97, 455] on td "سمك مكس صوص" at bounding box center [209, 436] width 237 height 37
copy span "سمك مكس صوص"
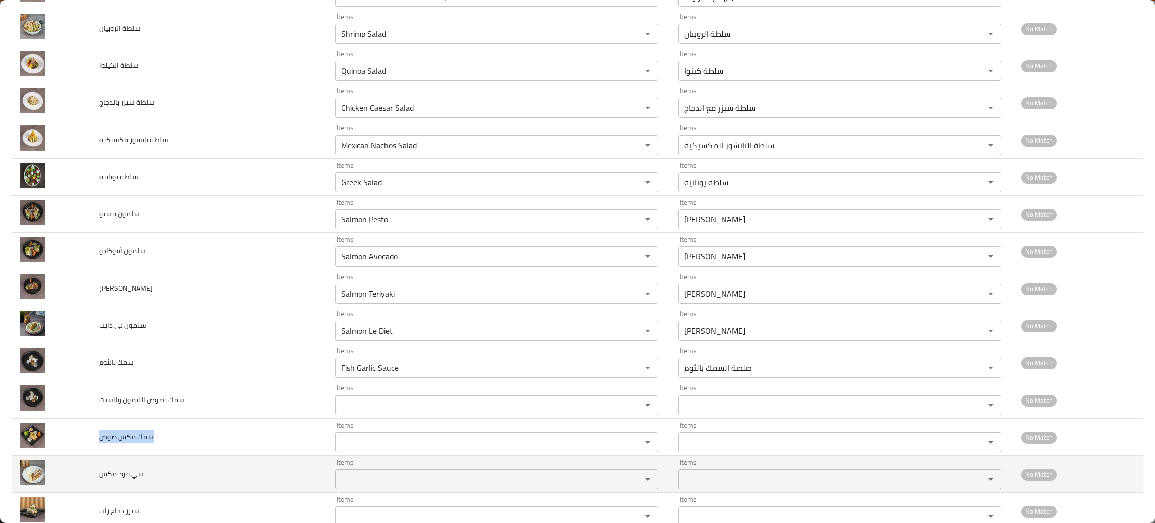
click at [339, 480] on مكس "Items" at bounding box center [482, 479] width 287 height 14
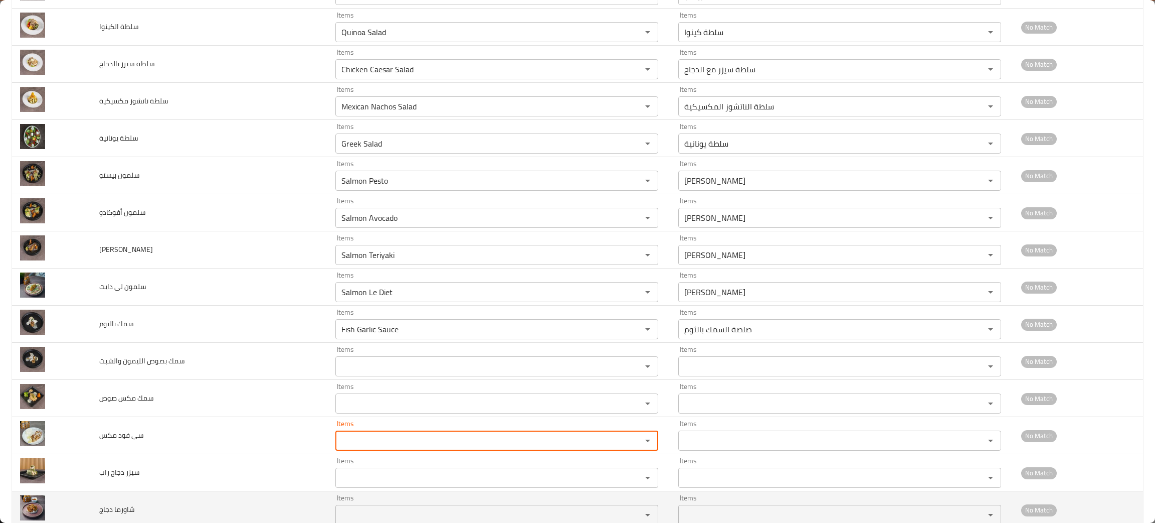
scroll to position [1666, 0]
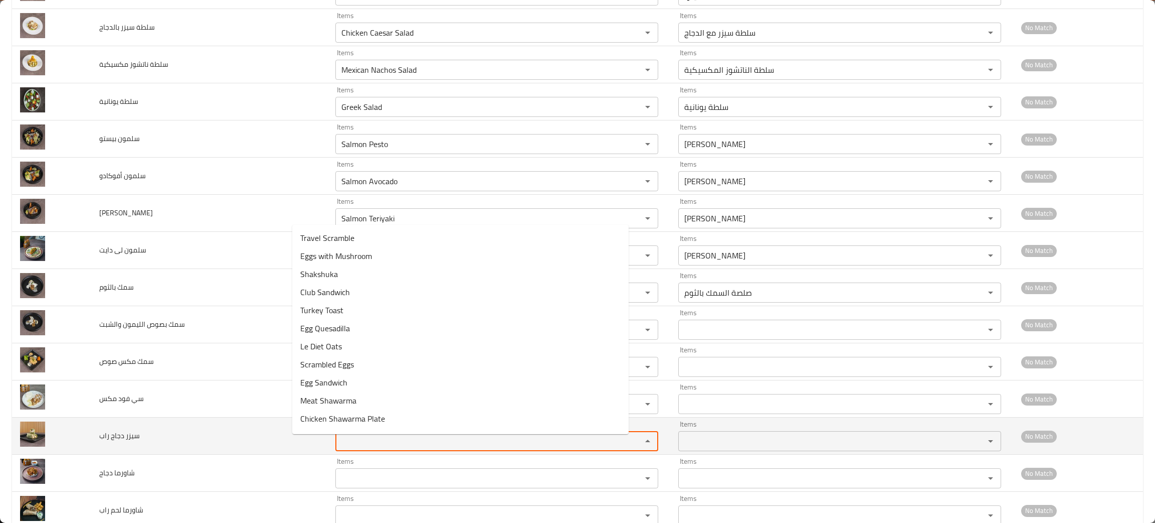
click at [339, 439] on راب "Items" at bounding box center [482, 441] width 287 height 14
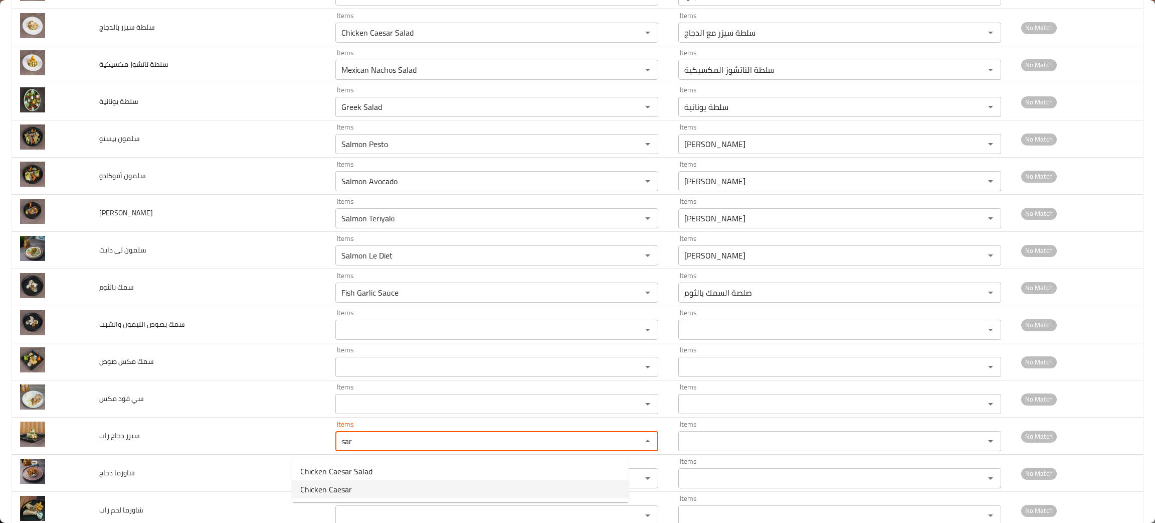
click at [327, 490] on span "Chicken Caesar" at bounding box center [326, 489] width 52 height 12
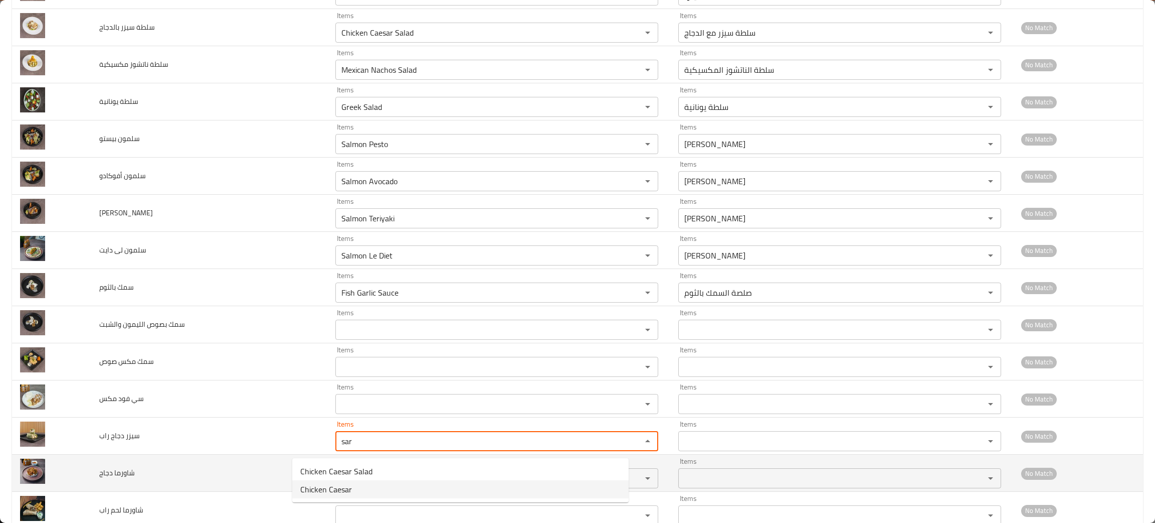
type راب "Chicken Caesar"
type راب-ar "سيزر الدجاج"
type راب "Chicken Caesar"
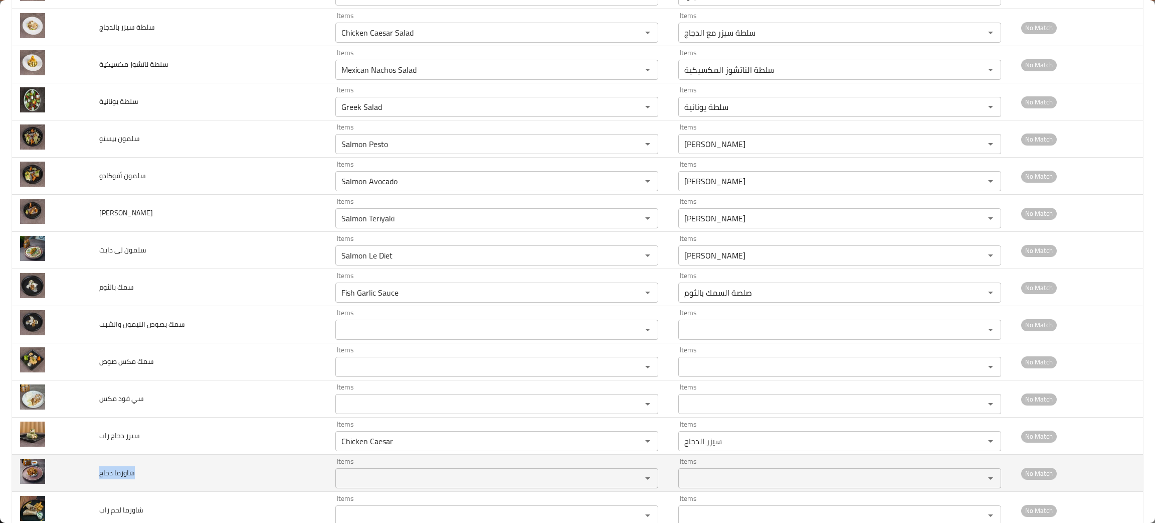
drag, startPoint x: 194, startPoint y: 491, endPoint x: 98, endPoint y: 483, distance: 95.6
click at [98, 483] on td "شاورما دجاج" at bounding box center [209, 472] width 237 height 37
copy span "شاورما دجاج"
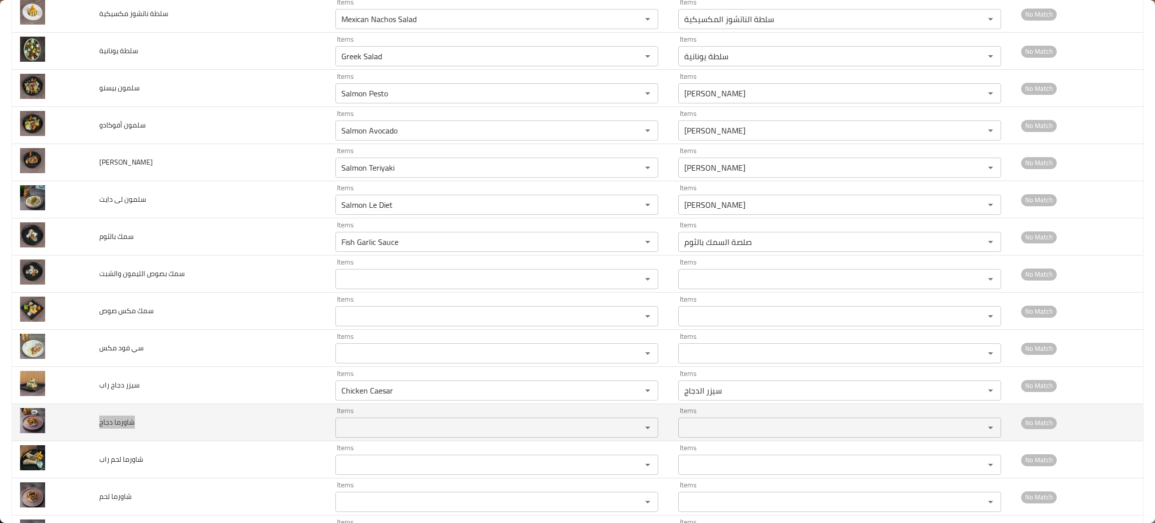
scroll to position [1741, 0]
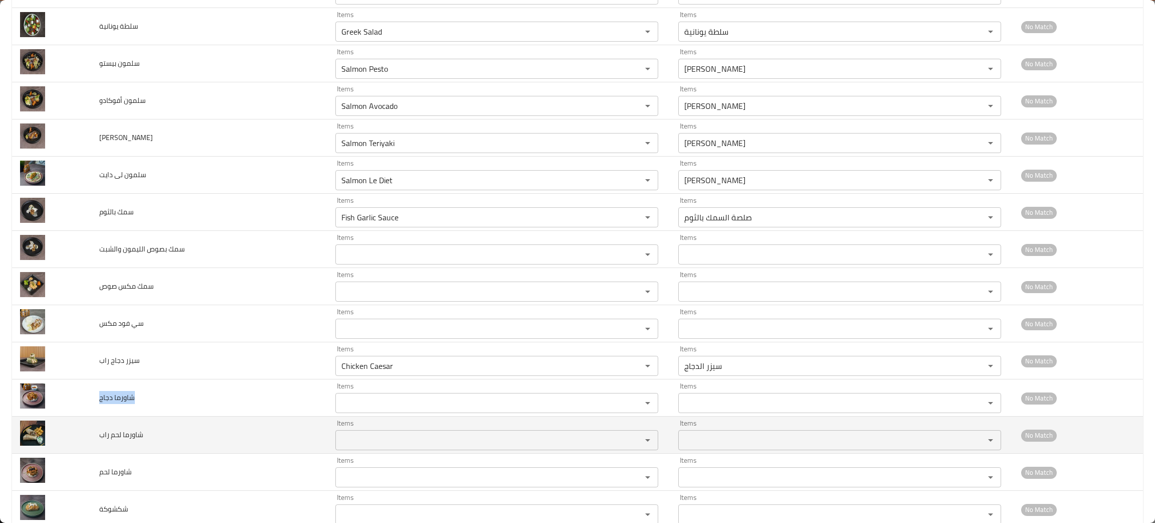
click at [197, 435] on td "شاورما لحم راب" at bounding box center [209, 434] width 237 height 37
click at [339, 439] on راب "Items" at bounding box center [482, 440] width 287 height 14
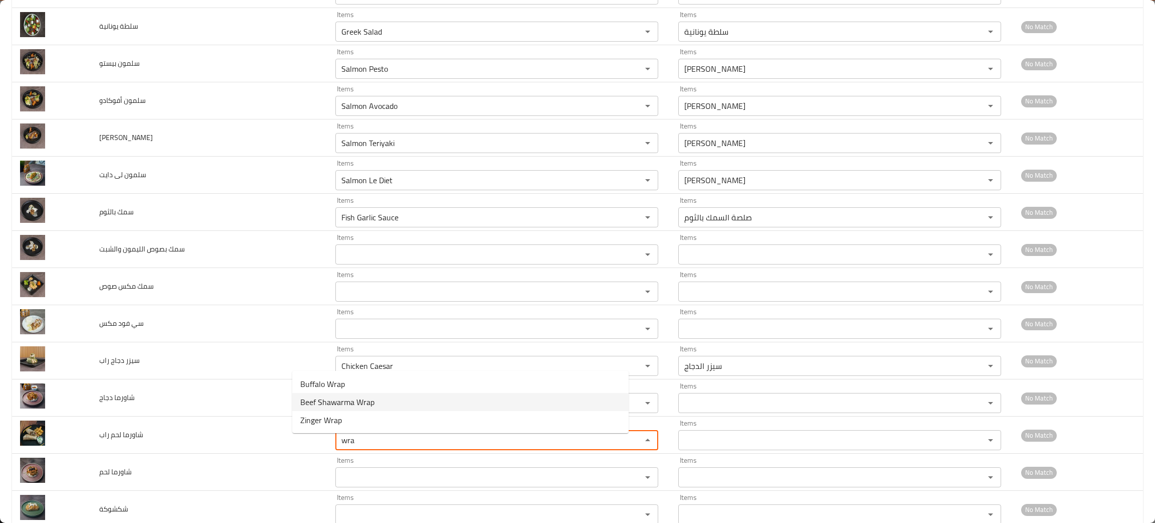
click at [344, 399] on span "Beef Shawarma Wrap" at bounding box center [337, 402] width 74 height 12
type راب "Beef Shawarma Wrap"
type راب-ar "راب شاورما لحم"
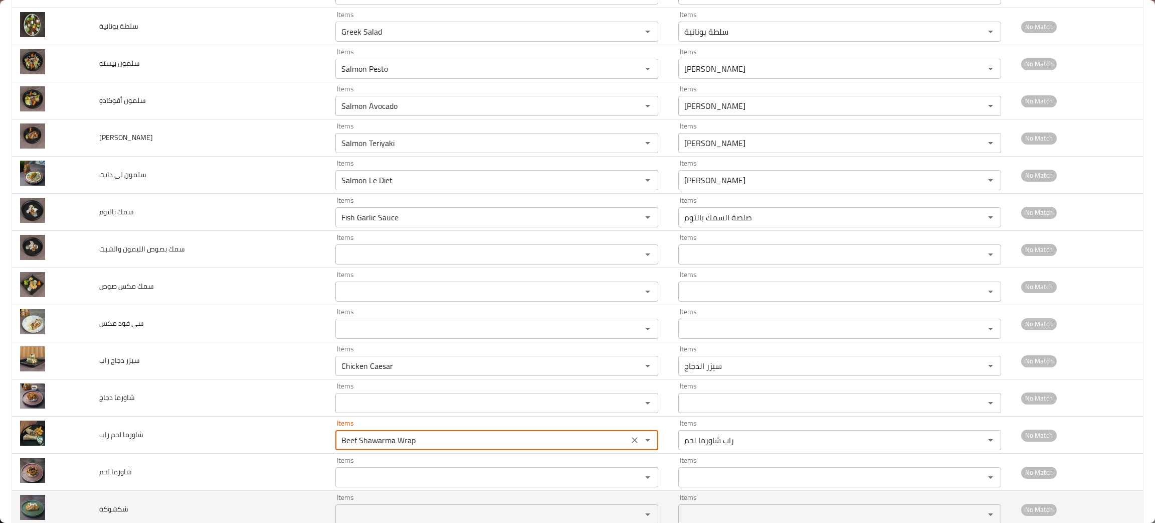
type راب "Beef Shawarma Wrap"
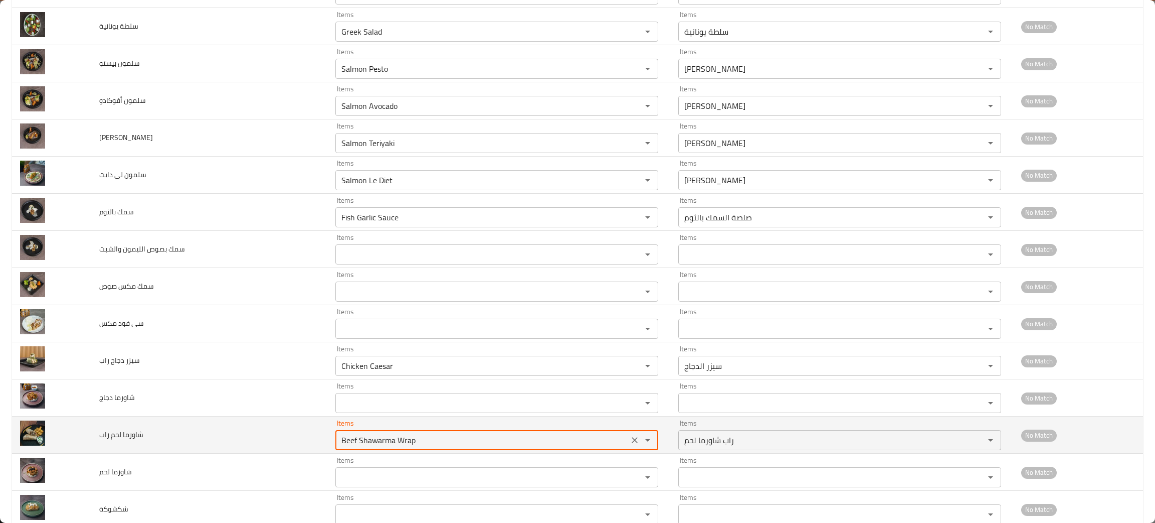
click at [630, 444] on icon "Clear" at bounding box center [635, 440] width 10 height 10
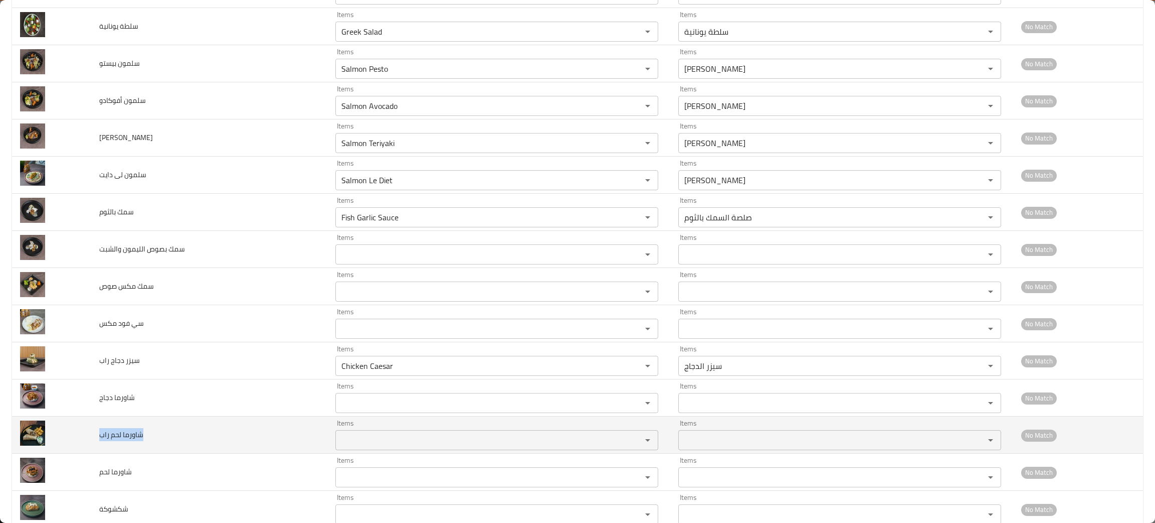
drag, startPoint x: 156, startPoint y: 441, endPoint x: 102, endPoint y: 448, distance: 54.6
click at [102, 448] on td "شاورما لحم راب" at bounding box center [209, 434] width 237 height 37
copy span "شاورما لحم راب"
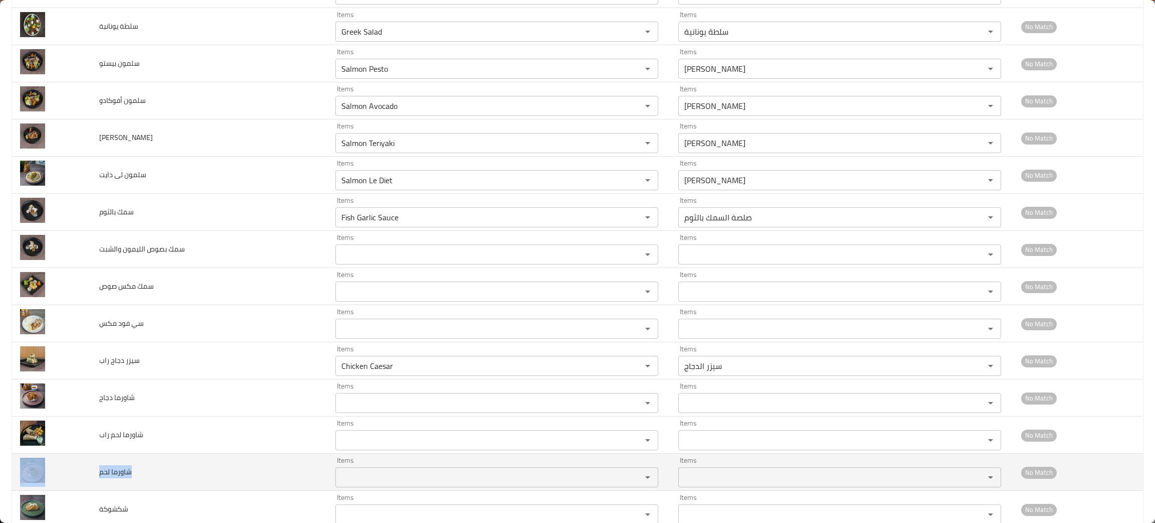
drag, startPoint x: 125, startPoint y: 481, endPoint x: 90, endPoint y: 481, distance: 35.6
click at [90, 481] on tr "شاورما لحم Items Items Items Items No Match" at bounding box center [577, 471] width 1131 height 37
copy tr "شاورما لحم"
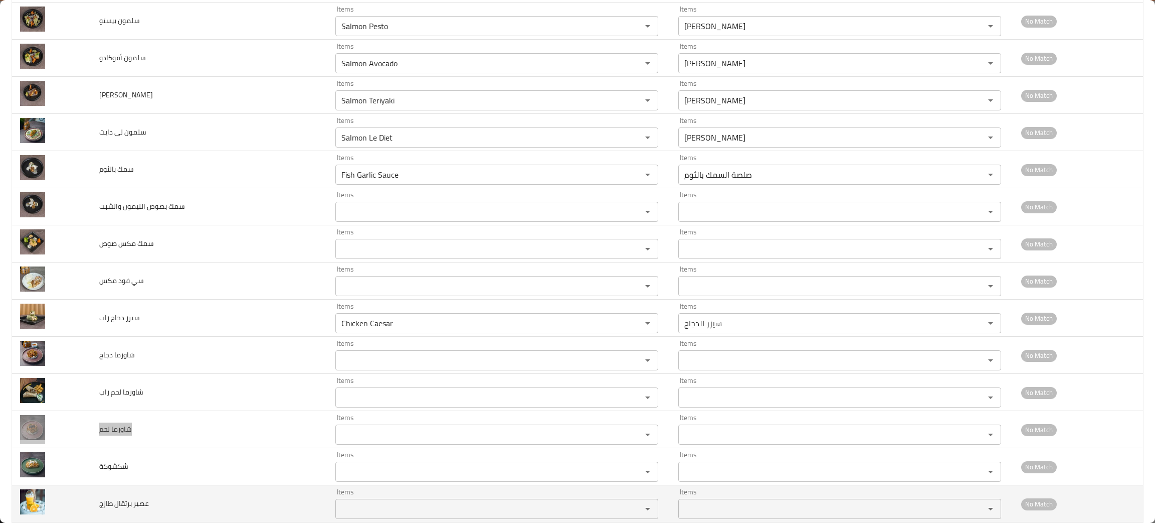
scroll to position [1816, 0]
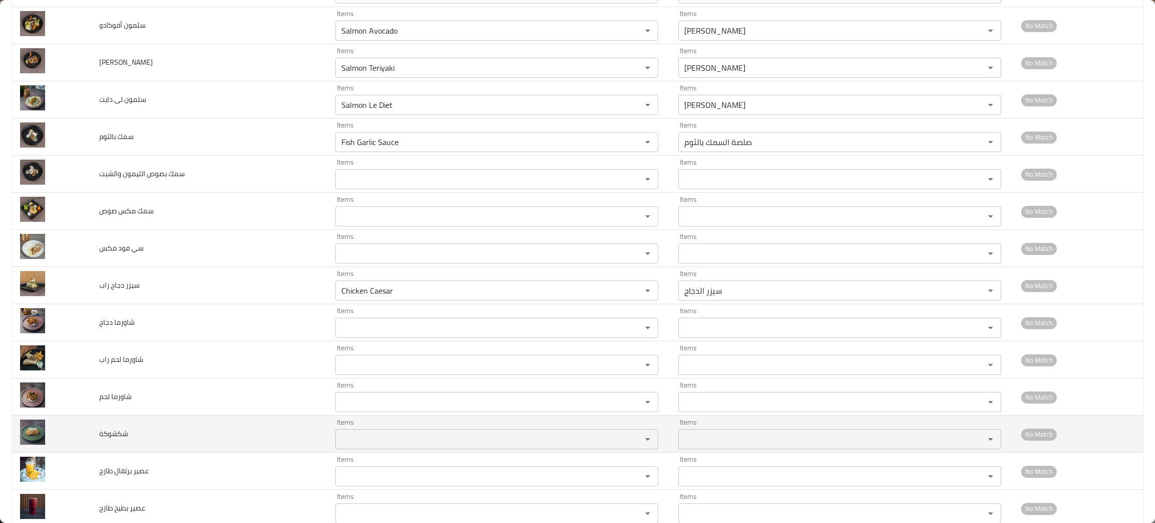
click at [199, 438] on td "شكشوكة" at bounding box center [209, 433] width 237 height 37
click at [339, 441] on input "Items" at bounding box center [482, 439] width 287 height 14
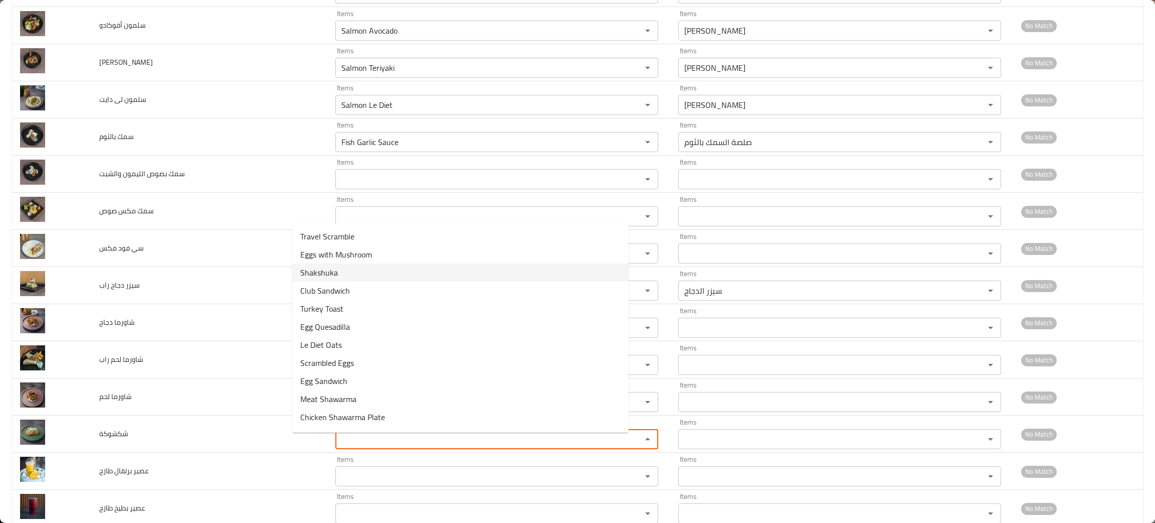
click at [323, 266] on span "Shakshuka" at bounding box center [319, 272] width 38 height 12
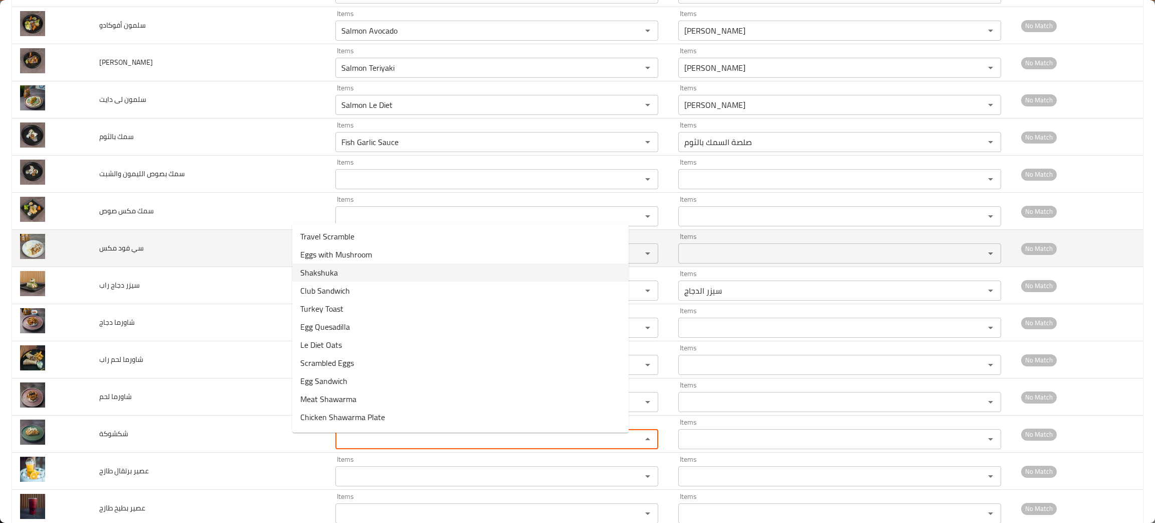
type input "Shakshuka"
type input "شكشوكة"
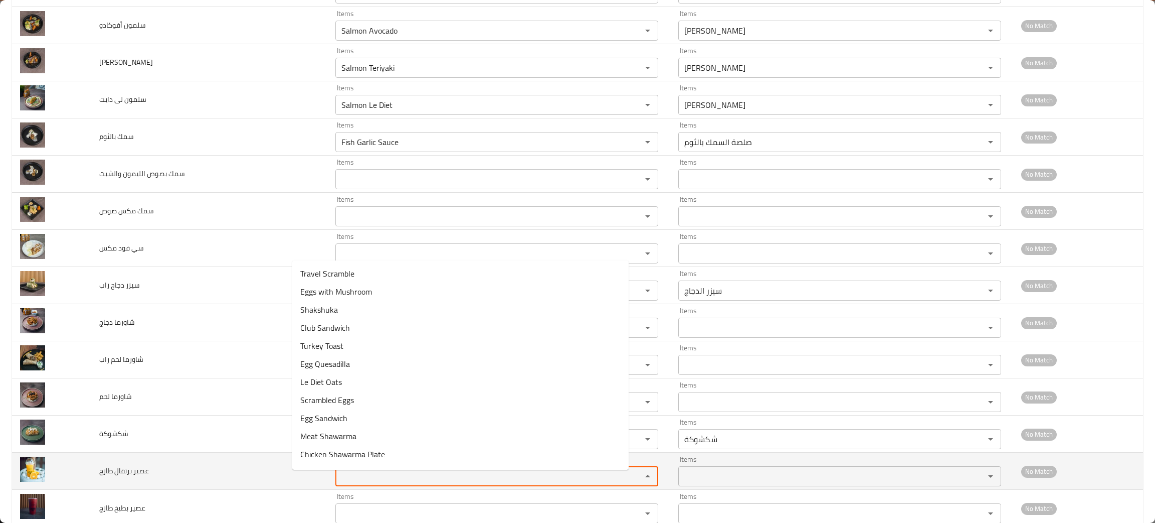
click at [339, 480] on طازج "Items" at bounding box center [482, 476] width 287 height 14
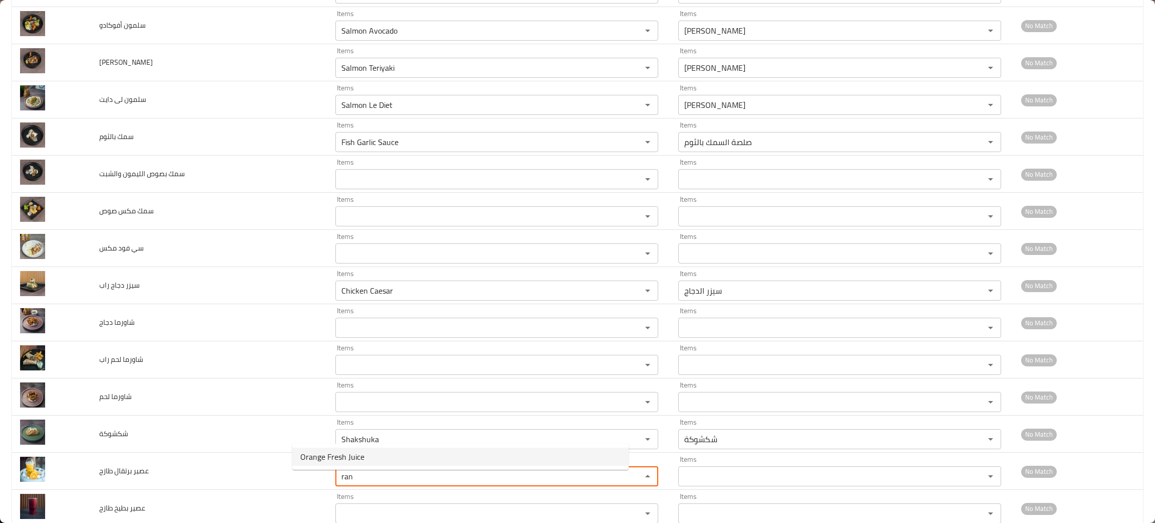
click at [326, 457] on span "Orange Fresh Juice" at bounding box center [332, 456] width 64 height 12
type طازج "Orange Fresh Juice"
type طازج-ar "عصير برتقال طازج"
type طازج "Orange Fresh Juice"
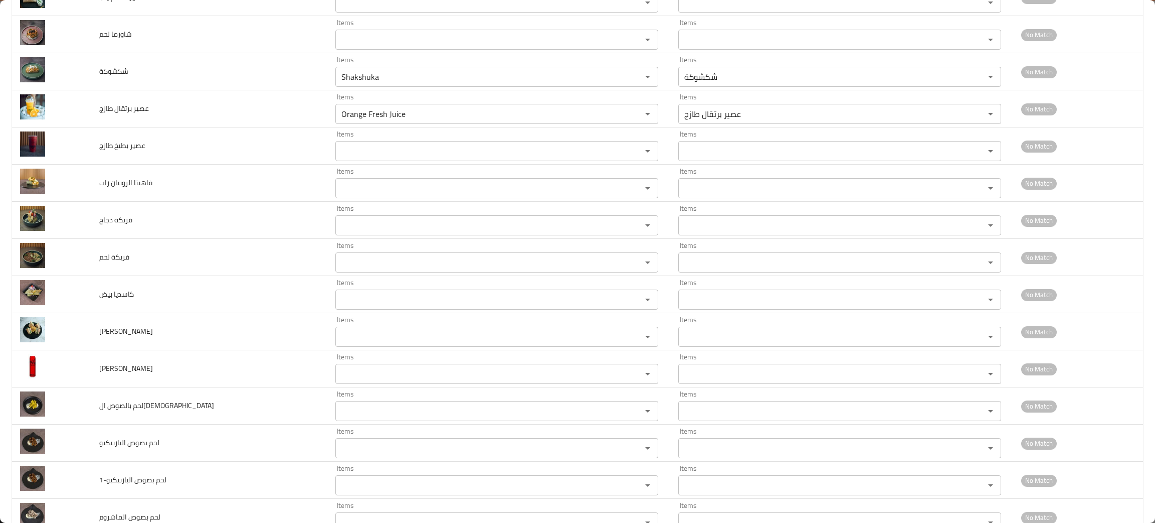
scroll to position [2183, 0]
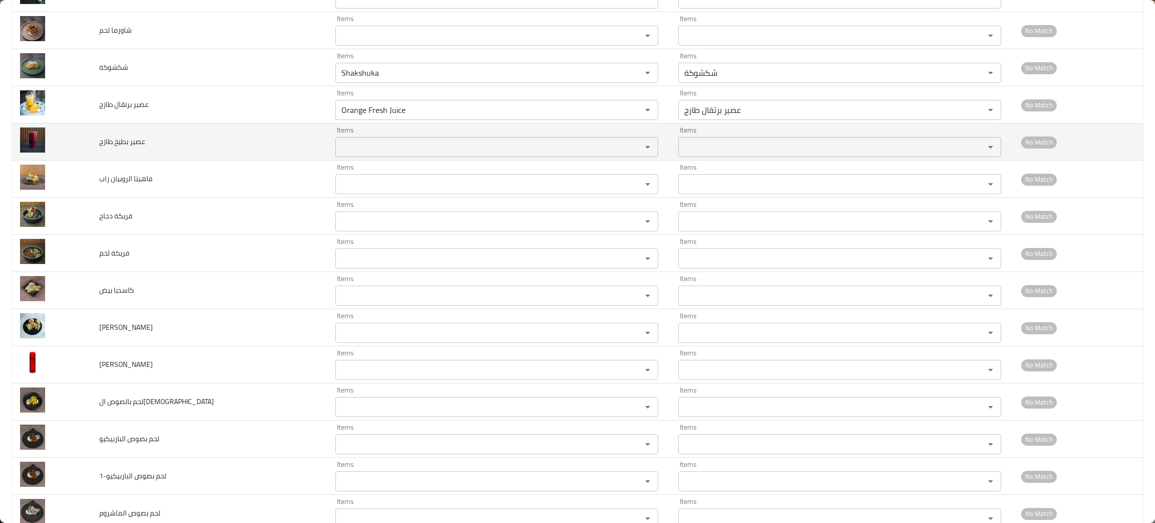
click at [339, 149] on طازج "Items" at bounding box center [482, 147] width 287 height 14
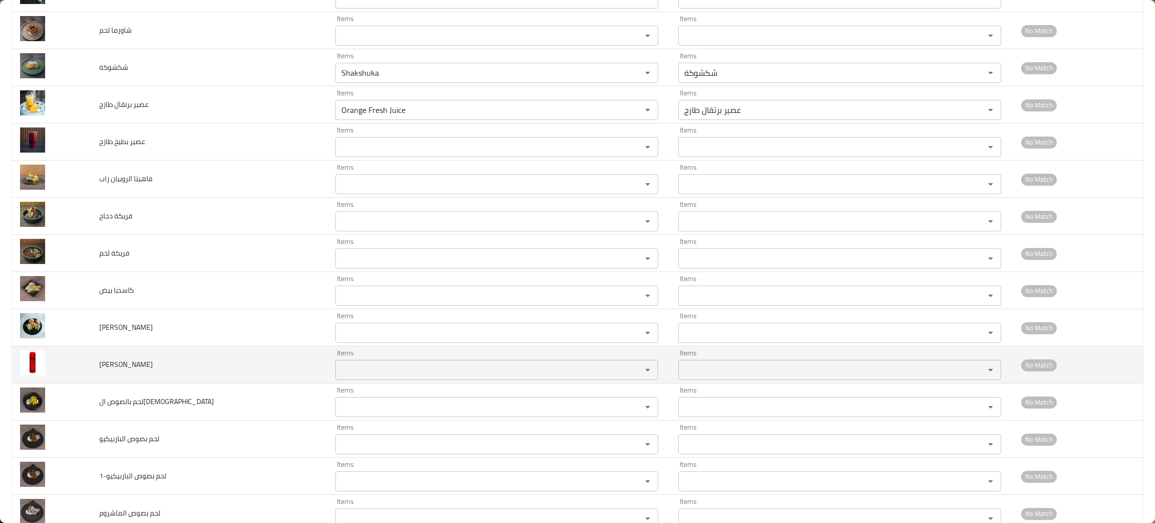
click at [234, 372] on td "كولا زيرو" at bounding box center [209, 364] width 237 height 37
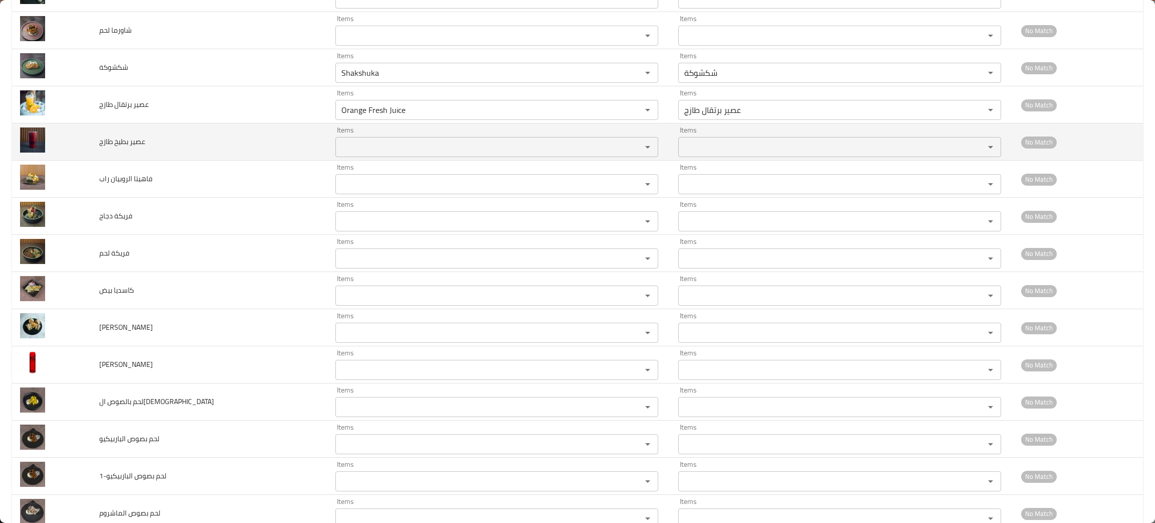
drag, startPoint x: 326, startPoint y: 173, endPoint x: 342, endPoint y: 150, distance: 26.7
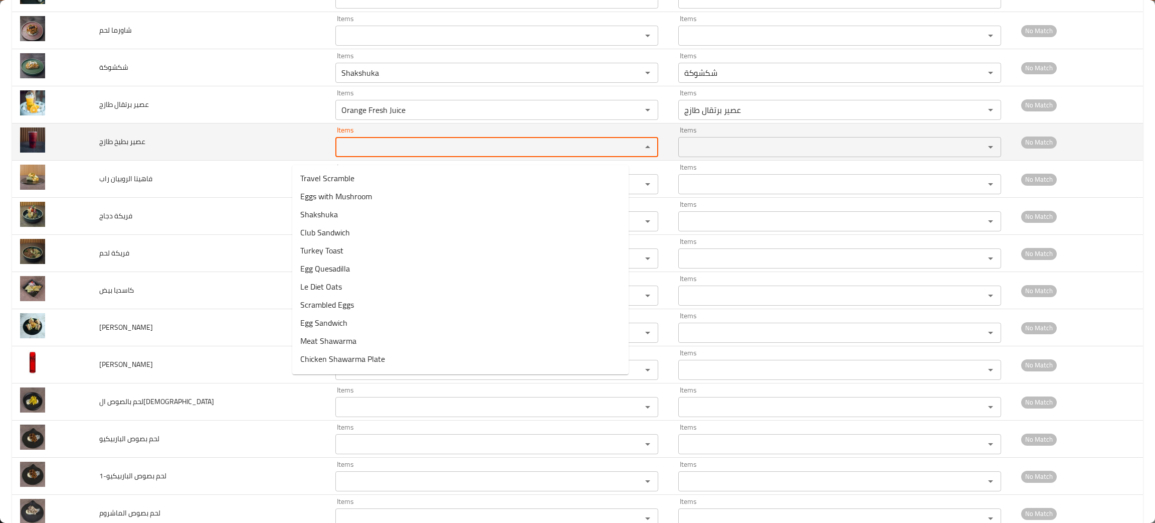
click at [342, 150] on طازج "Items" at bounding box center [482, 147] width 287 height 14
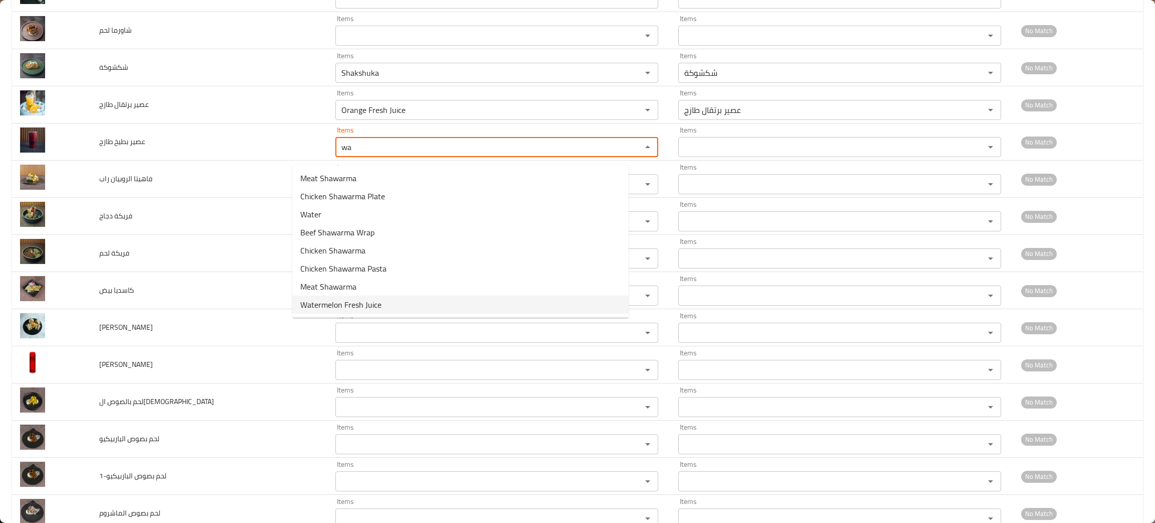
click at [345, 305] on span "Watermelon Fresh Juice" at bounding box center [340, 304] width 81 height 12
type طازج "Watermelon Fresh Juice"
type طازج-ar "عصير بطيخ طازج"
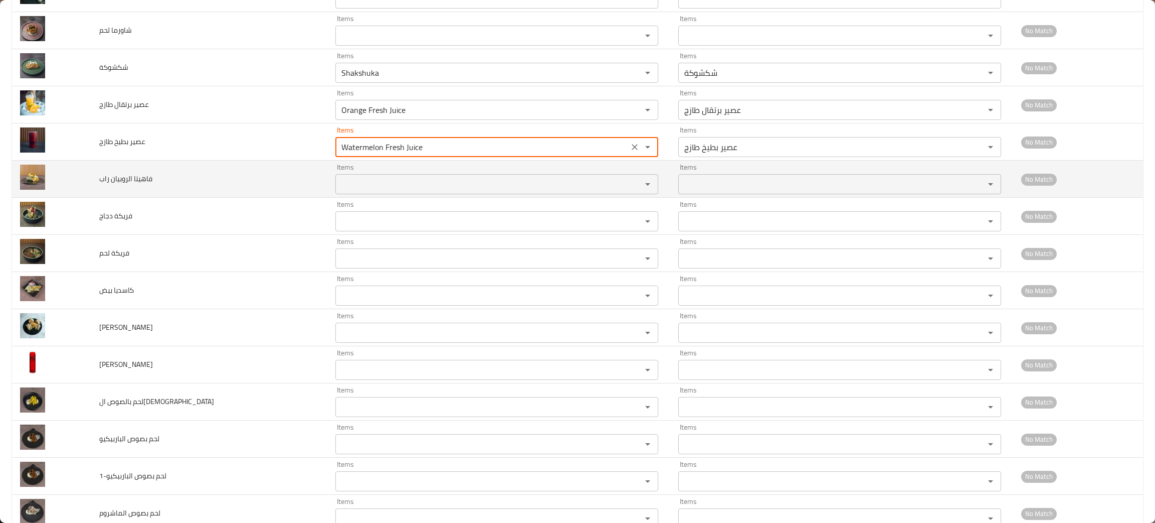
type طازج "Watermelon Fresh Juice"
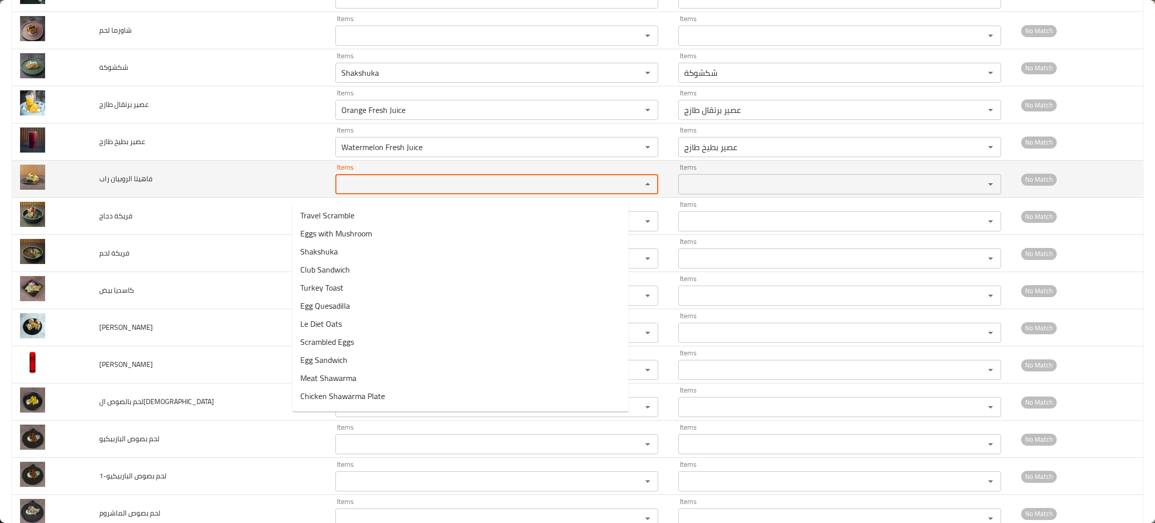
click at [339, 188] on راب "Items" at bounding box center [482, 184] width 287 height 14
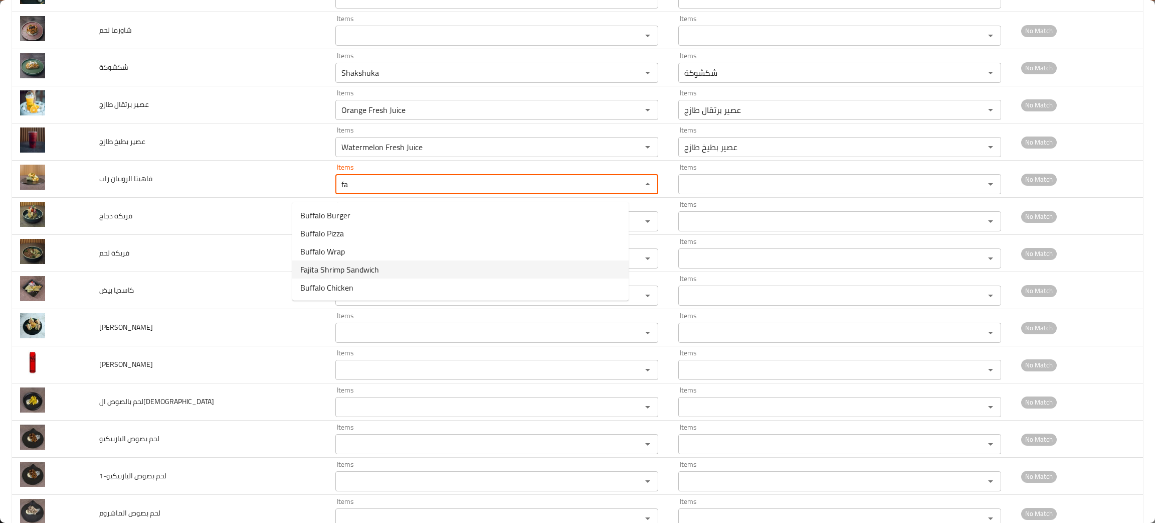
click at [354, 273] on span "Fajita Shrimp Sandwich" at bounding box center [339, 269] width 79 height 12
type راب "Fajita Shrimp Sandwich"
type راب-ar "روبيان [PERSON_NAME]"
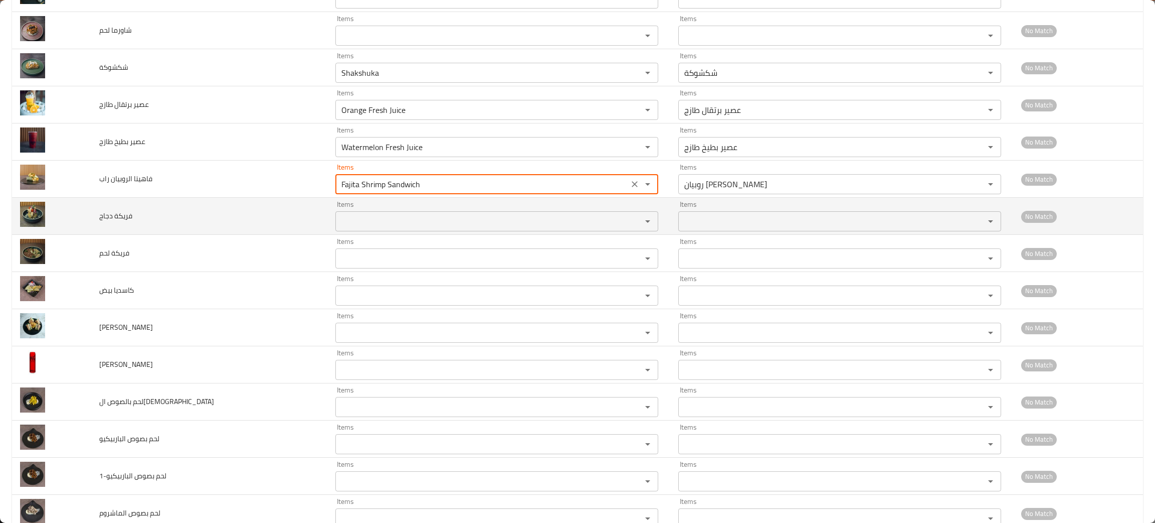
click at [336, 219] on div "Items" at bounding box center [497, 221] width 323 height 20
type راب "Fajita Shrimp Sandwich"
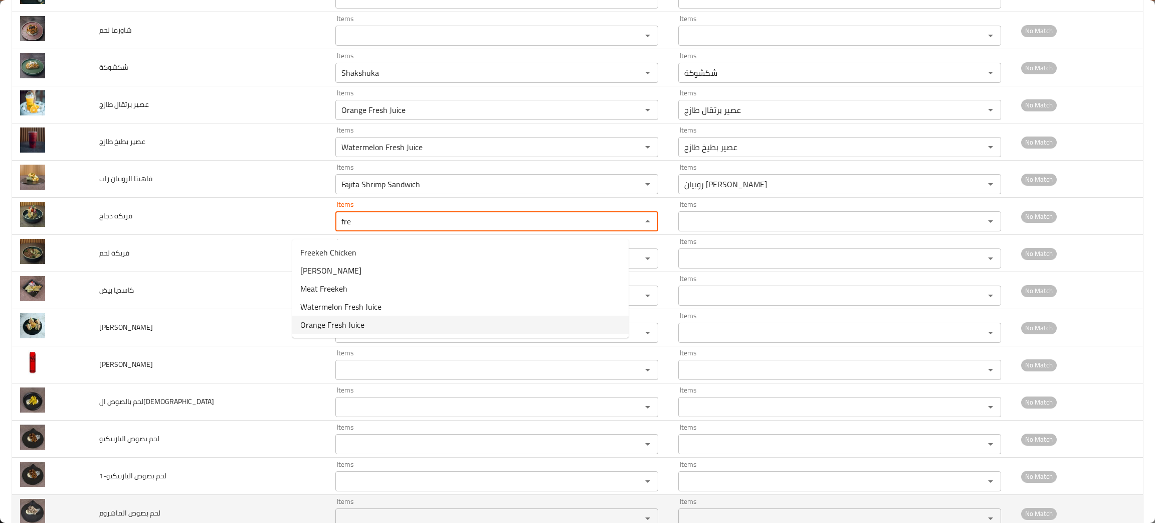
type دجاج "fre"
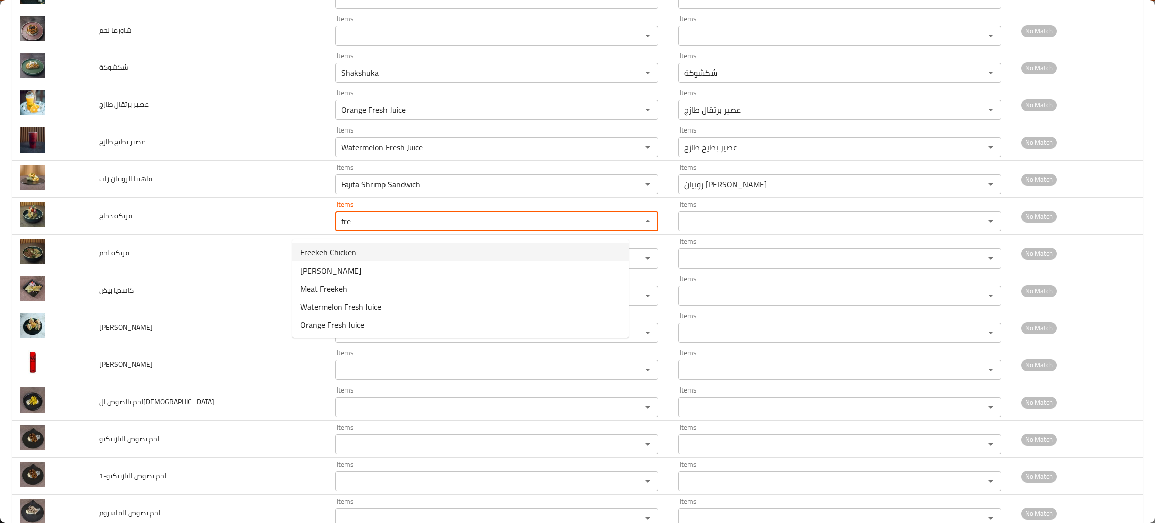
click at [348, 249] on span "Freekeh Chicken" at bounding box center [328, 252] width 56 height 12
type دجاج "Freekeh Chicken"
type دجاج-ar "فريكة دجاج"
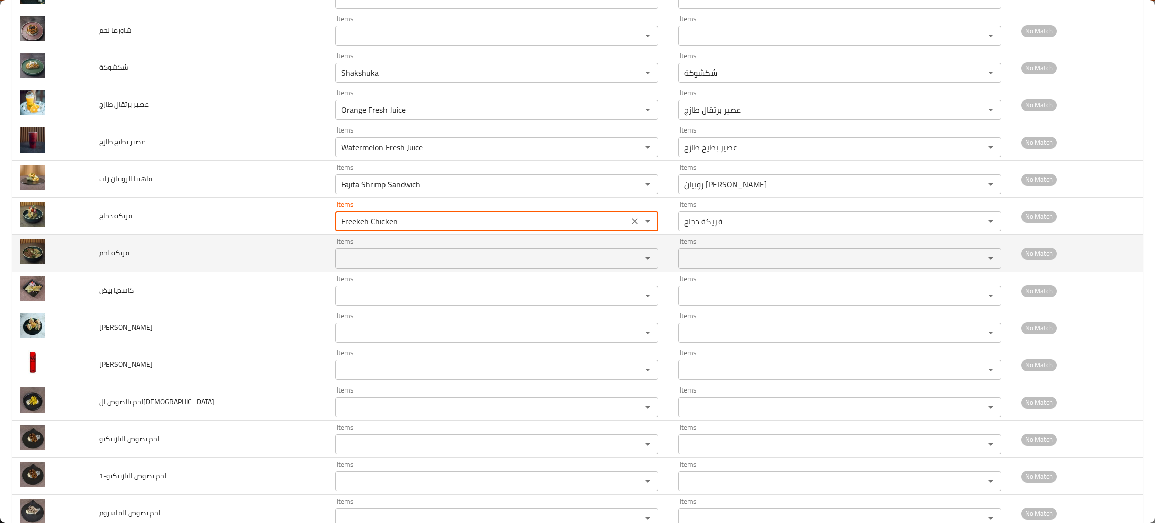
click at [343, 255] on div "Items" at bounding box center [497, 258] width 323 height 20
type دجاج "Freekeh Chicken"
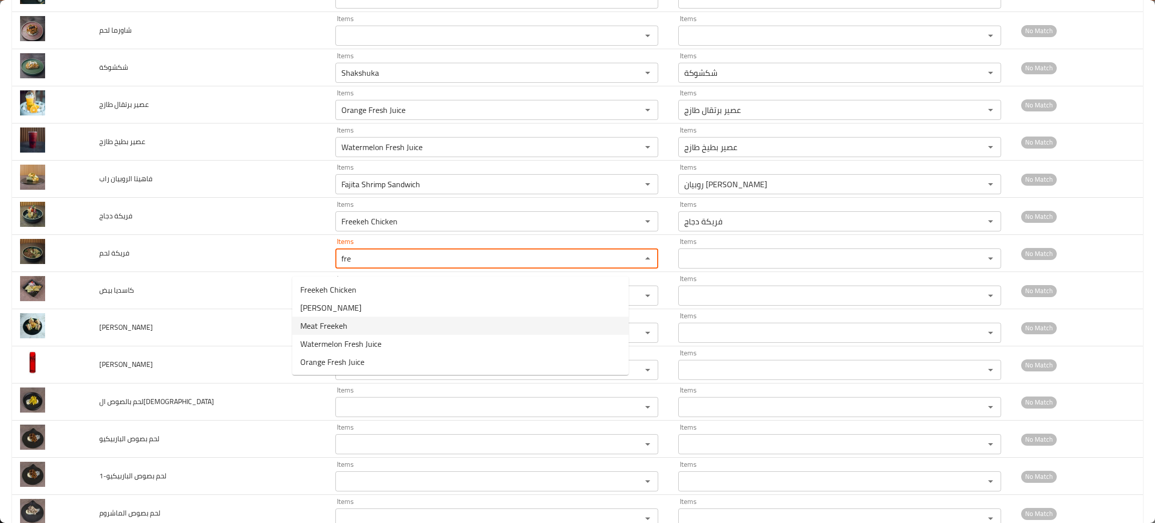
click at [332, 326] on span "Meat Freekeh" at bounding box center [323, 325] width 47 height 12
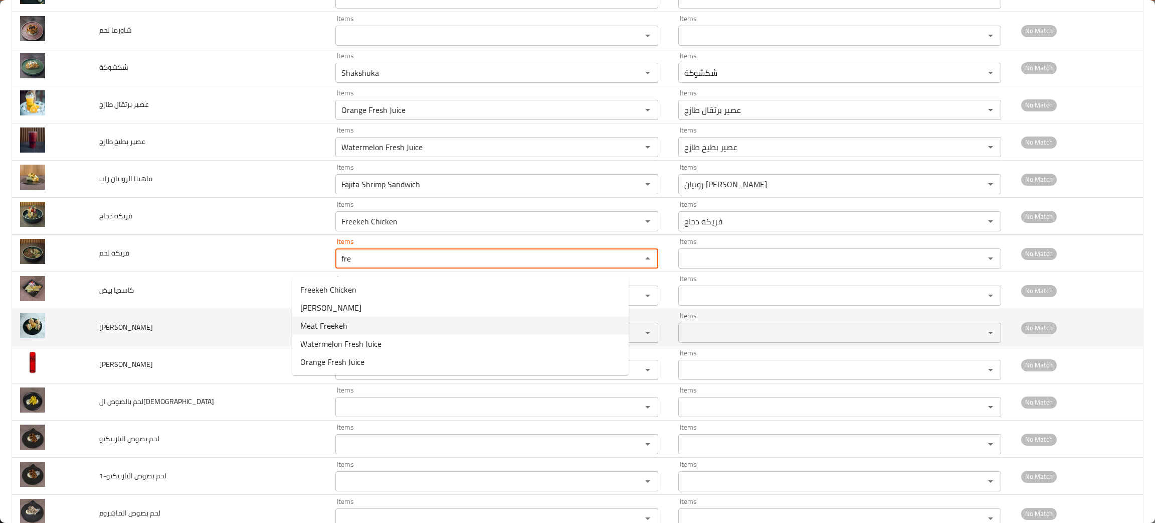
type لحم "Meat Freekeh"
type لحم-ar "فريكة لحم"
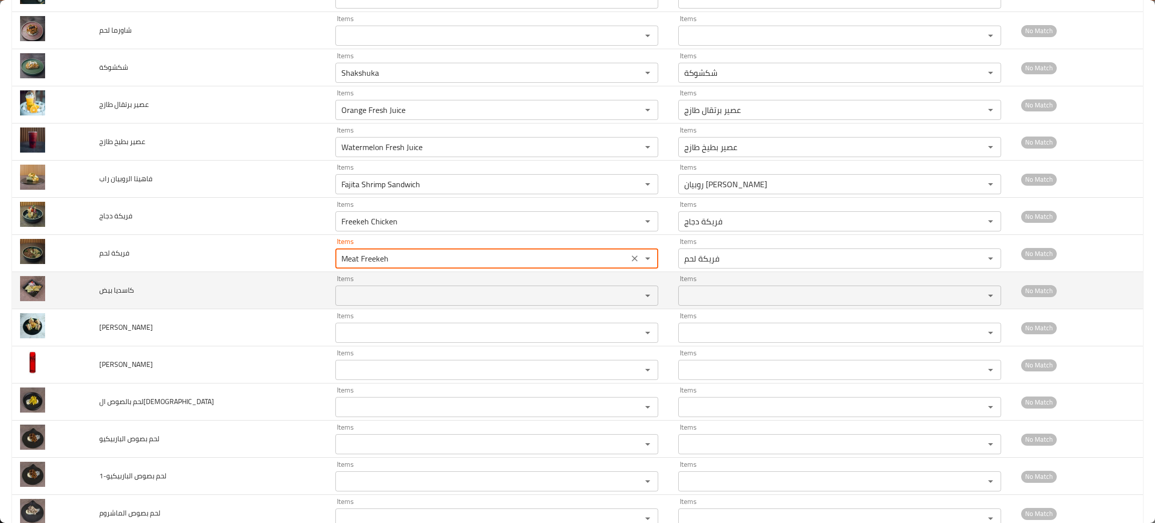
click at [336, 305] on div "Items" at bounding box center [497, 295] width 323 height 20
type لحم "Meat Freekeh"
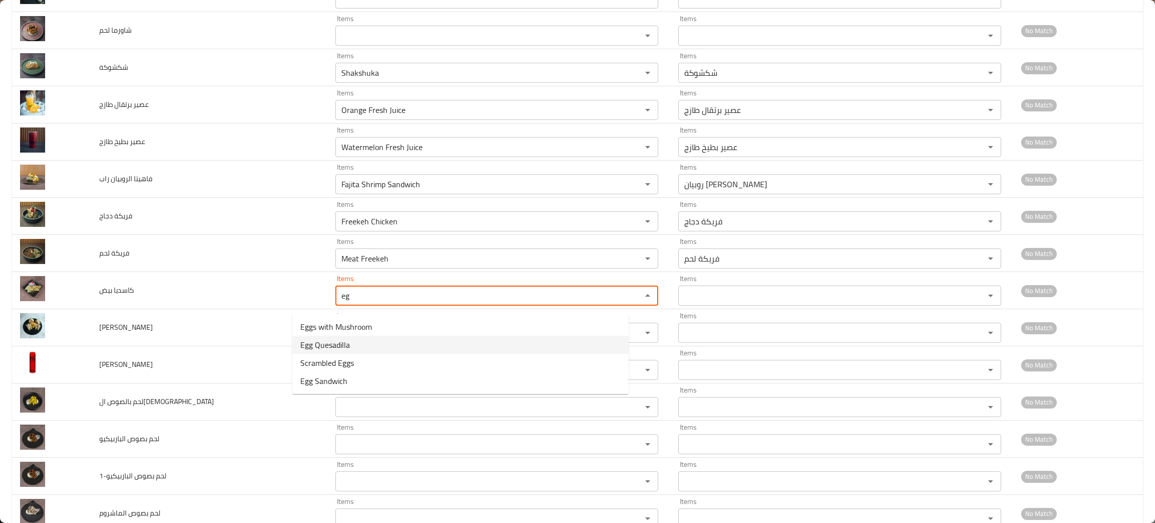
click at [340, 340] on span "Egg Quesadilla" at bounding box center [325, 345] width 50 height 12
type بيض "Egg Quesadilla"
type بيض-ar "كاسديا بيض"
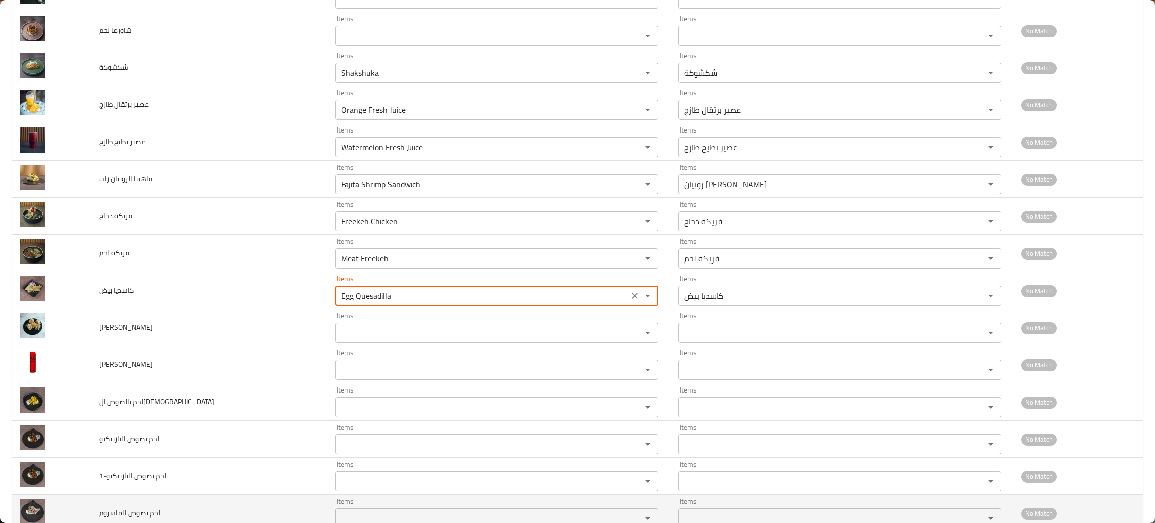
type بيض "Egg Quesadilla"
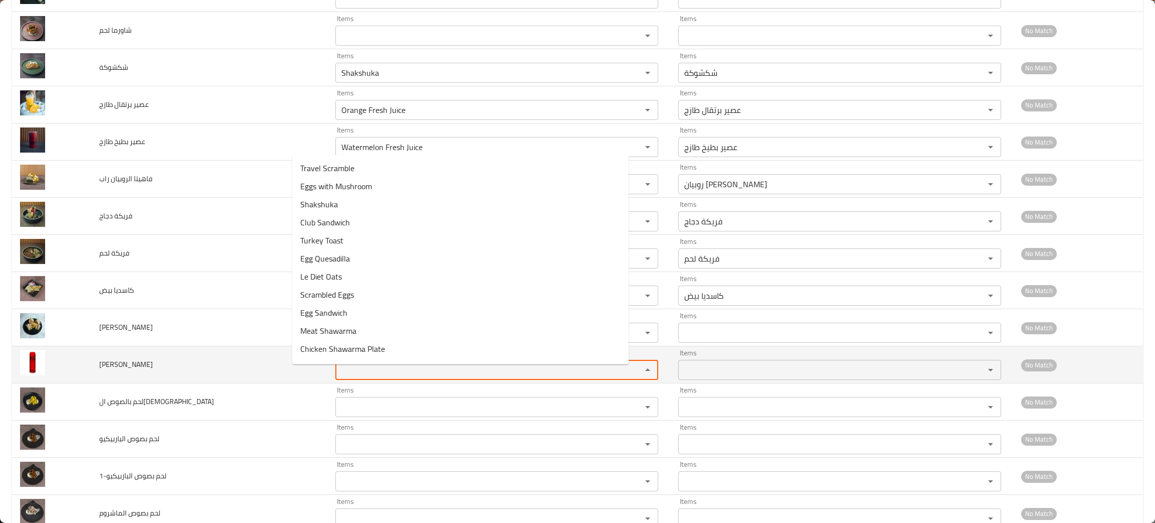
click at [356, 370] on زيرو "Items" at bounding box center [482, 370] width 287 height 14
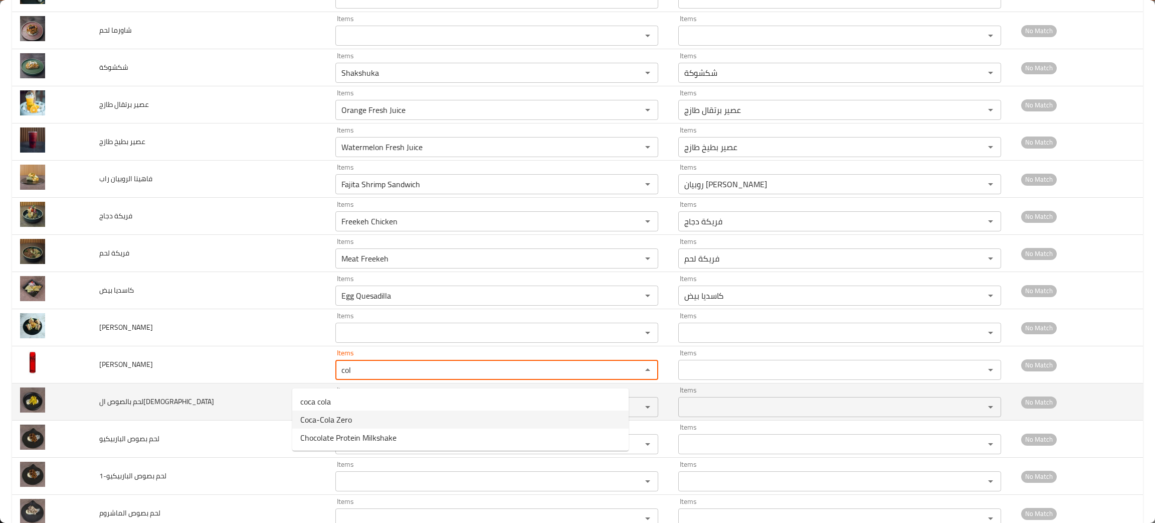
click at [342, 413] on span "Coca-Cola Zero" at bounding box center [326, 419] width 52 height 12
type زيرو "Coca-Cola Zero"
type زيرو-ar "[PERSON_NAME]"
type زيرو "Coca-Cola Zero"
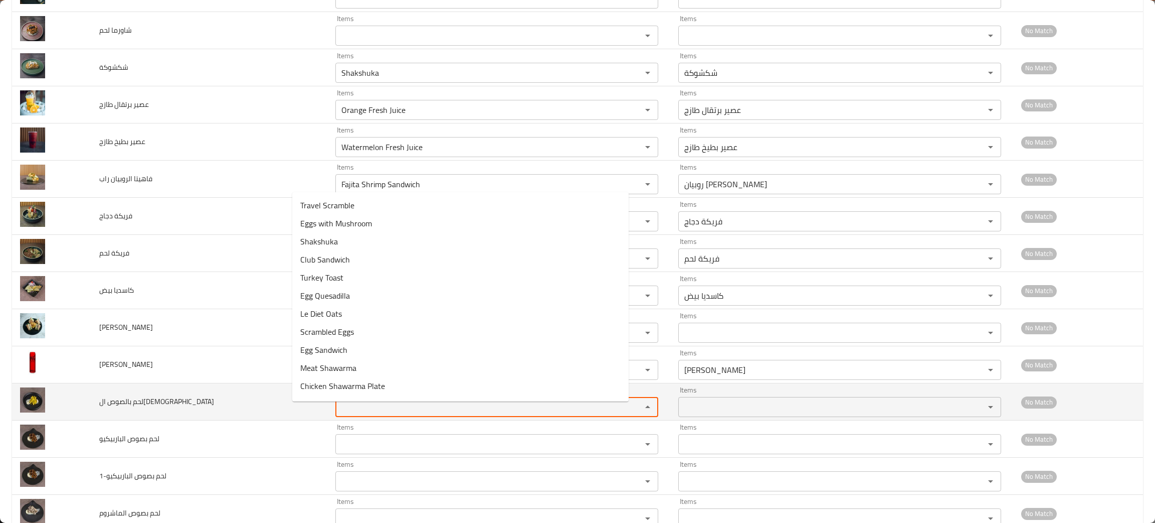
click at [340, 406] on الهندي "Items" at bounding box center [482, 407] width 287 height 14
type الهندي "m"
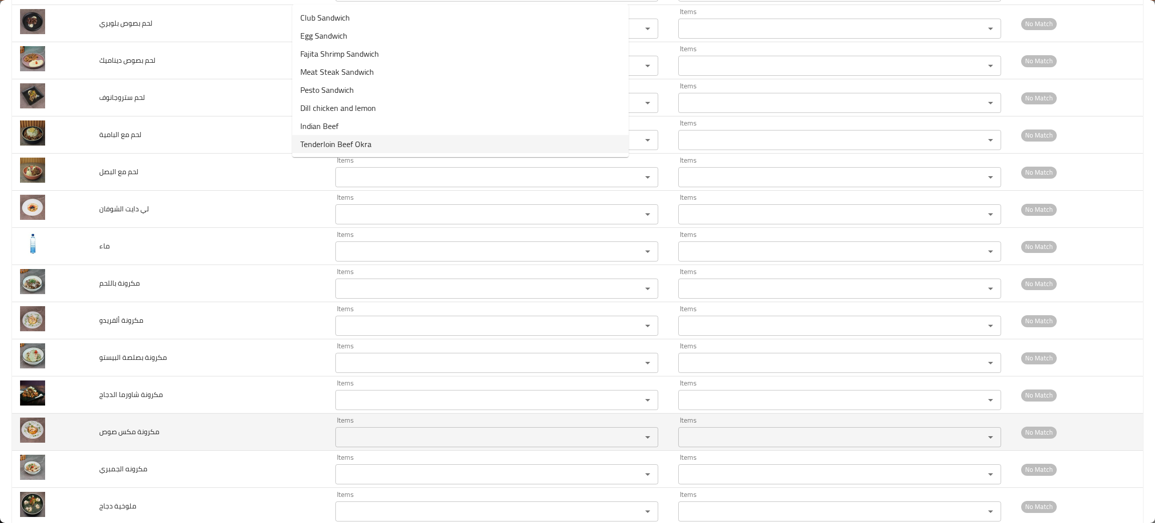
scroll to position [2851, 0]
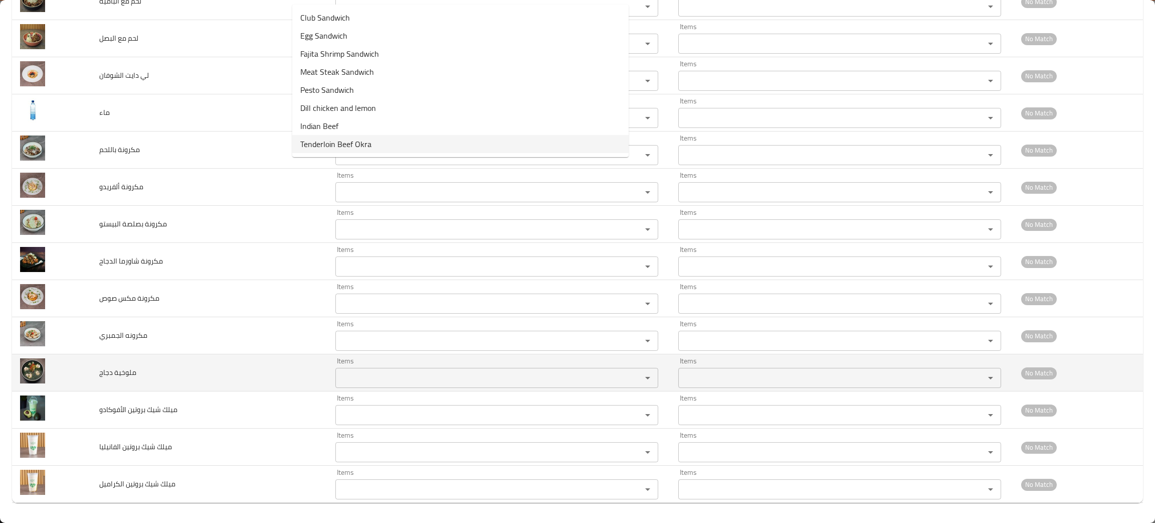
type الهندي "nd"
click at [153, 375] on td "ملوخية دجاج" at bounding box center [209, 372] width 237 height 37
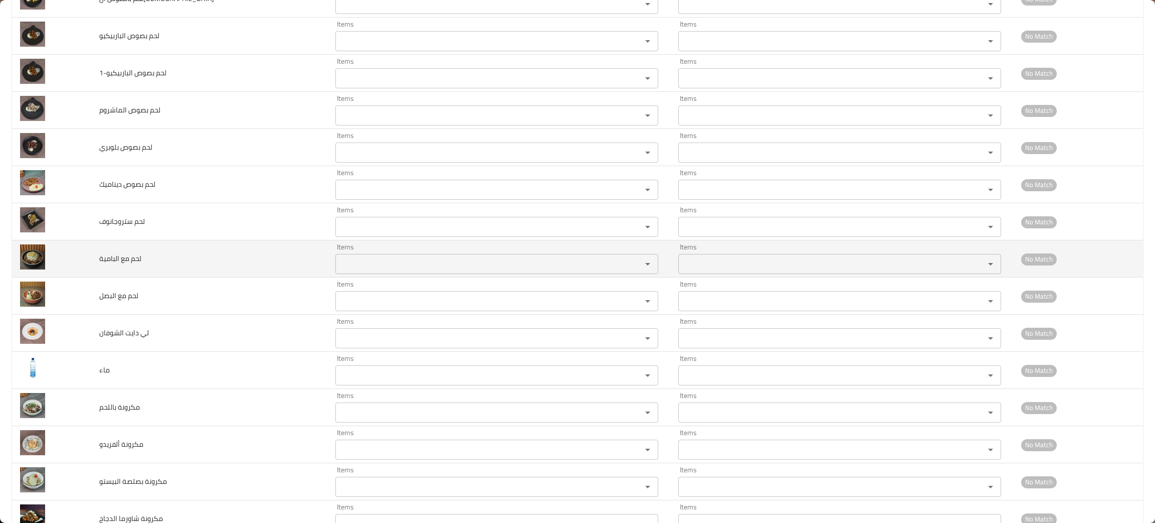
scroll to position [2550, 0]
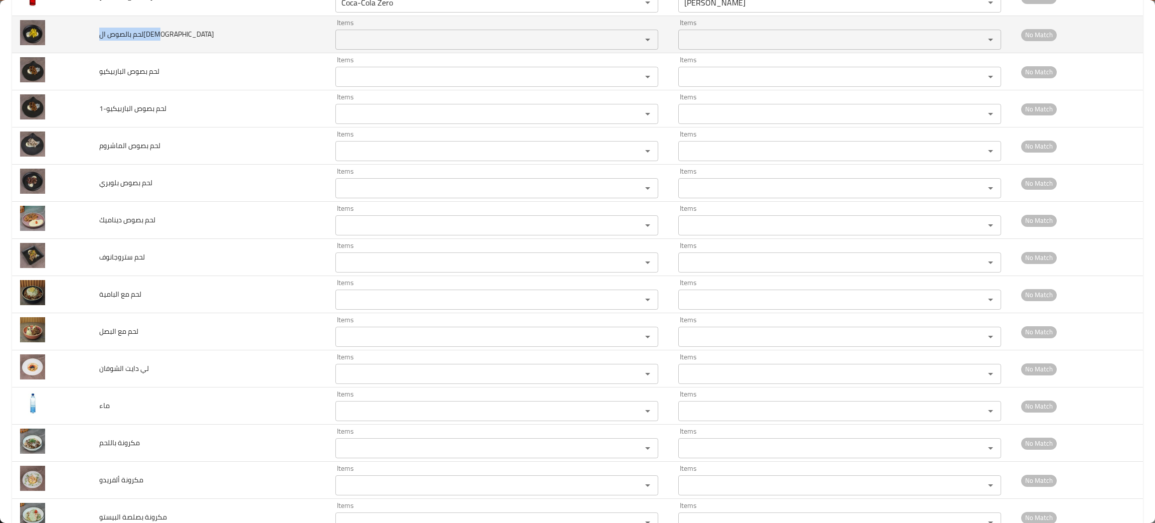
drag, startPoint x: 191, startPoint y: 38, endPoint x: 99, endPoint y: 56, distance: 93.5
click at [99, 53] on td "لحم بالصوص الهندي" at bounding box center [209, 34] width 237 height 37
click at [340, 46] on الهندي "Items" at bounding box center [482, 40] width 287 height 14
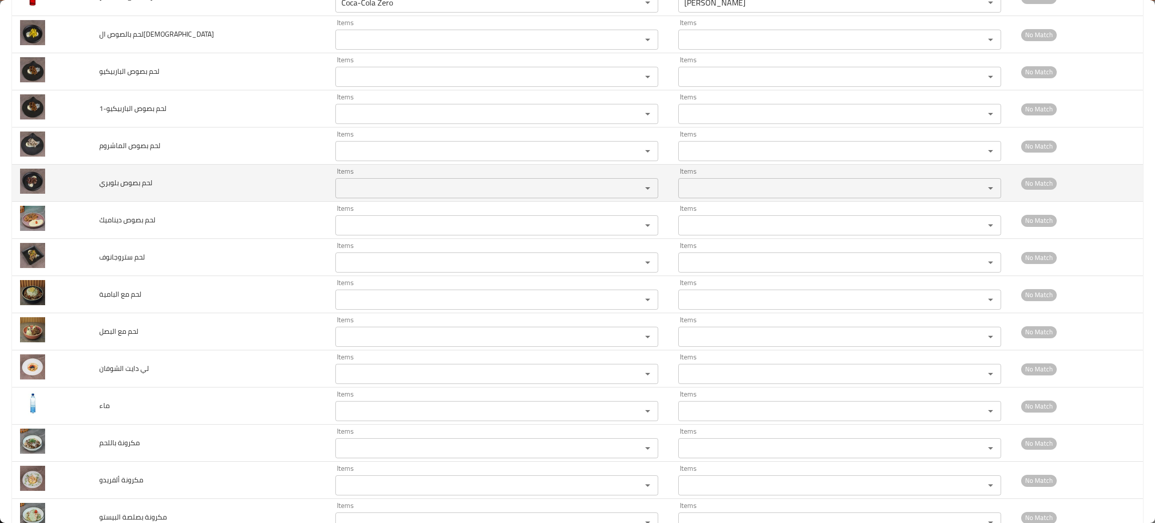
click at [112, 171] on td "لحم بصوص بلوبري" at bounding box center [209, 182] width 237 height 37
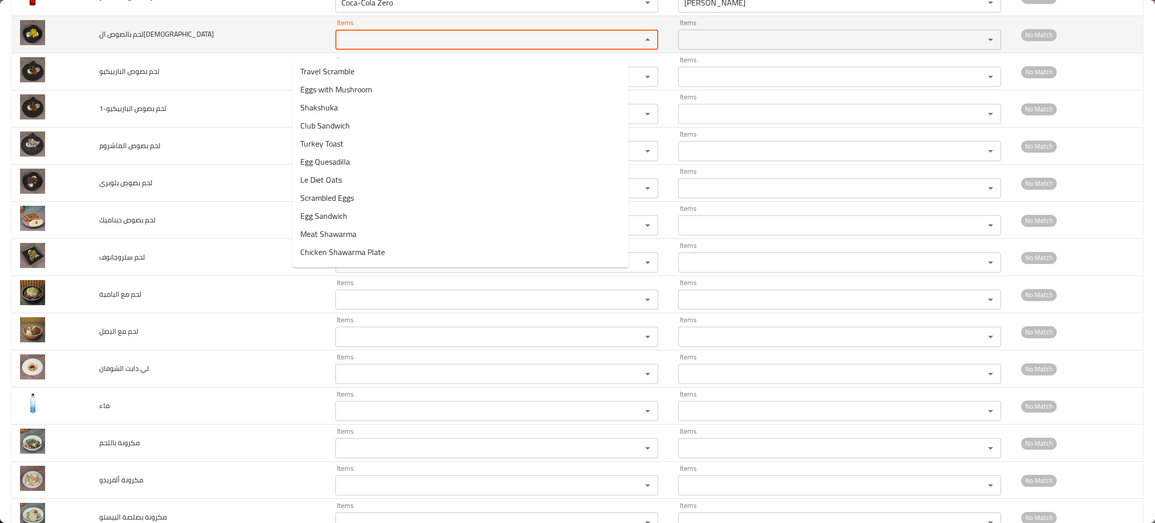
click at [339, 47] on الهندي "Items" at bounding box center [482, 40] width 287 height 14
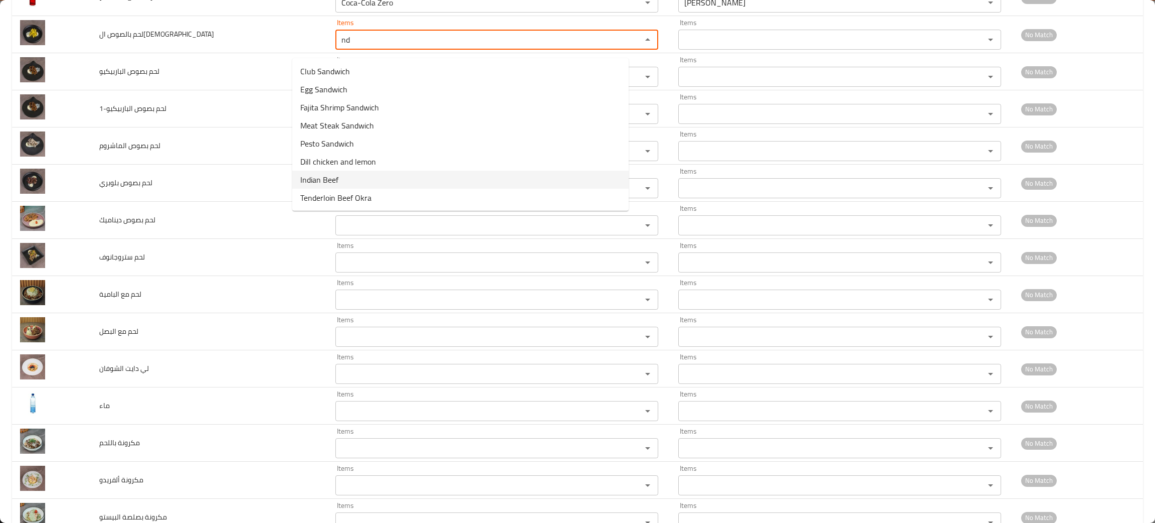
click at [307, 175] on span "Indian Beef" at bounding box center [319, 180] width 38 height 12
type الهندي "Indian Beef"
type الهندي-ar "لحم بقري هندي"
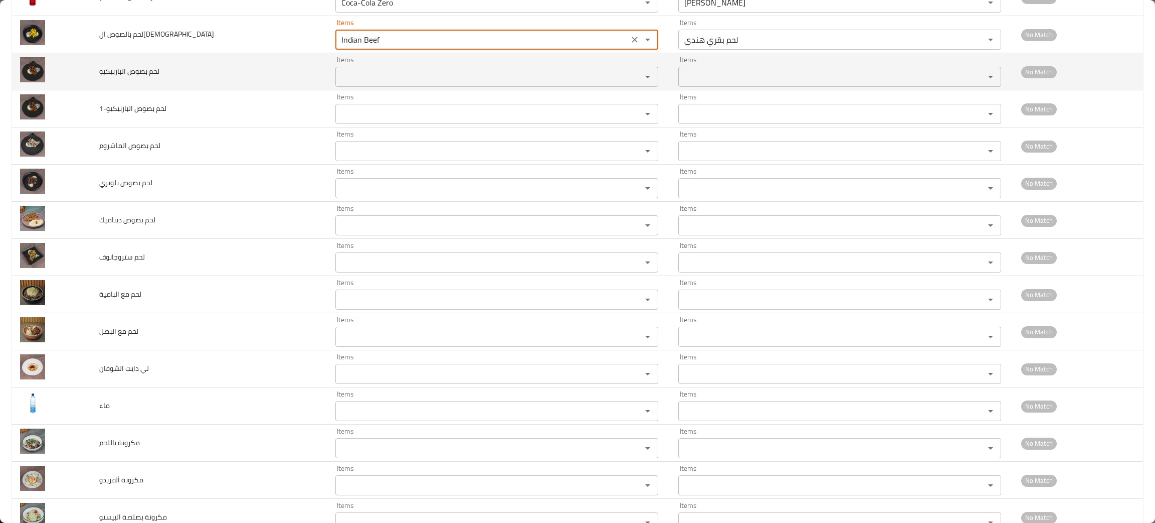
click at [336, 75] on div "Items" at bounding box center [497, 77] width 323 height 20
type الهندي "Indian Beef"
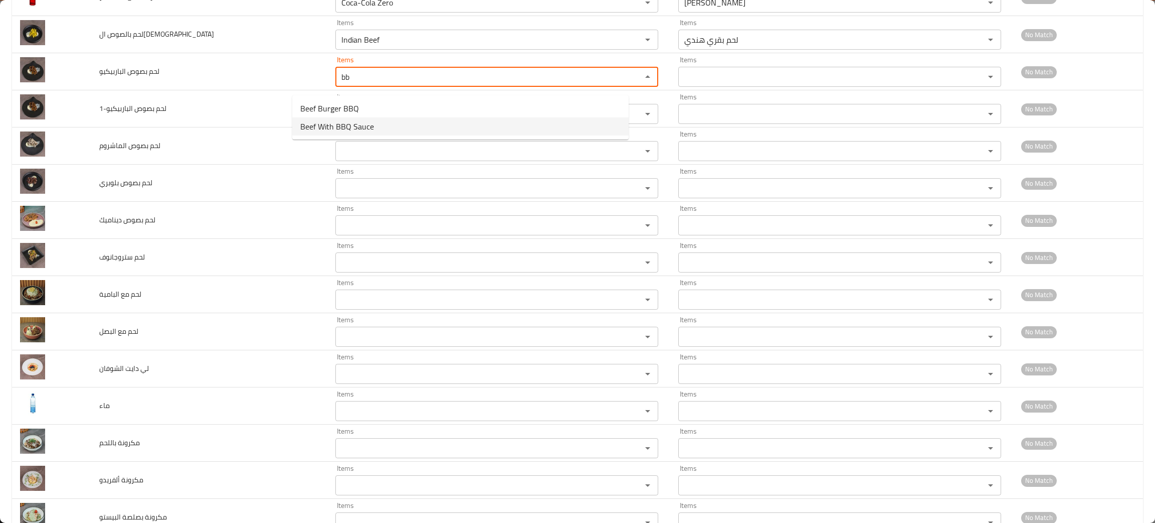
click at [342, 125] on span "Beef With BBQ Sauce" at bounding box center [337, 126] width 74 height 12
type الباربيكيو "Beef With BBQ Sauce"
type الباربيكيو-ar "لحم بقرى بصوص الباربيكو"
type الباربيكيو "Beef With BBQ Sauce"
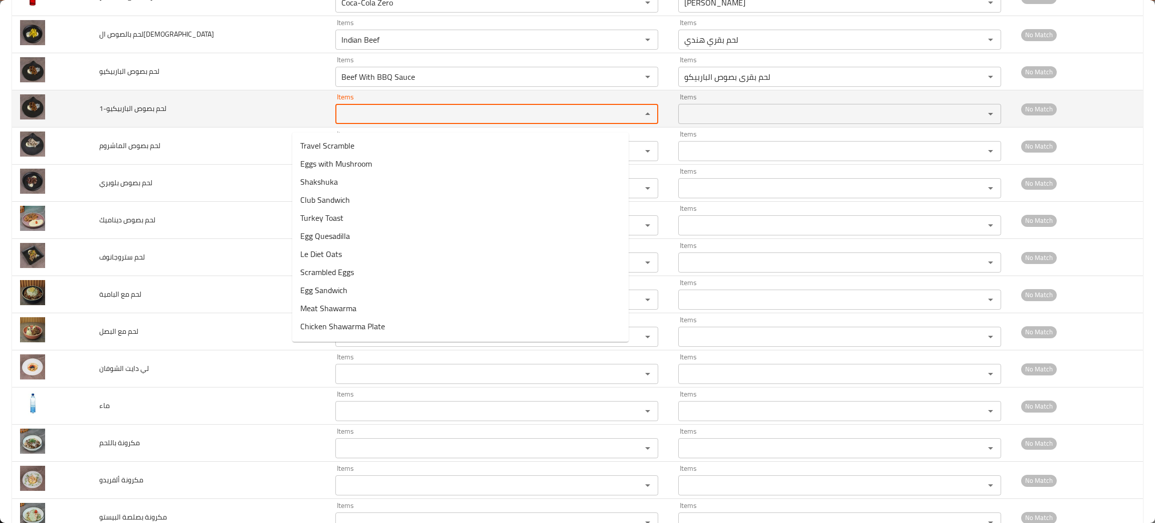
click at [344, 121] on الباربيكيو-1 "Items" at bounding box center [482, 114] width 287 height 14
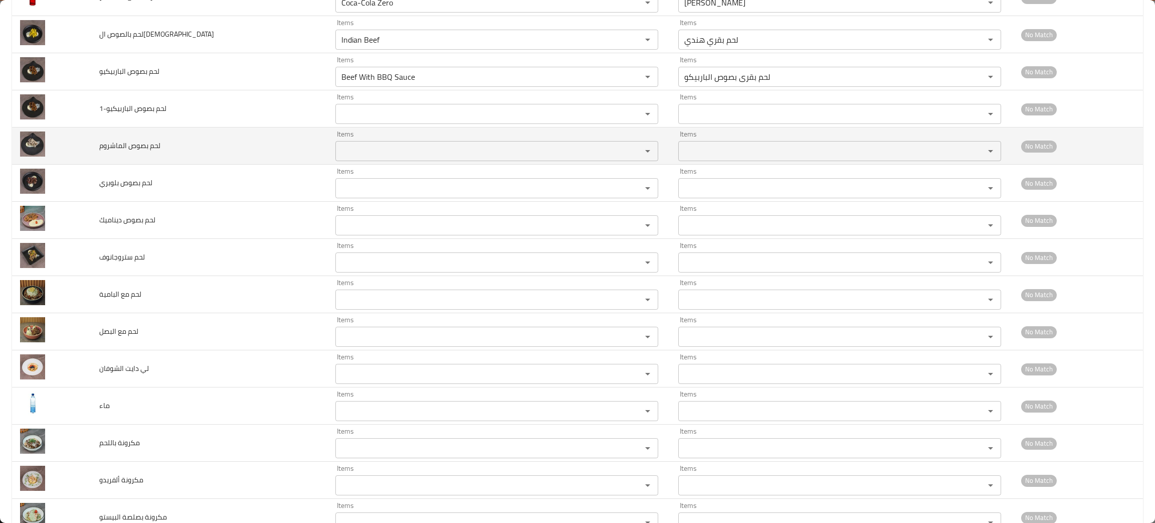
click at [266, 159] on td "لحم بصوص الماشروم" at bounding box center [209, 145] width 237 height 37
click at [336, 146] on div "Items Items" at bounding box center [497, 145] width 323 height 31
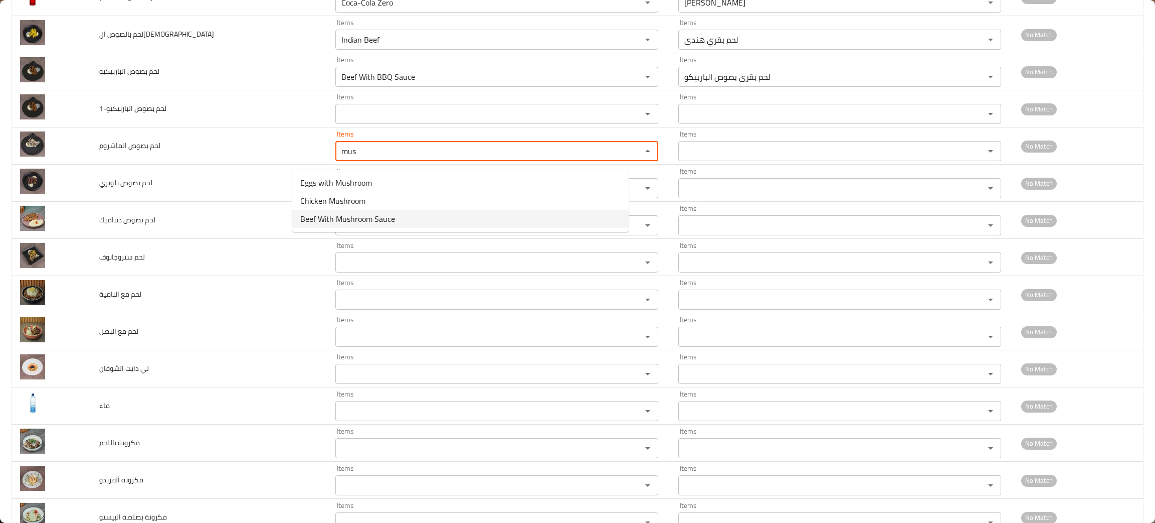
click at [339, 215] on span "Beef With Mushroom Sauce" at bounding box center [347, 219] width 95 height 12
type الماشروم "Beef With Mushroom Sauce"
type الماشروم-ar "لحم بقري بصوص المشروم"
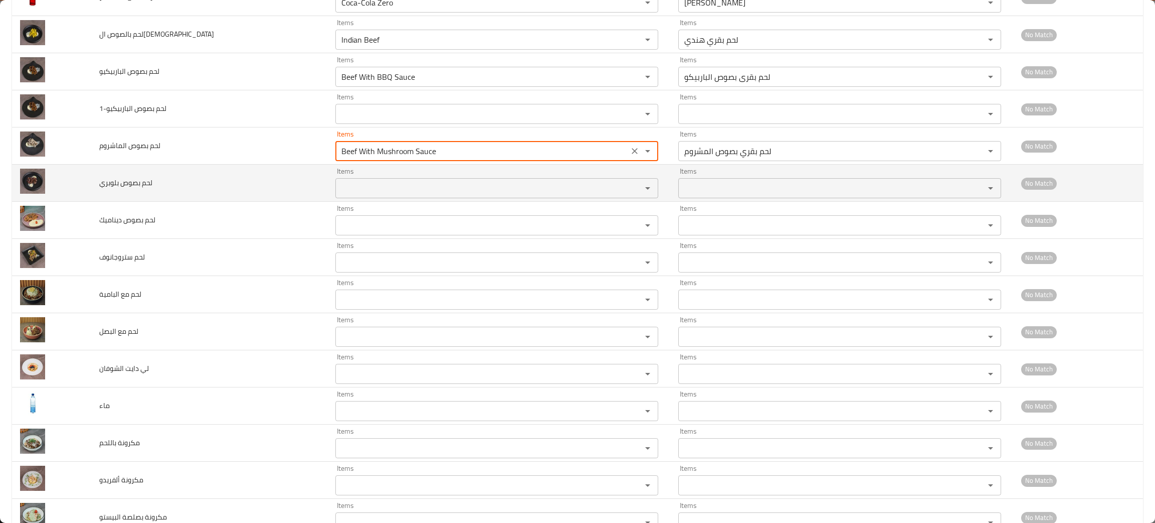
type الماشروم "Beef With Mushroom Sauce"
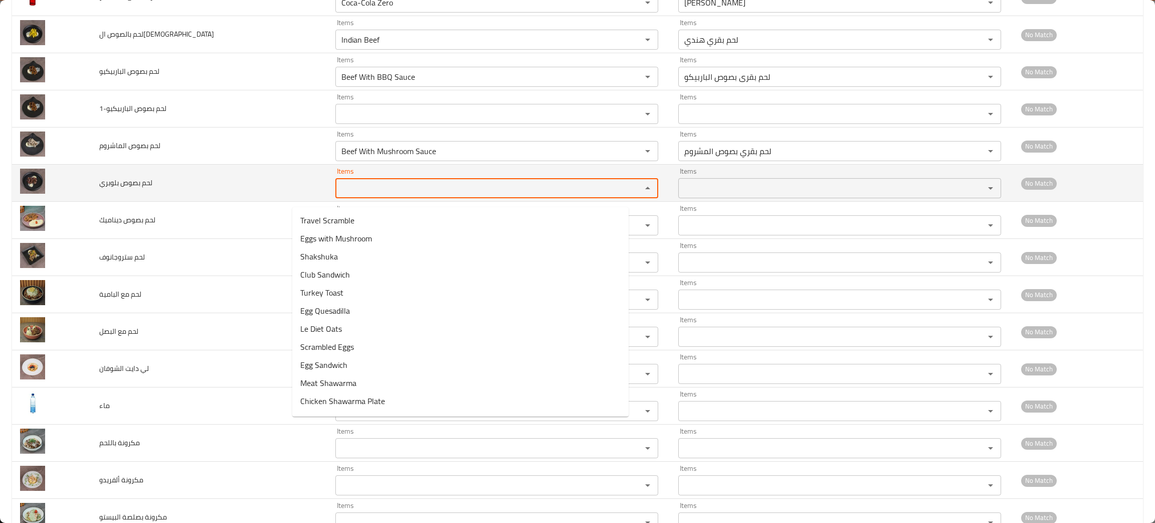
click at [339, 195] on بلوبري "Items" at bounding box center [482, 188] width 287 height 14
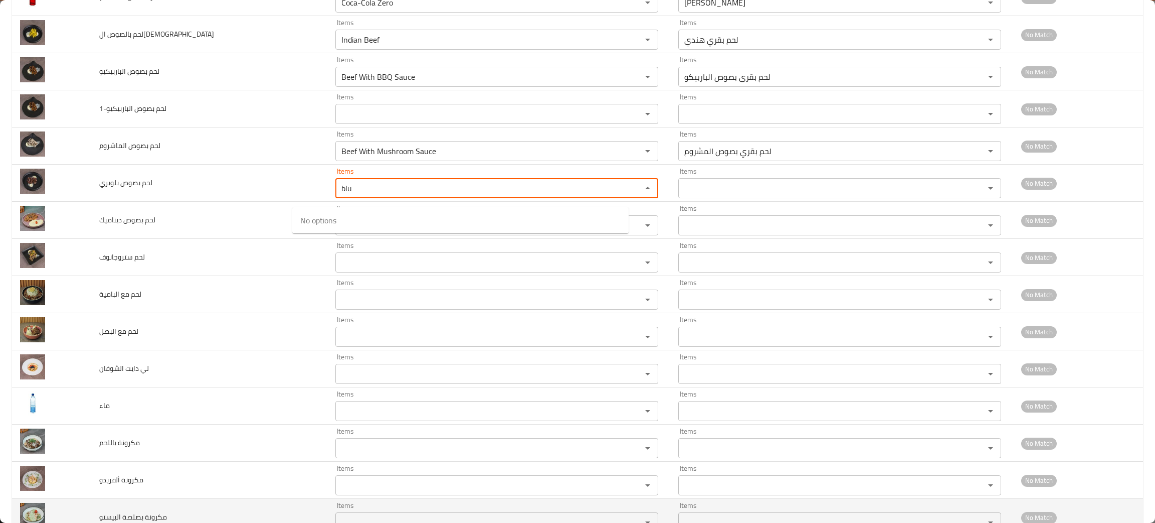
type بلوبري "blu"
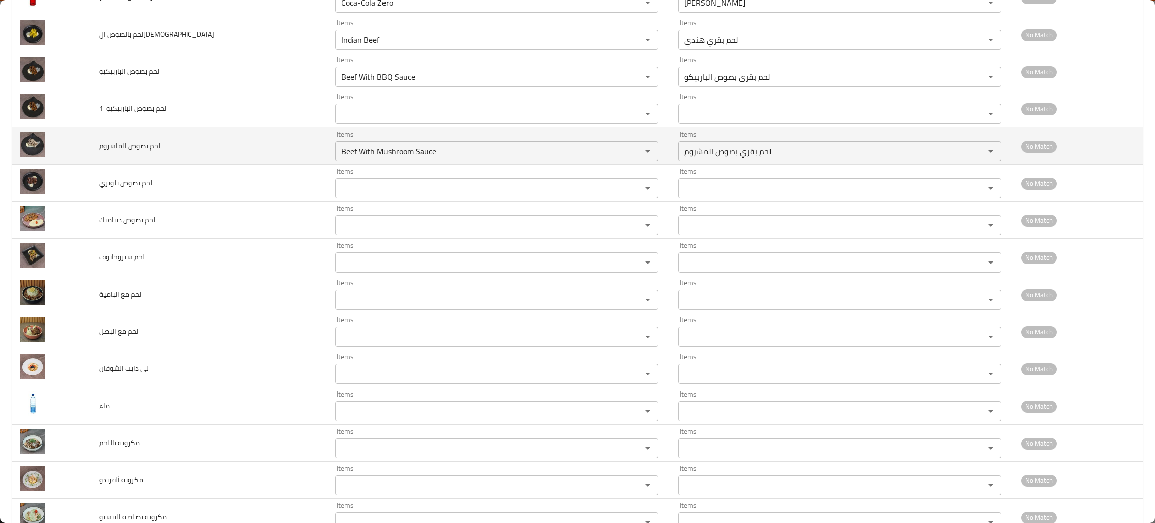
click at [82, 160] on td "enhanced table" at bounding box center [51, 145] width 79 height 37
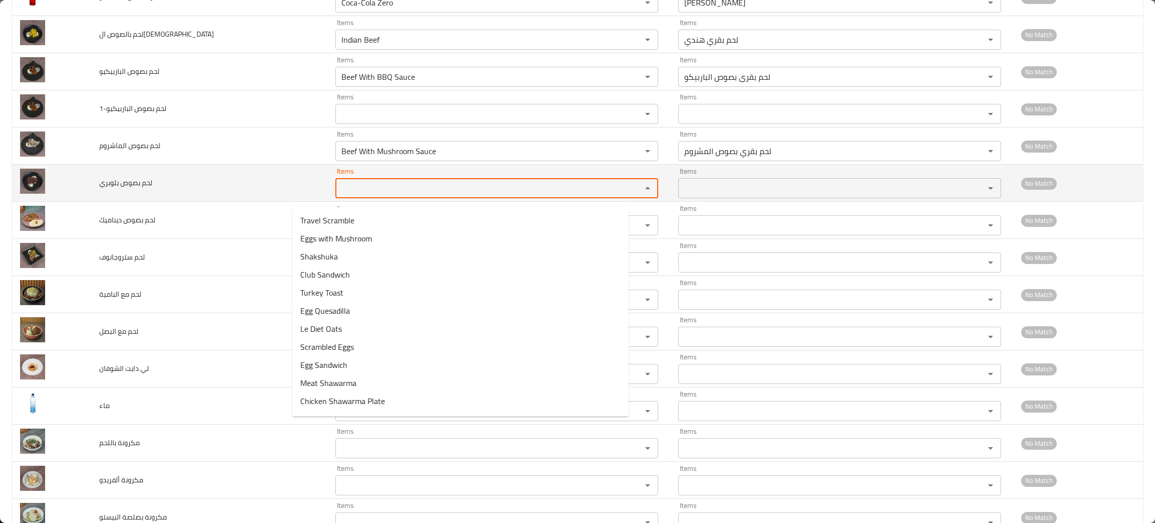
click at [339, 192] on بلوبري "Items" at bounding box center [482, 188] width 287 height 14
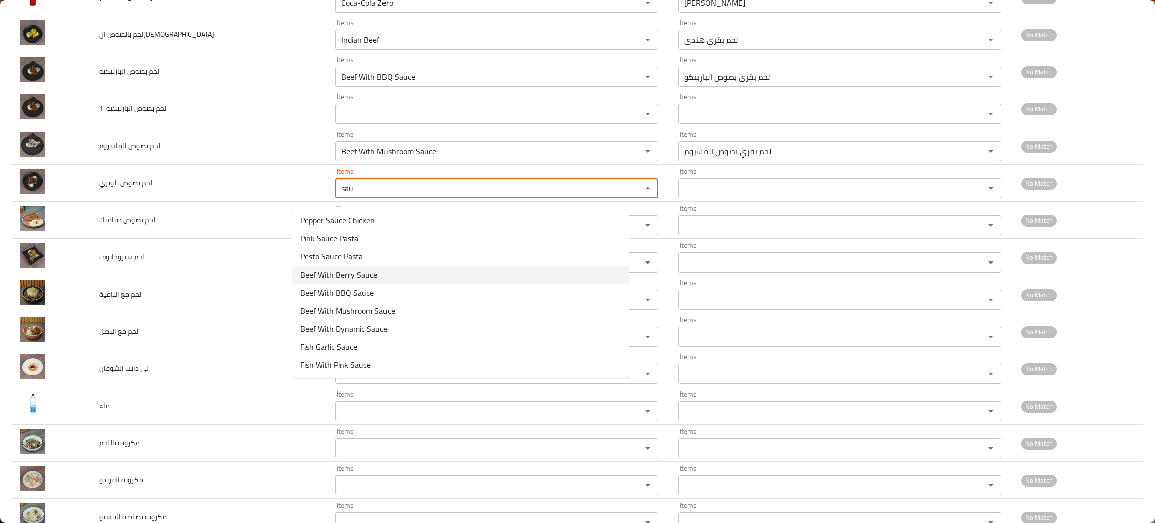
click at [329, 270] on span "Beef With Berry Sauce" at bounding box center [338, 274] width 77 height 12
type بلوبري "Beef With Berry Sauce"
type بلوبري-ar "لحم بقرى بصوص التوت"
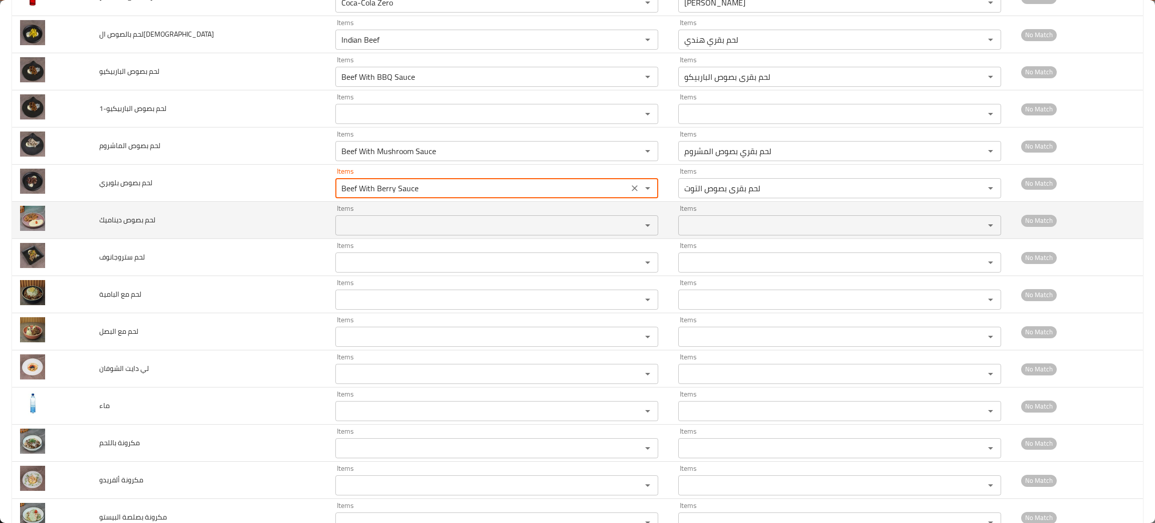
type بلوبري "Beef With Berry Sauce"
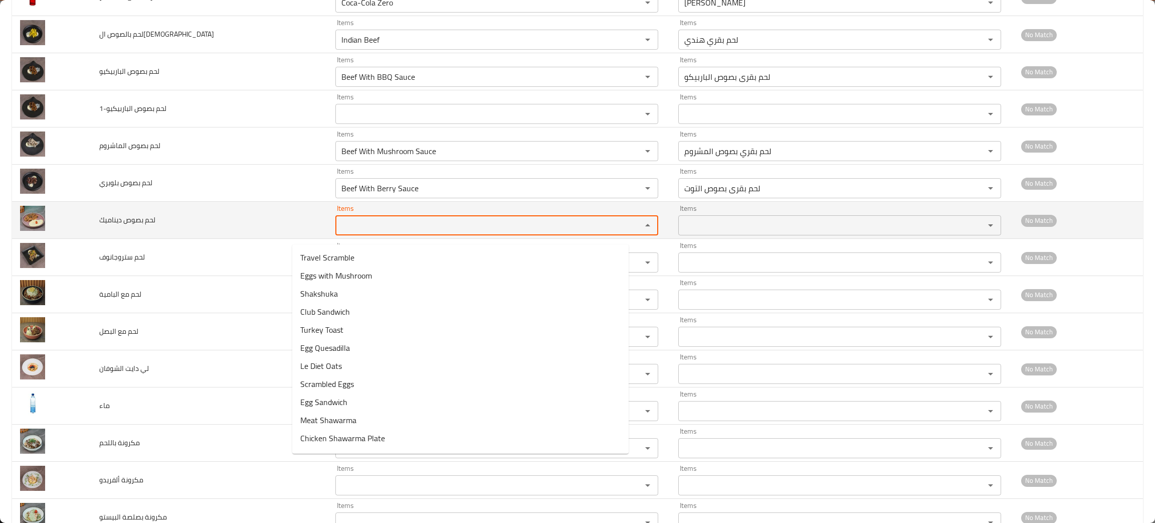
click at [339, 231] on ديناميك "Items" at bounding box center [482, 225] width 287 height 14
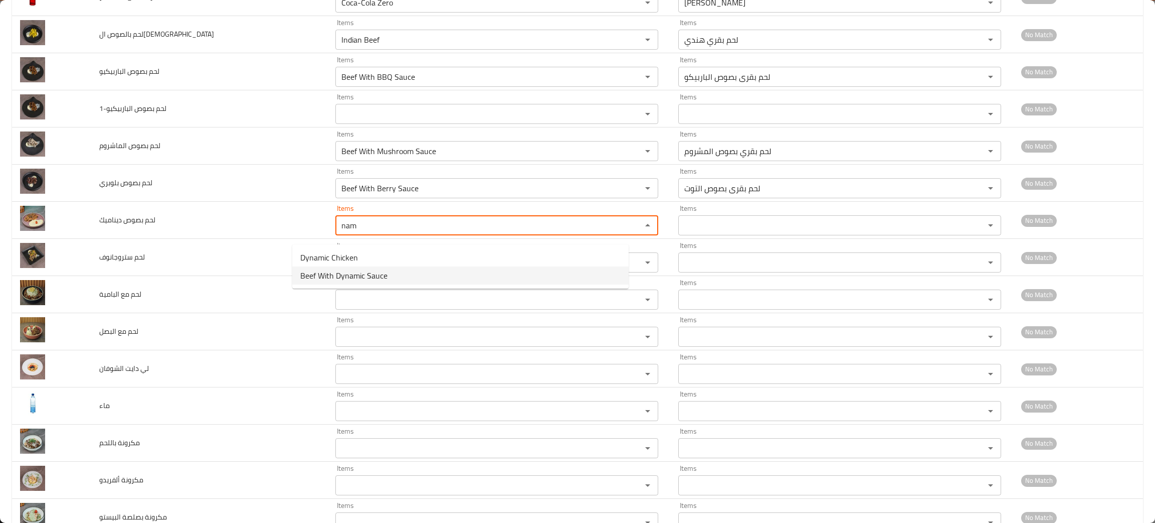
click at [312, 273] on span "Beef With Dynamic Sauce" at bounding box center [343, 275] width 87 height 12
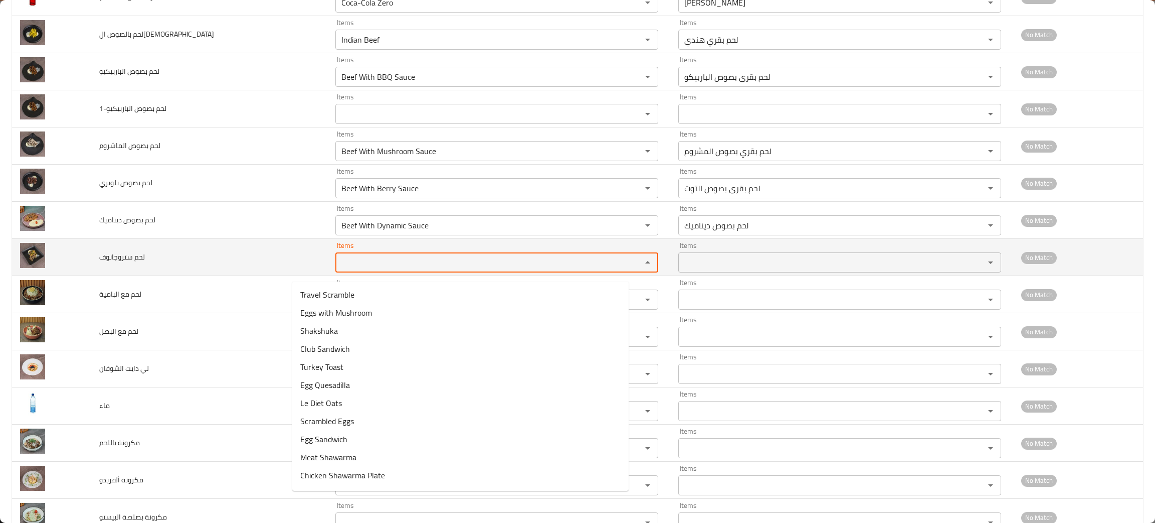
click at [339, 269] on ستروجانوف "Items" at bounding box center [482, 262] width 287 height 14
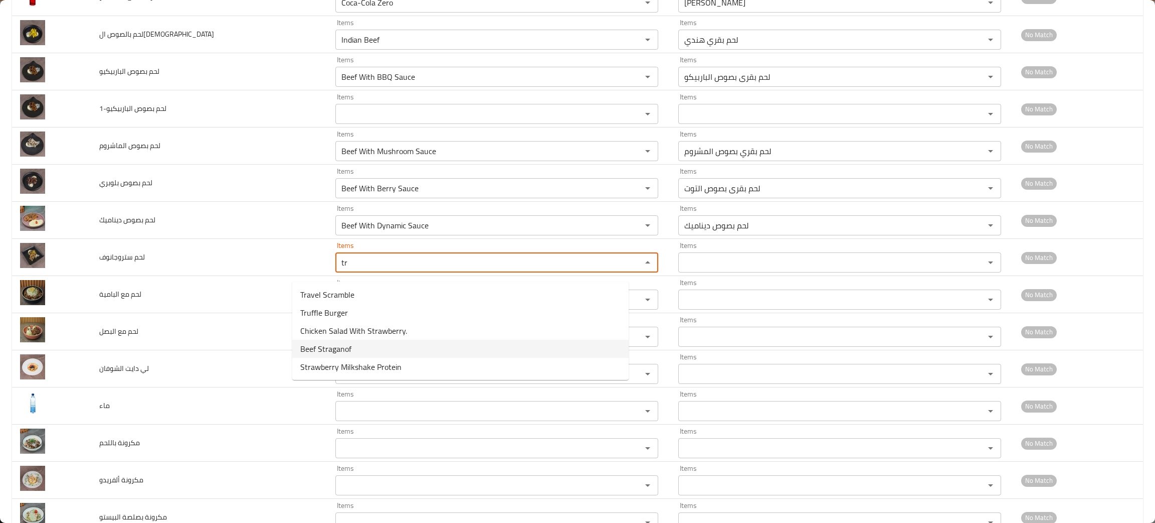
click at [329, 346] on span "Beef Straganof" at bounding box center [325, 349] width 51 height 12
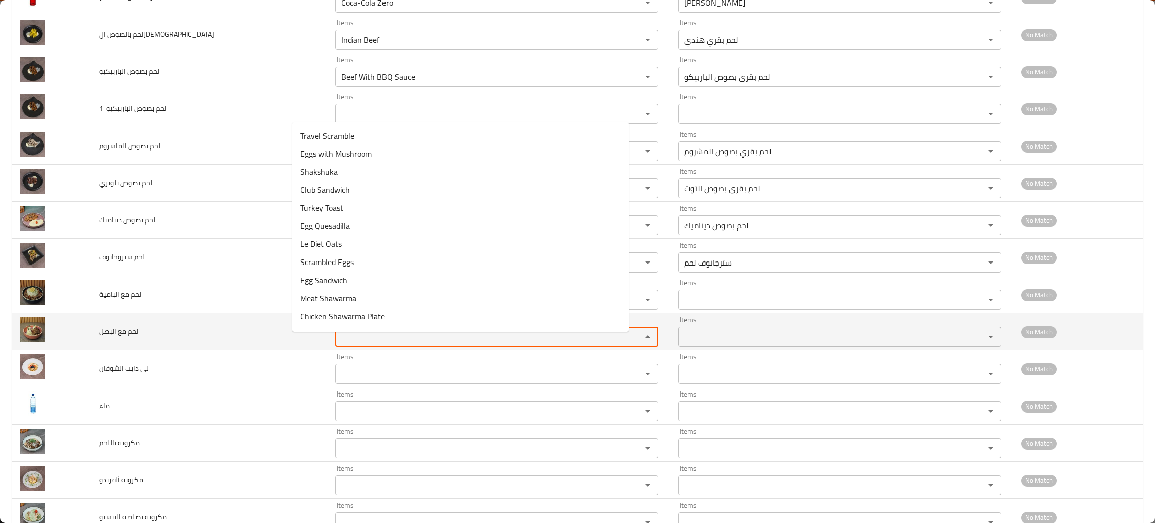
click at [339, 343] on البصل "Items" at bounding box center [482, 336] width 287 height 14
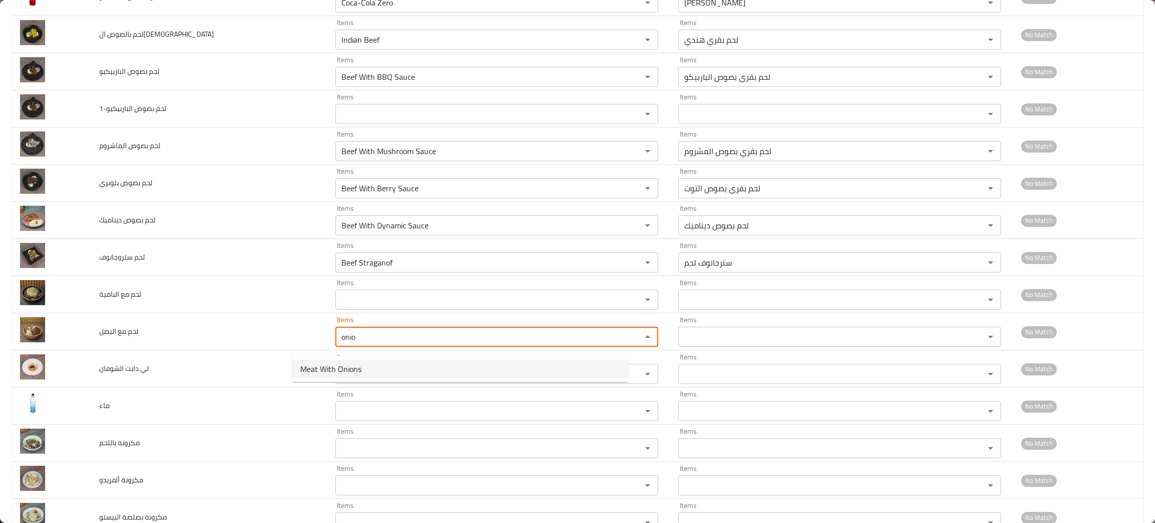
click at [328, 364] on span "Meat With Onions" at bounding box center [330, 369] width 61 height 12
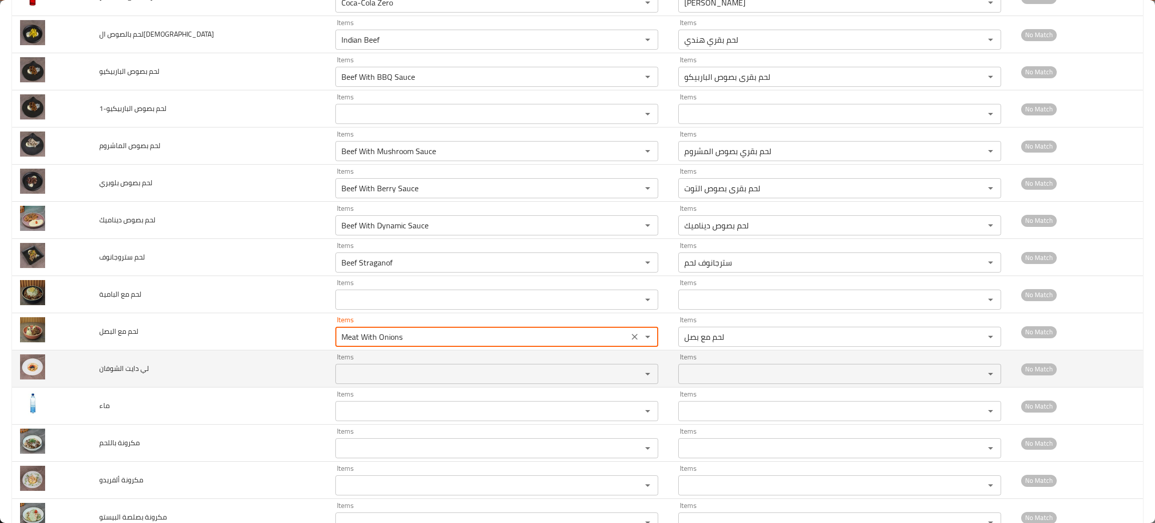
click at [339, 381] on الشوفان "Items" at bounding box center [482, 374] width 287 height 14
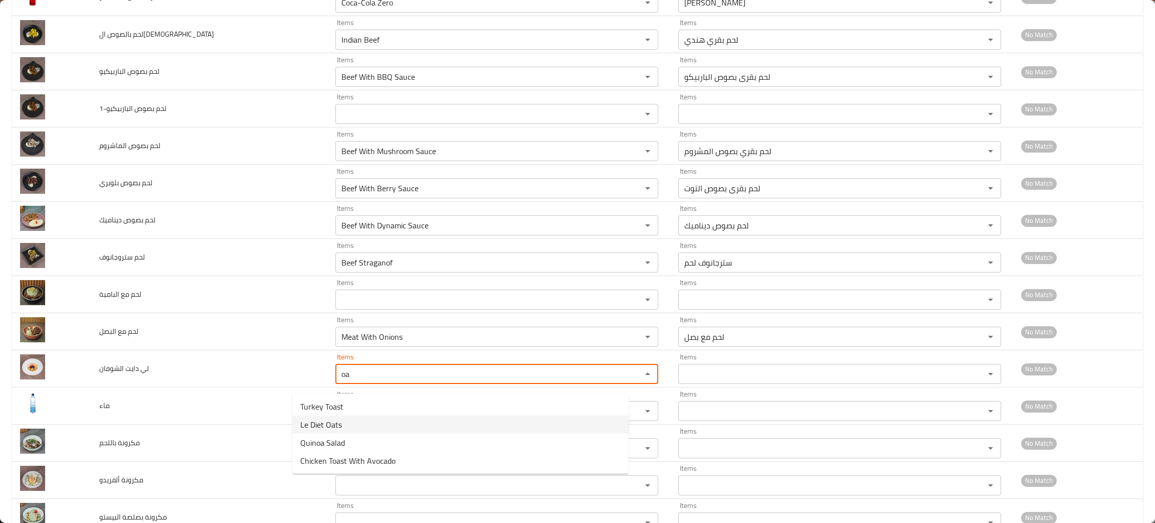
click at [331, 420] on span "Le Diet Oats" at bounding box center [321, 424] width 42 height 12
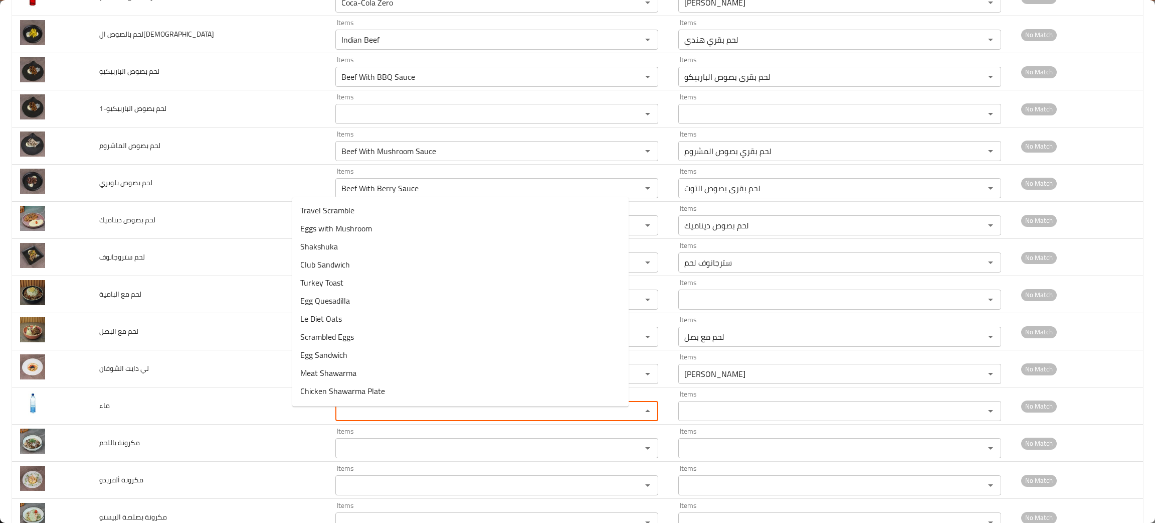
click at [339, 418] on input "Items" at bounding box center [482, 411] width 287 height 14
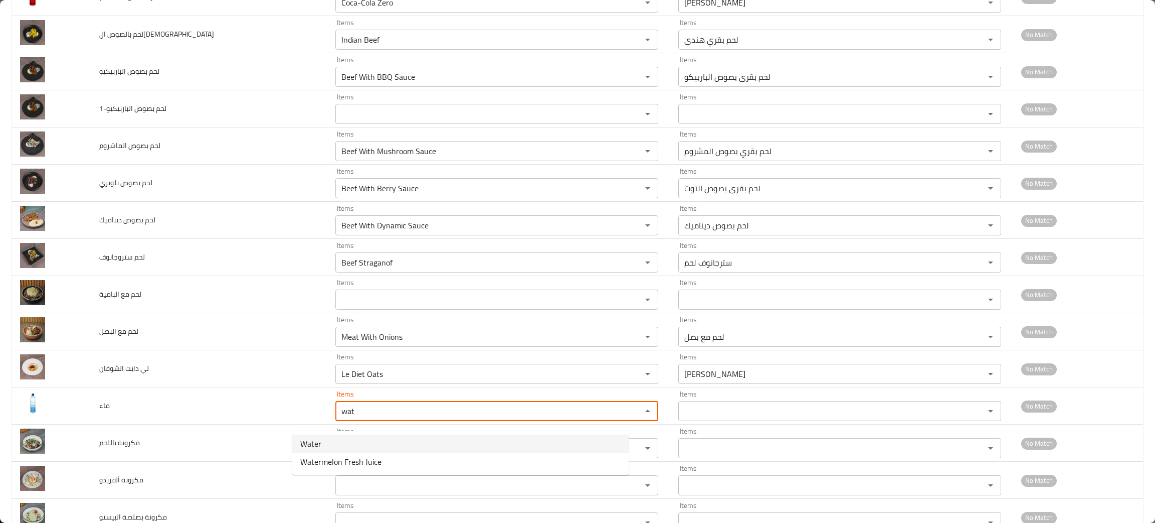
click at [329, 447] on li "Water" at bounding box center [460, 443] width 337 height 18
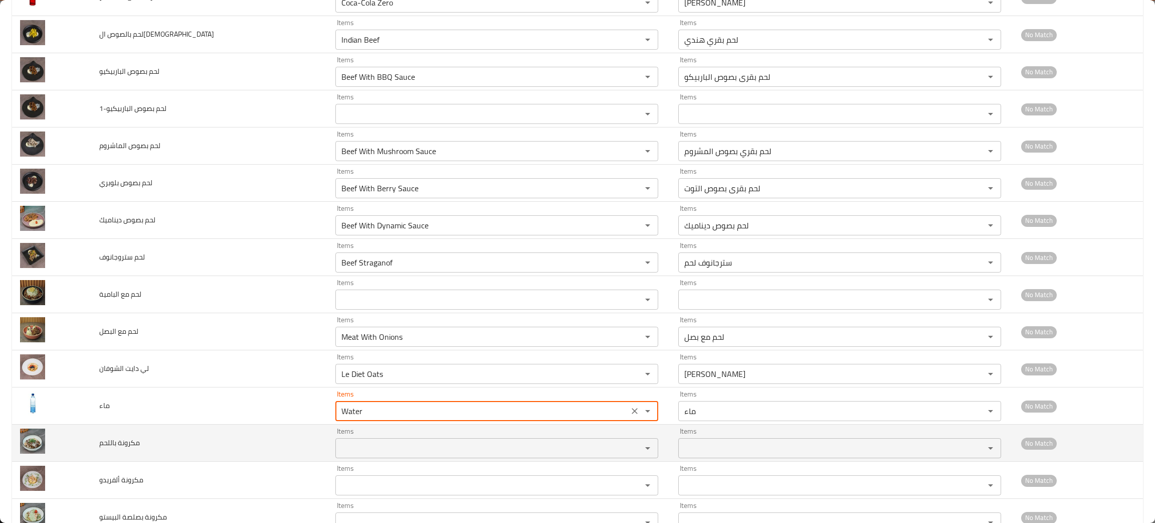
click at [339, 455] on باللحم "Items" at bounding box center [482, 448] width 287 height 14
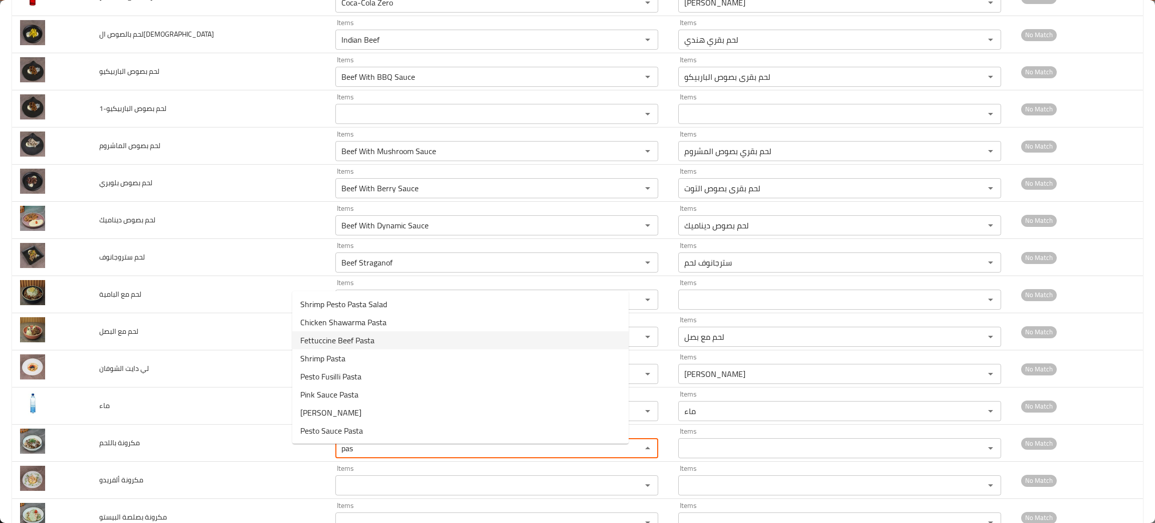
click at [342, 339] on span "Fettuccine Beef Pasta" at bounding box center [337, 340] width 74 height 12
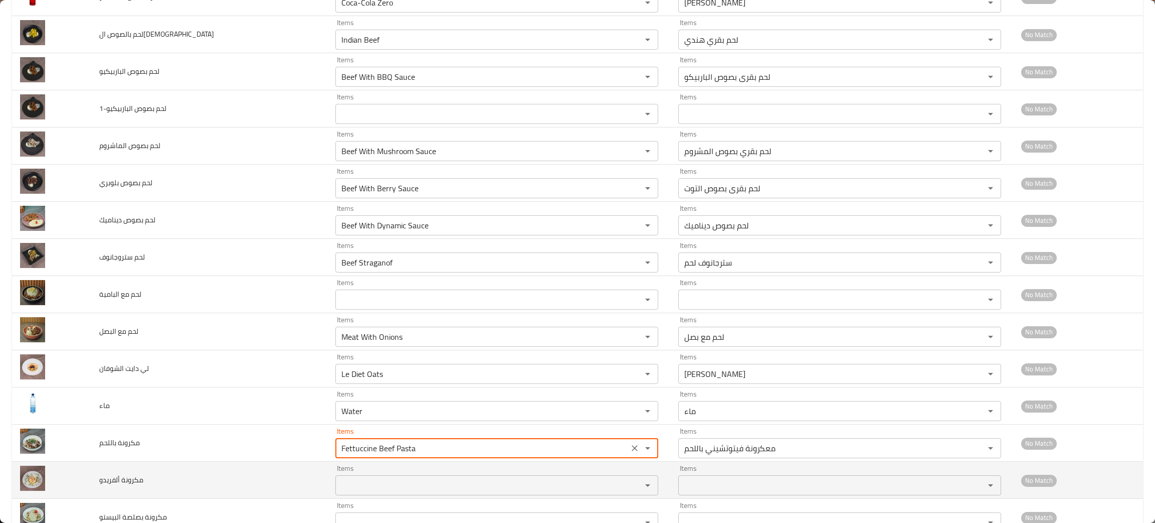
click at [339, 492] on ألفريدو "Items" at bounding box center [482, 485] width 287 height 14
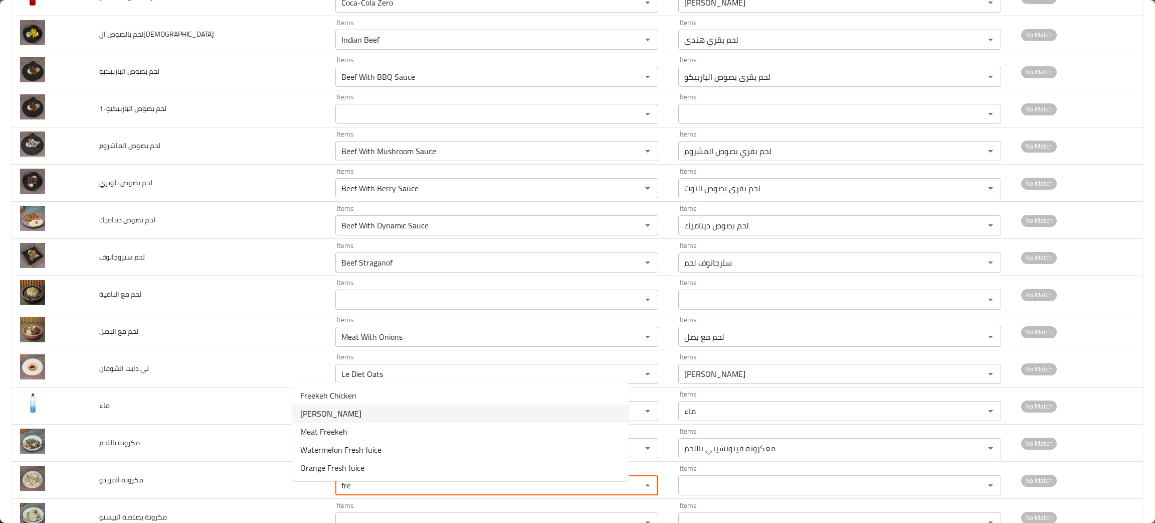
click at [359, 409] on ألفريدو-option-1 "[PERSON_NAME]" at bounding box center [460, 413] width 337 height 18
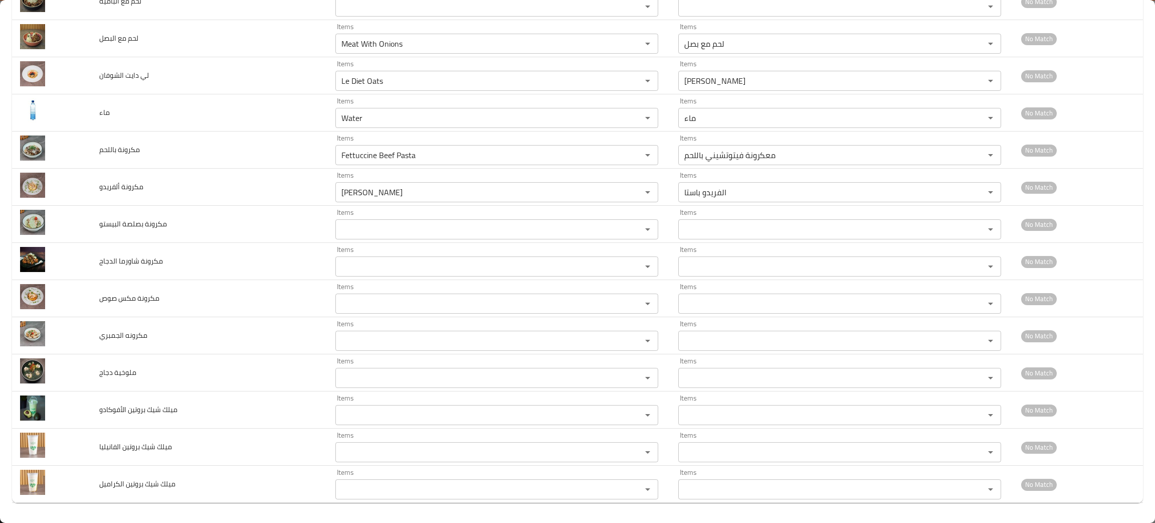
scroll to position [2851, 0]
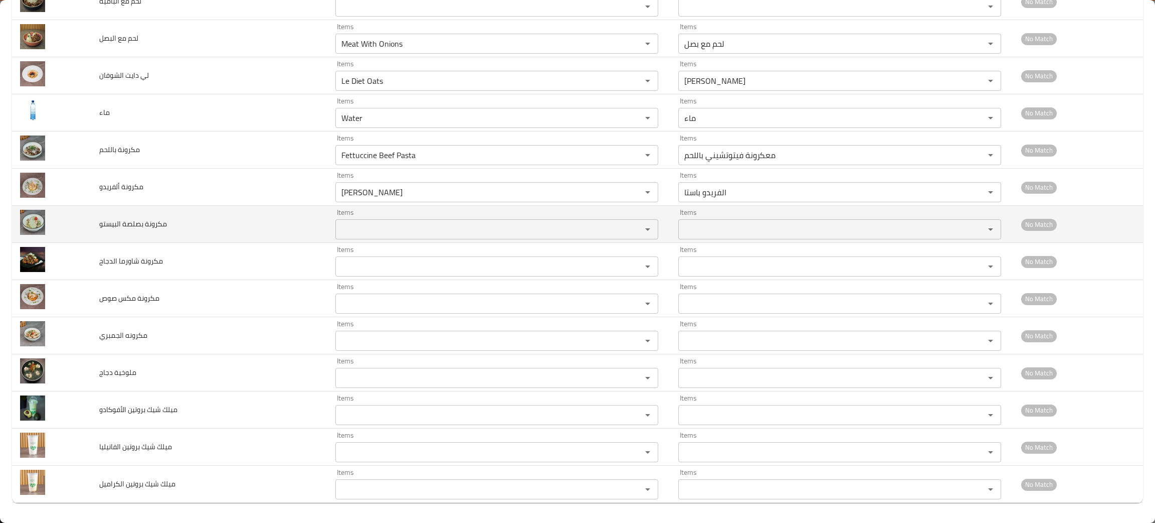
click at [339, 230] on البيستو "Items" at bounding box center [482, 229] width 287 height 14
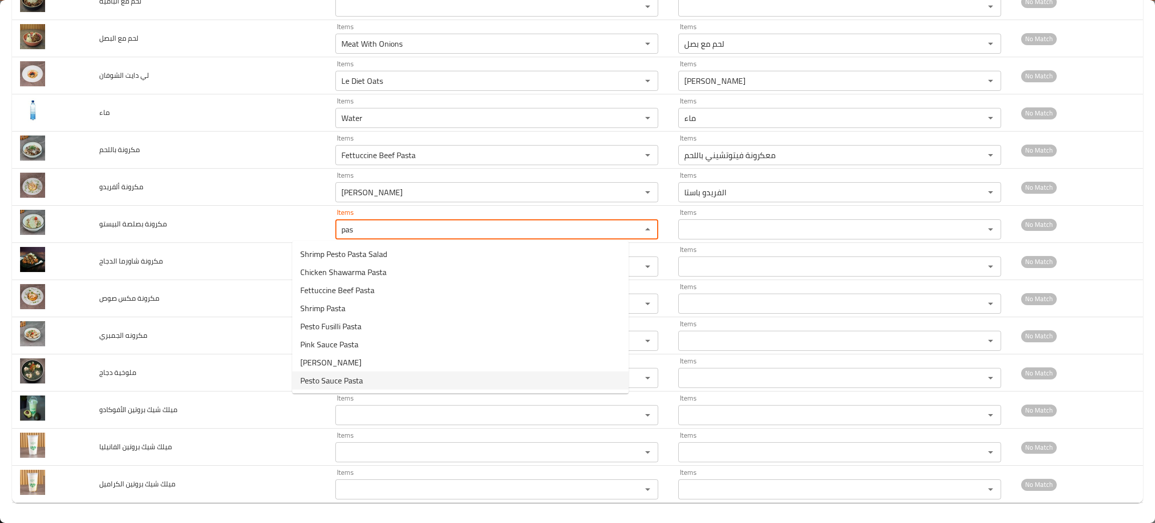
click at [338, 382] on span "Pesto Sauce Pasta" at bounding box center [331, 380] width 63 height 12
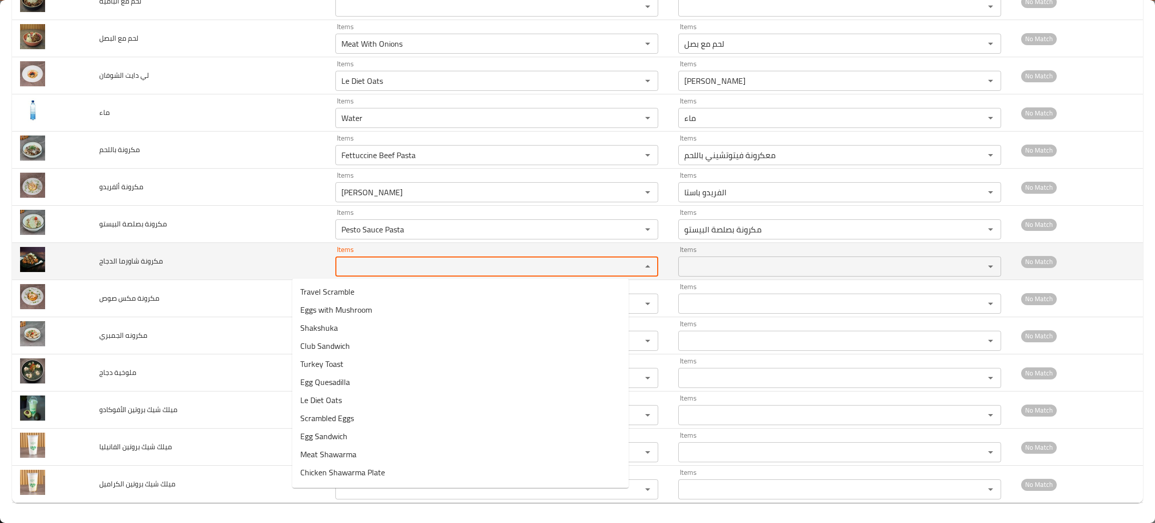
click at [339, 259] on الدجاج "Items" at bounding box center [482, 266] width 287 height 14
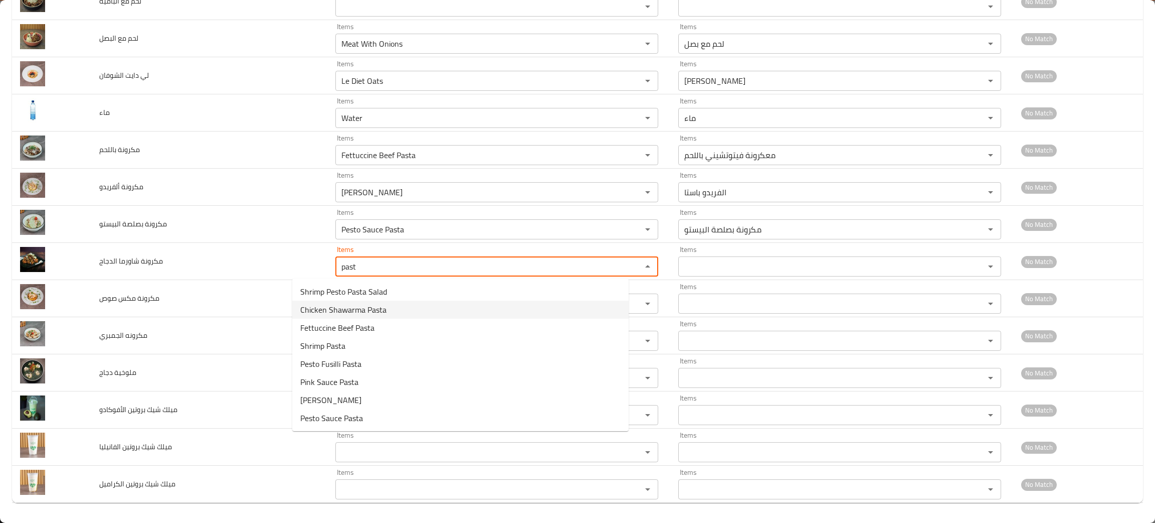
click at [317, 306] on span "Chicken Shawarma Pasta" at bounding box center [343, 309] width 86 height 12
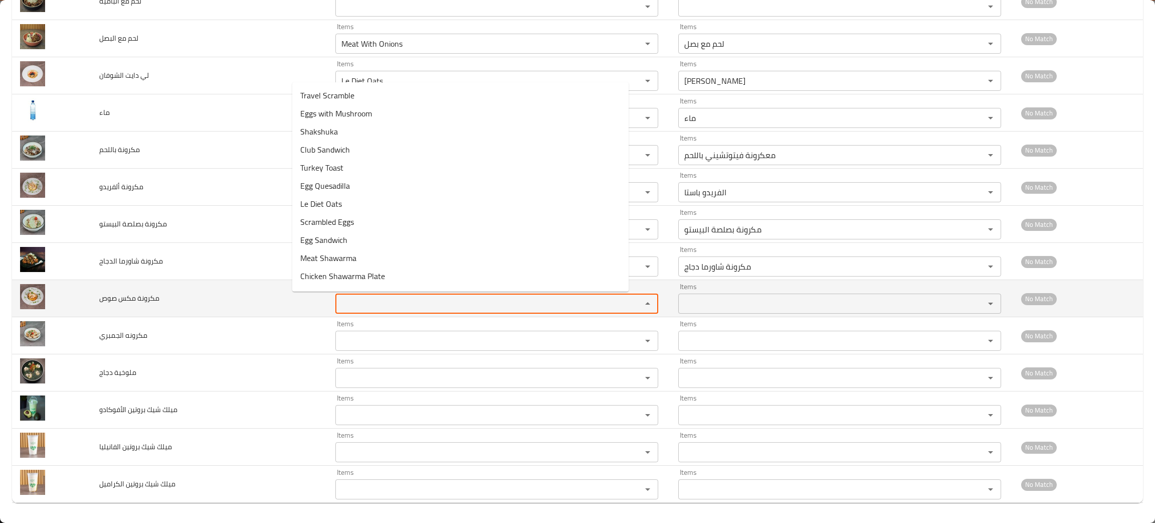
click at [339, 305] on صوص "Items" at bounding box center [482, 303] width 287 height 14
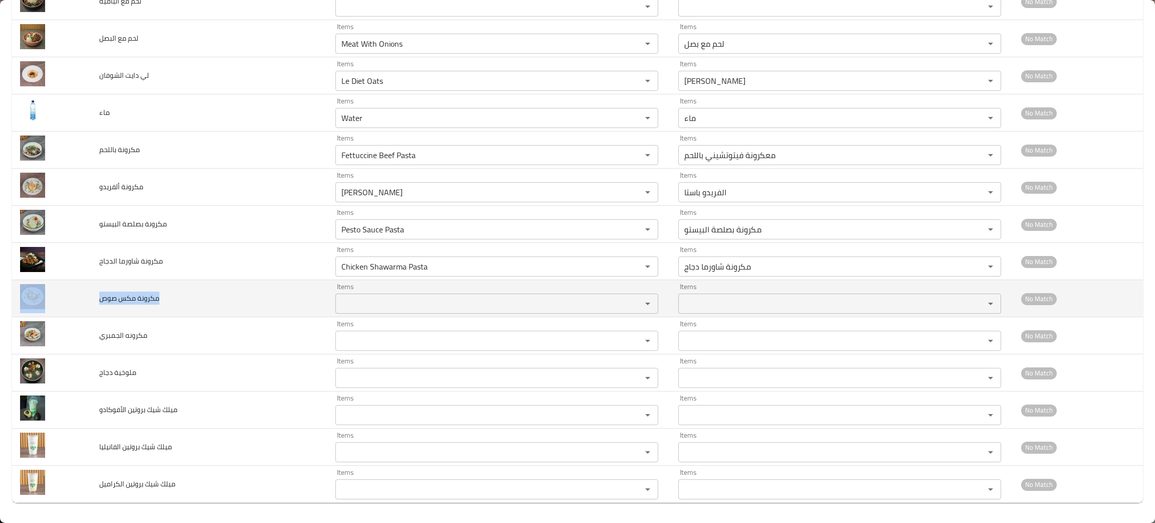
drag, startPoint x: 183, startPoint y: 297, endPoint x: 71, endPoint y: 304, distance: 112.0
click at [71, 304] on tr "مكرونة مكس صوص Items Items Items Items No Match" at bounding box center [577, 298] width 1131 height 37
copy tr "مكرونة مكس صوص"
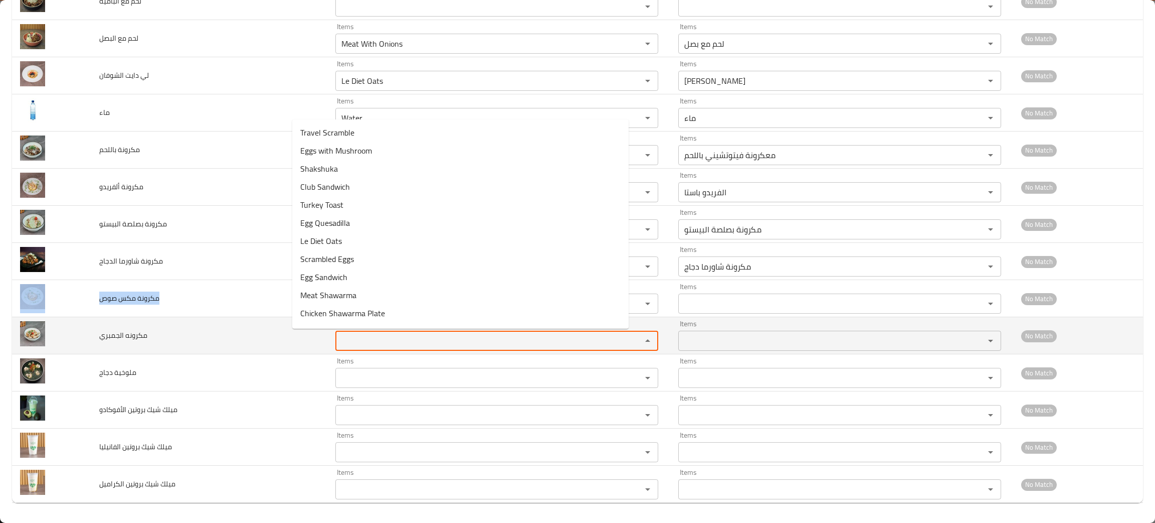
click at [339, 338] on الجمبري "Items" at bounding box center [482, 340] width 287 height 14
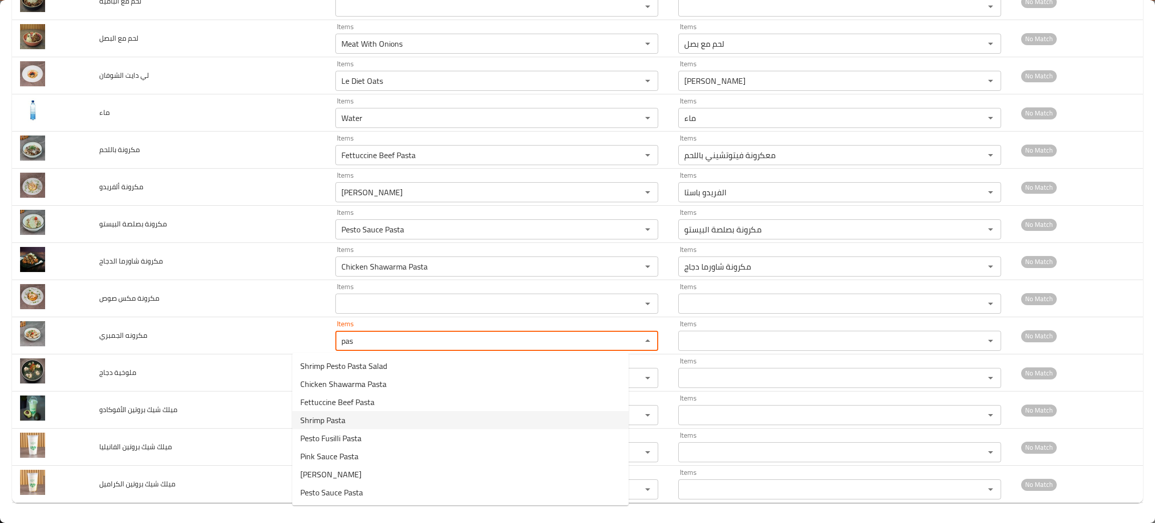
click at [338, 417] on span "Shrimp Pasta" at bounding box center [322, 420] width 45 height 12
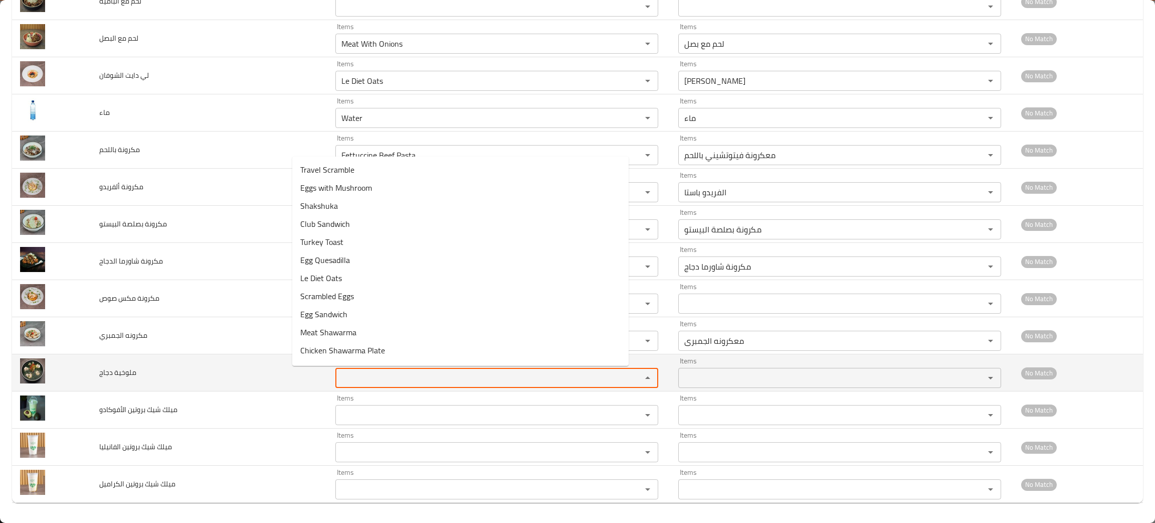
click at [339, 380] on دجاج "Items" at bounding box center [482, 378] width 287 height 14
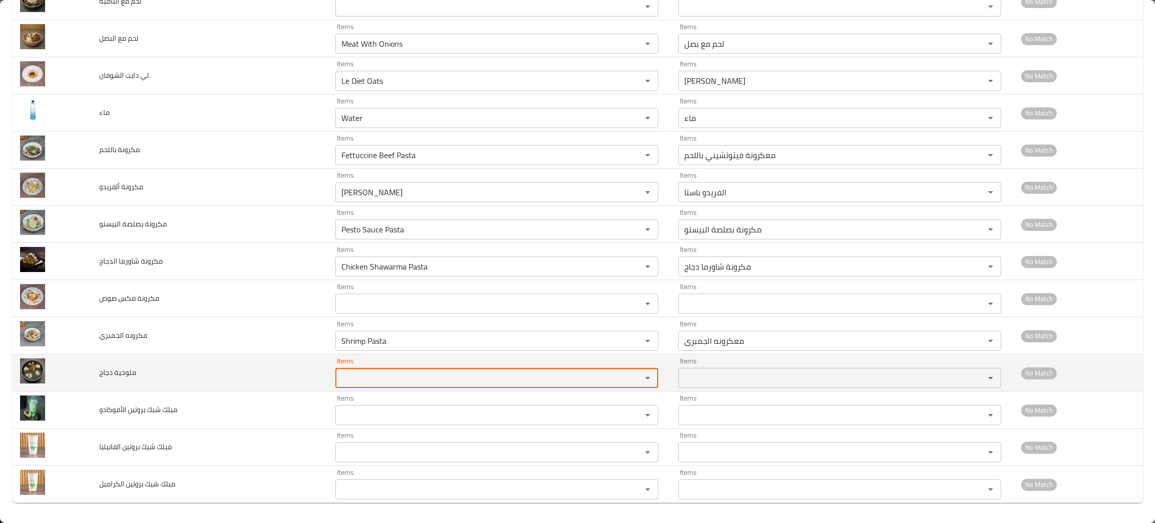
click at [339, 380] on دجاج "Items" at bounding box center [482, 378] width 287 height 14
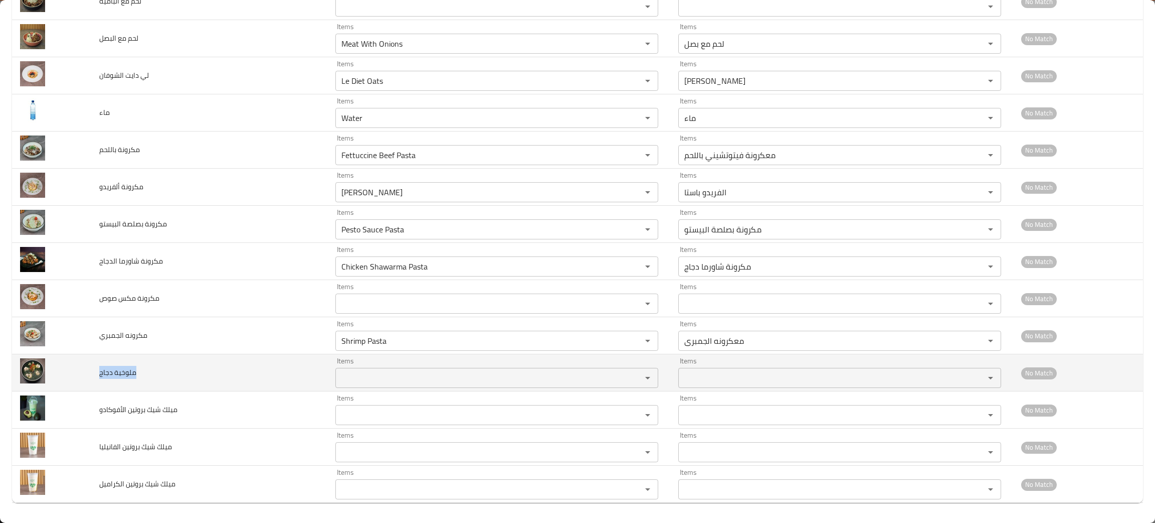
drag, startPoint x: 151, startPoint y: 373, endPoint x: 95, endPoint y: 370, distance: 56.2
click at [95, 370] on td "ملوخية دجاج" at bounding box center [209, 372] width 237 height 37
copy span "ملوخية دجاج"
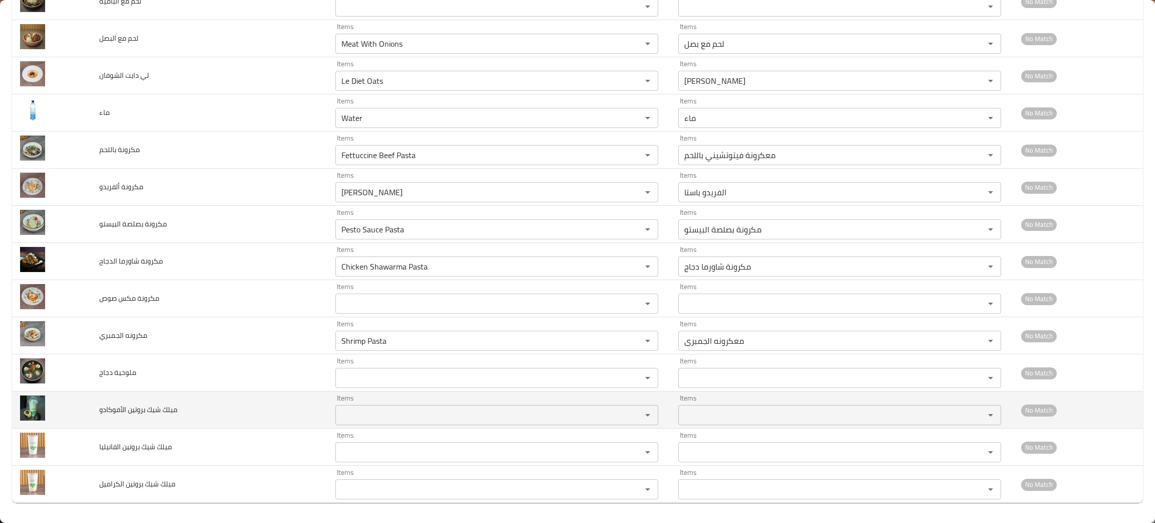
click at [339, 414] on الأفوكادو "Items" at bounding box center [482, 415] width 287 height 14
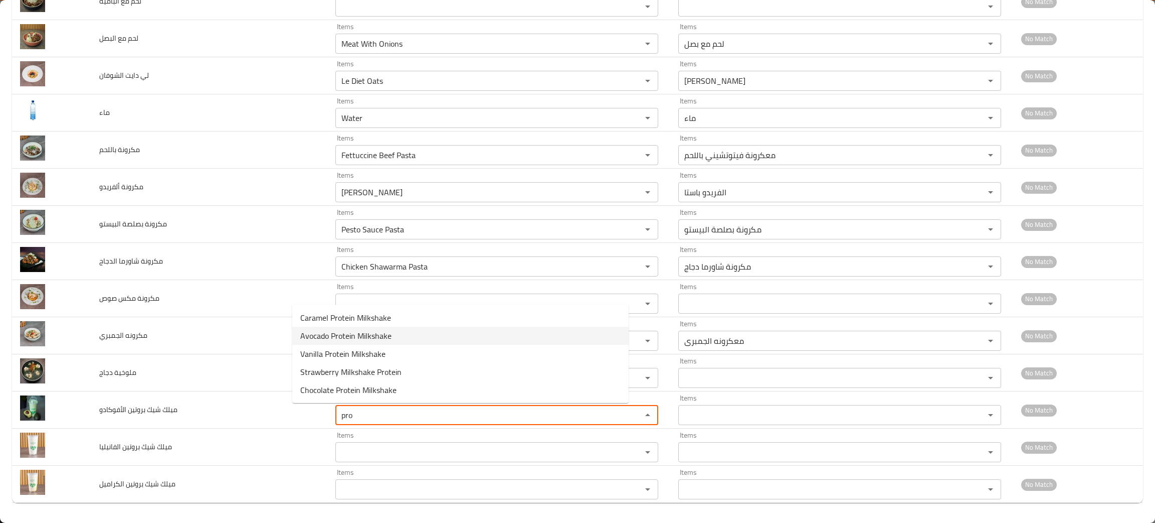
click at [320, 329] on span "Avocado Protein Milkshake" at bounding box center [345, 335] width 91 height 12
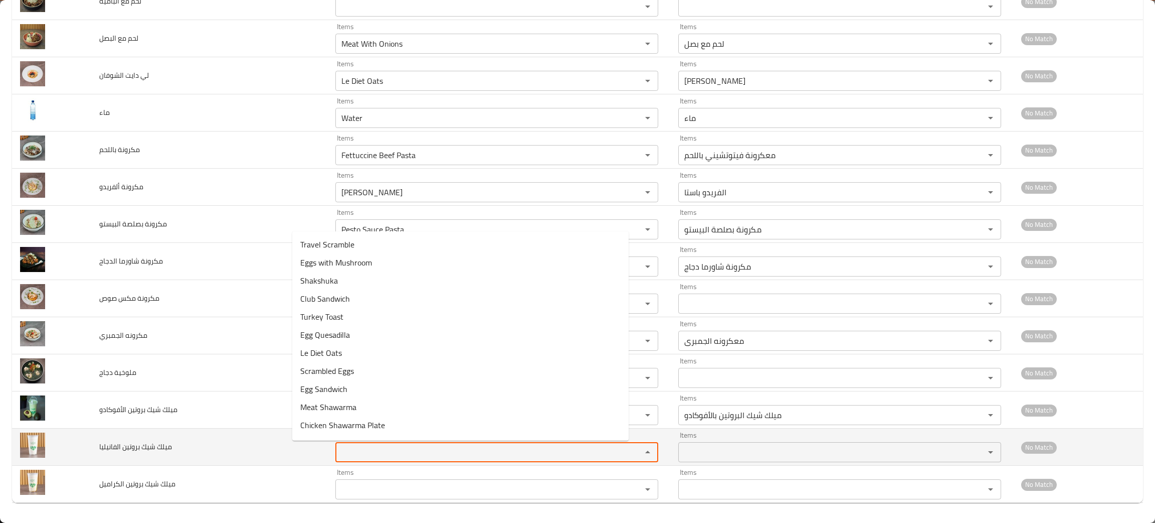
click at [339, 451] on الفانيليا "Items" at bounding box center [482, 452] width 287 height 14
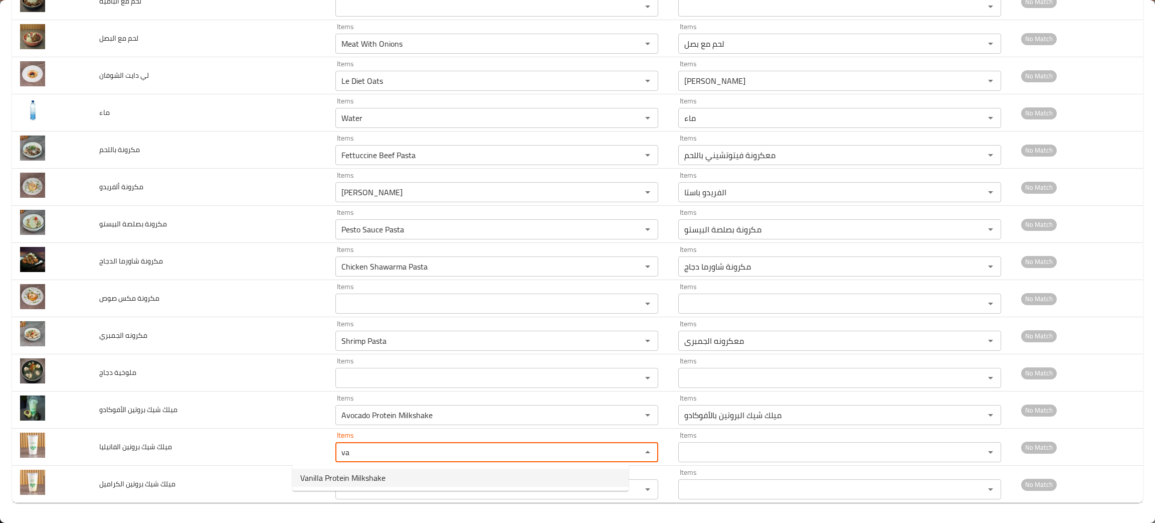
click at [324, 474] on span "Vanilla Protein Milkshake" at bounding box center [342, 477] width 85 height 12
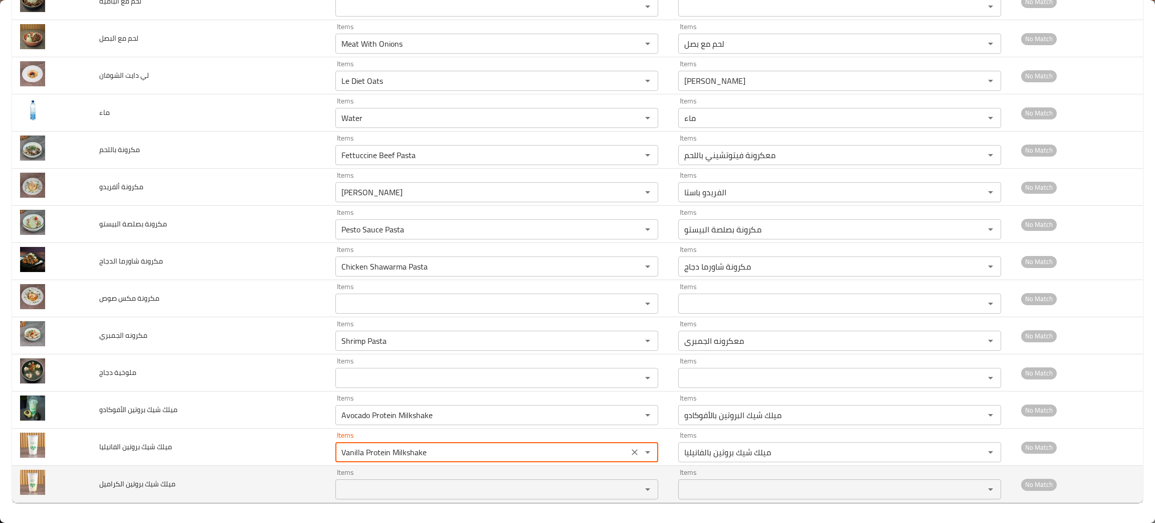
click at [339, 486] on الكراميل "Items" at bounding box center [482, 489] width 287 height 14
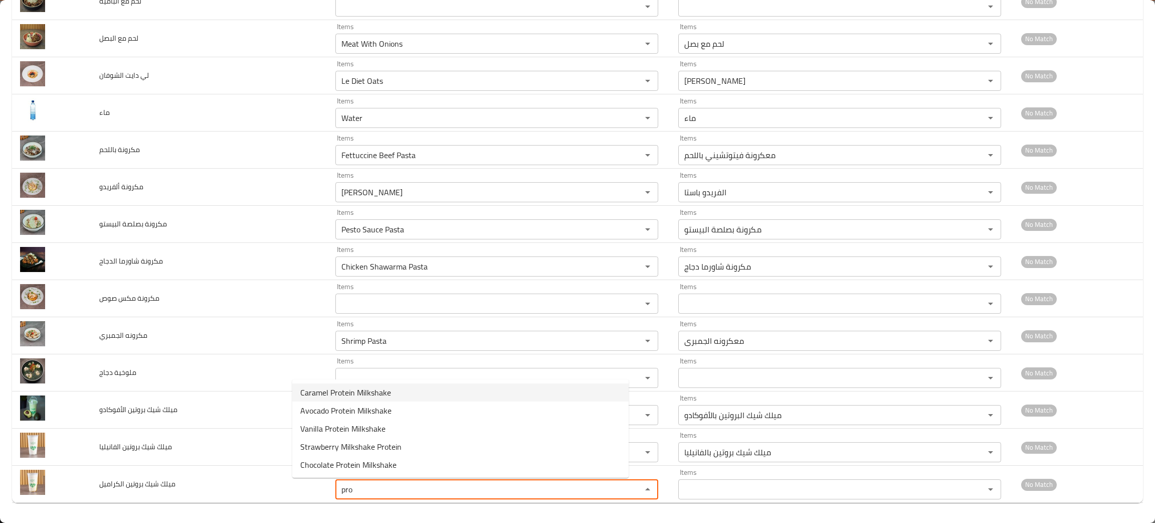
click at [378, 386] on span "Caramel Protein Milkshake" at bounding box center [345, 392] width 91 height 12
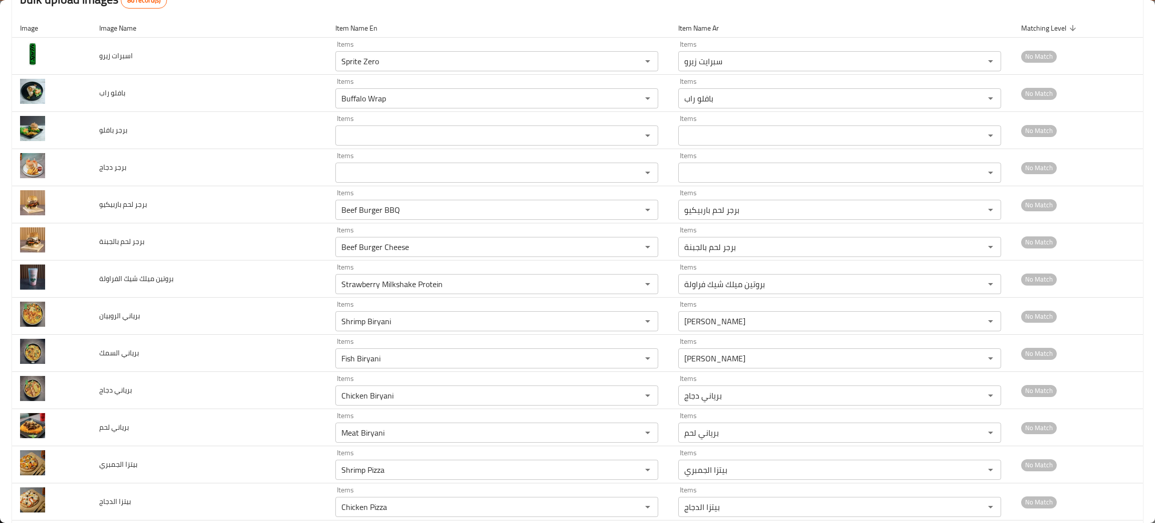
scroll to position [0, 0]
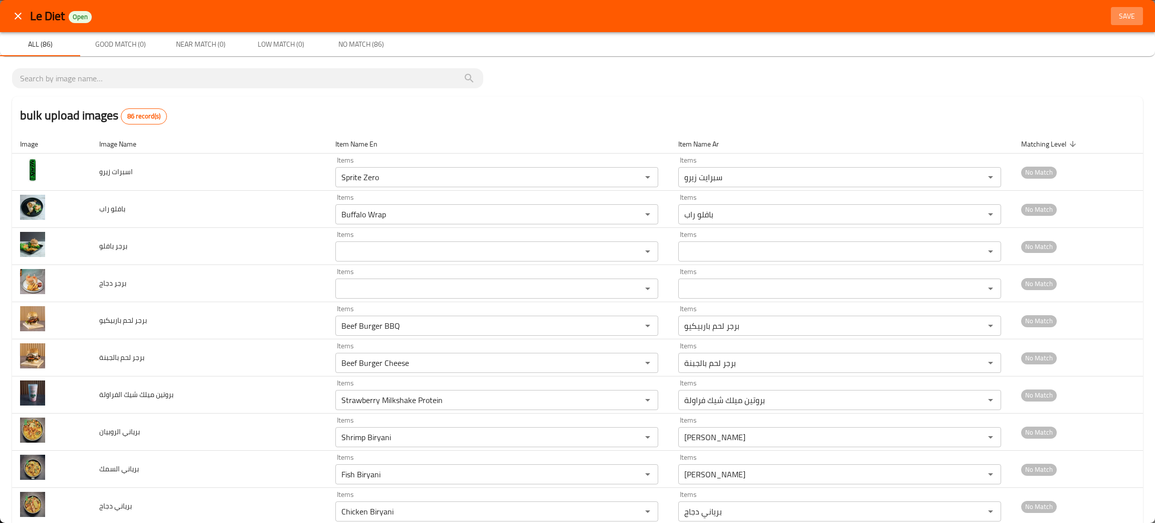
click at [1115, 16] on span "Save" at bounding box center [1127, 16] width 24 height 13
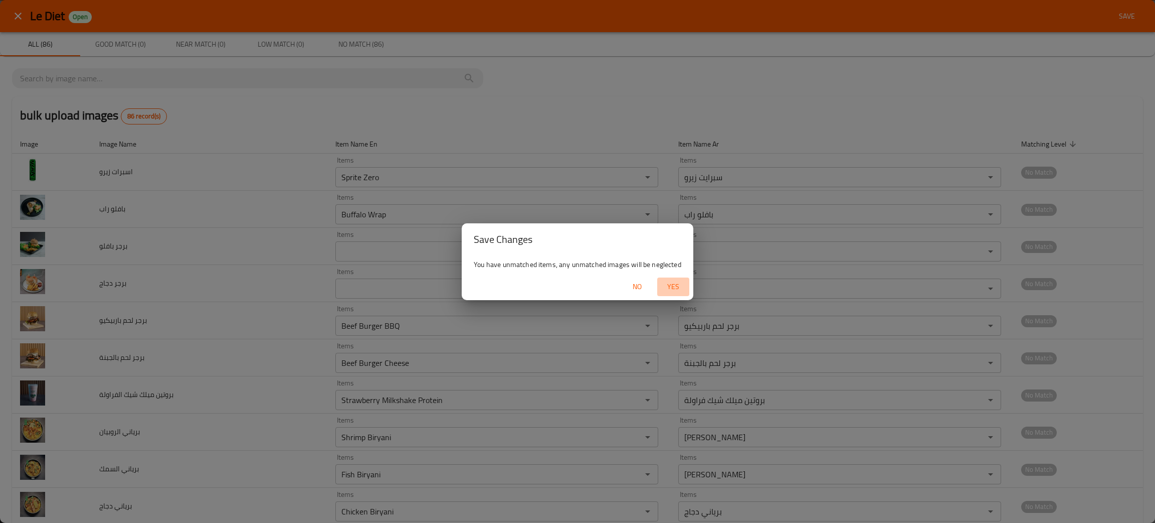
click at [673, 280] on span "Yes" at bounding box center [673, 286] width 24 height 13
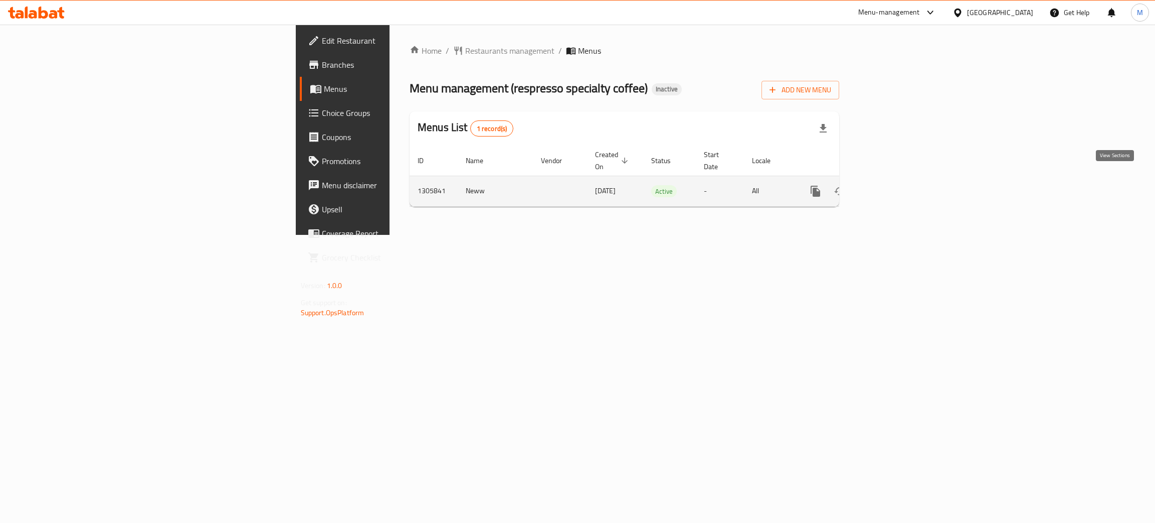
click at [894, 185] on icon "enhanced table" at bounding box center [888, 191] width 12 height 12
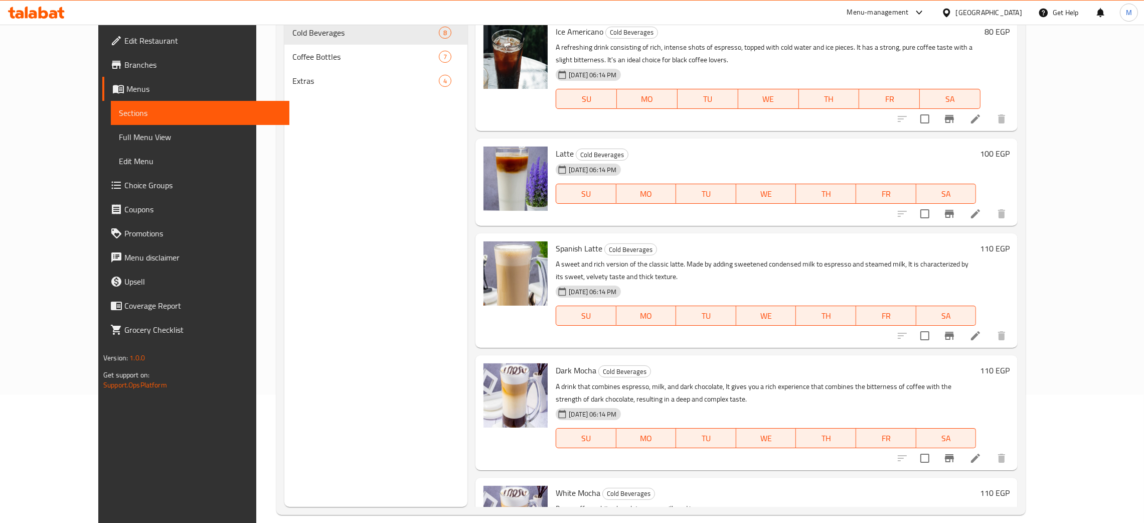
scroll to position [141, 0]
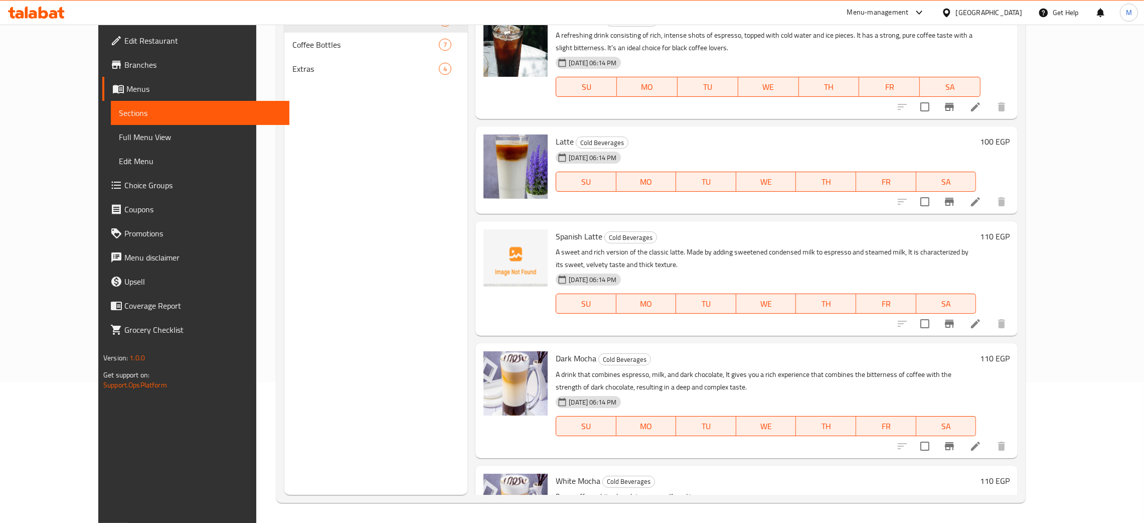
click at [361, 249] on div "Menu sections Cold Beverages 8 Coffee Bottles 7 Extras 4" at bounding box center [376, 233] width 184 height 523
drag, startPoint x: 361, startPoint y: 249, endPoint x: 339, endPoint y: 188, distance: 65.5
click at [339, 188] on div "Menu sections Cold Beverages 8 Coffee Bottles 7 Extras 4" at bounding box center [376, 233] width 184 height 523
click at [119, 137] on span "Full Menu View" at bounding box center [200, 137] width 162 height 12
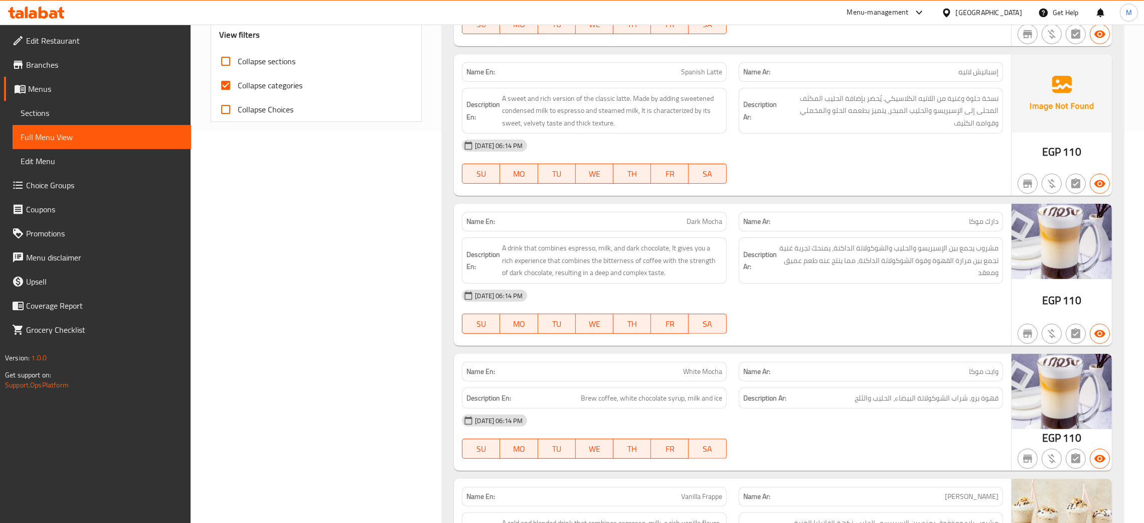
scroll to position [268, 0]
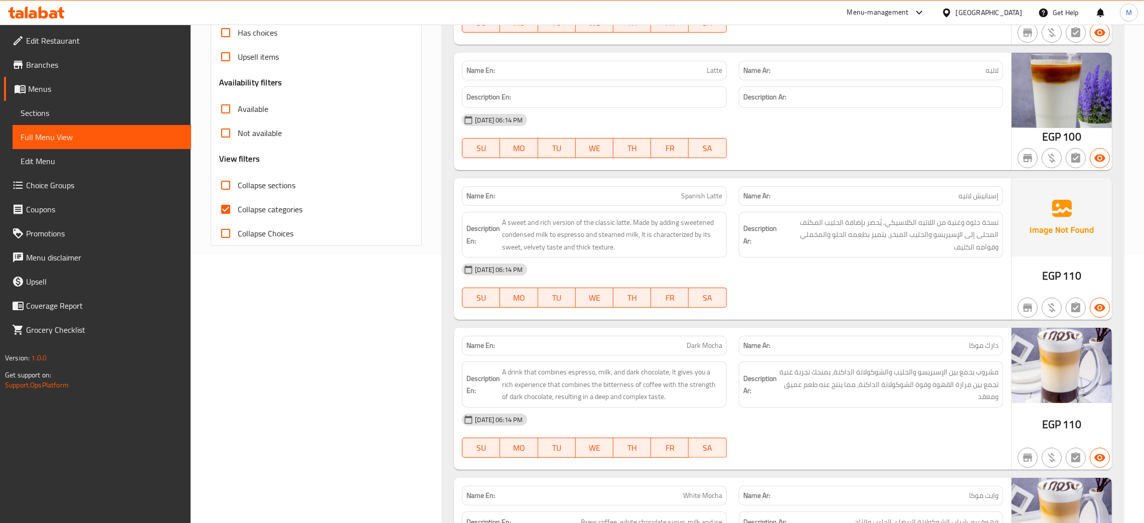
click at [1007, 7] on div "[GEOGRAPHIC_DATA]" at bounding box center [989, 12] width 66 height 11
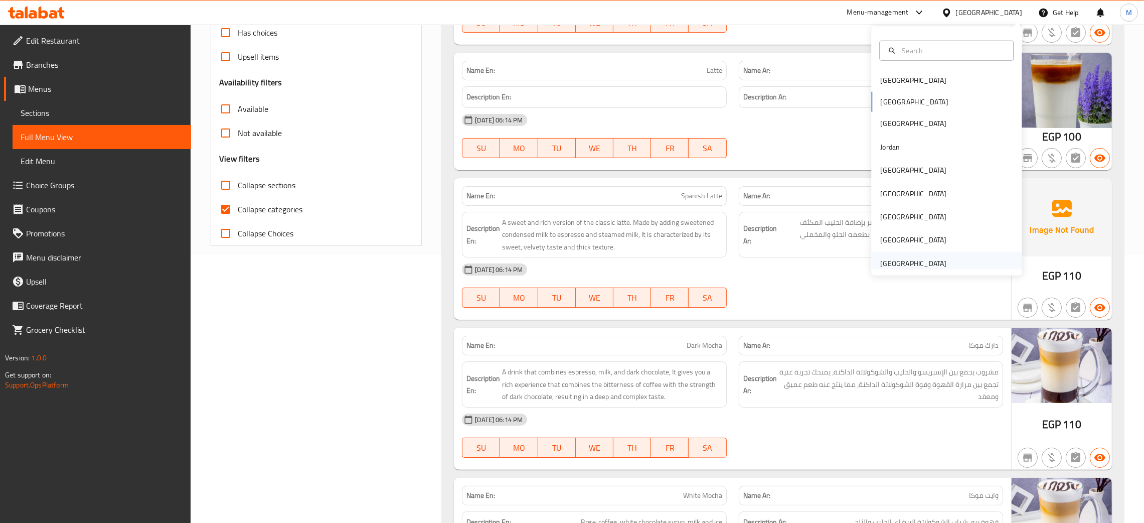
click at [892, 260] on div "[GEOGRAPHIC_DATA]" at bounding box center [913, 263] width 66 height 11
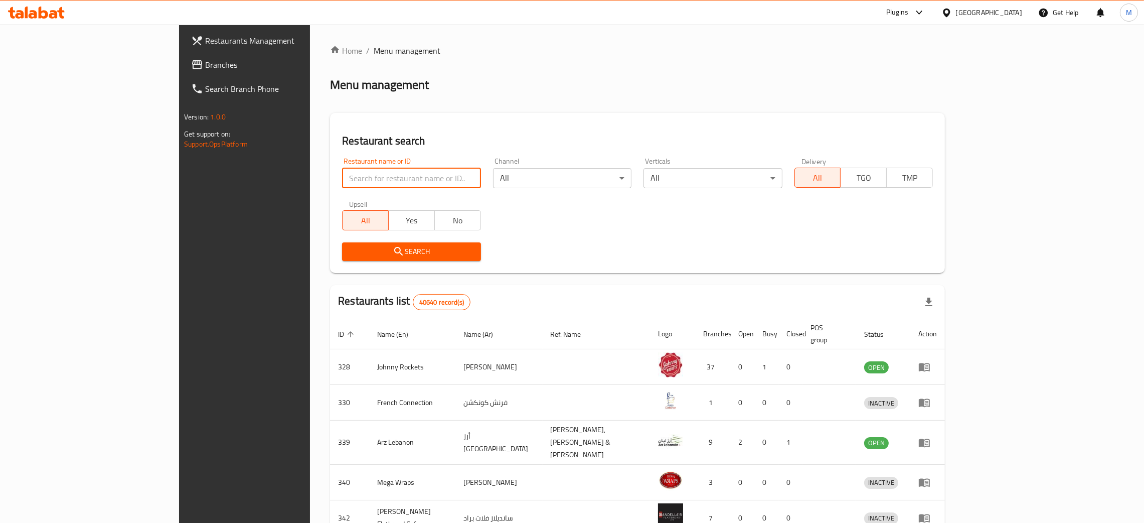
click at [342, 171] on input "search" at bounding box center [411, 178] width 138 height 20
paste input "LE DIE"
type input "LE DIE"
click button "Search" at bounding box center [411, 251] width 138 height 19
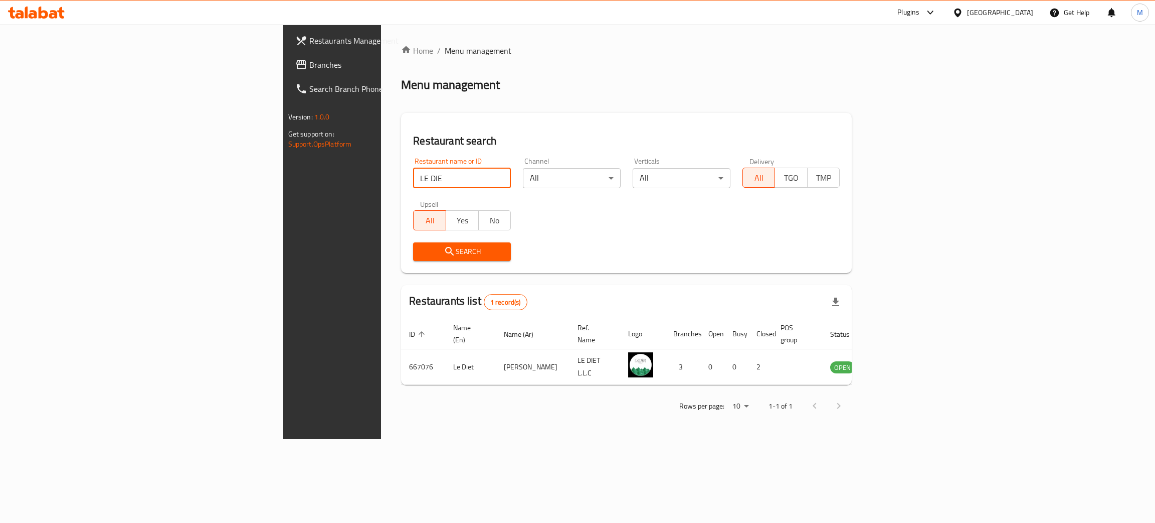
click at [413, 171] on input "LE DIE" at bounding box center [462, 178] width 98 height 20
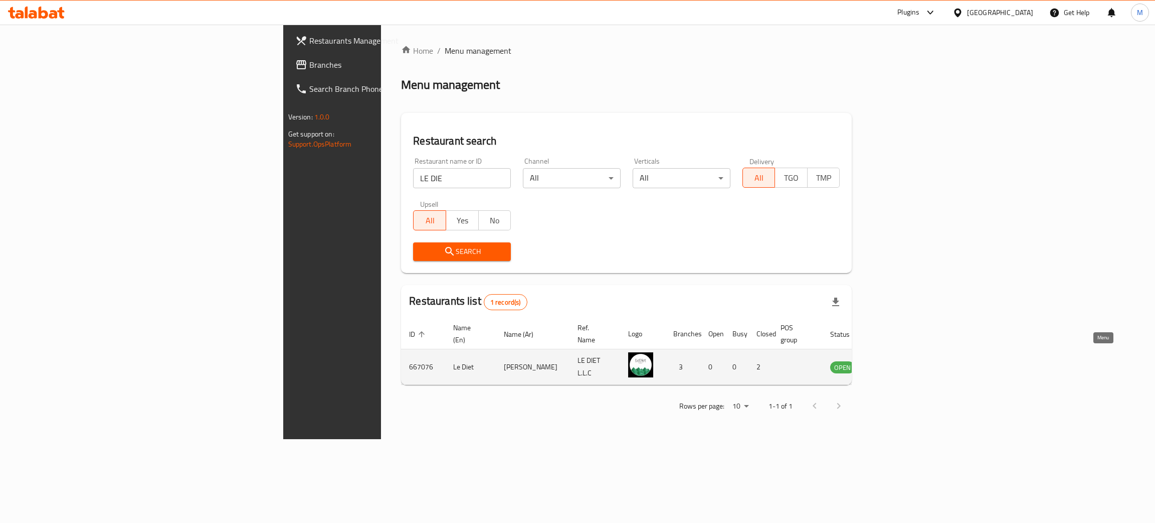
click at [895, 363] on icon "enhanced table" at bounding box center [889, 367] width 11 height 9
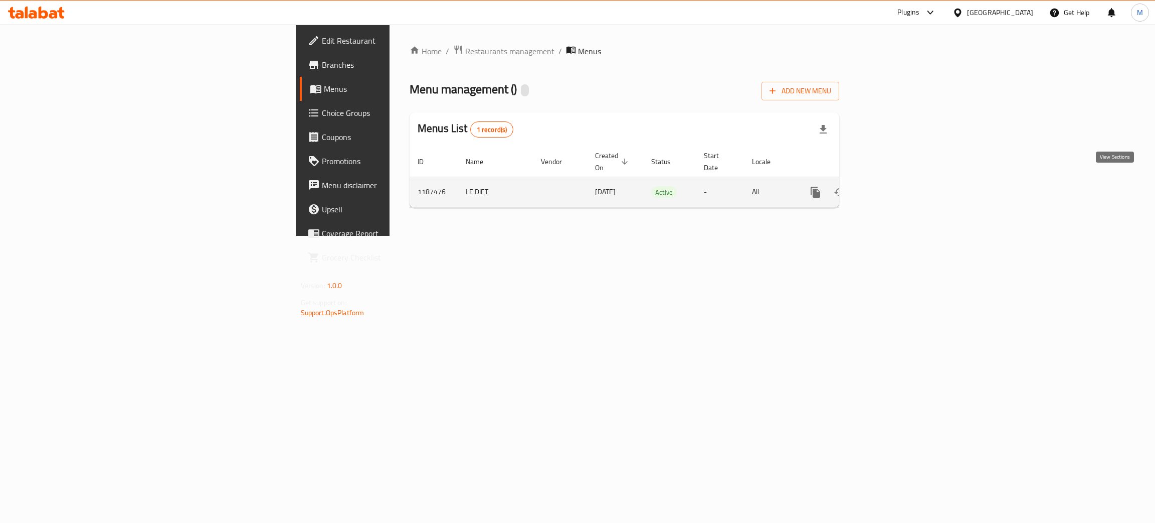
click at [894, 186] on icon "enhanced table" at bounding box center [888, 192] width 12 height 12
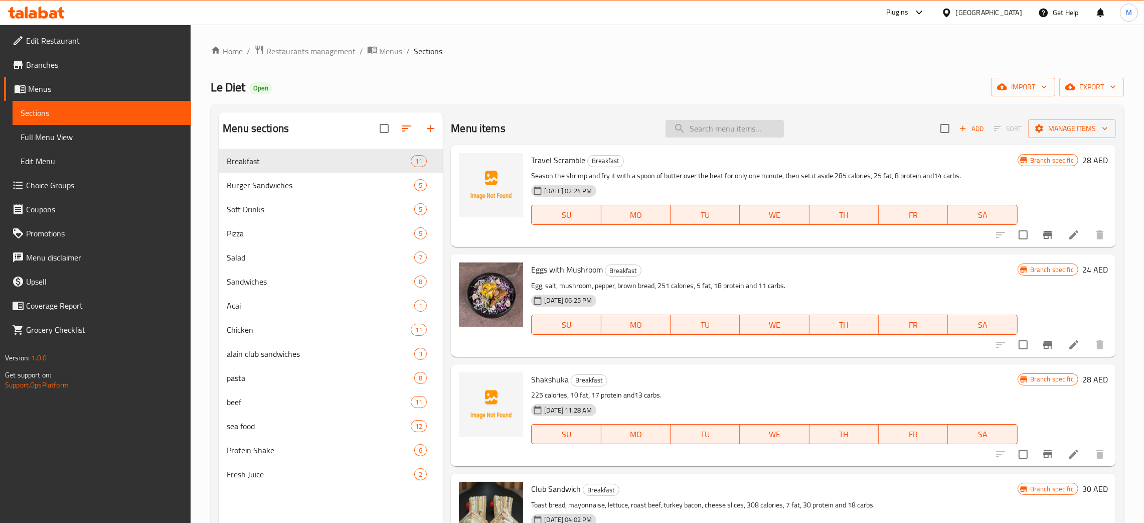
click at [702, 123] on input "search" at bounding box center [724, 129] width 118 height 18
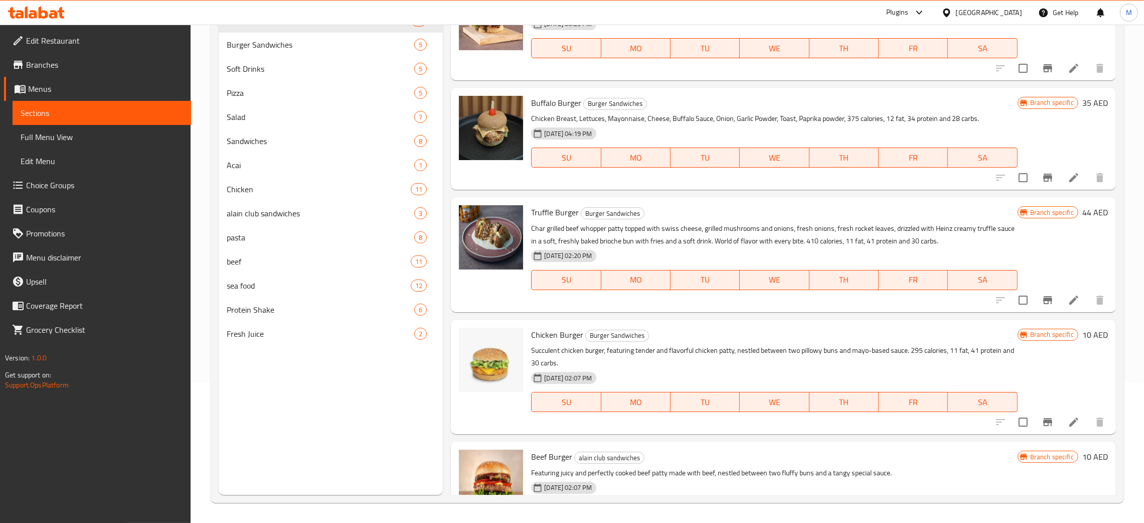
scroll to position [148, 0]
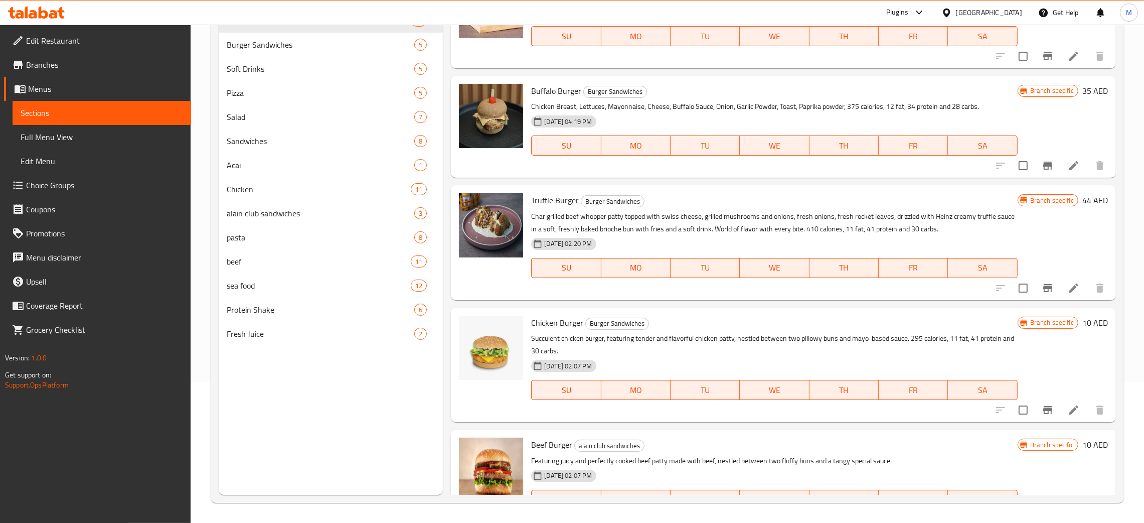
type input "burge"
click at [774, 188] on div "Truffle Burger Burger Sandwiches Char grilled beef whopper patty topped with sw…" at bounding box center [783, 242] width 665 height 114
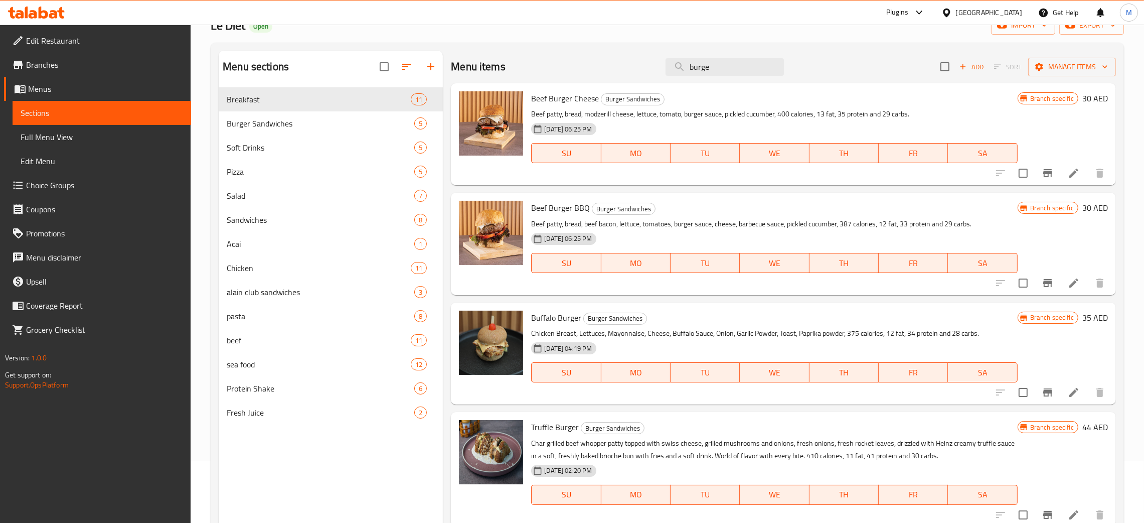
scroll to position [0, 0]
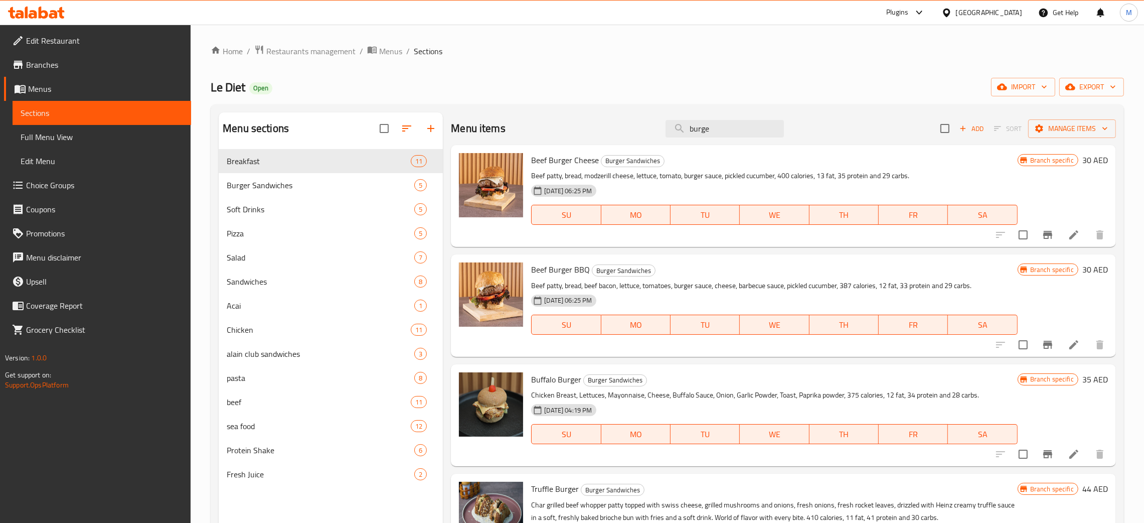
drag, startPoint x: 720, startPoint y: 134, endPoint x: 654, endPoint y: 142, distance: 65.7
click at [654, 142] on div "Menu items burge Add Sort Manage items" at bounding box center [783, 128] width 665 height 33
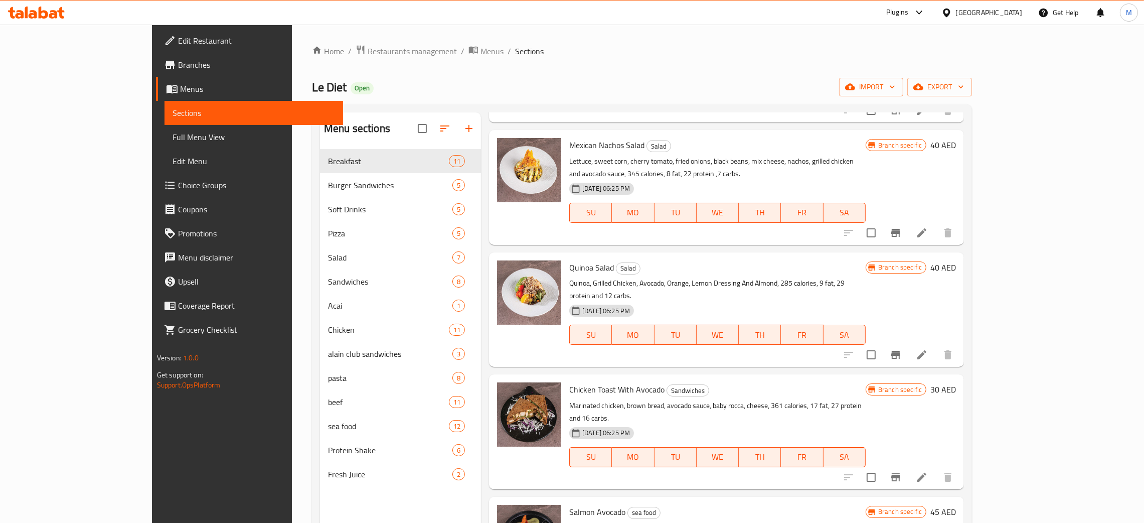
scroll to position [150, 0]
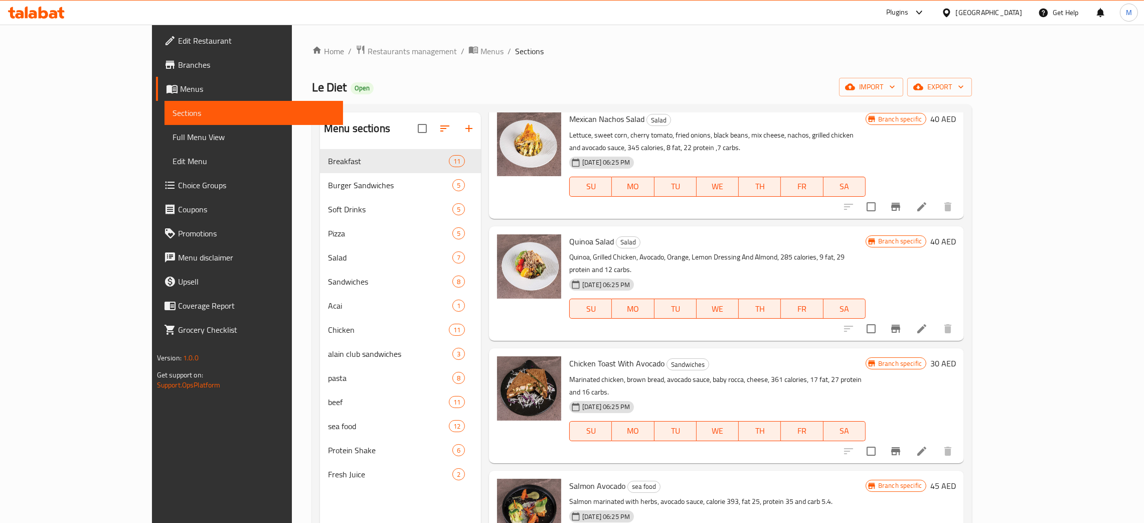
type input "voca"
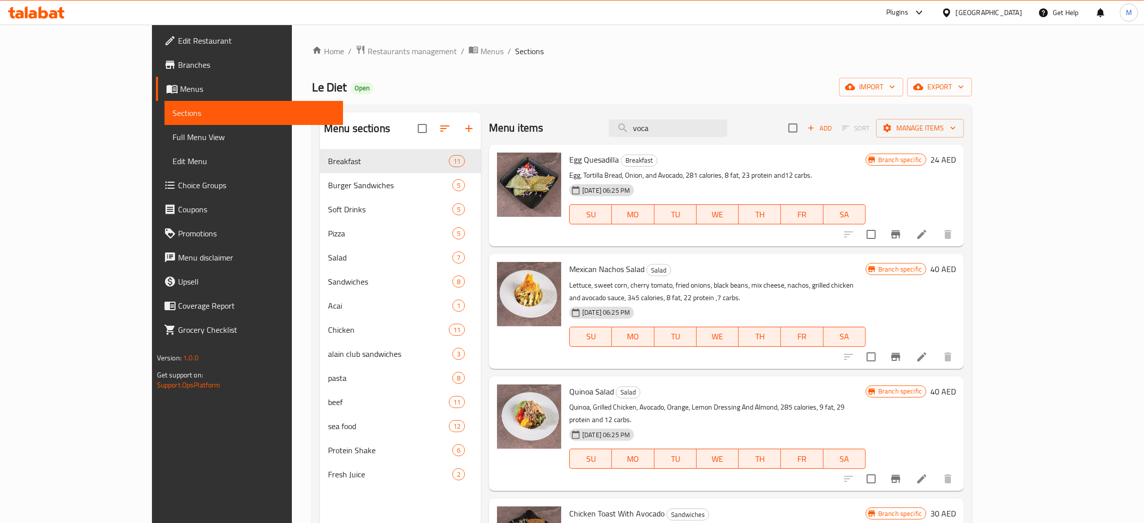
scroll to position [0, 0]
drag, startPoint x: 725, startPoint y: 124, endPoint x: 666, endPoint y: 137, distance: 60.0
click at [666, 137] on input "voca" at bounding box center [668, 129] width 118 height 18
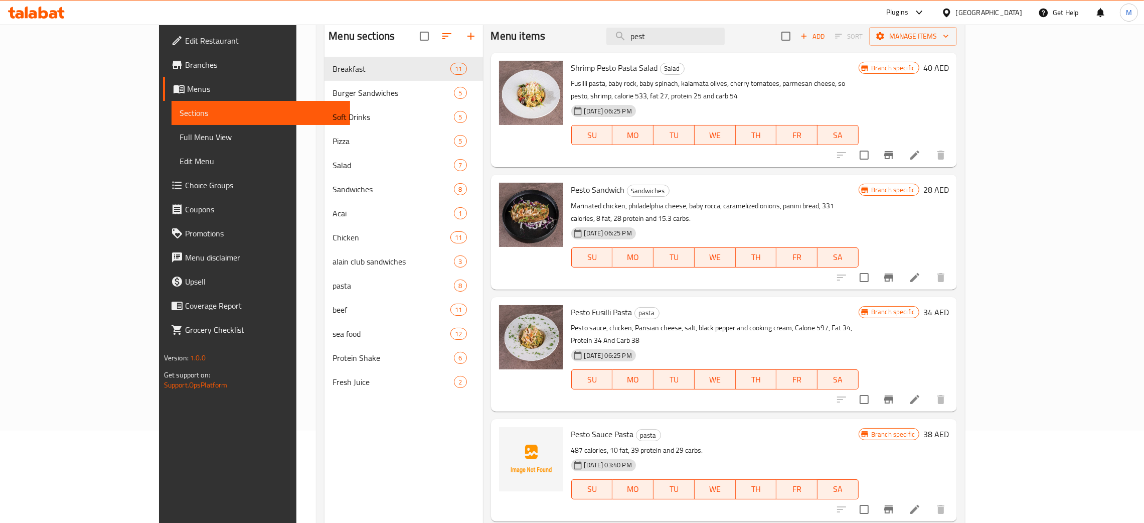
scroll to position [66, 0]
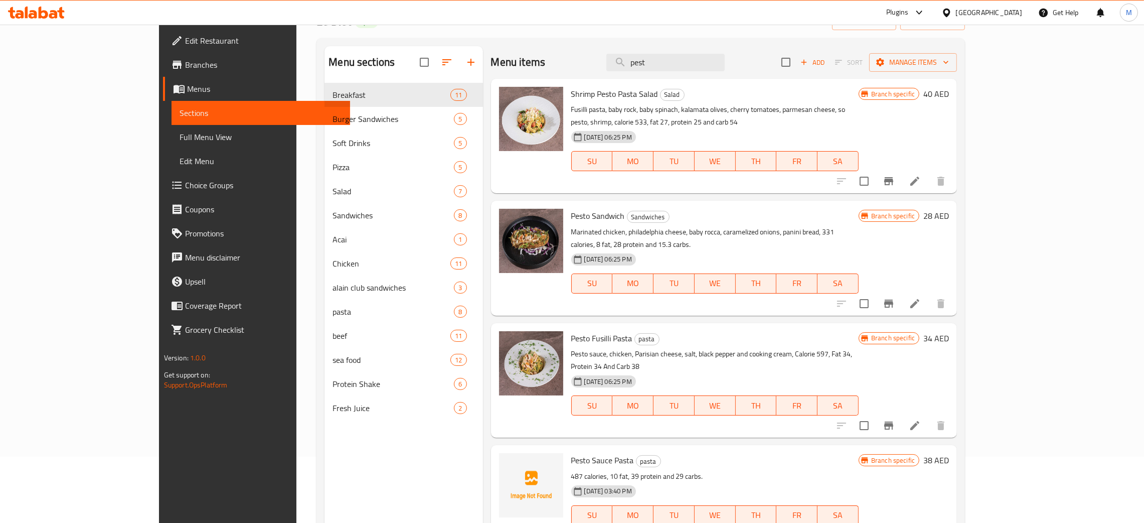
type input "pest"
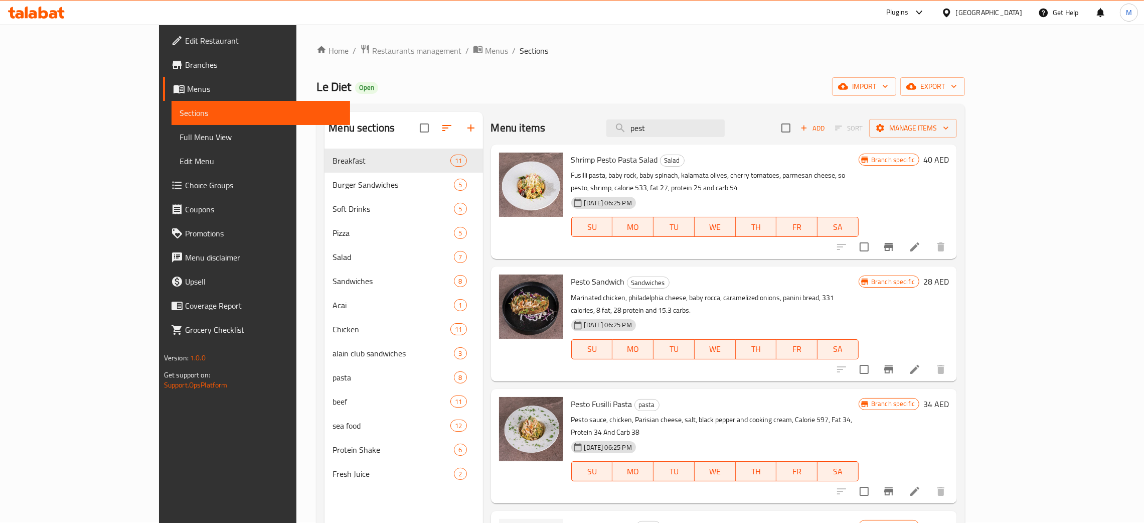
scroll to position [0, 0]
drag, startPoint x: 724, startPoint y: 128, endPoint x: 698, endPoint y: 128, distance: 26.6
click at [704, 130] on input "pest" at bounding box center [665, 129] width 118 height 18
drag, startPoint x: 715, startPoint y: 131, endPoint x: 632, endPoint y: 125, distance: 82.5
click at [632, 125] on div "Menu items pest Add Sort Manage items" at bounding box center [724, 128] width 466 height 33
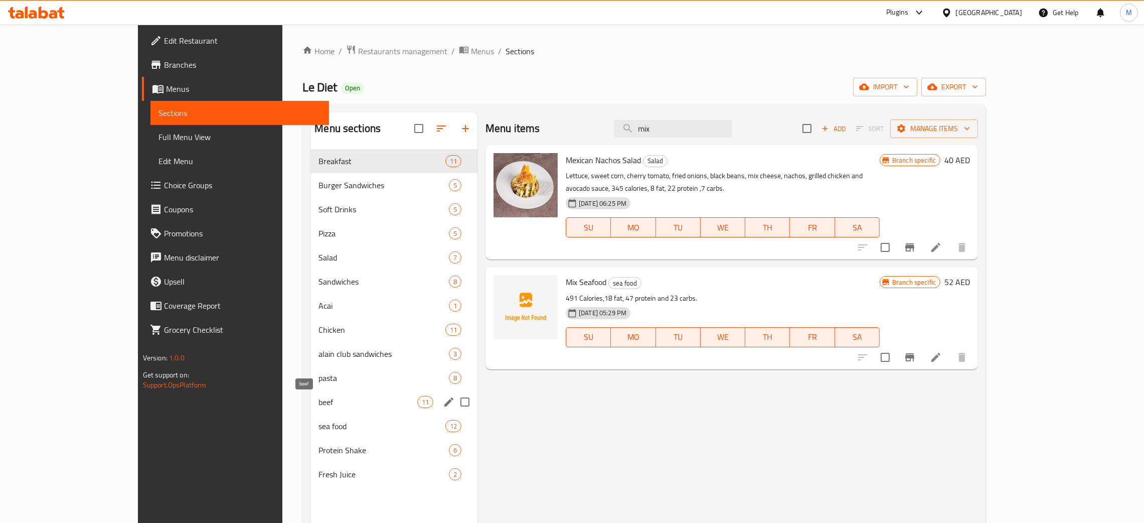
type input "mix"
click at [318, 404] on span "beef" at bounding box center [367, 402] width 98 height 12
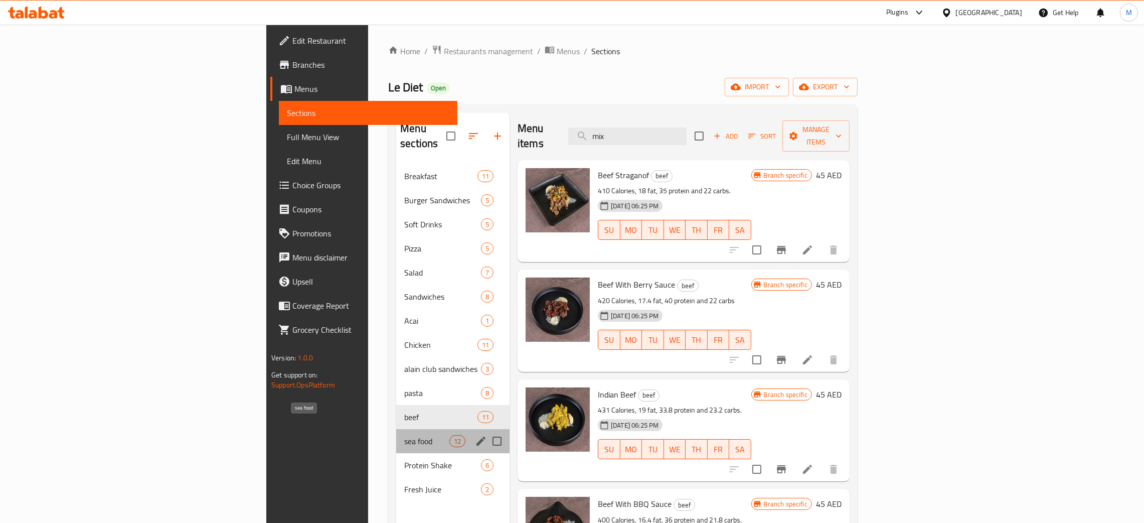
click at [404, 435] on span "sea food" at bounding box center [426, 441] width 45 height 12
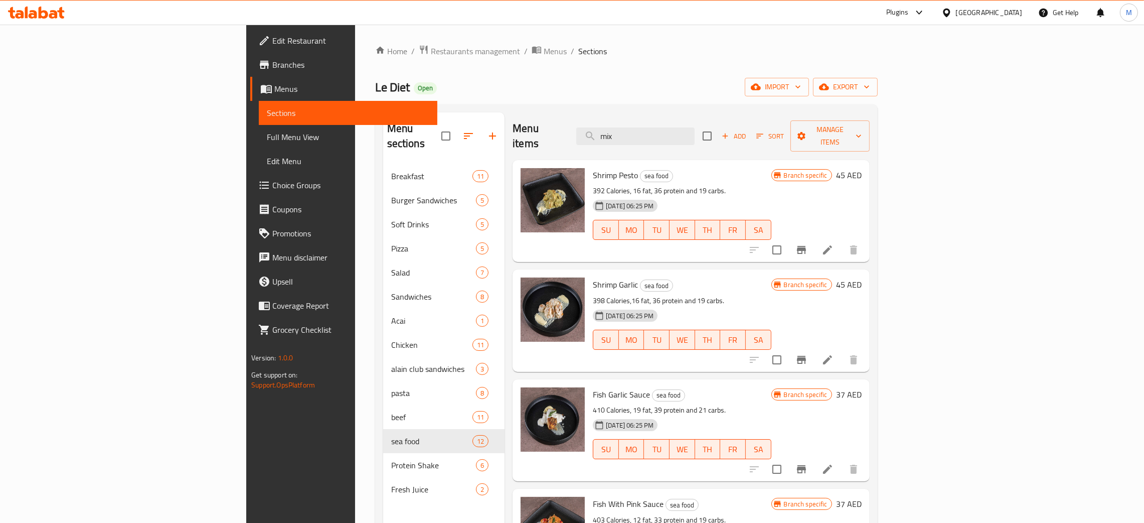
drag, startPoint x: 715, startPoint y: 134, endPoint x: 670, endPoint y: 111, distance: 50.9
click at [663, 117] on div "Menu items mix Add Sort Manage items" at bounding box center [691, 136] width 357 height 48
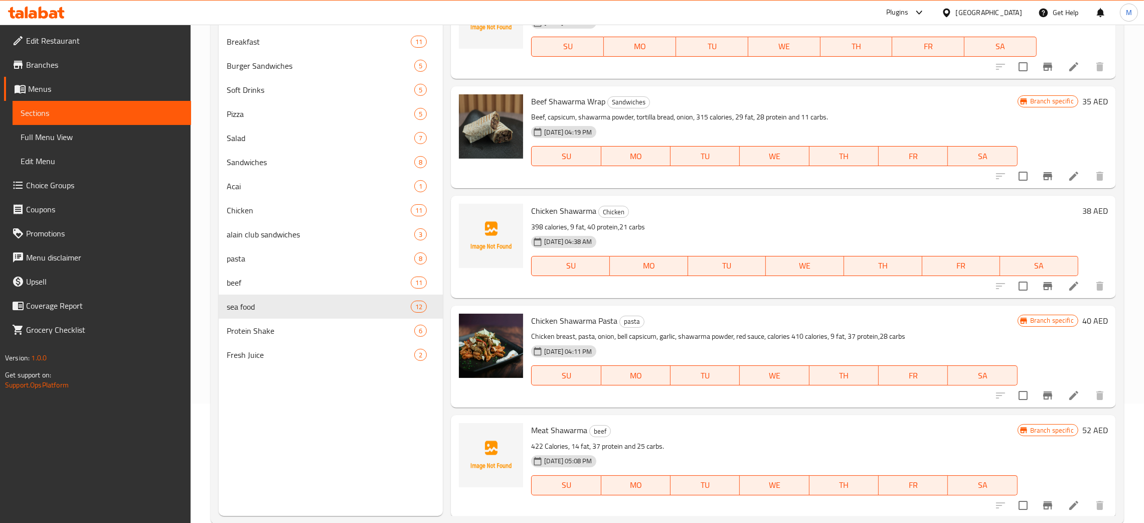
scroll to position [141, 0]
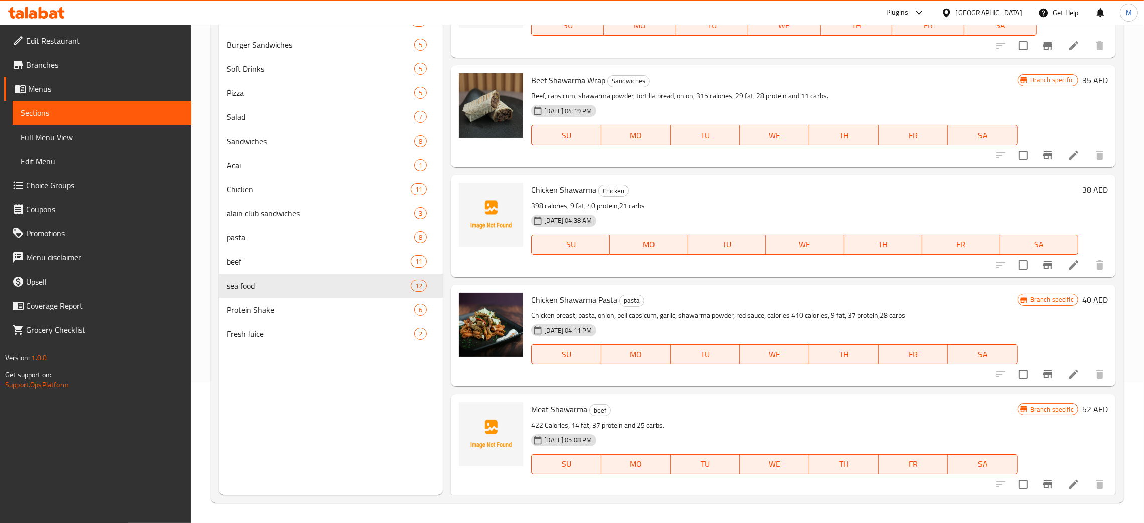
type input "shaw"
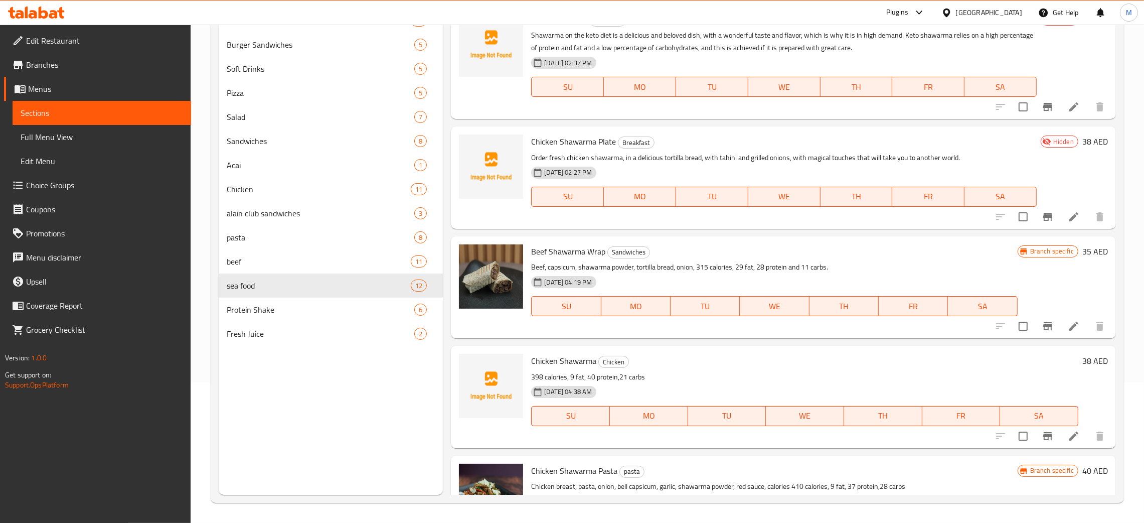
scroll to position [0, 0]
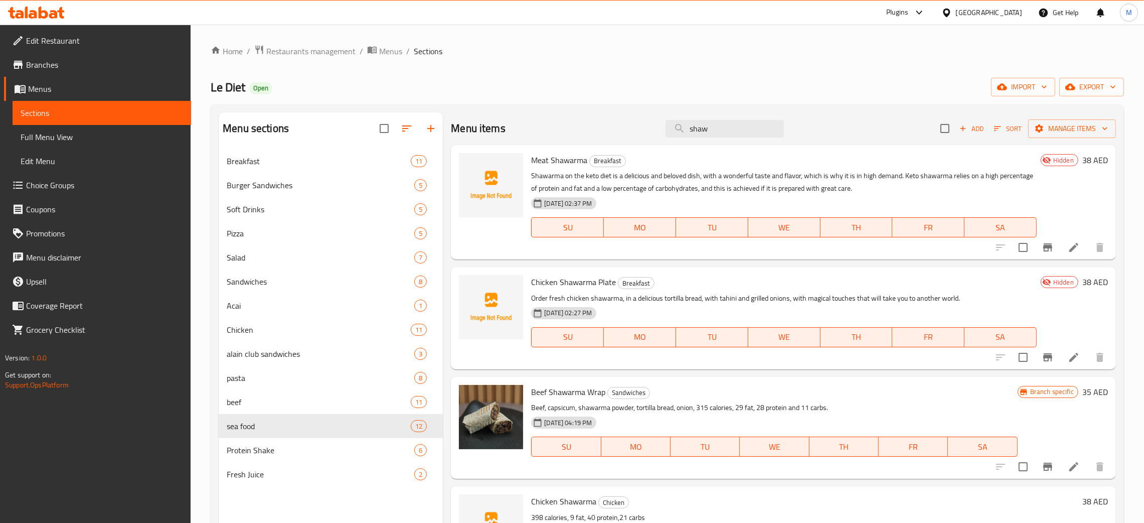
drag, startPoint x: 712, startPoint y: 132, endPoint x: 586, endPoint y: 112, distance: 127.5
click at [586, 112] on div "Menu sections Breakfast 11 Burger Sandwiches 5 Soft Drinks 5 Pizza 5 Salad 7 Sa…" at bounding box center [667, 373] width 913 height 539
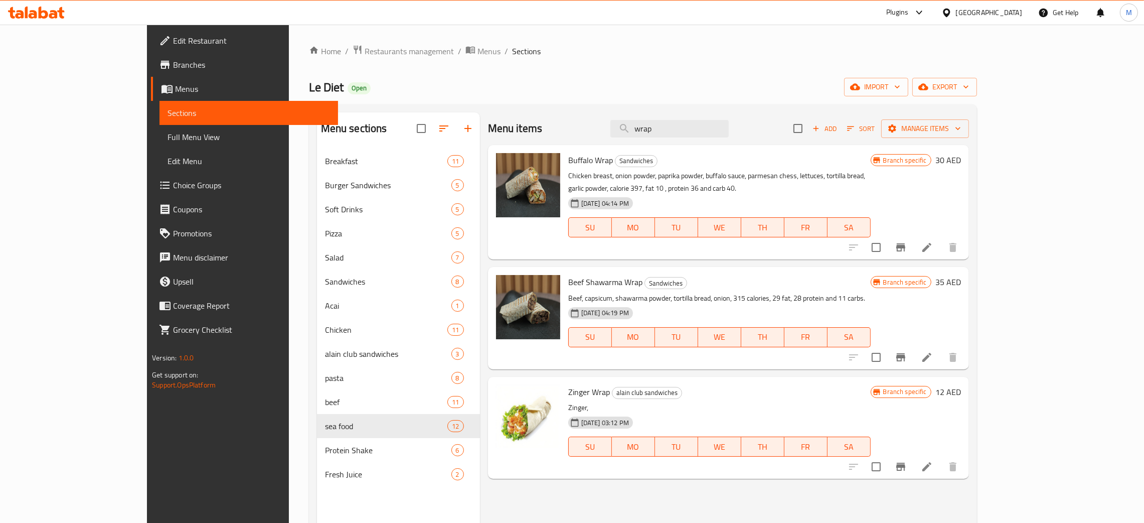
type input "wrap"
click at [704, 131] on input "wrap" at bounding box center [669, 129] width 118 height 18
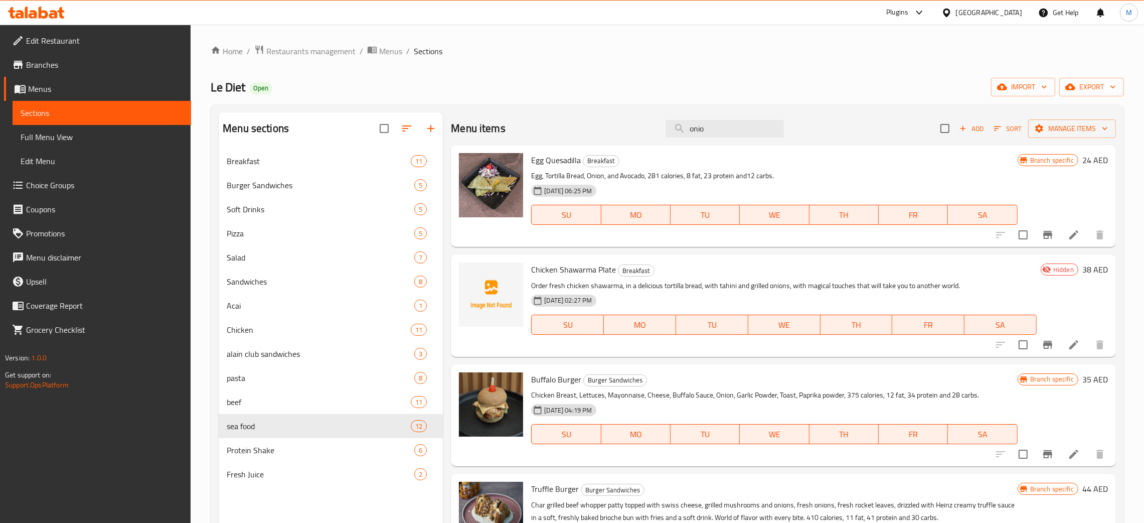
type input "onio"
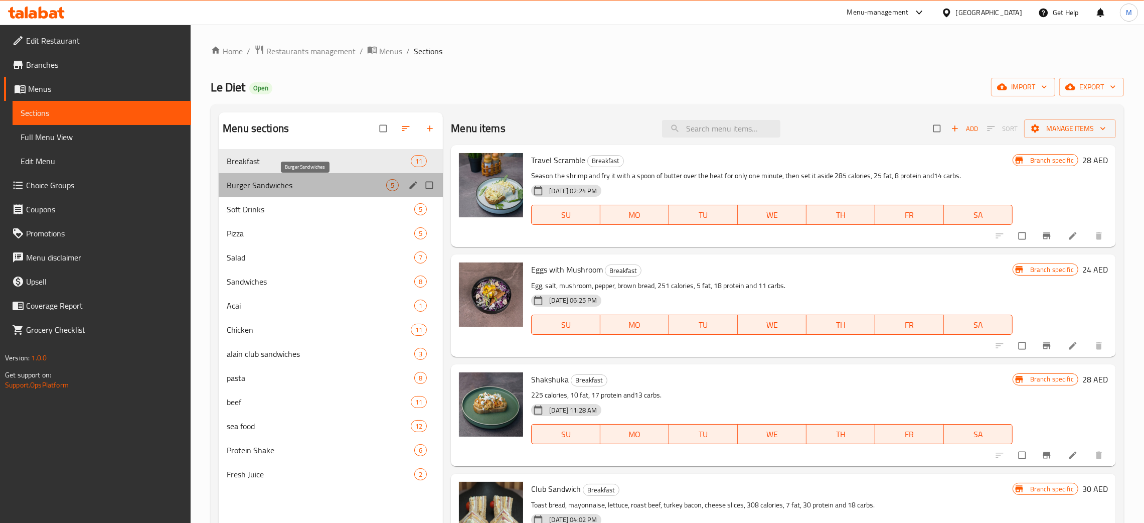
click at [272, 185] on span "Burger Sandwiches" at bounding box center [306, 185] width 159 height 12
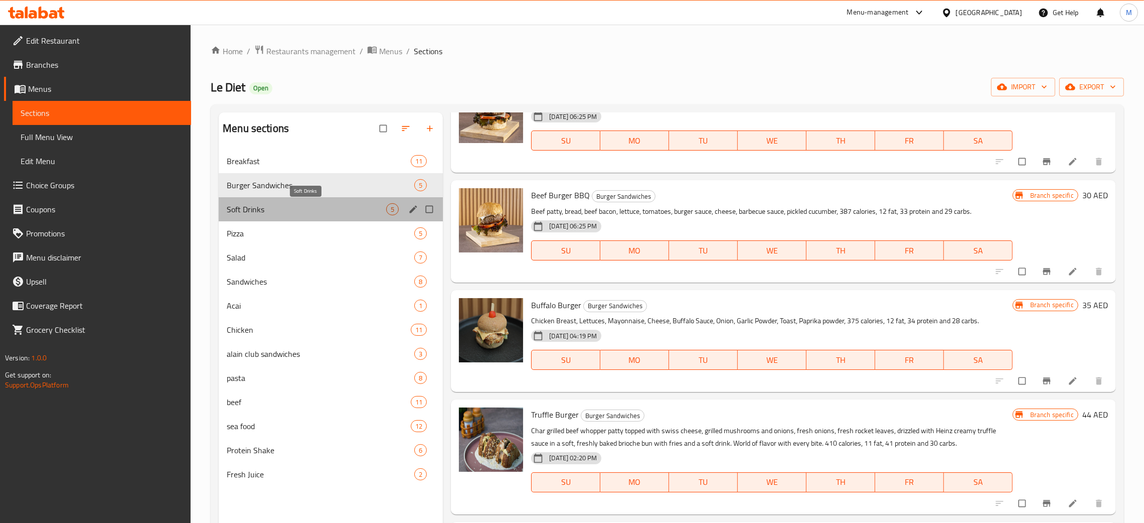
click at [255, 210] on span "Soft Drinks" at bounding box center [306, 209] width 159 height 12
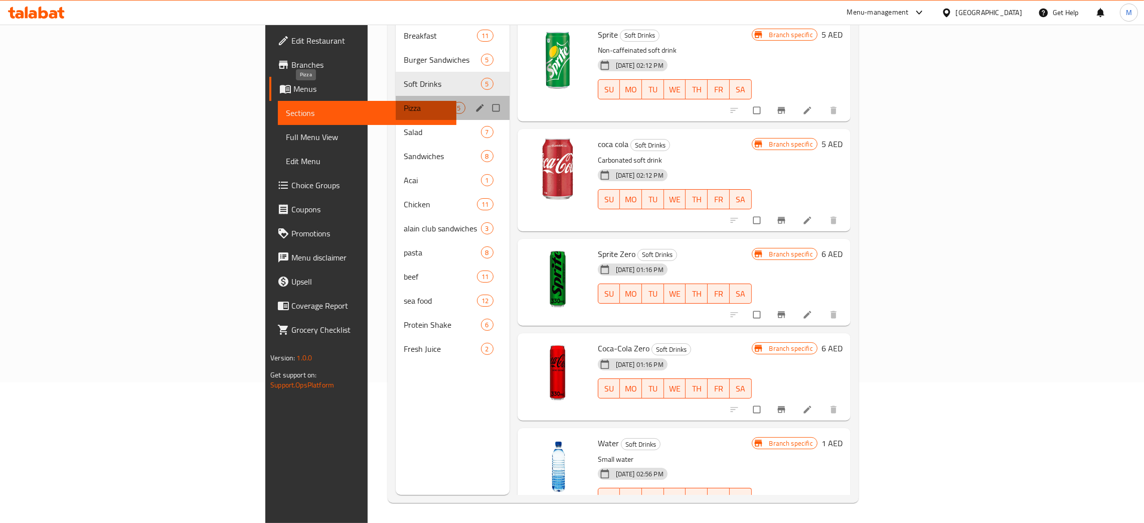
click at [404, 102] on span "Pizza" at bounding box center [428, 108] width 49 height 12
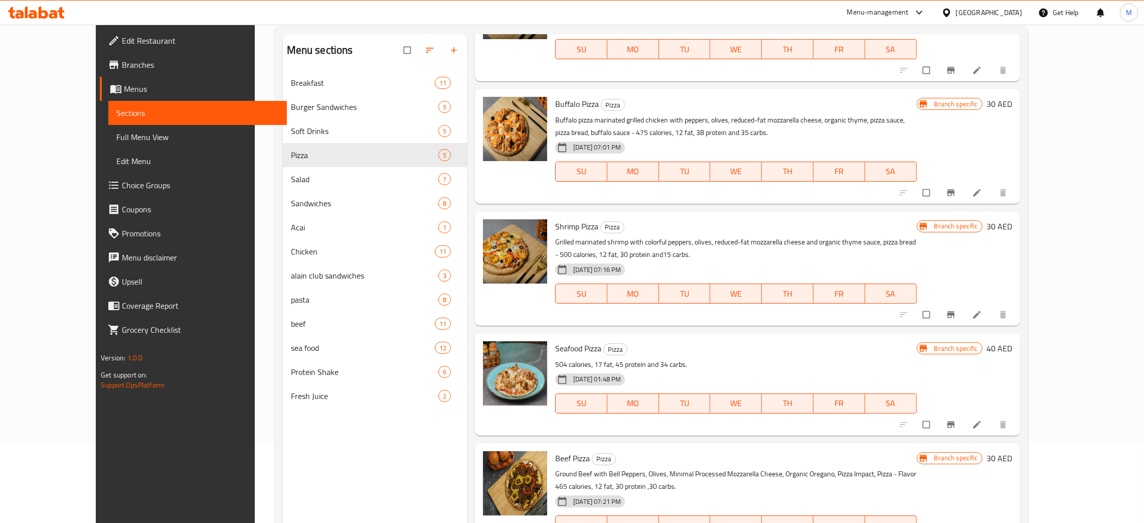
scroll to position [141, 0]
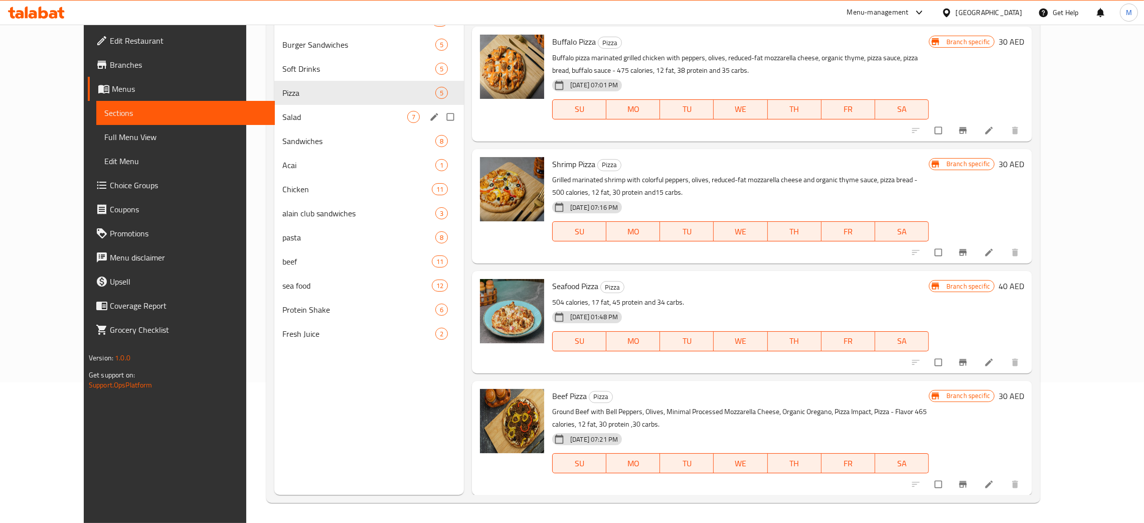
click at [274, 109] on div "Salad 7" at bounding box center [369, 117] width 190 height 24
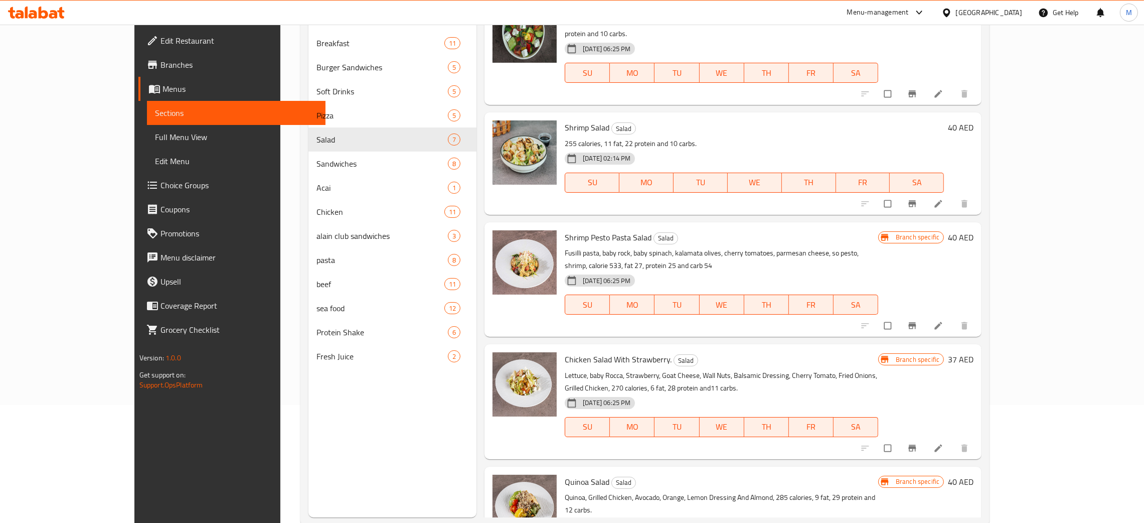
scroll to position [141, 0]
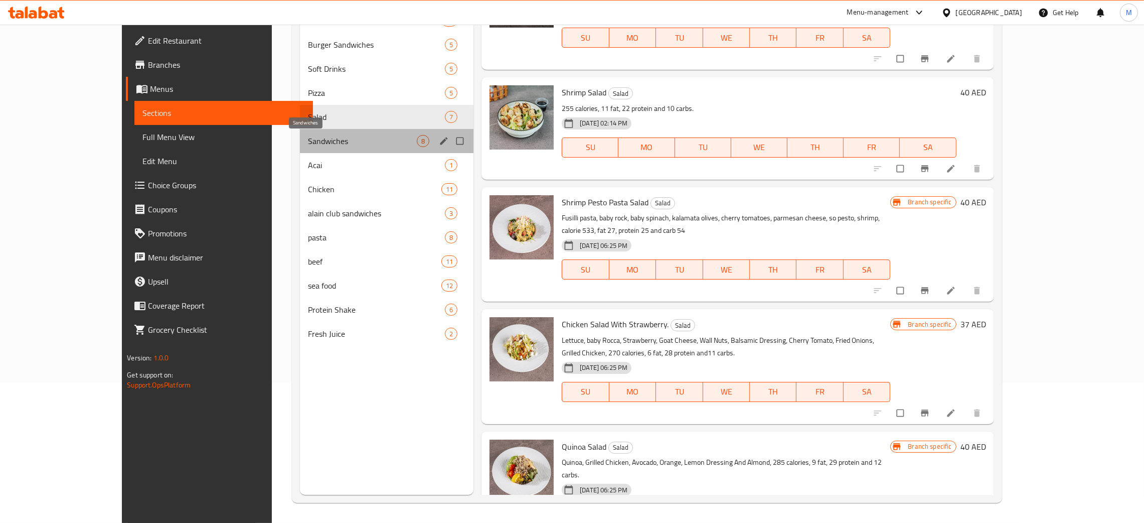
click at [308, 135] on span "Sandwiches" at bounding box center [362, 141] width 109 height 12
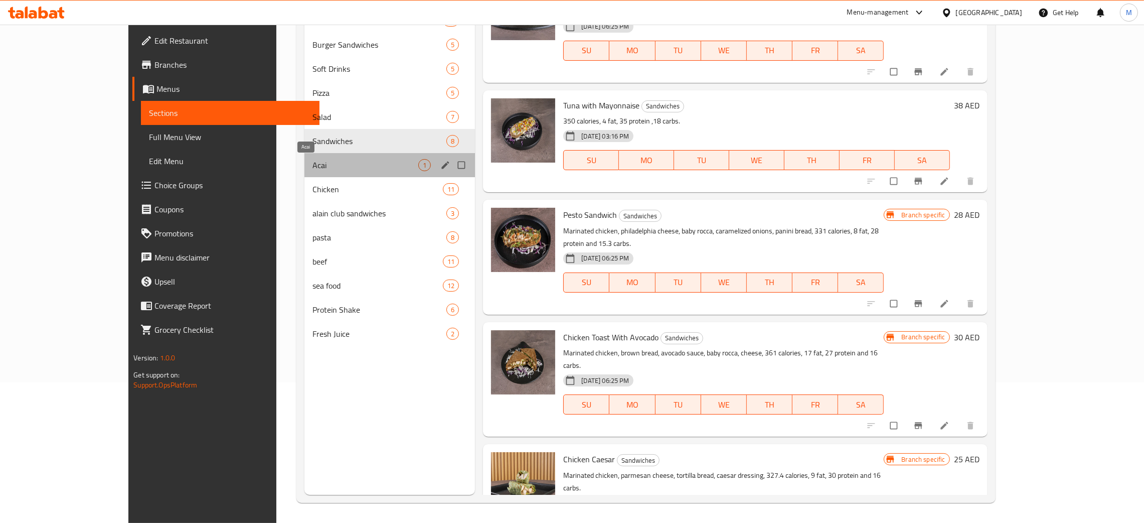
click at [312, 159] on span "Acai" at bounding box center [365, 165] width 106 height 12
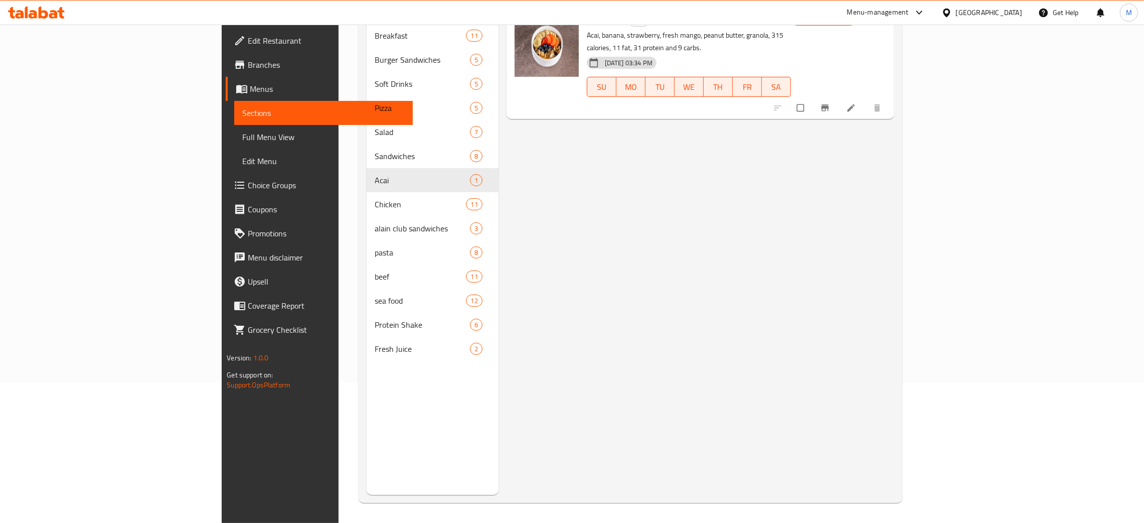
scroll to position [66, 0]
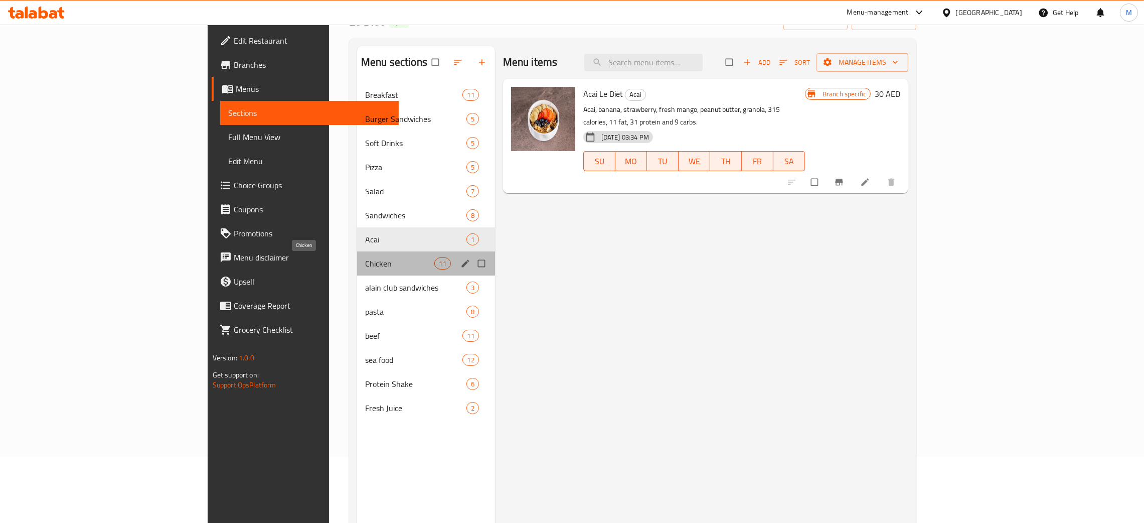
click at [365, 262] on span "Chicken" at bounding box center [400, 263] width 70 height 12
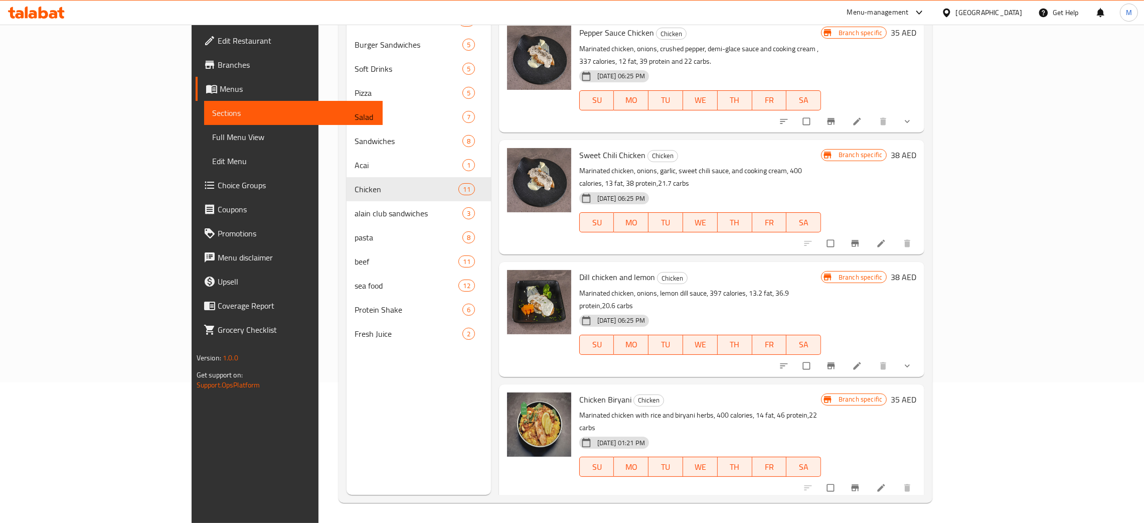
scroll to position [602, 0]
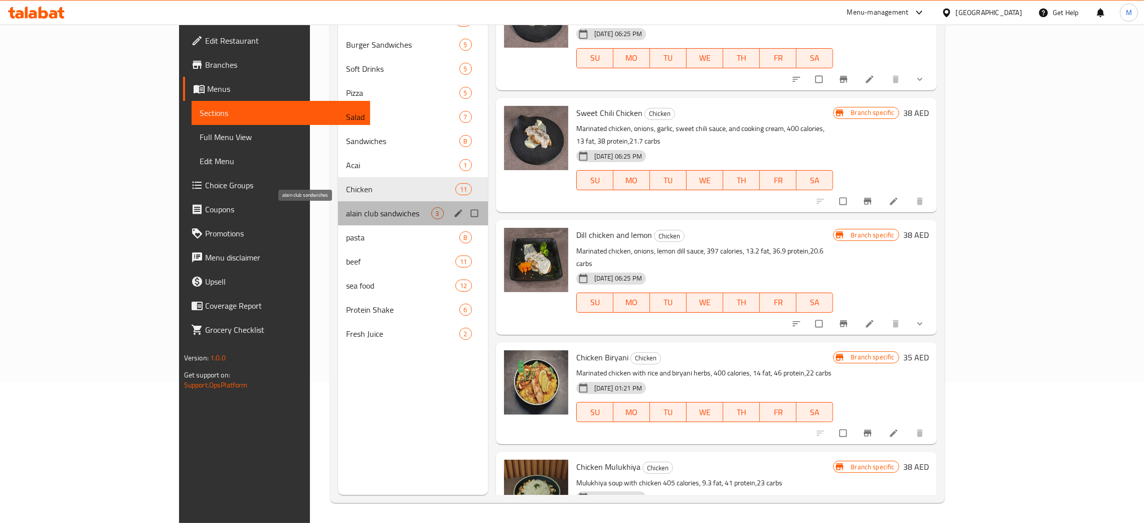
click at [346, 217] on span "alain club sandwiches" at bounding box center [388, 213] width 85 height 12
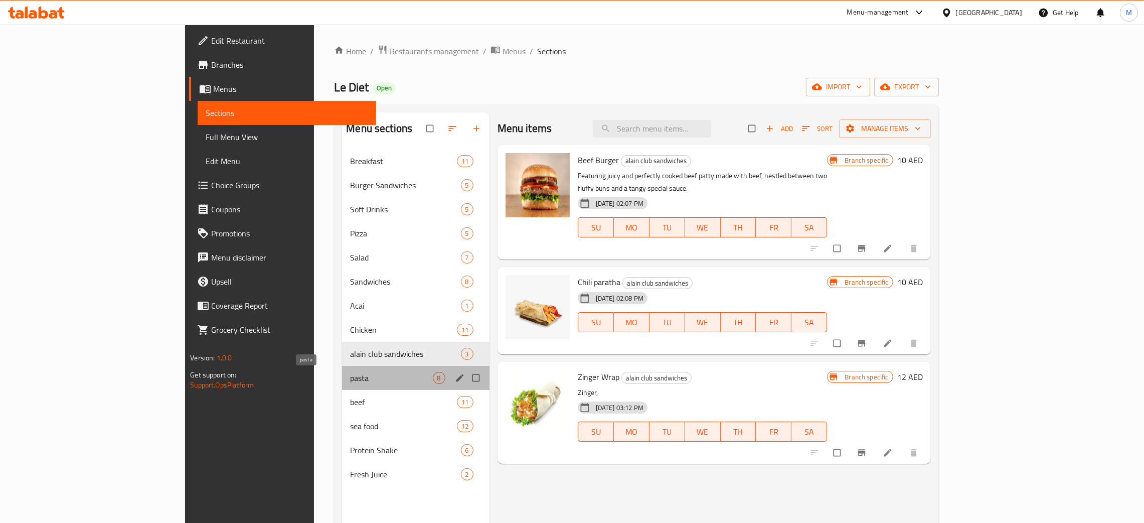
click at [350, 379] on span "pasta" at bounding box center [391, 378] width 82 height 12
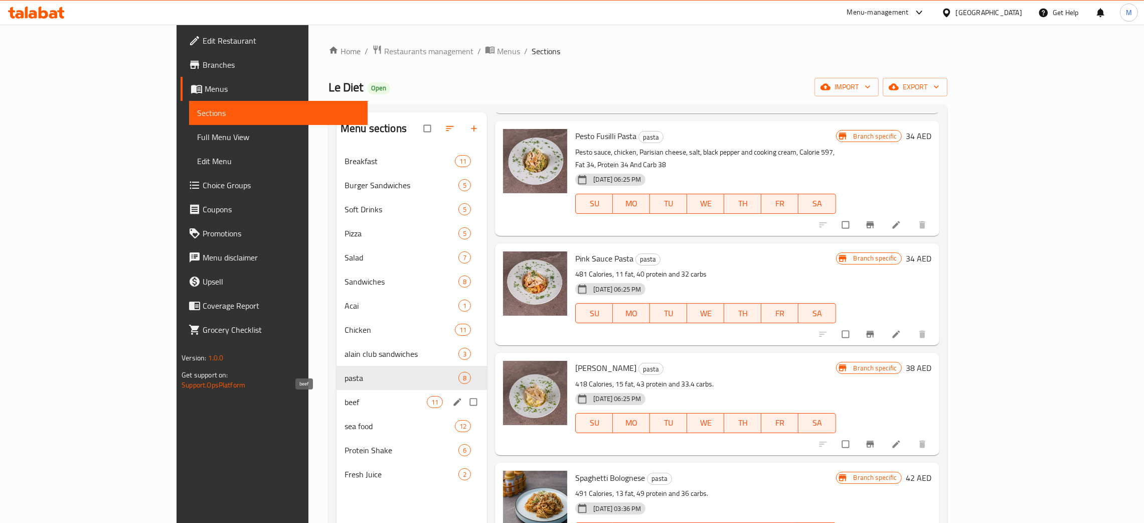
click at [345, 399] on span "beef" at bounding box center [386, 402] width 82 height 12
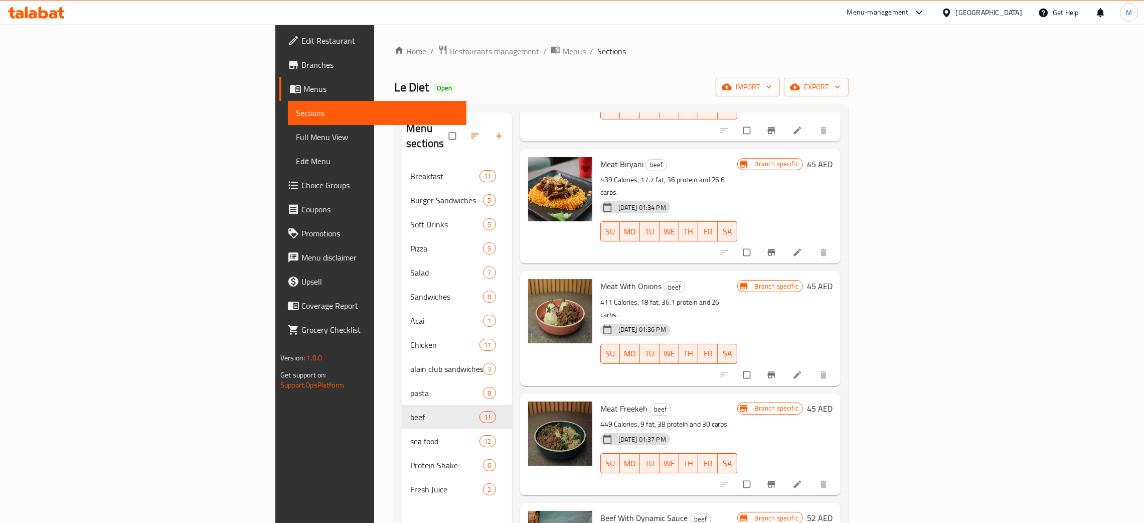
scroll to position [141, 0]
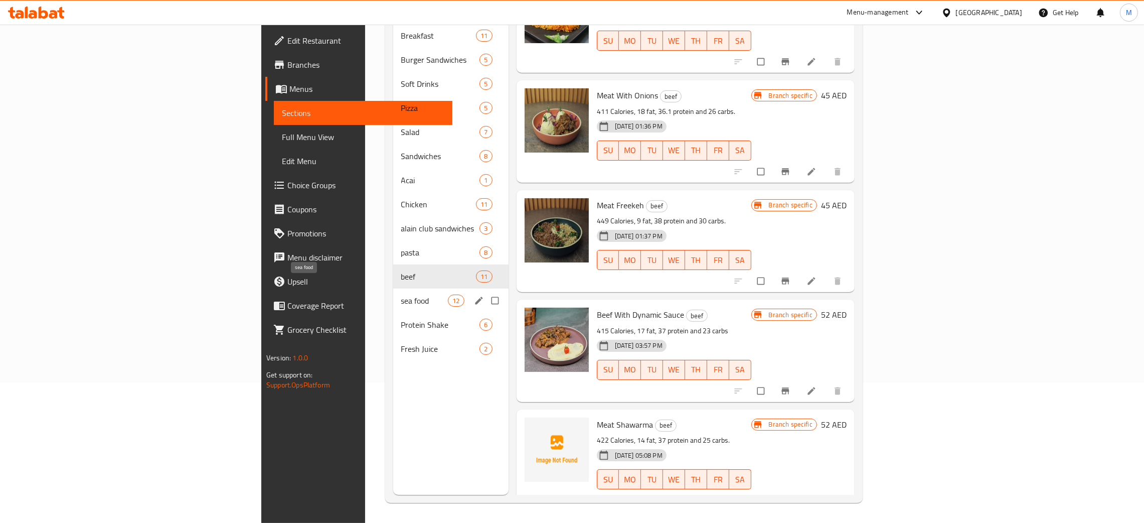
click at [401, 294] on span "sea food" at bounding box center [424, 300] width 47 height 12
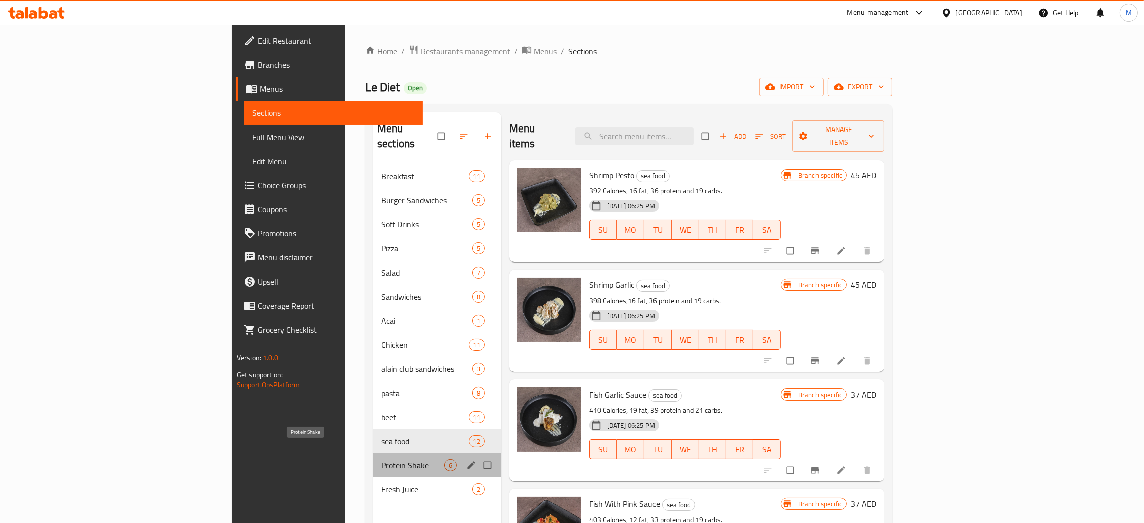
click at [381, 459] on span "Protein Shake" at bounding box center [412, 465] width 63 height 12
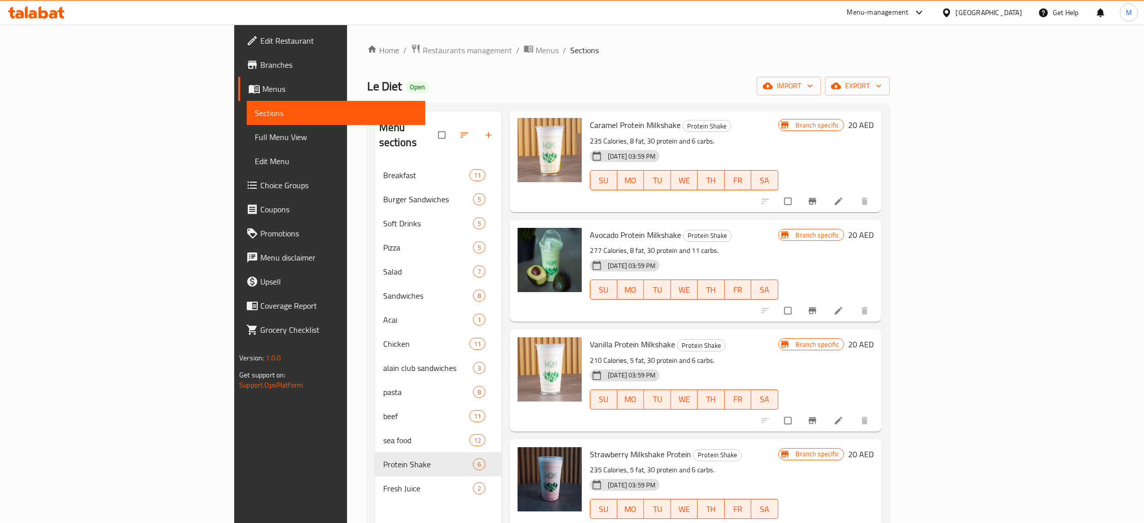
scroll to position [141, 0]
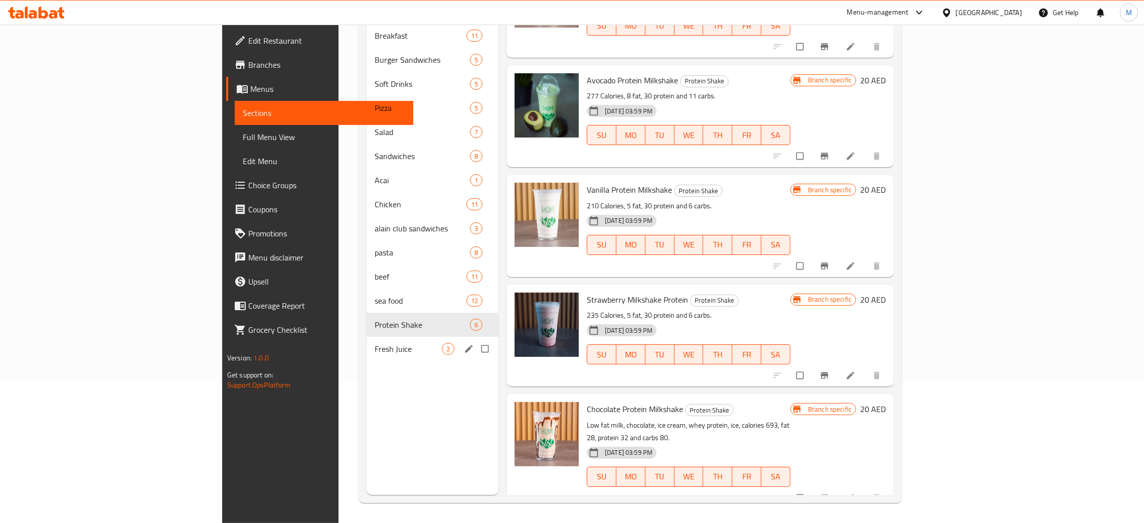
click at [367, 337] on div "Fresh Juice 2" at bounding box center [433, 349] width 132 height 24
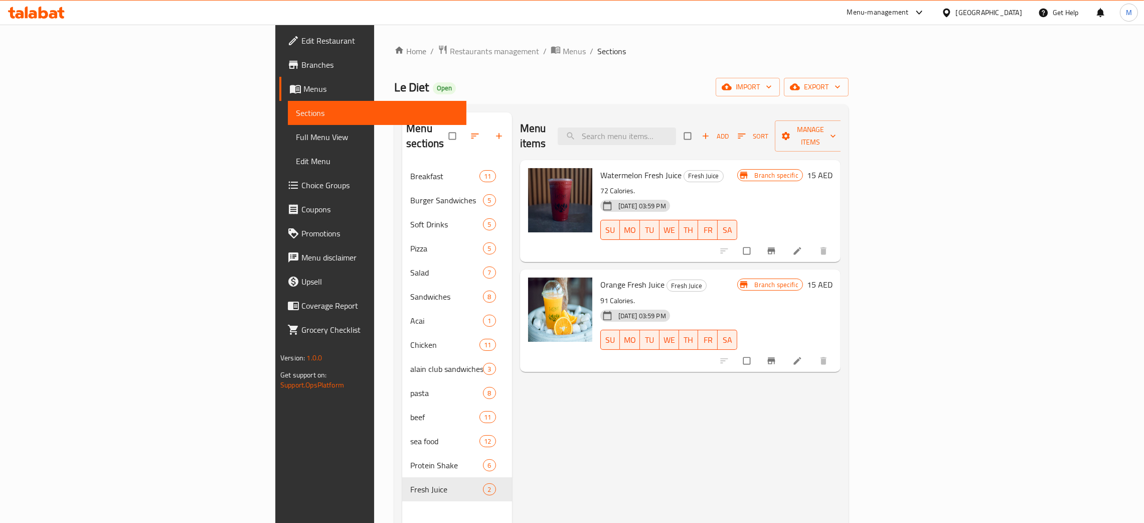
click at [296, 135] on span "Full Menu View" at bounding box center [377, 137] width 162 height 12
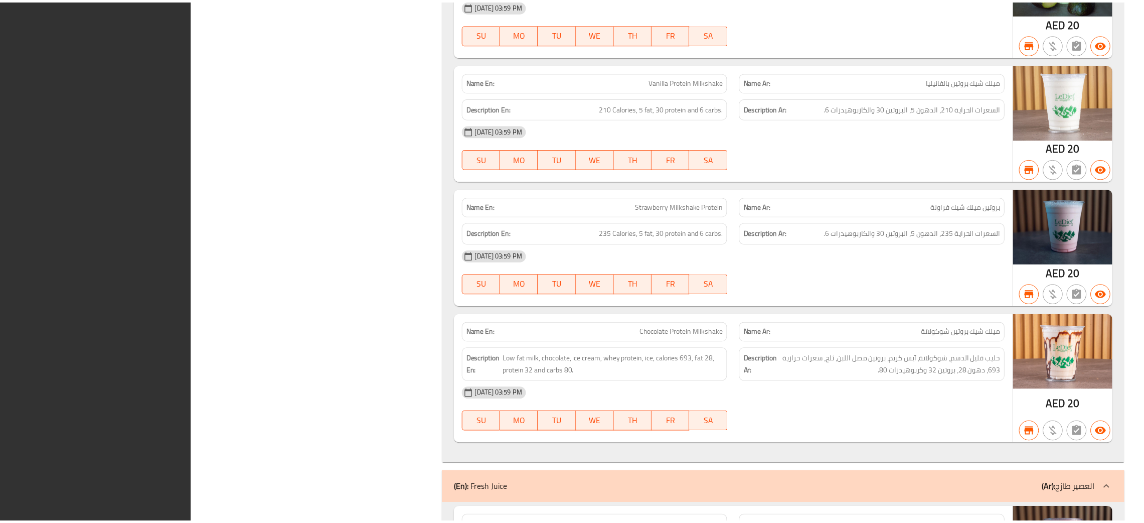
scroll to position [13359, 0]
